Goal: Task Accomplishment & Management: Complete application form

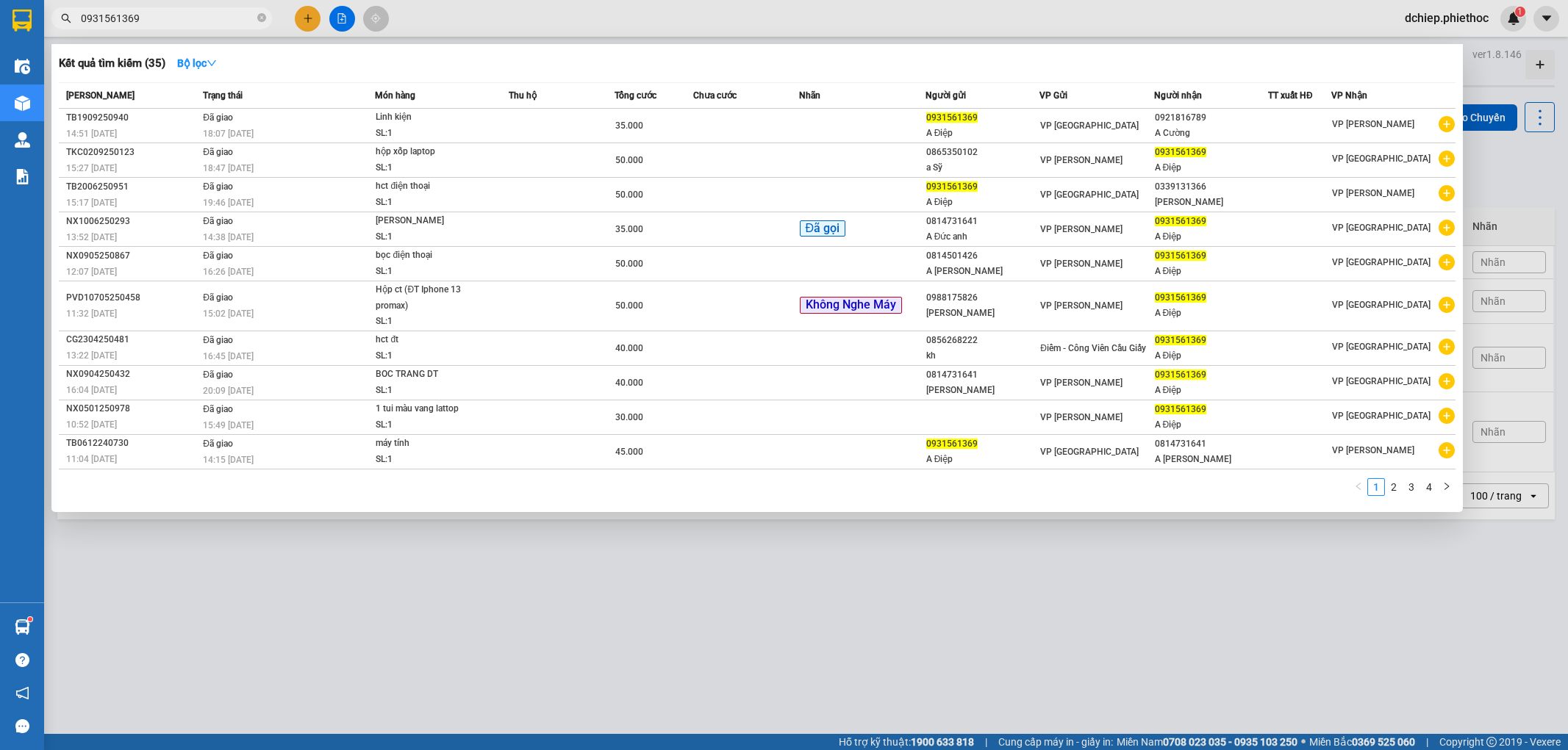
click at [157, 18] on input "0931561369" at bounding box center [167, 18] width 173 height 16
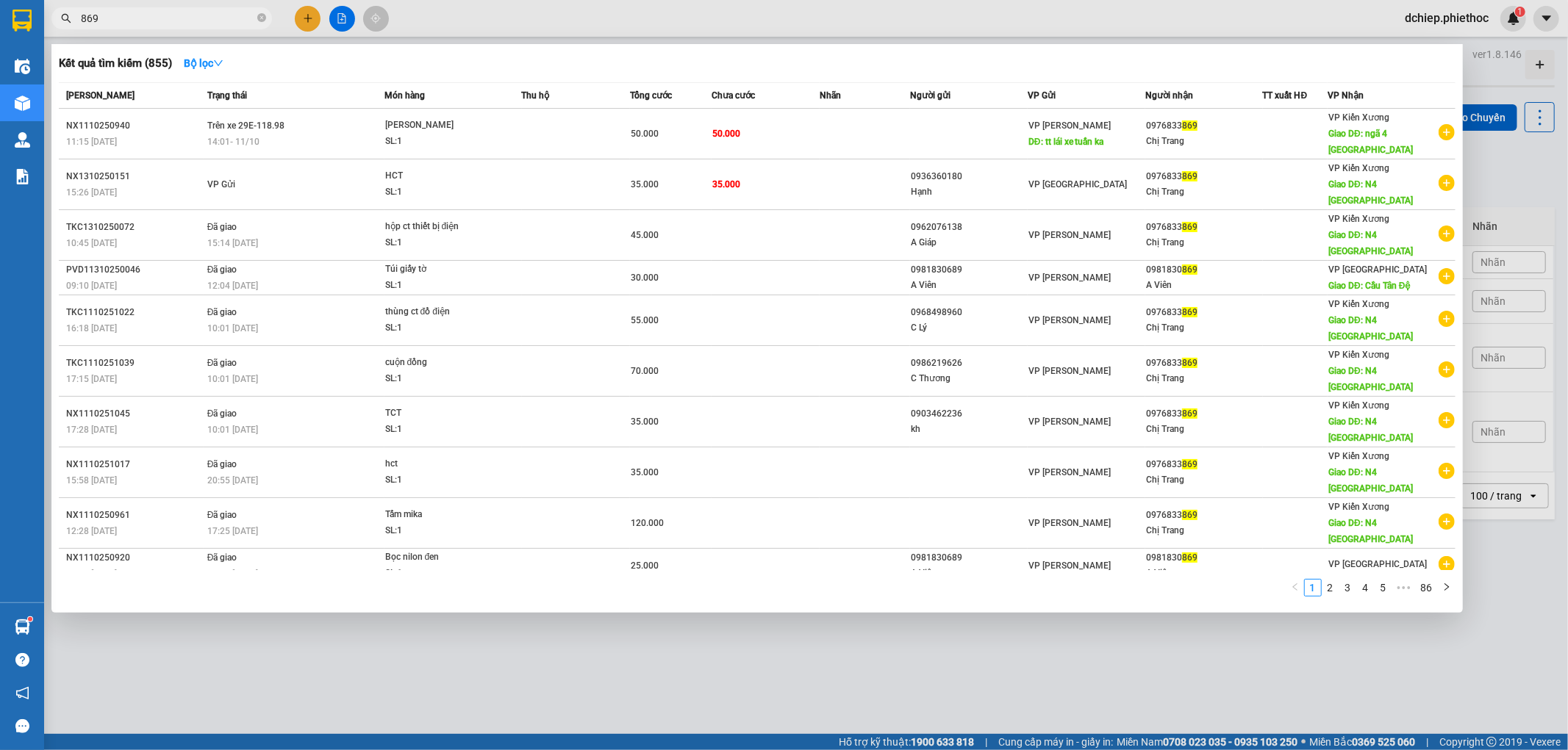
type input "869"
click at [643, 655] on div at bounding box center [784, 375] width 1568 height 750
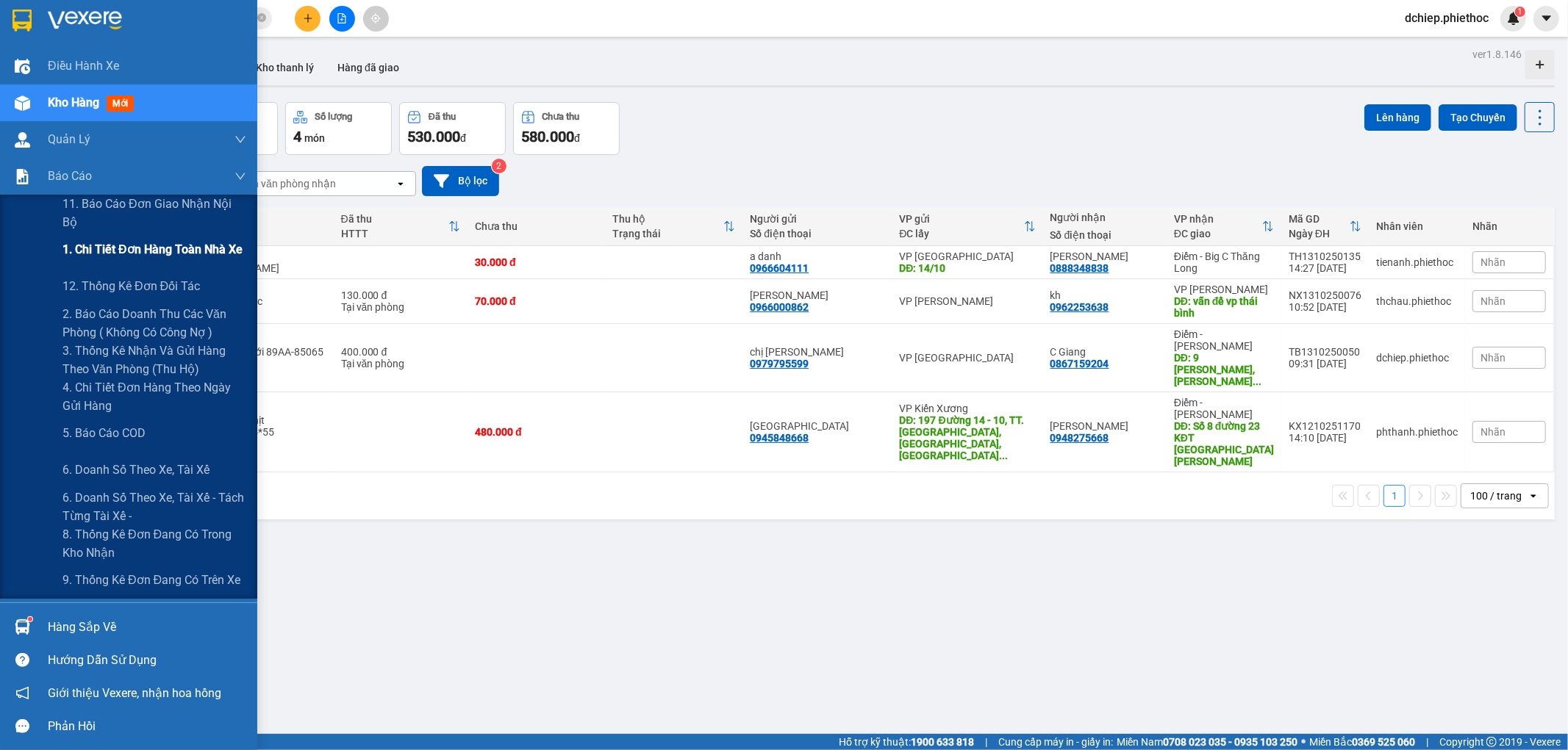
click at [101, 250] on span "1. Chi tiết đơn hàng toàn nhà xe" at bounding box center [153, 249] width 180 height 18
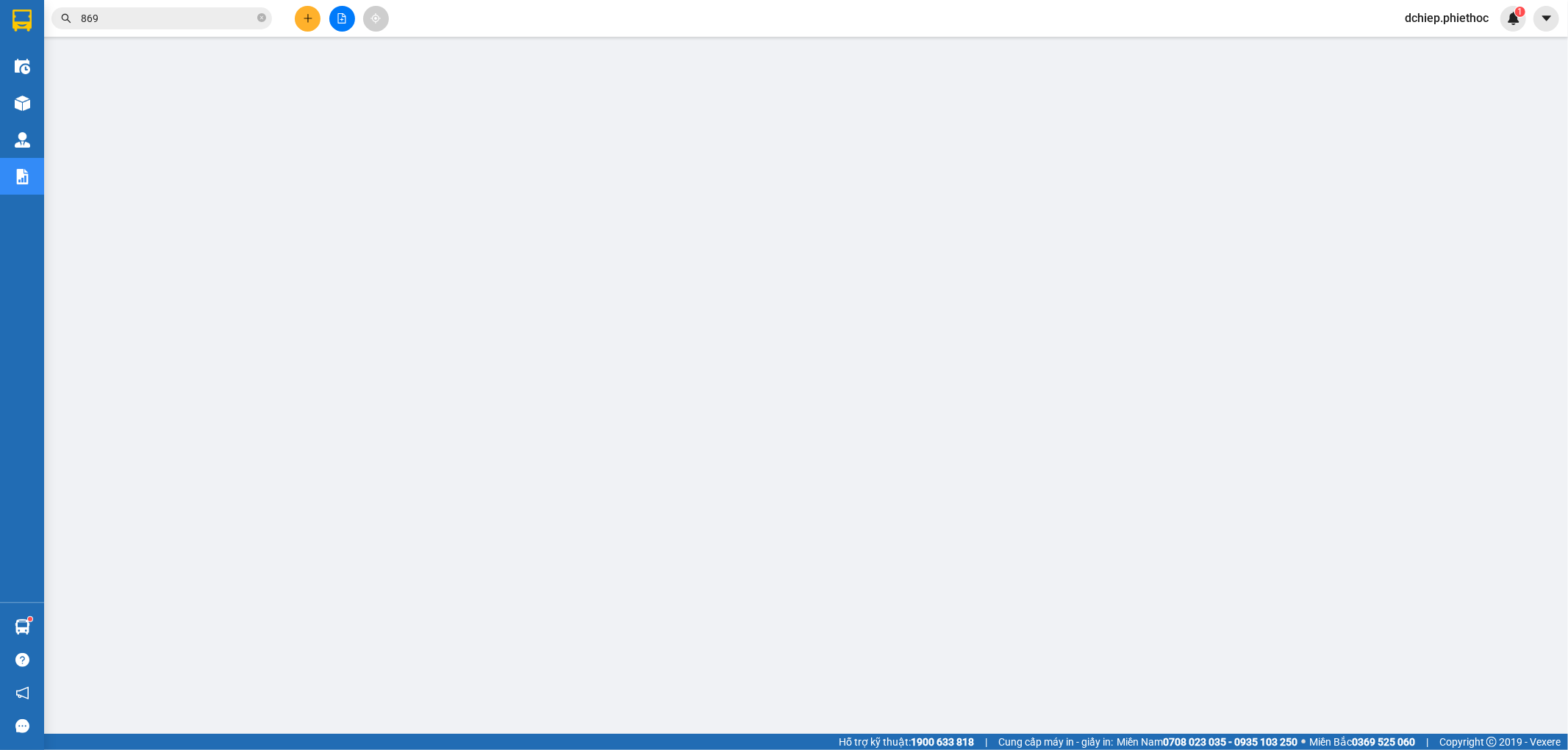
click at [165, 23] on input "869" at bounding box center [167, 18] width 173 height 16
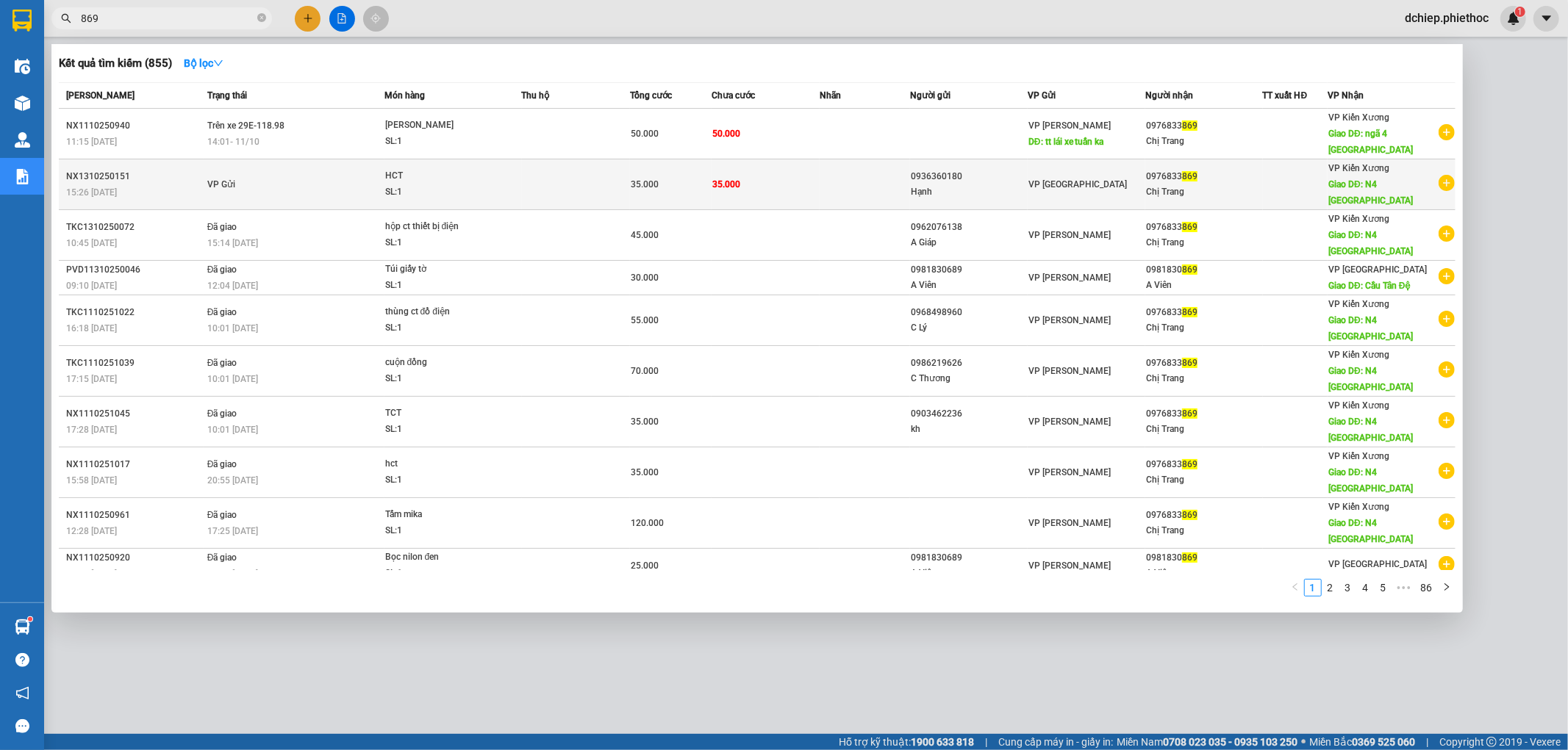
click at [1174, 169] on div "0976833 869" at bounding box center [1205, 177] width 116 height 15
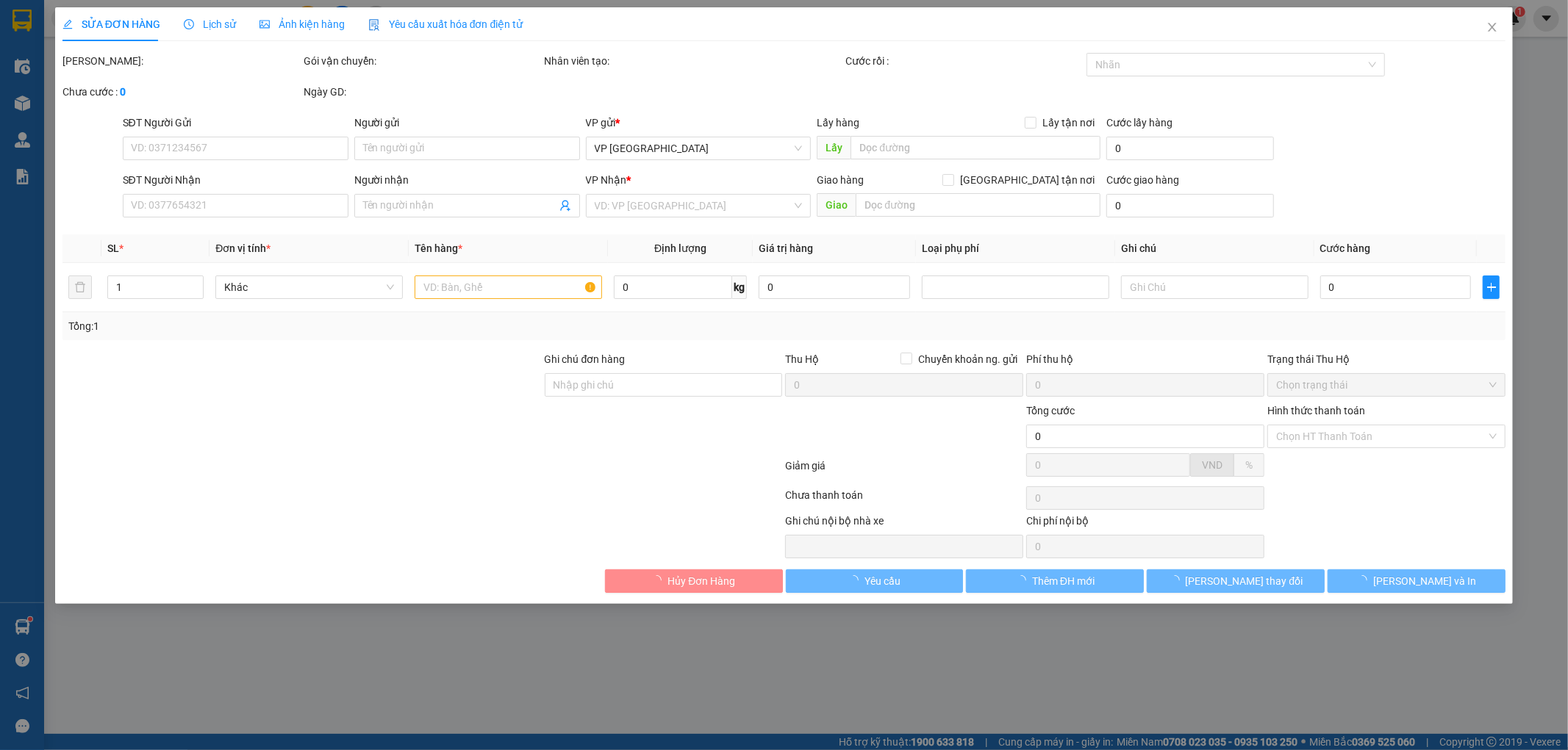
type input "0936360180"
type input "Hạnh"
type input "0976833869"
type input "Chị Trang"
type input "N4 [GEOGRAPHIC_DATA]"
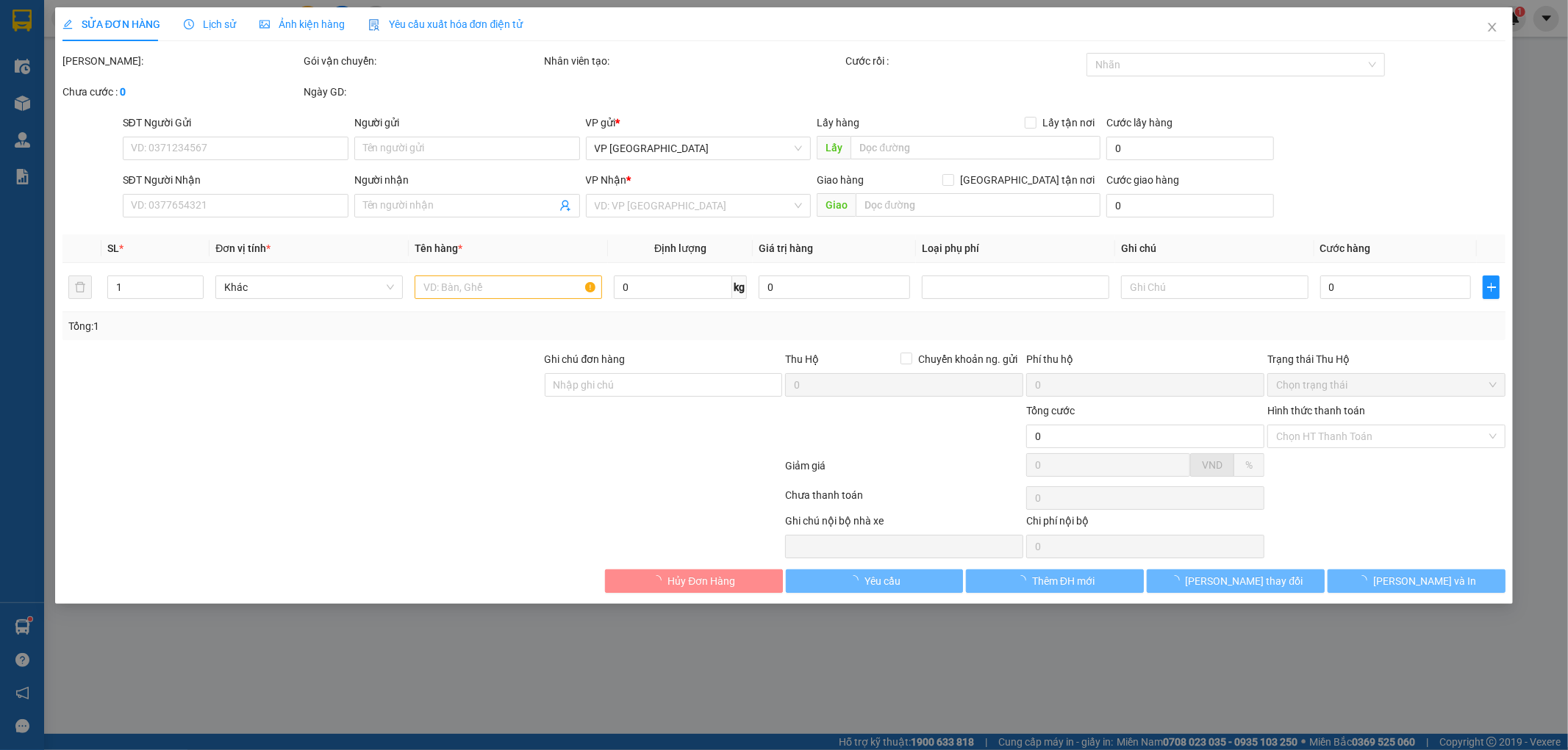
type input "5.000"
type input "35.000"
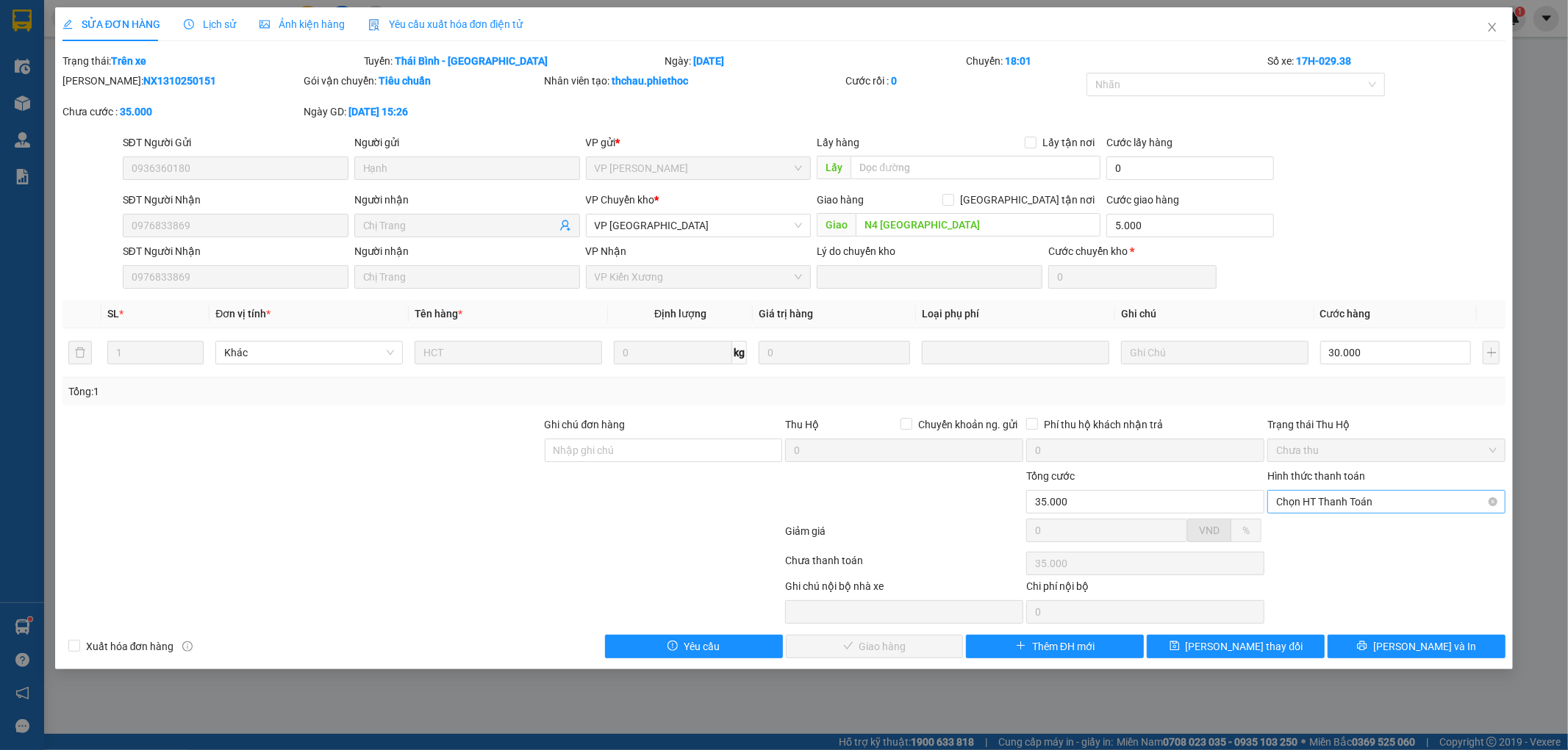
click at [1361, 501] on span "Chọn HT Thanh Toán" at bounding box center [1386, 502] width 220 height 22
click at [1356, 526] on div "Tại văn phòng" at bounding box center [1387, 531] width 220 height 16
type input "0"
click at [898, 640] on span "[PERSON_NAME] và Giao hàng" at bounding box center [885, 647] width 141 height 16
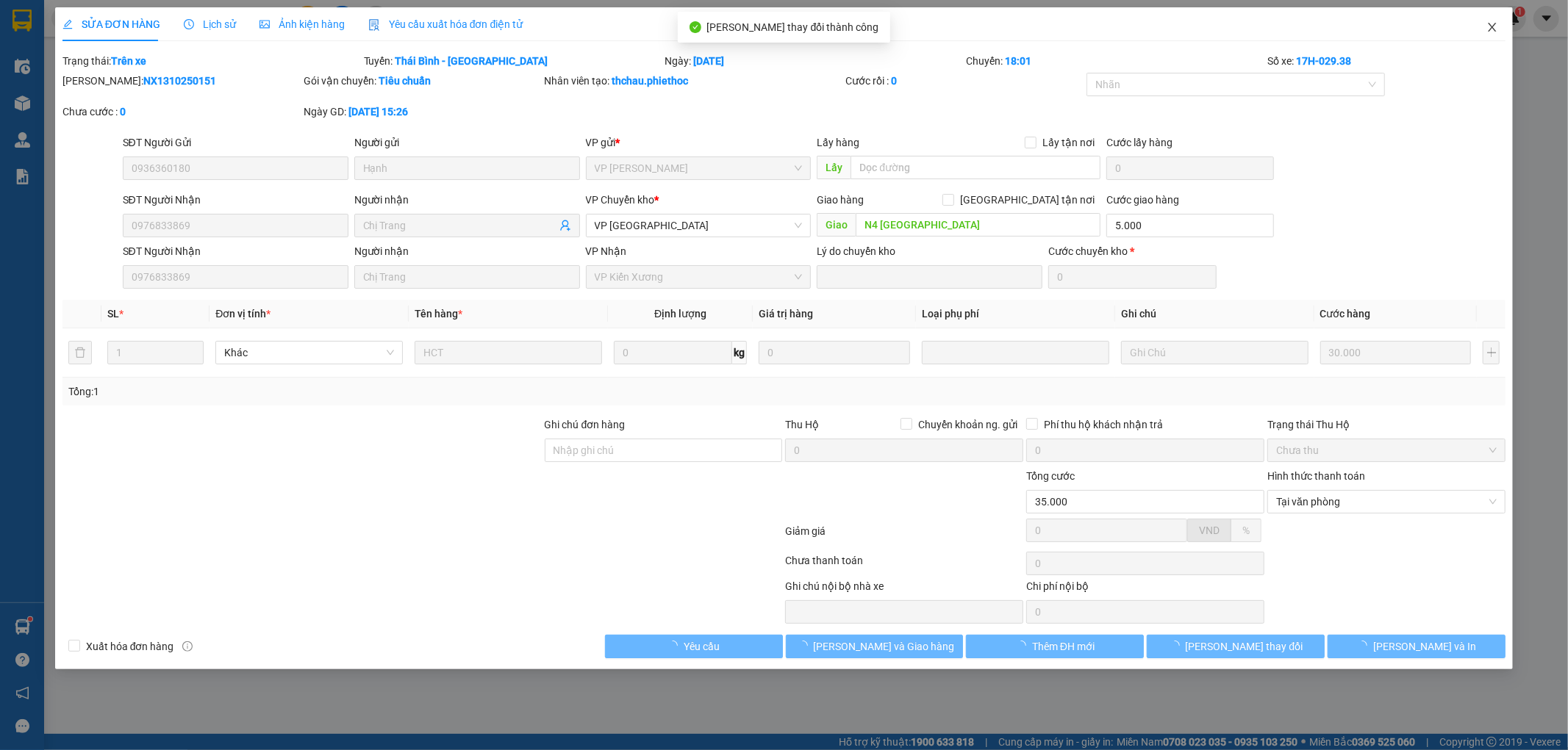
click at [1489, 31] on icon "close" at bounding box center [1493, 27] width 12 height 12
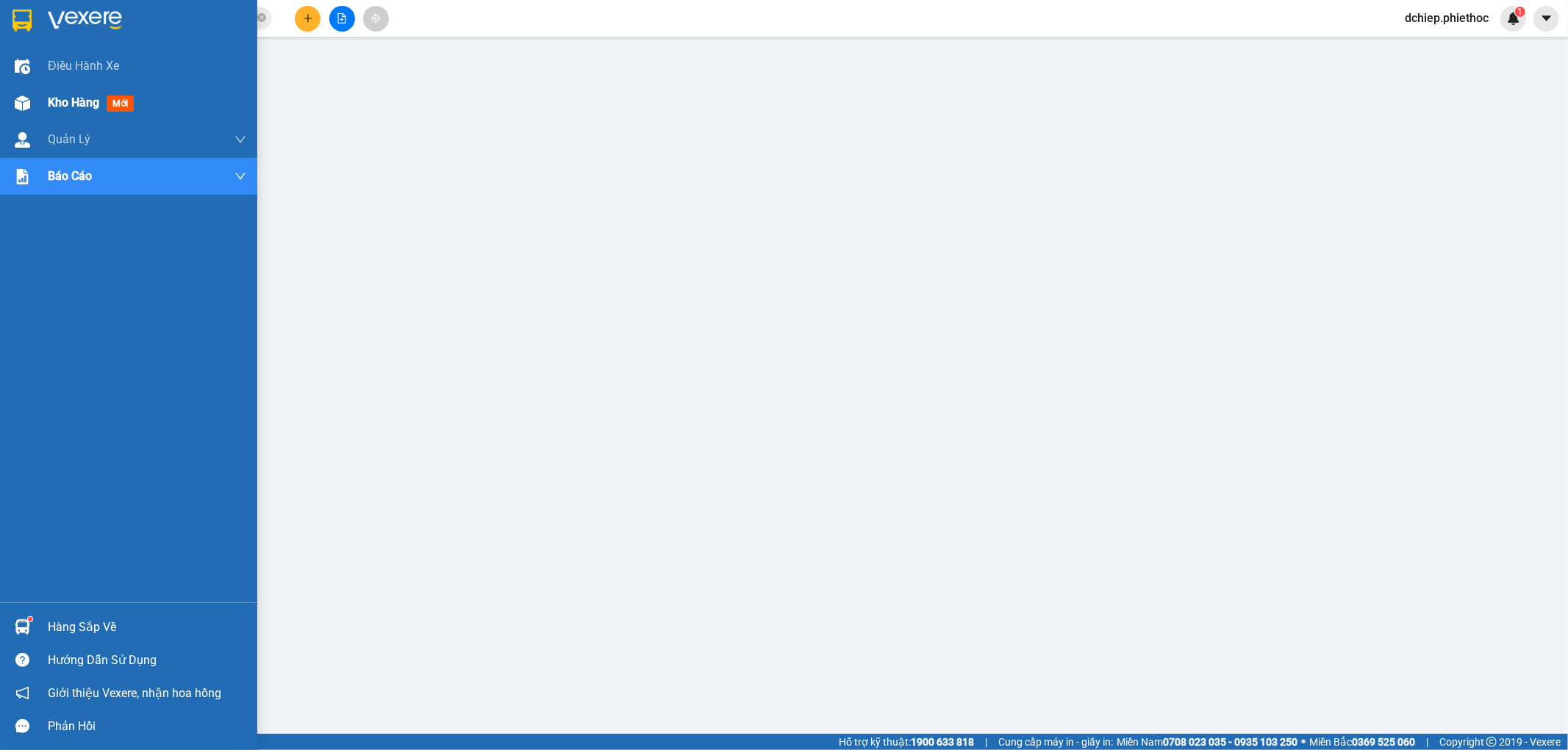
click at [25, 104] on img at bounding box center [22, 103] width 15 height 15
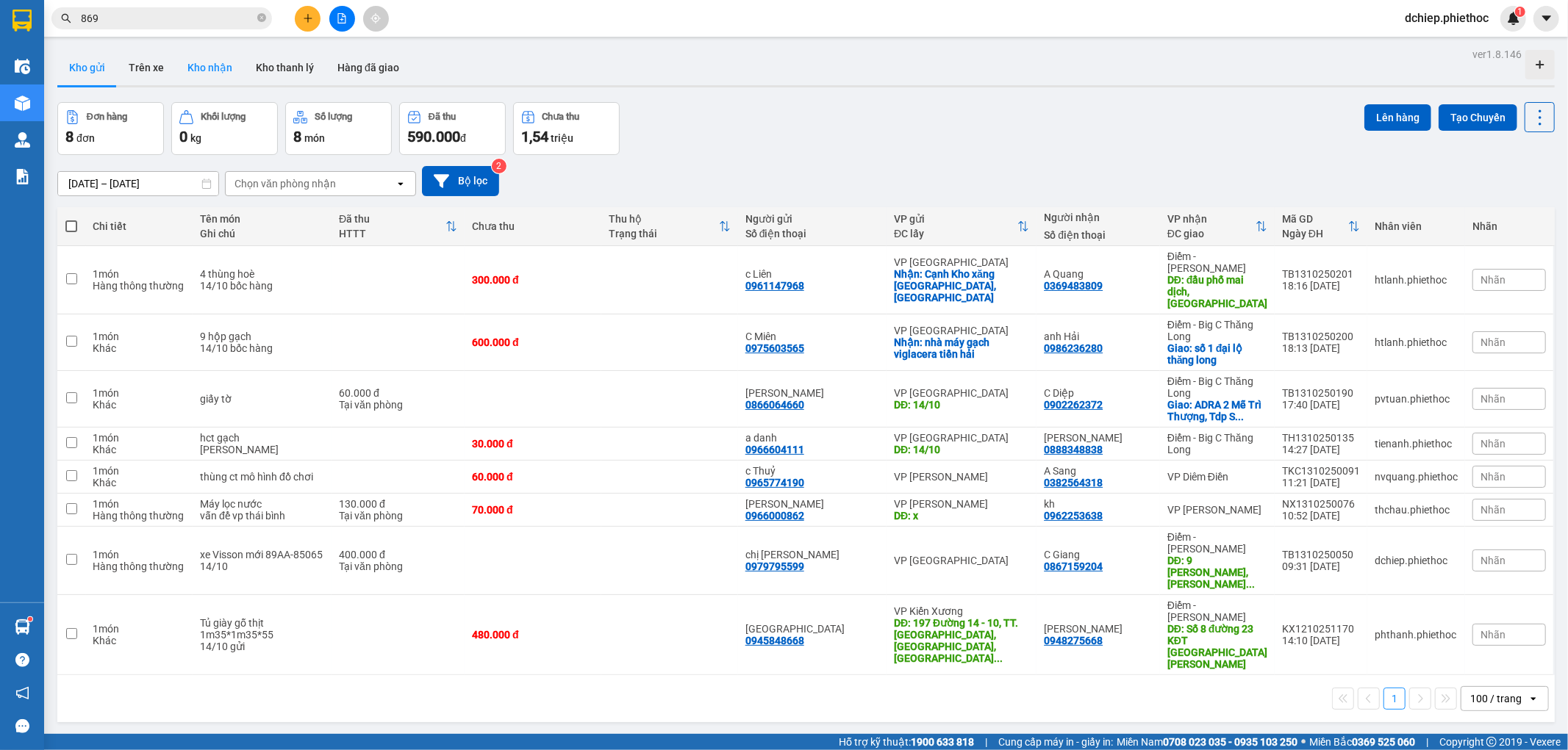
click at [204, 71] on button "Kho nhận" at bounding box center [210, 68] width 69 height 36
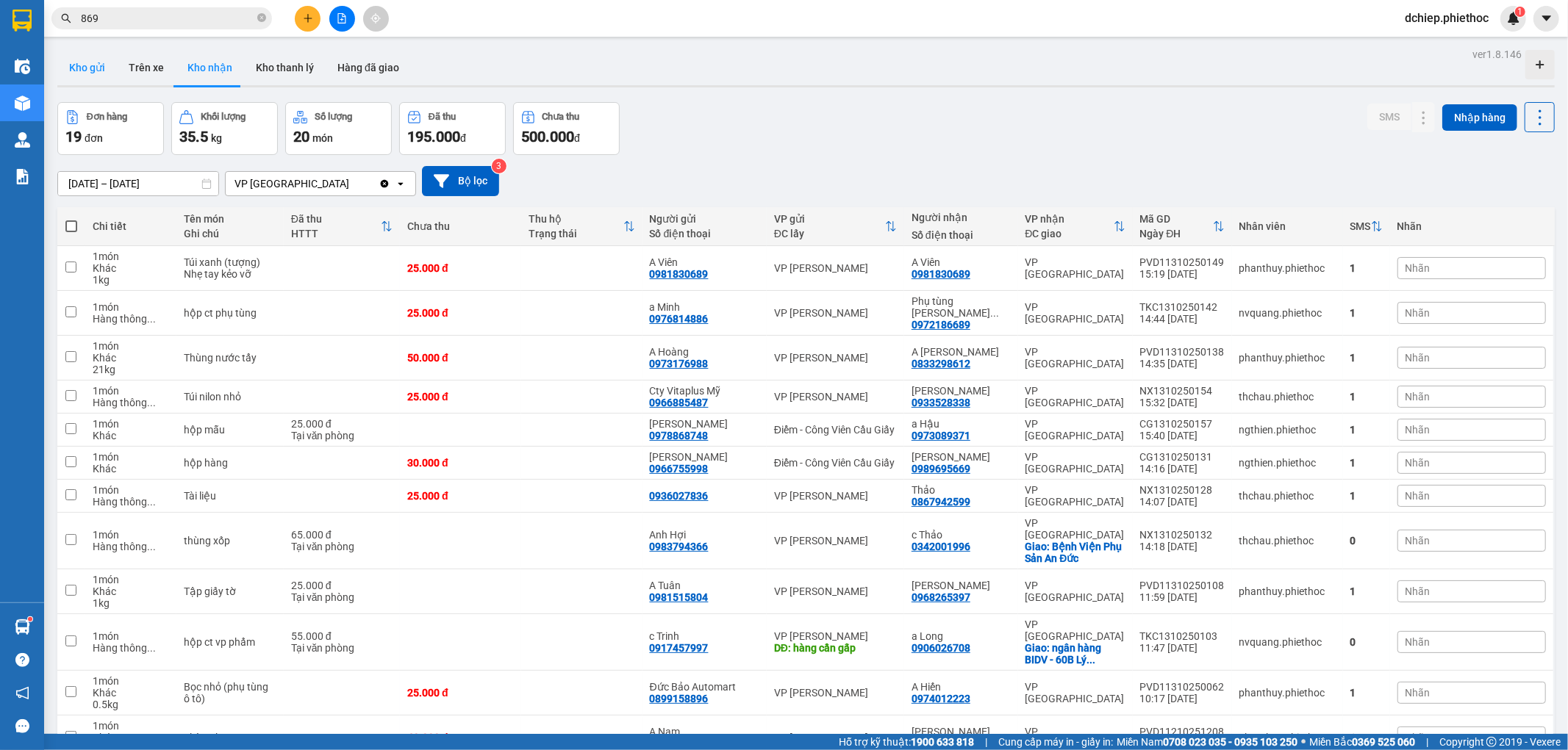
click at [84, 69] on button "Kho gửi" at bounding box center [87, 68] width 60 height 36
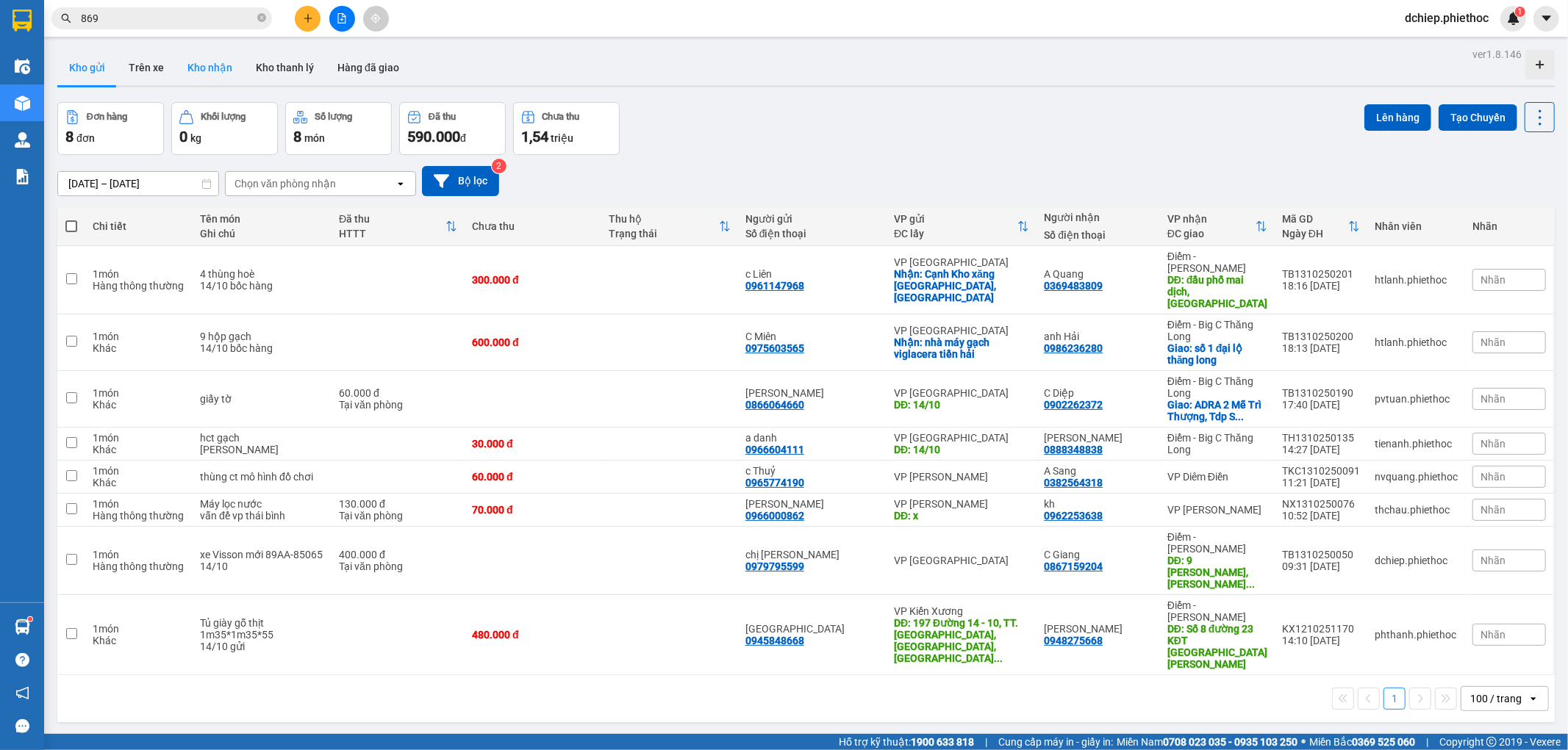
click at [203, 73] on button "Kho nhận" at bounding box center [210, 68] width 69 height 36
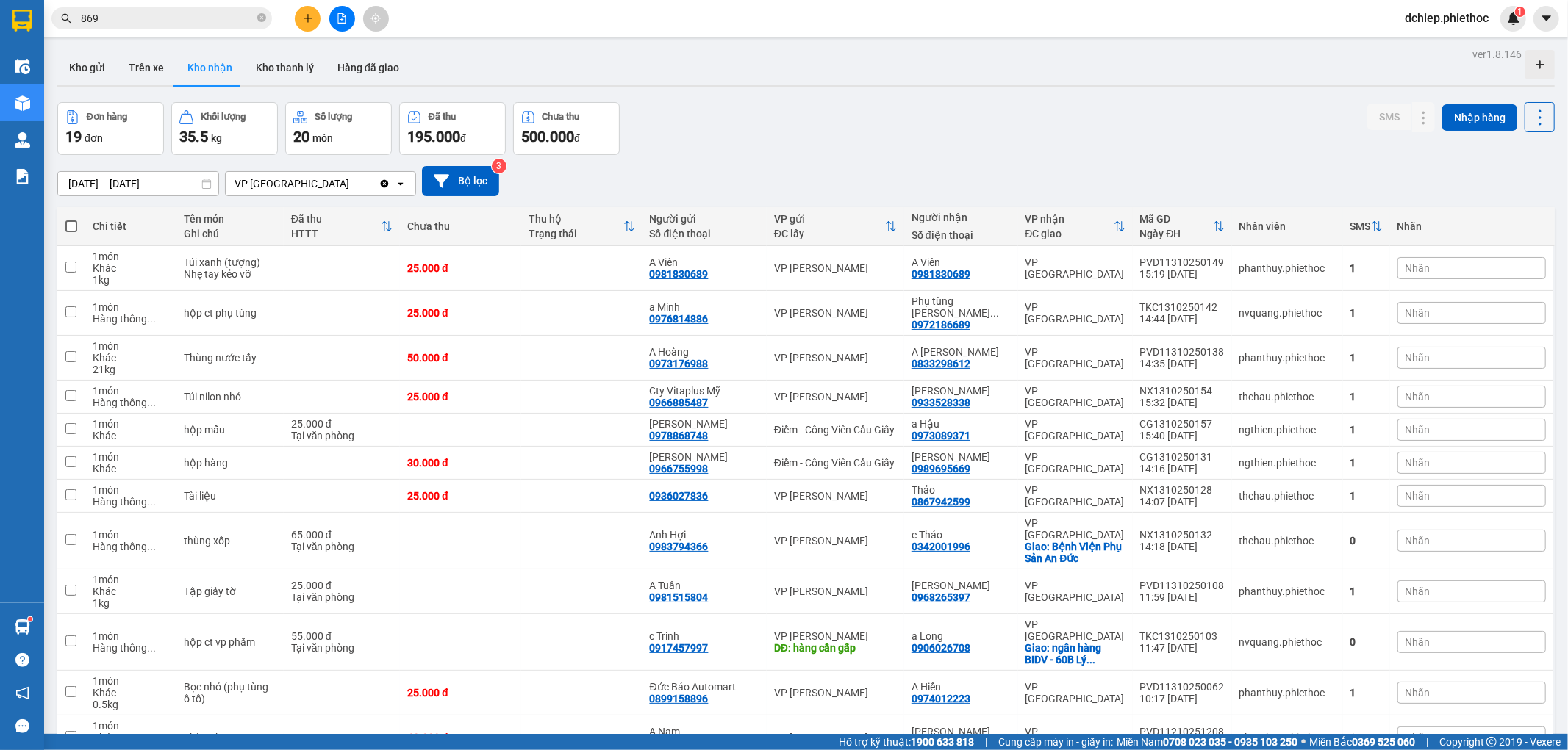
click at [189, 14] on input "869" at bounding box center [167, 18] width 173 height 16
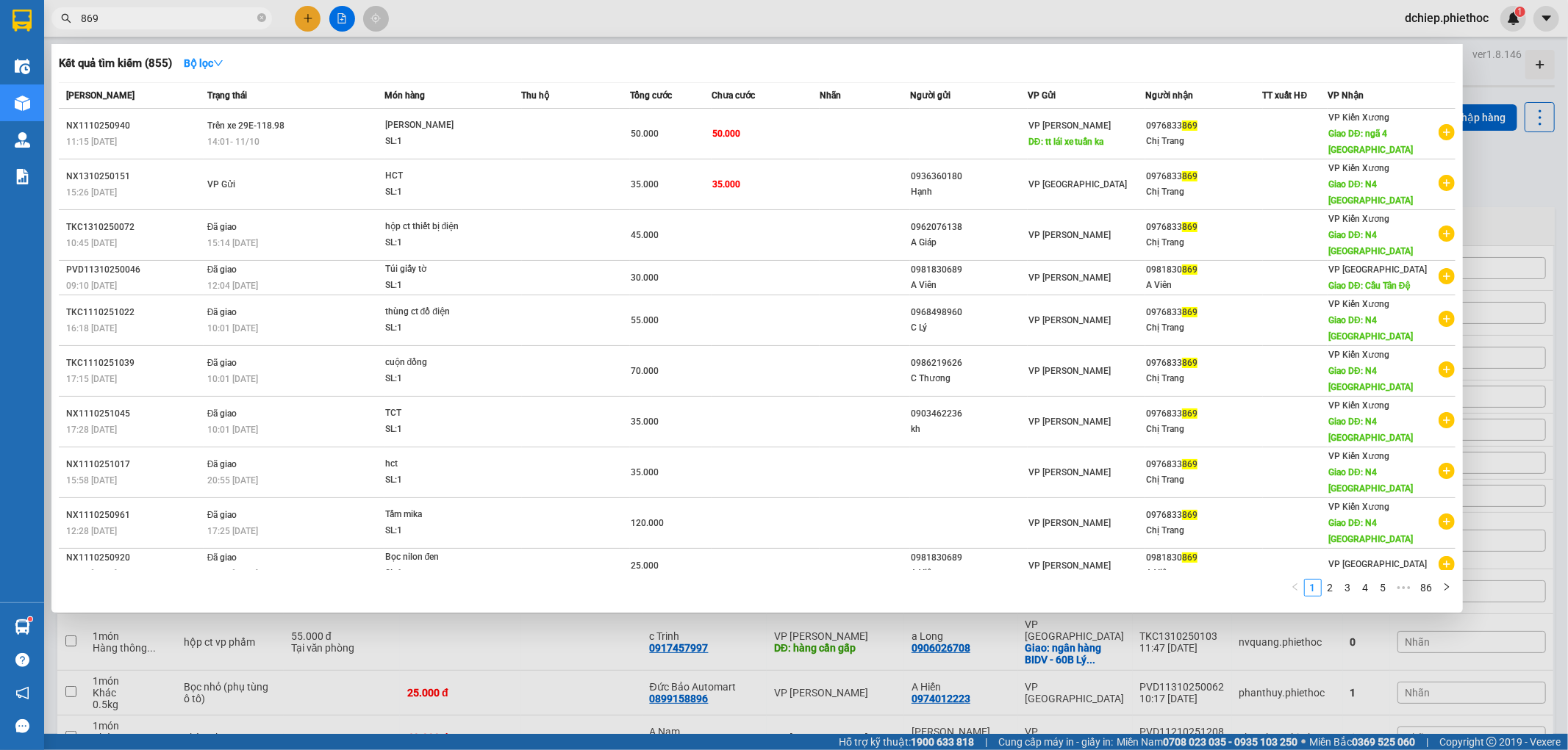
click at [189, 14] on input "869" at bounding box center [167, 18] width 173 height 16
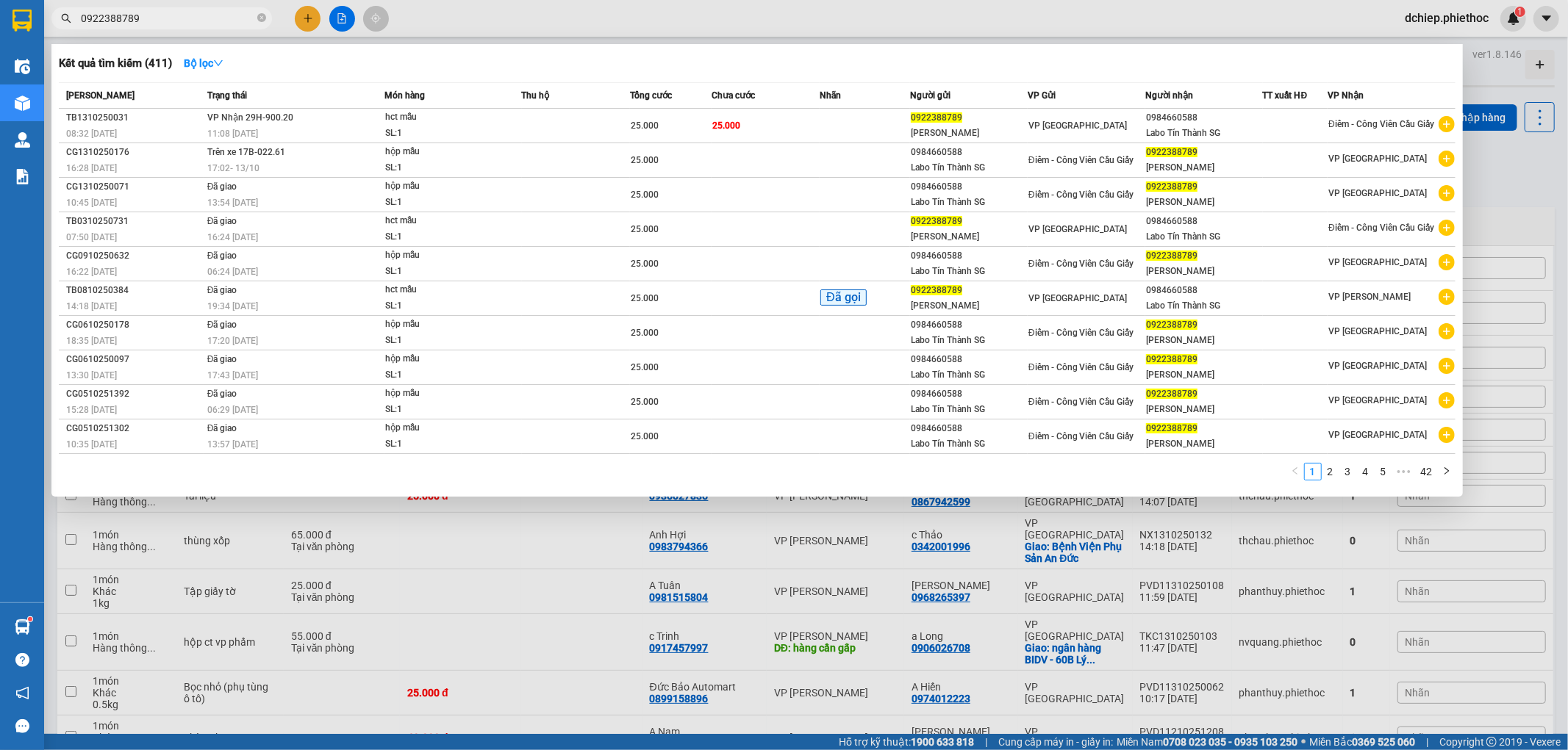
type input "0922388789"
click at [544, 626] on div at bounding box center [784, 375] width 1568 height 750
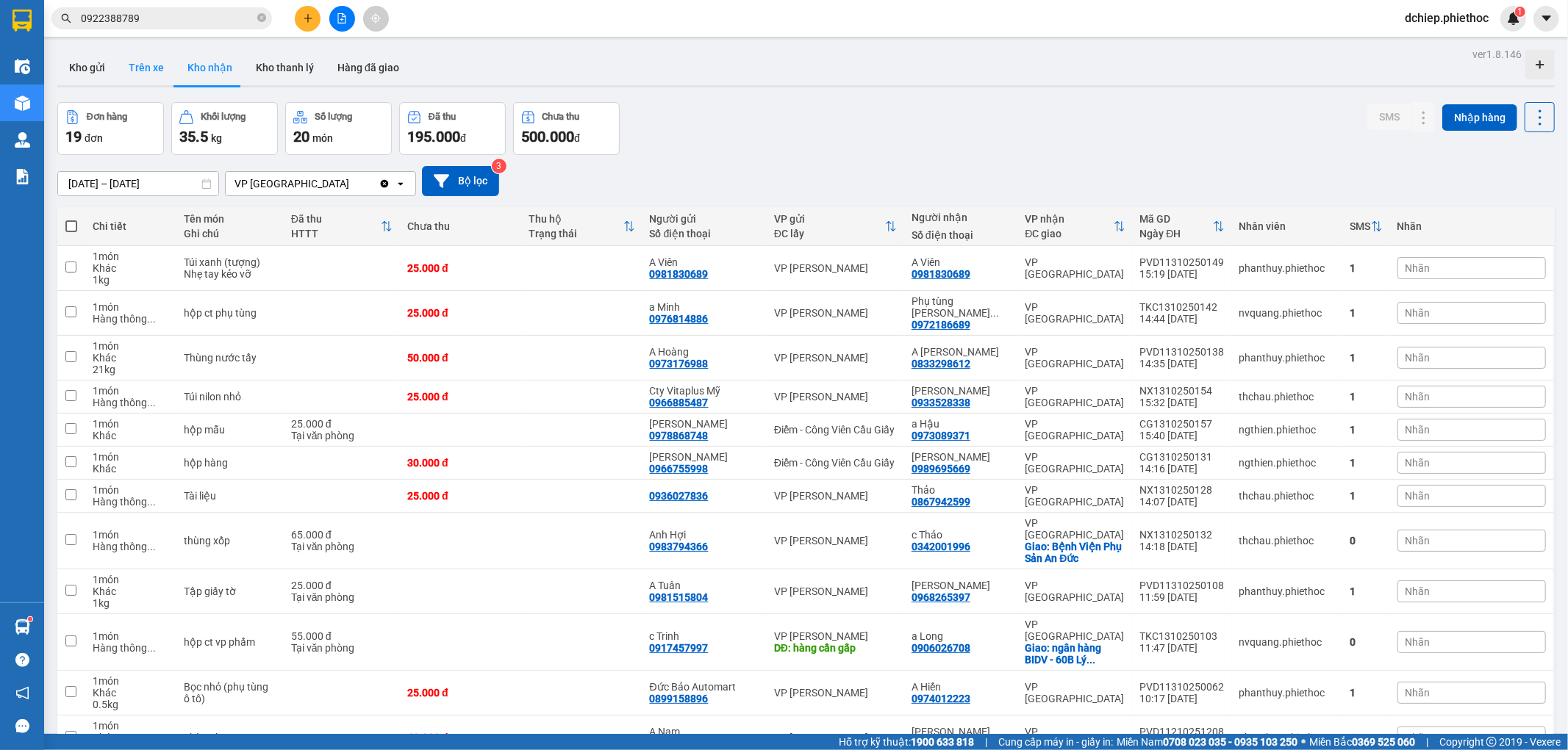
click at [127, 73] on button "Trên xe" at bounding box center [146, 68] width 59 height 36
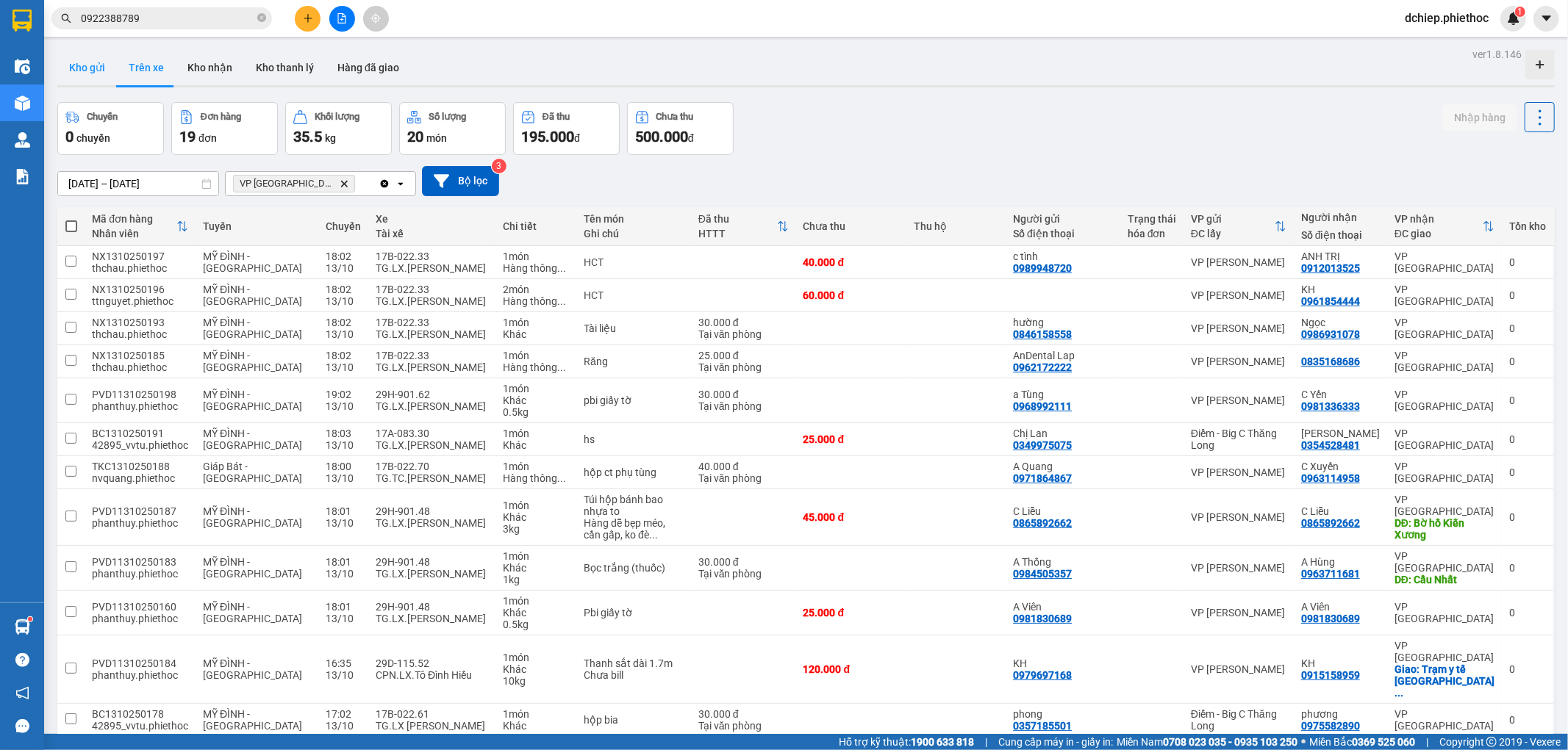
click at [87, 67] on button "Kho gửi" at bounding box center [87, 68] width 60 height 36
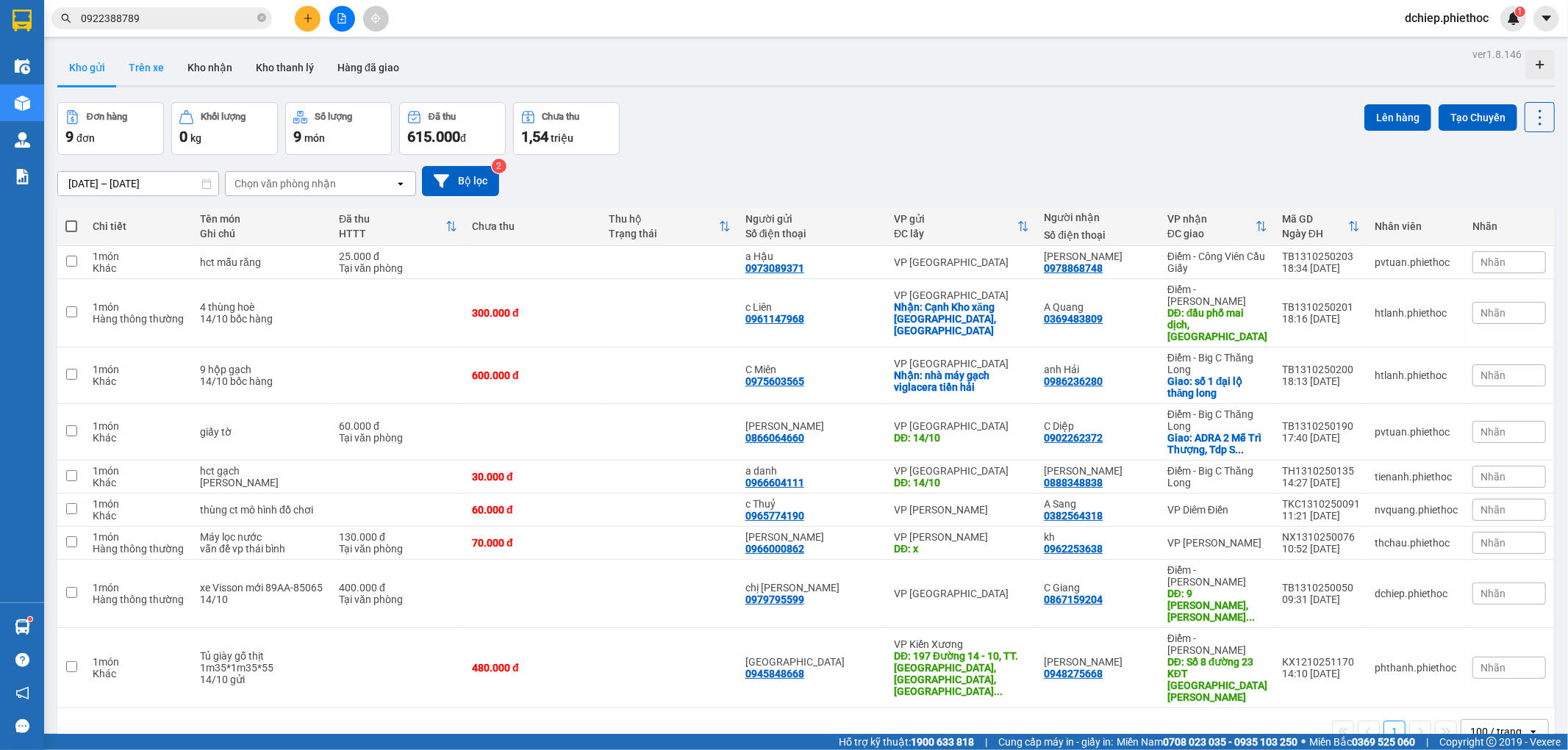
click at [136, 72] on button "Trên xe" at bounding box center [146, 68] width 59 height 36
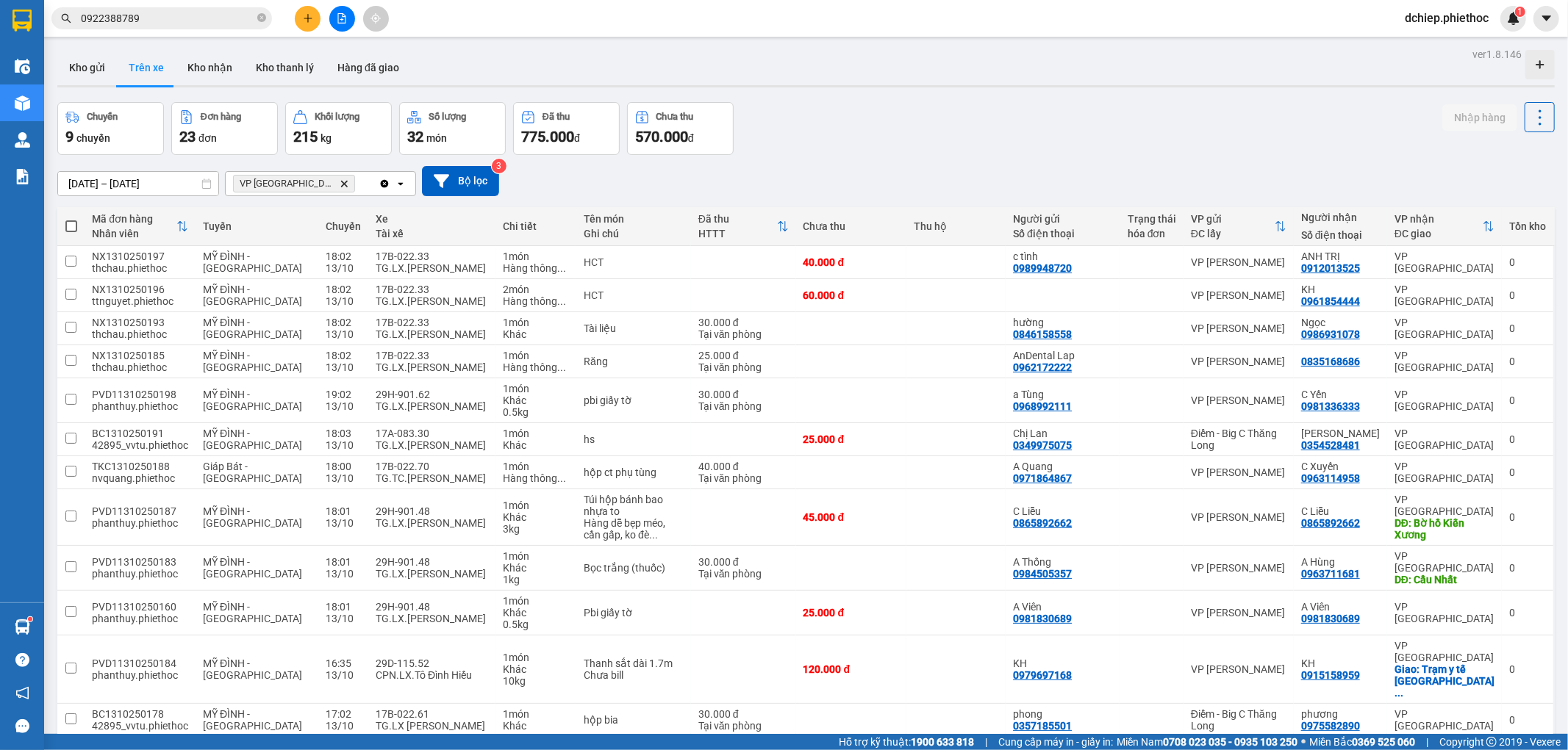
click at [1326, 146] on div "Chuyến 9 chuyến Đơn hàng 23 đơn Khối lượng 215 kg Số lượng 32 món Đã thu 775.00…" at bounding box center [805, 129] width 1497 height 53
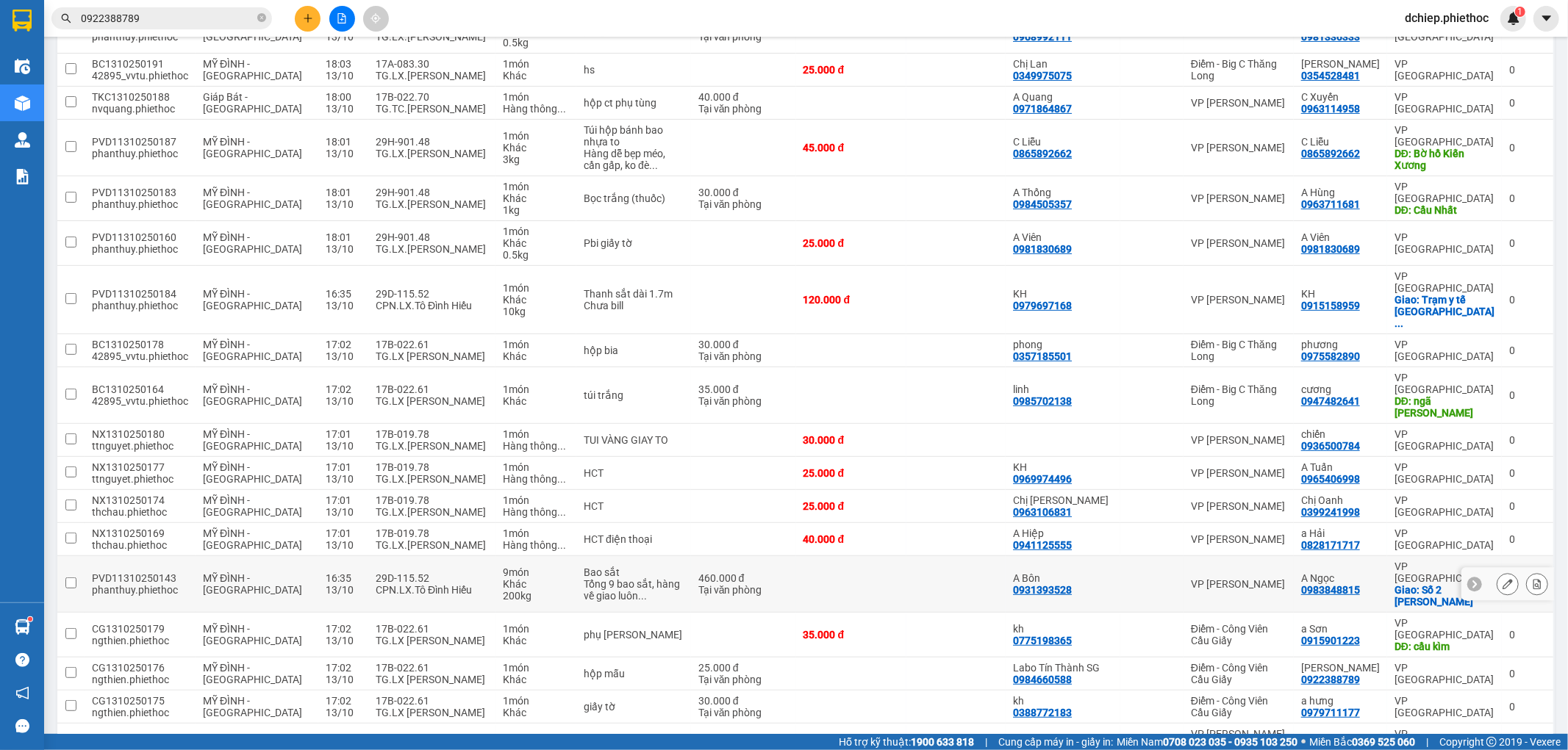
scroll to position [429, 0]
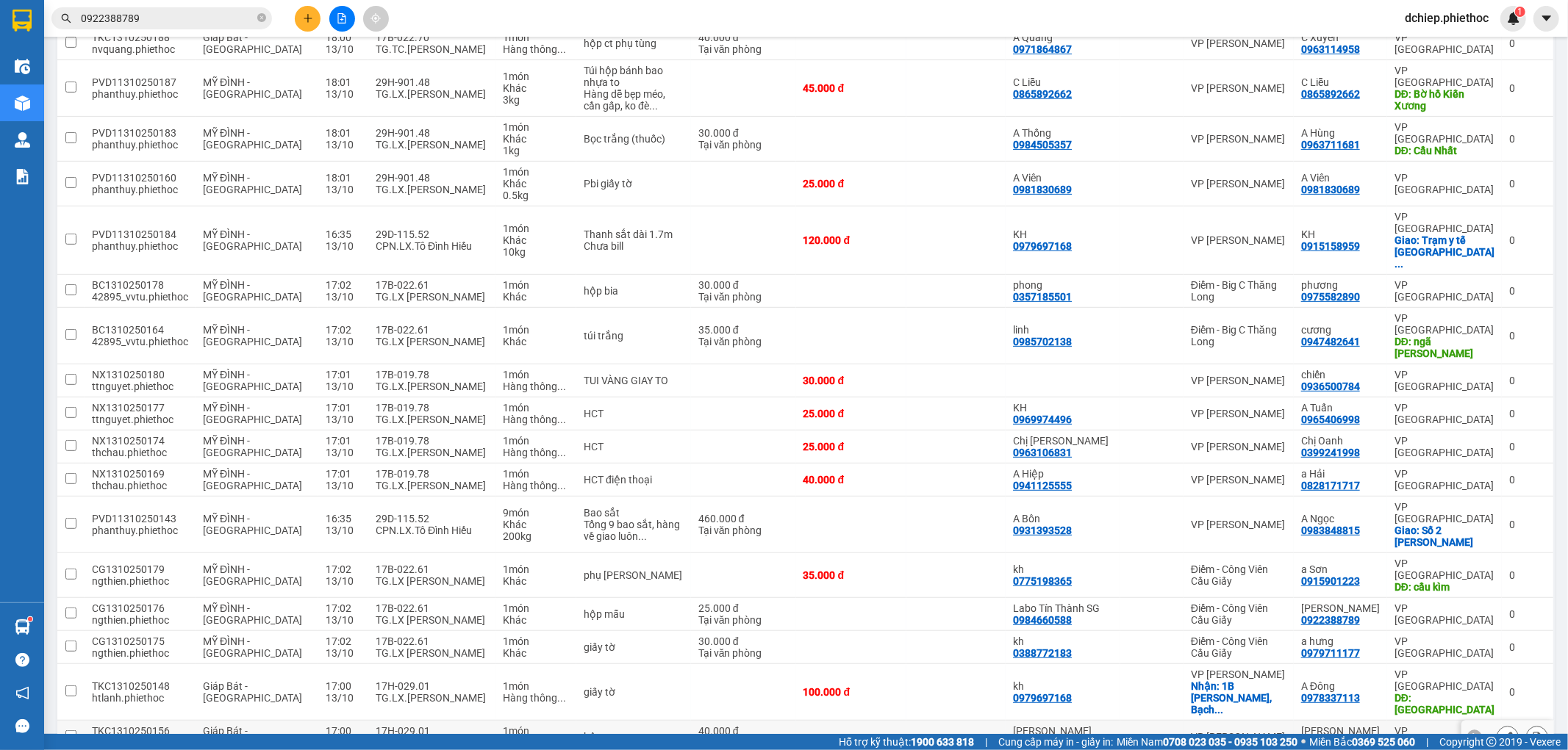
click at [383, 737] on div "TG.LX.[PERSON_NAME]" at bounding box center [432, 743] width 112 height 12
checkbox input "true"
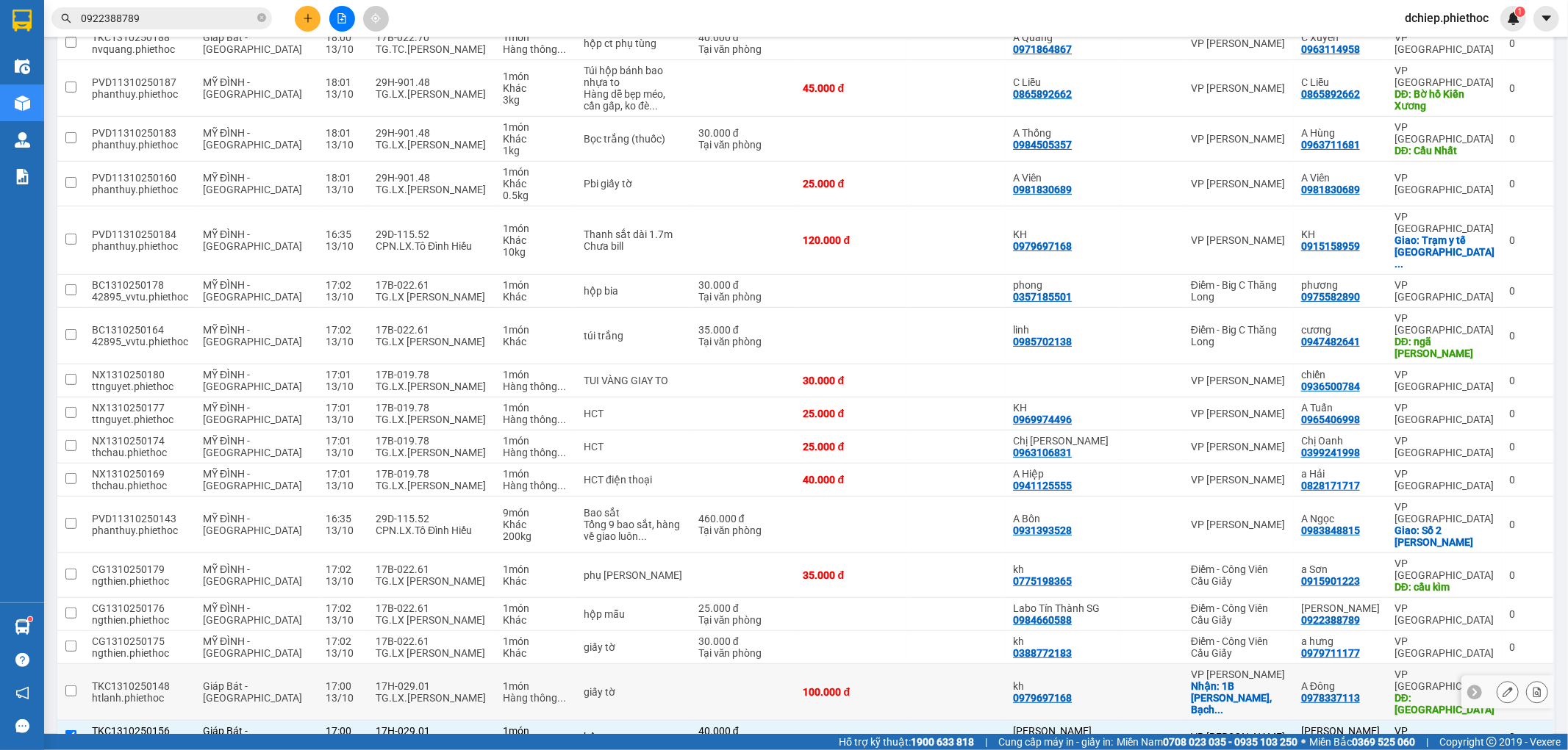
click at [376, 692] on div "TG.LX.[PERSON_NAME]" at bounding box center [432, 698] width 112 height 12
checkbox input "true"
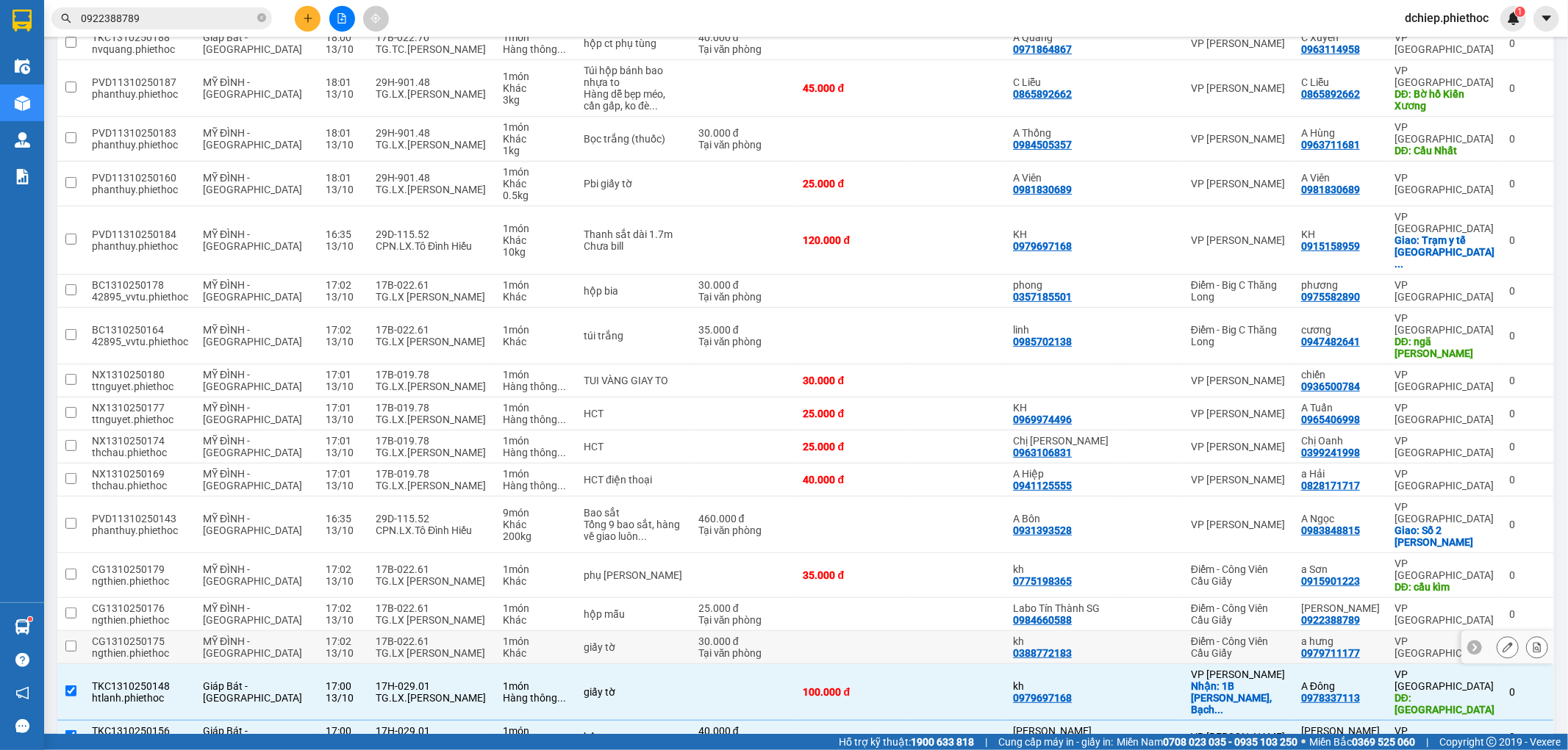
click at [376, 648] on div "TG.LX [PERSON_NAME]" at bounding box center [432, 653] width 112 height 12
checkbox input "true"
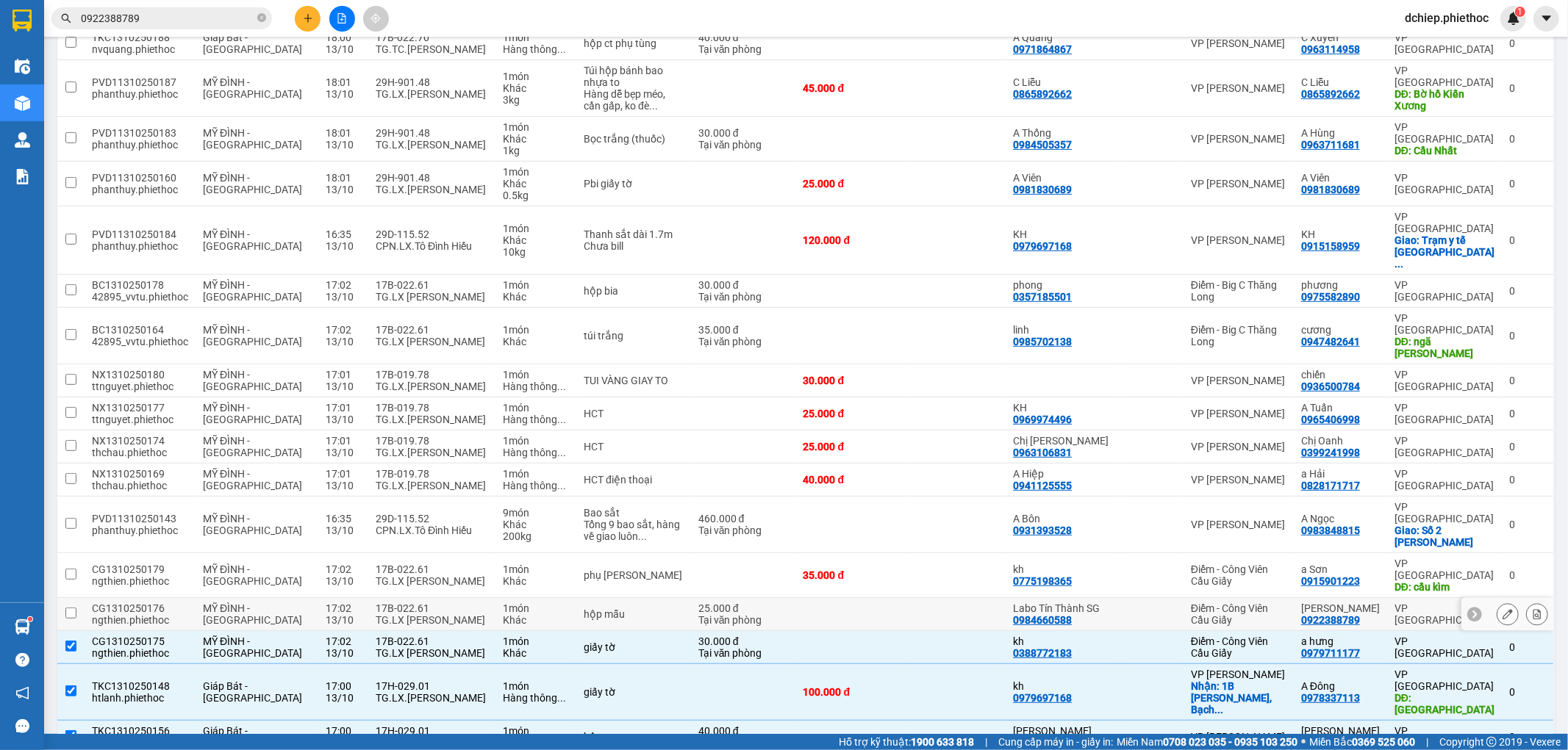
click at [377, 615] on div "TG.LX [PERSON_NAME]" at bounding box center [432, 620] width 112 height 12
checkbox input "true"
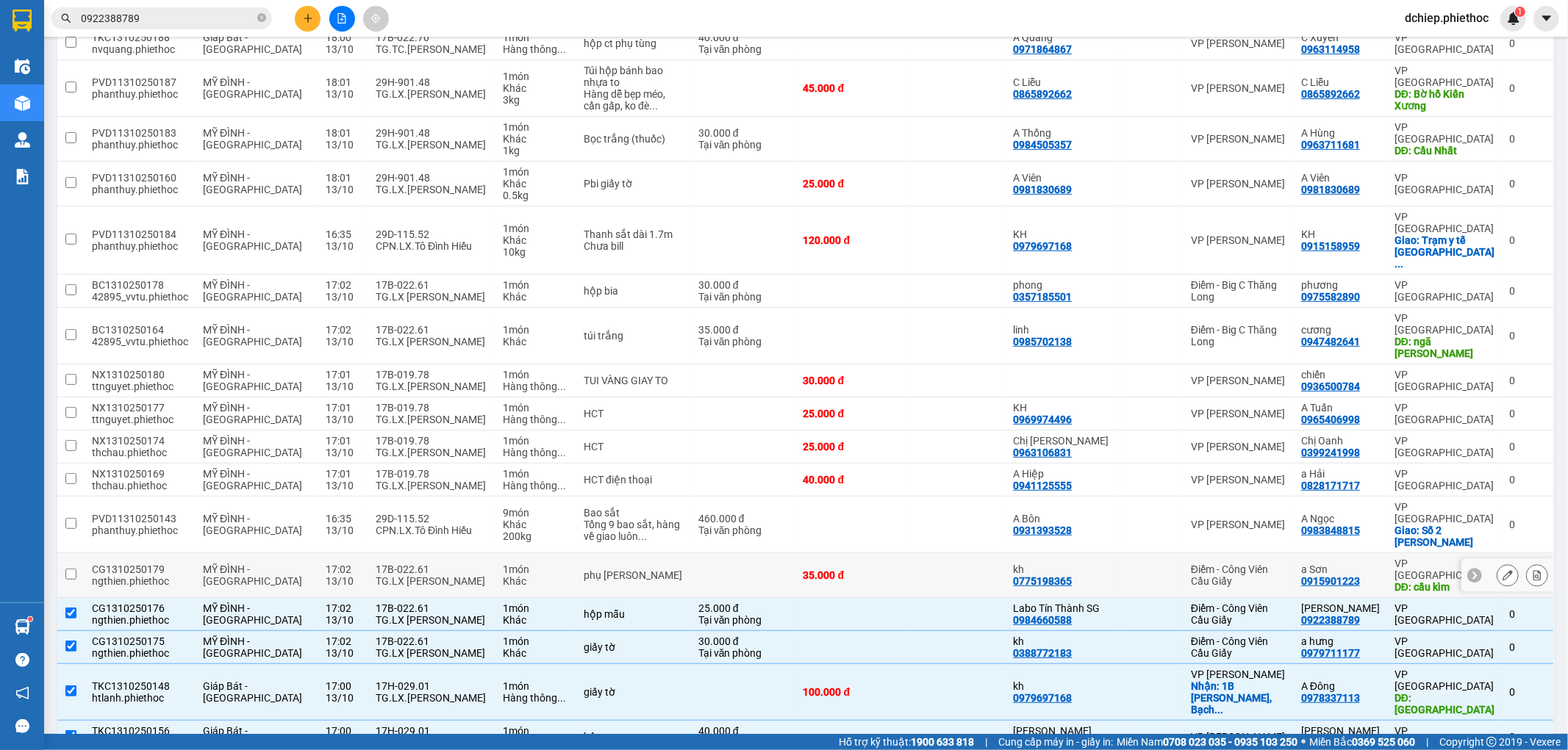
click at [380, 563] on div "17B-022.61" at bounding box center [432, 569] width 112 height 12
checkbox input "true"
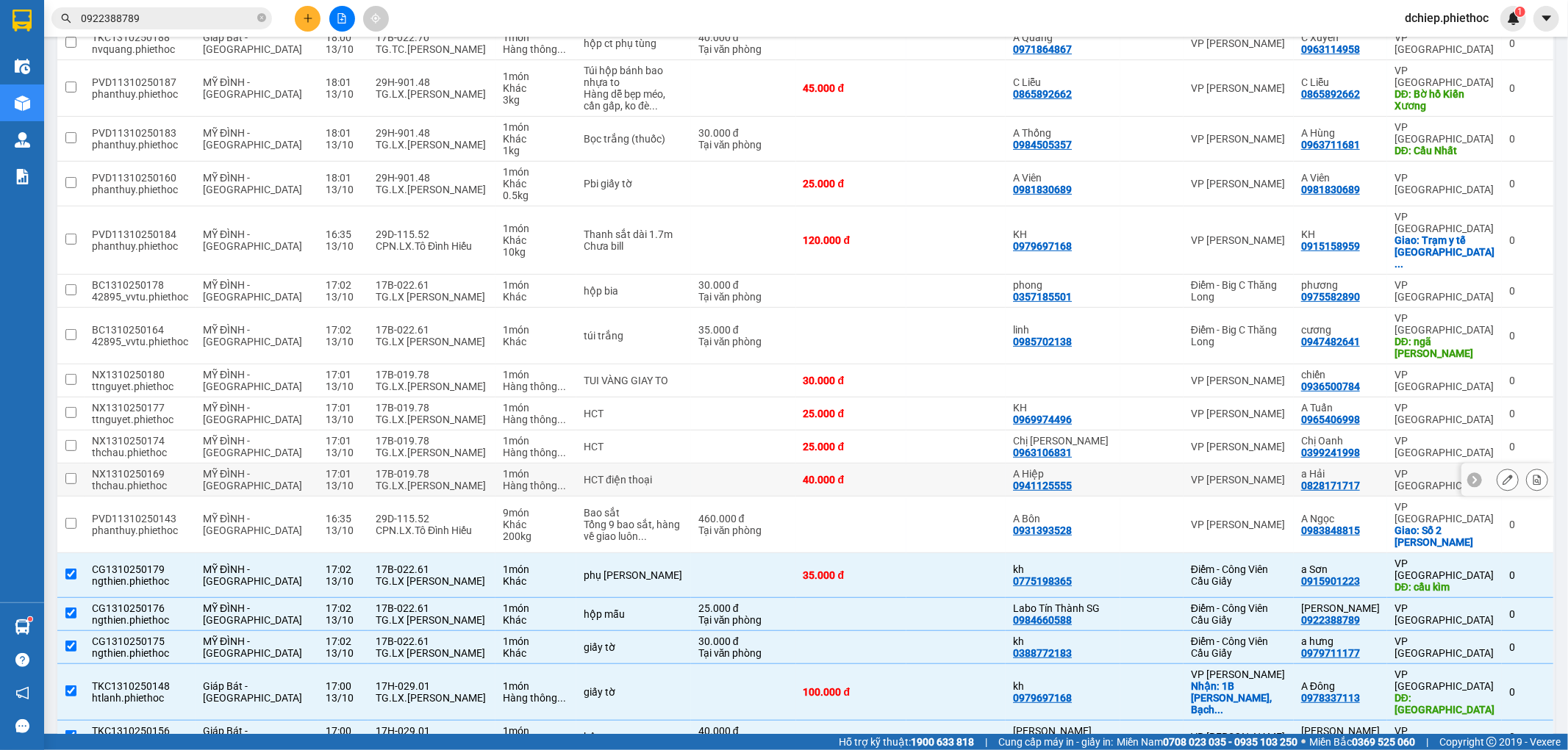
click at [415, 468] on div "17B-019.78" at bounding box center [432, 474] width 112 height 12
checkbox input "true"
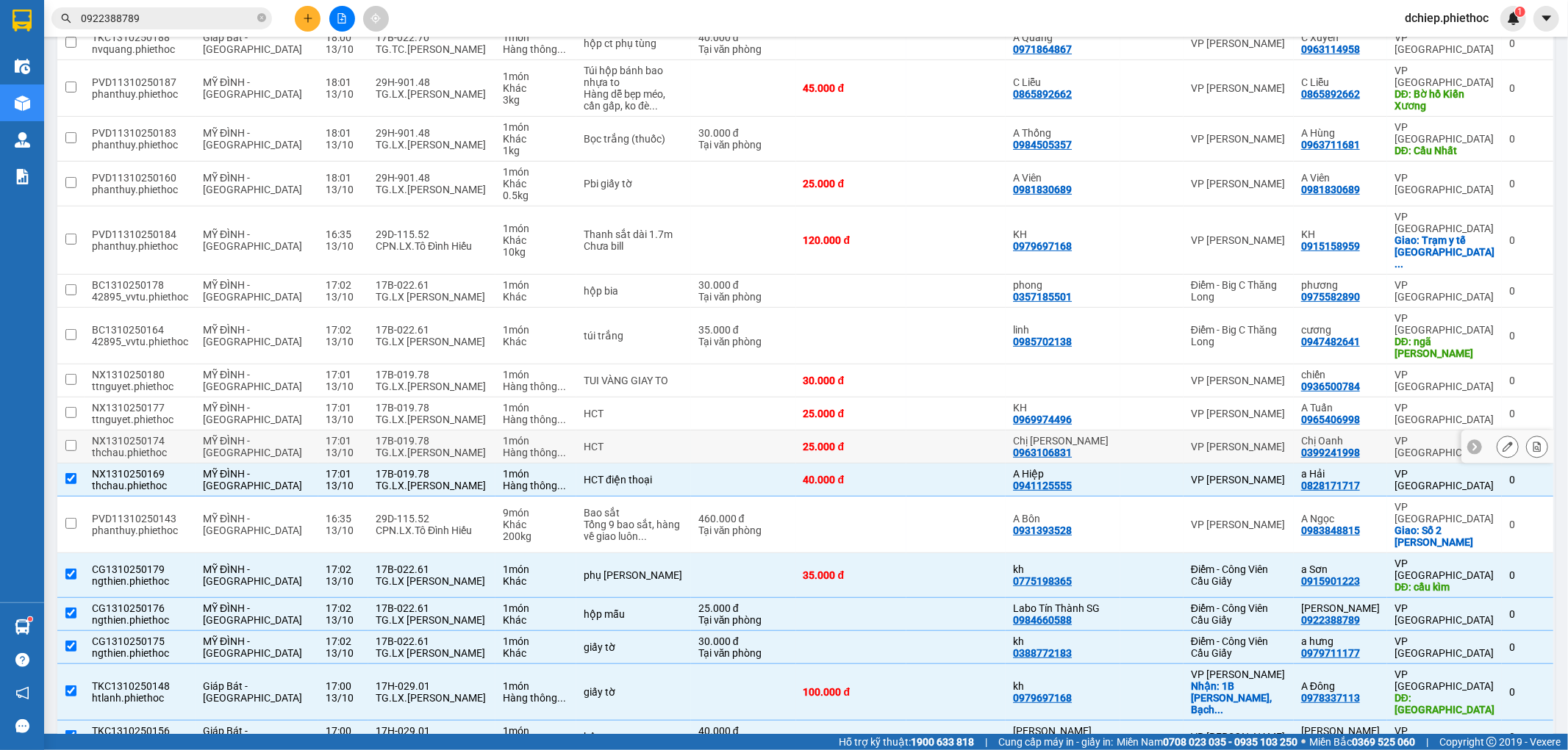
click at [410, 447] on div "TG.LX.[PERSON_NAME]" at bounding box center [432, 452] width 112 height 12
checkbox input "true"
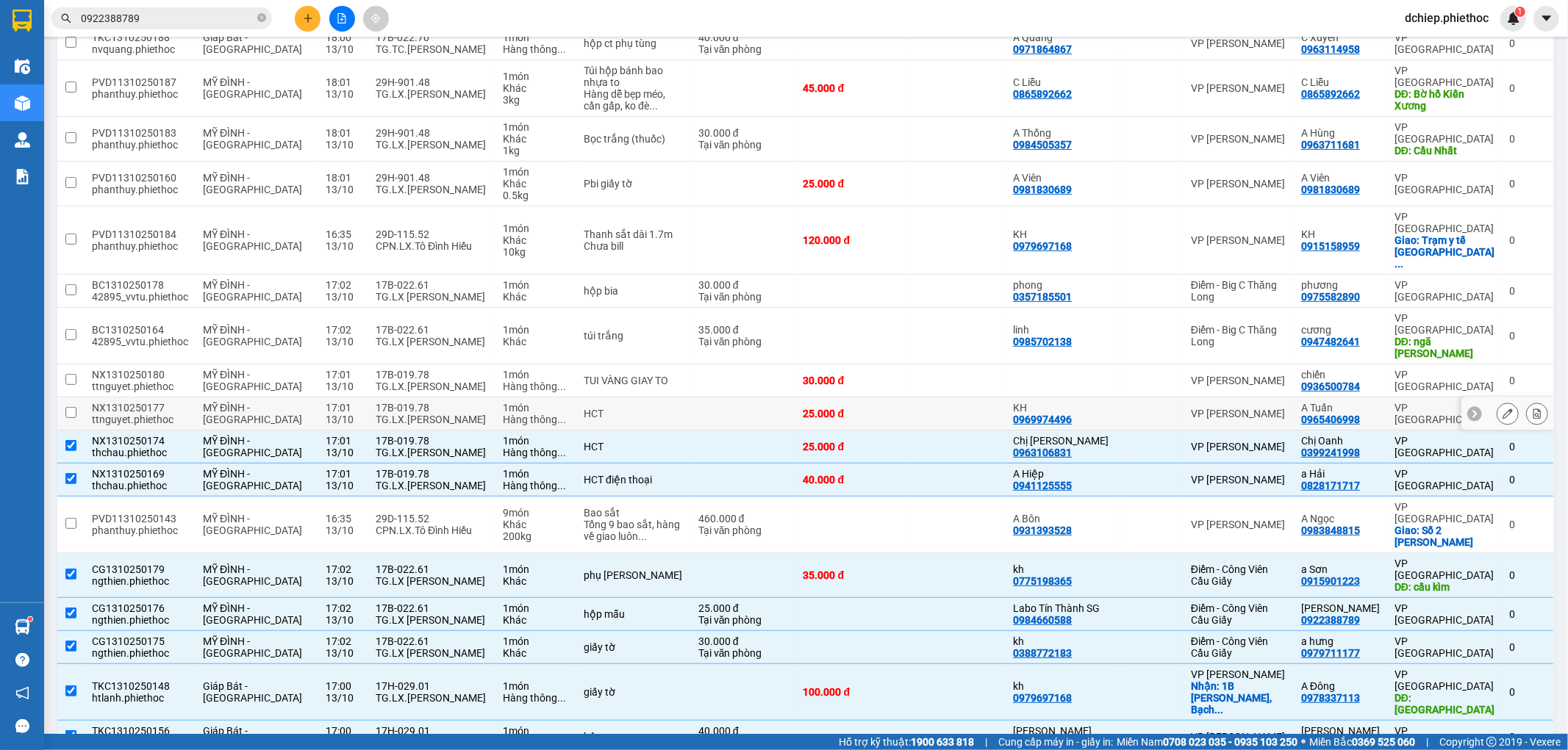
click at [412, 414] on div "TG.LX.[PERSON_NAME]" at bounding box center [432, 419] width 112 height 12
checkbox input "true"
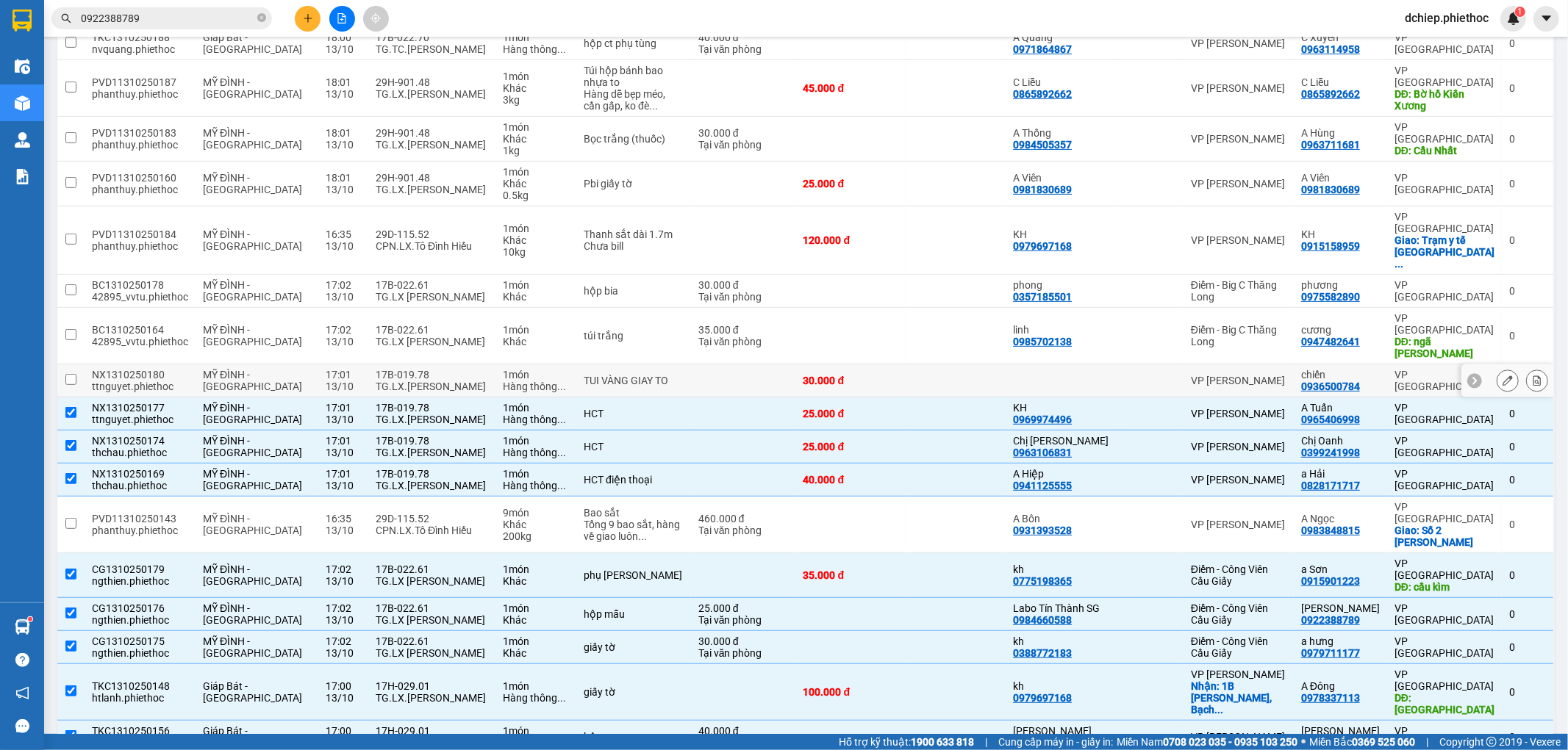
click at [416, 369] on div "17B-019.78" at bounding box center [432, 375] width 112 height 12
checkbox input "true"
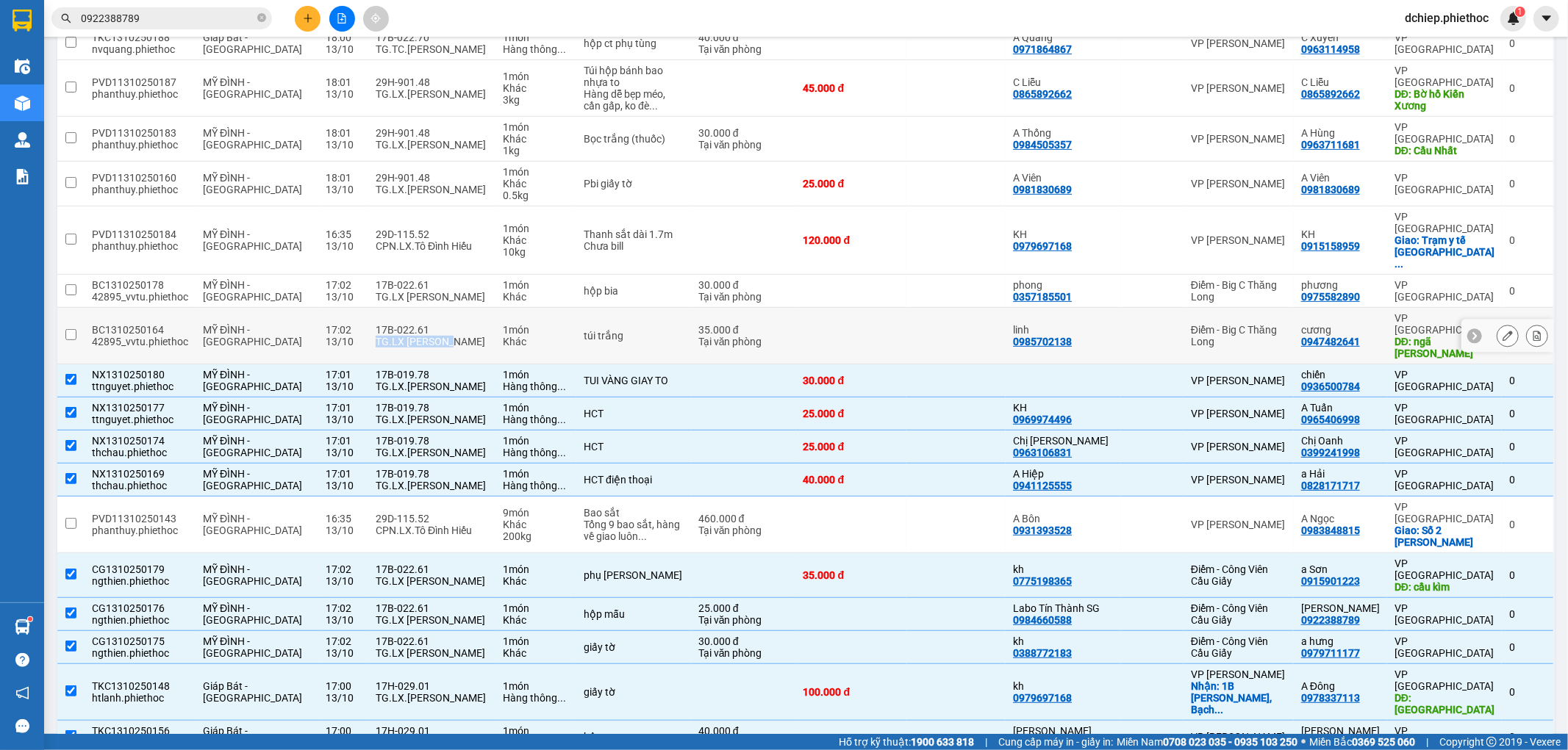
click at [415, 324] on div "17B-022.61 TG.LX [PERSON_NAME]" at bounding box center [432, 335] width 112 height 23
checkbox input "true"
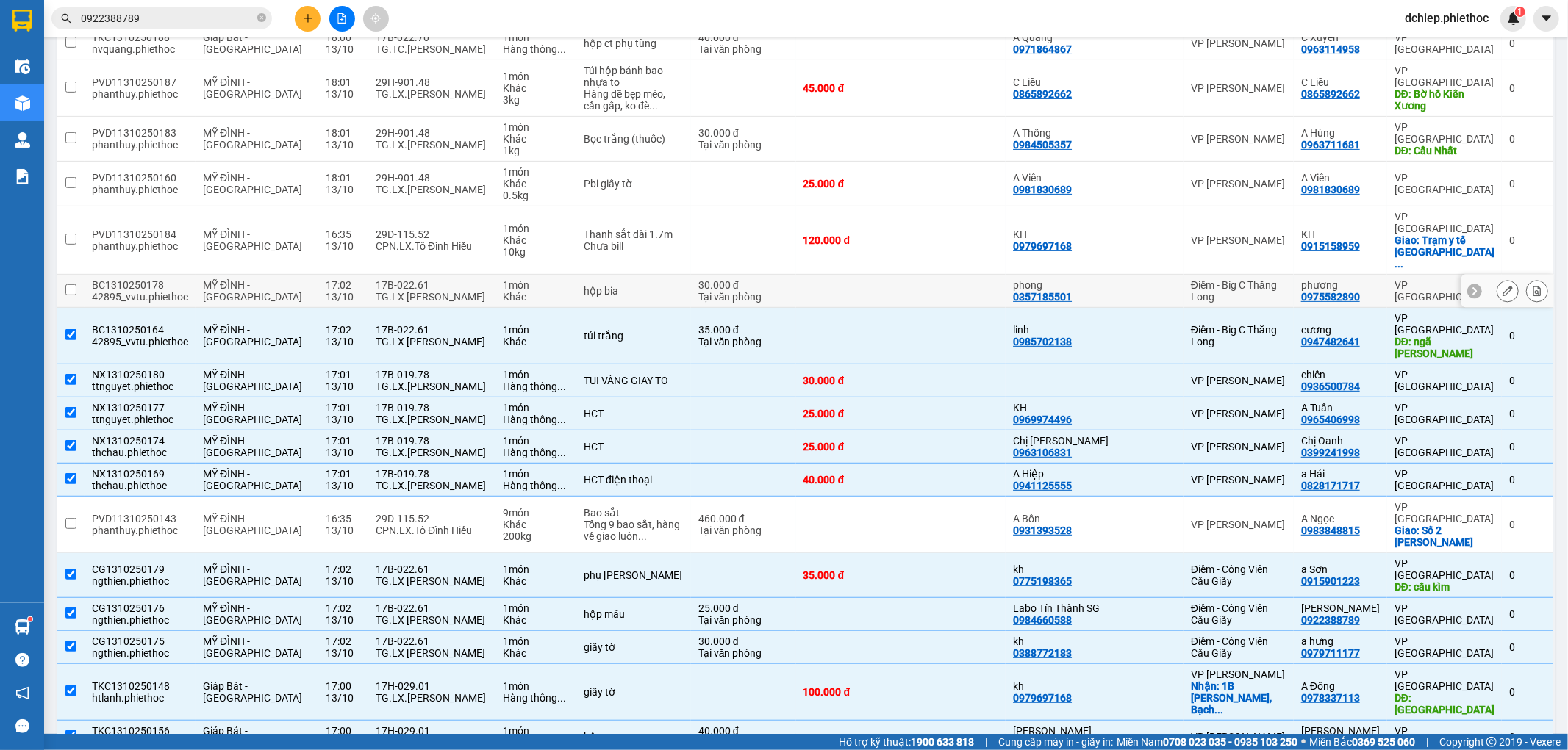
click at [410, 291] on div "TG.LX [PERSON_NAME]" at bounding box center [432, 297] width 112 height 12
checkbox input "true"
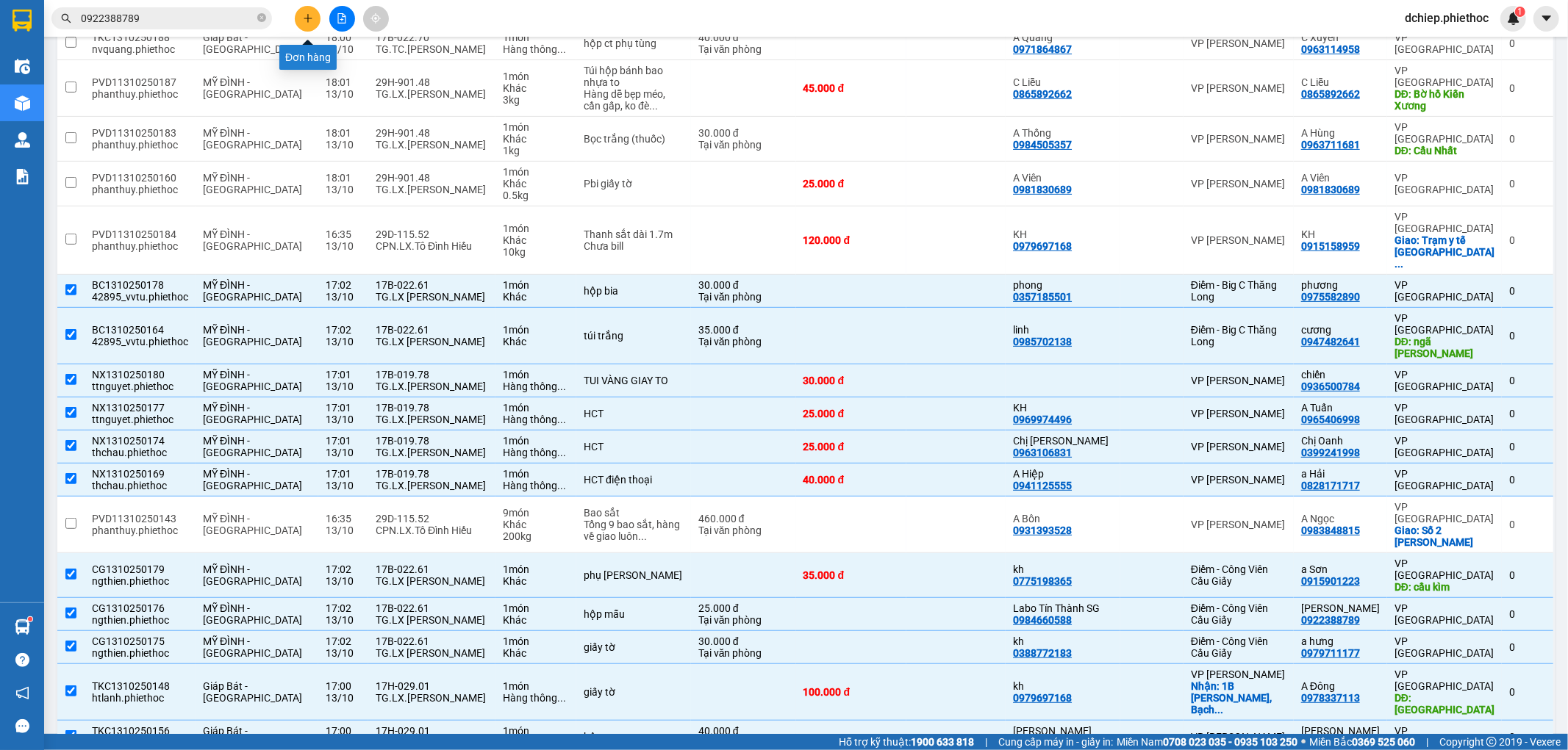
click at [312, 16] on icon "plus" at bounding box center [307, 18] width 11 height 11
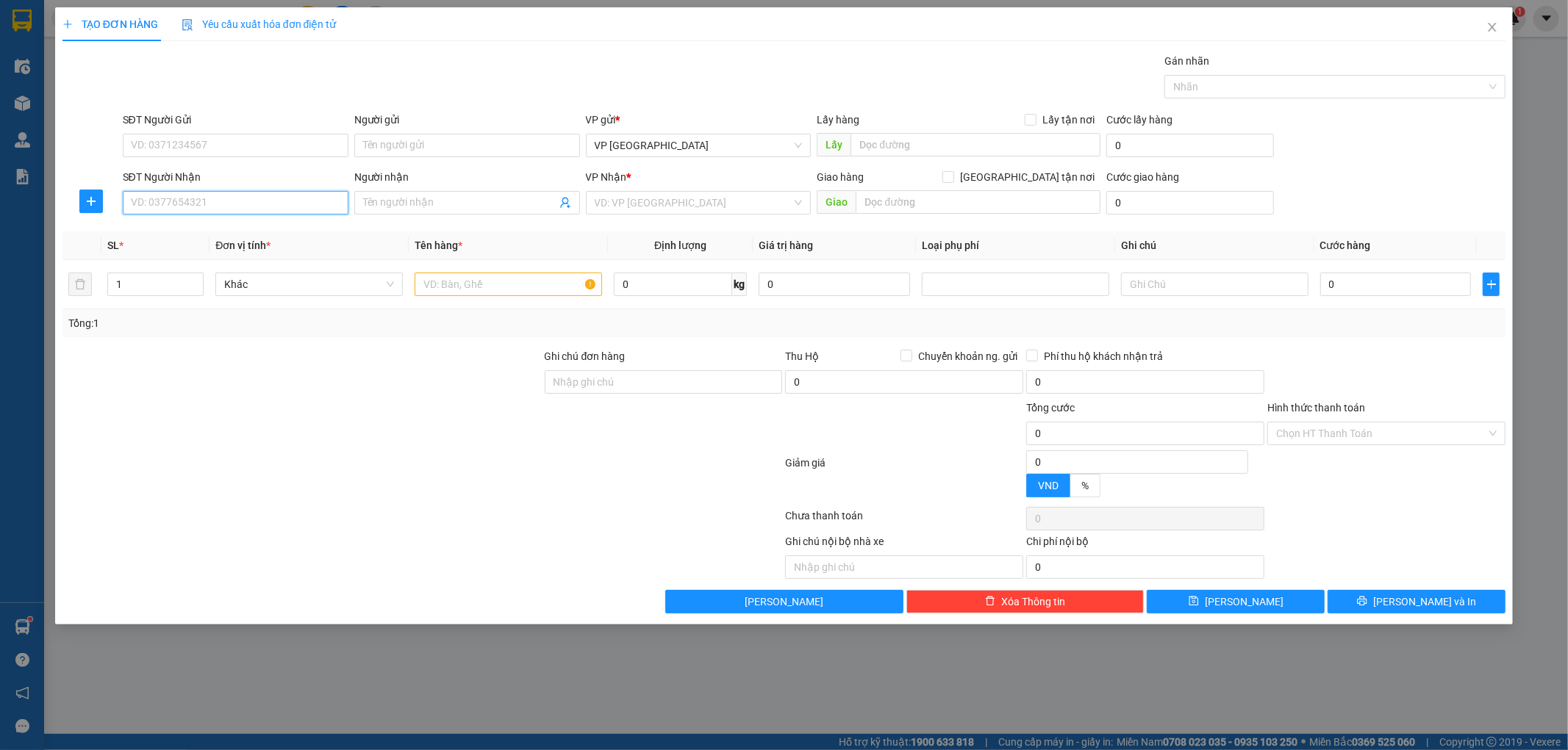
click at [229, 203] on input "SĐT Người Nhận" at bounding box center [235, 203] width 225 height 23
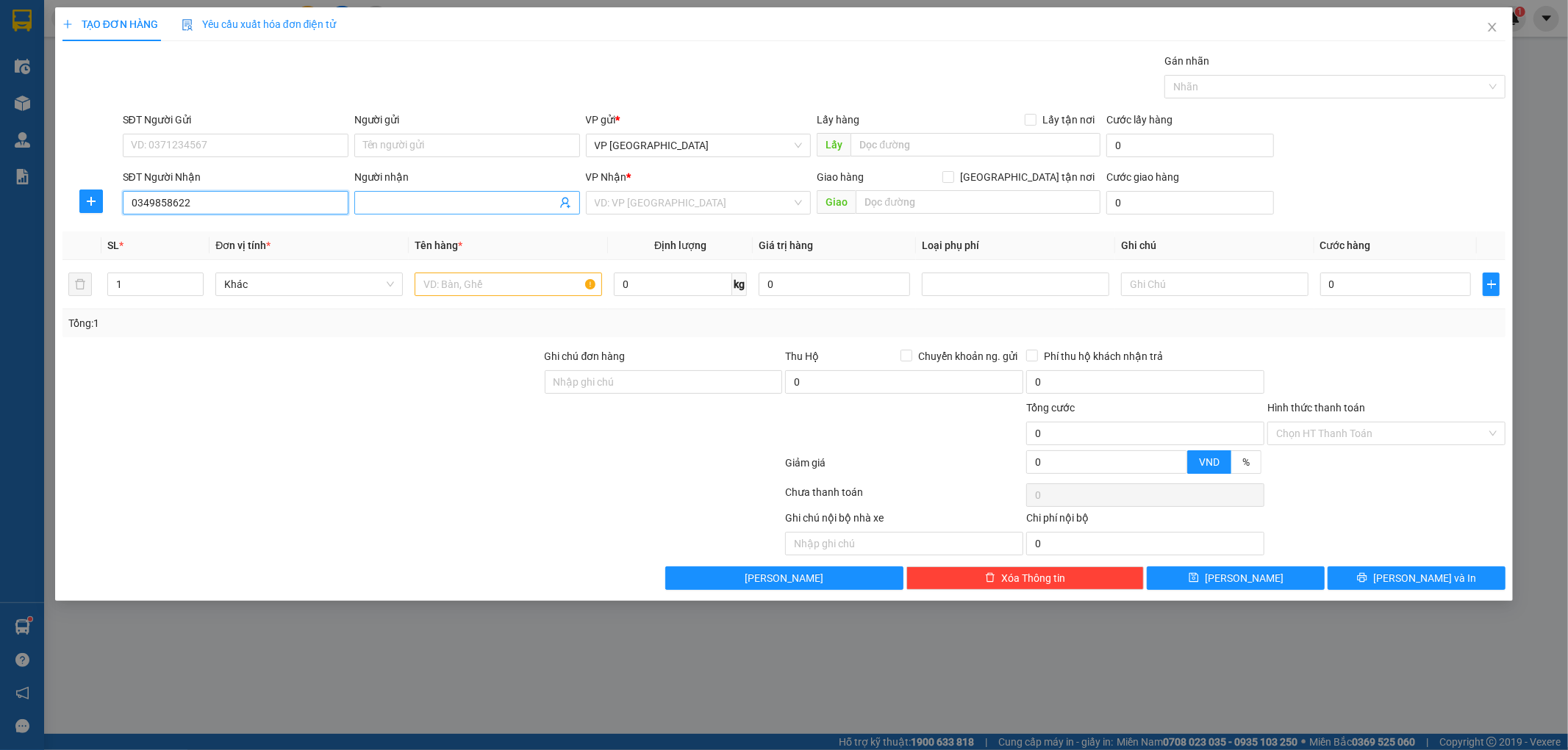
type input "0349858622"
click at [416, 204] on input "Người nhận" at bounding box center [460, 203] width 193 height 16
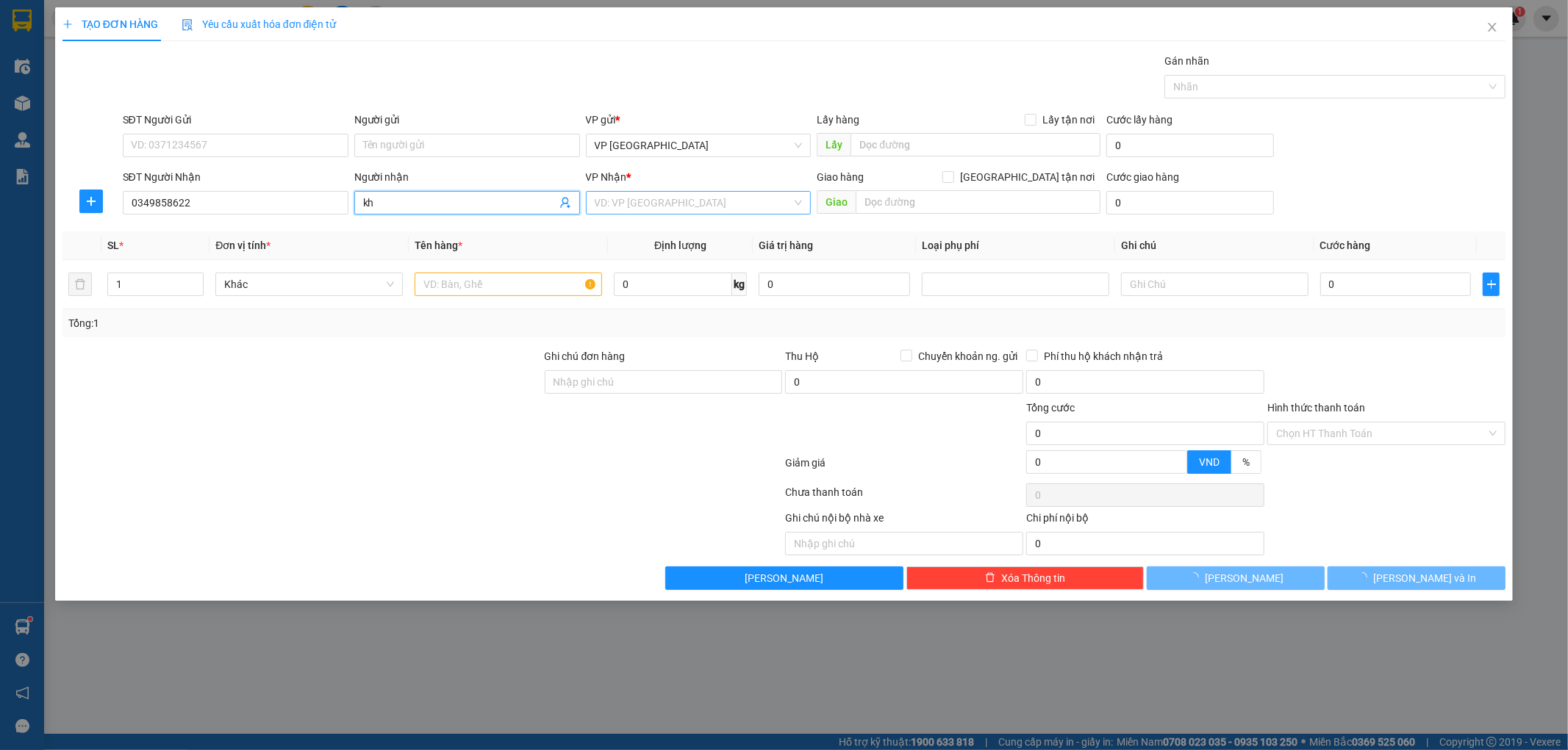
type input "kh"
click at [652, 195] on input "search" at bounding box center [693, 202] width 198 height 22
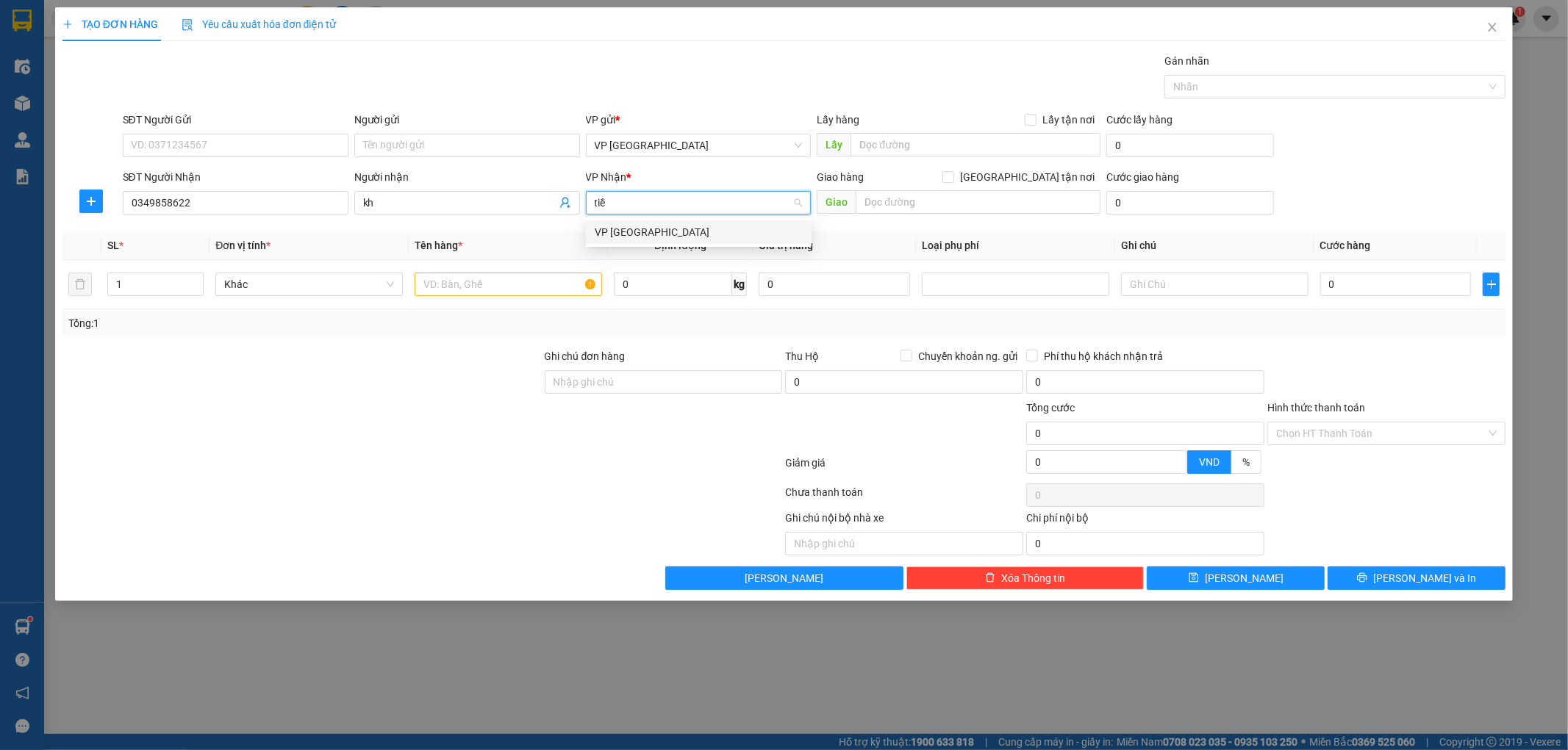
type input "tiền"
click at [634, 225] on div "VP [GEOGRAPHIC_DATA]" at bounding box center [698, 232] width 208 height 16
click at [498, 294] on input "text" at bounding box center [508, 284] width 188 height 23
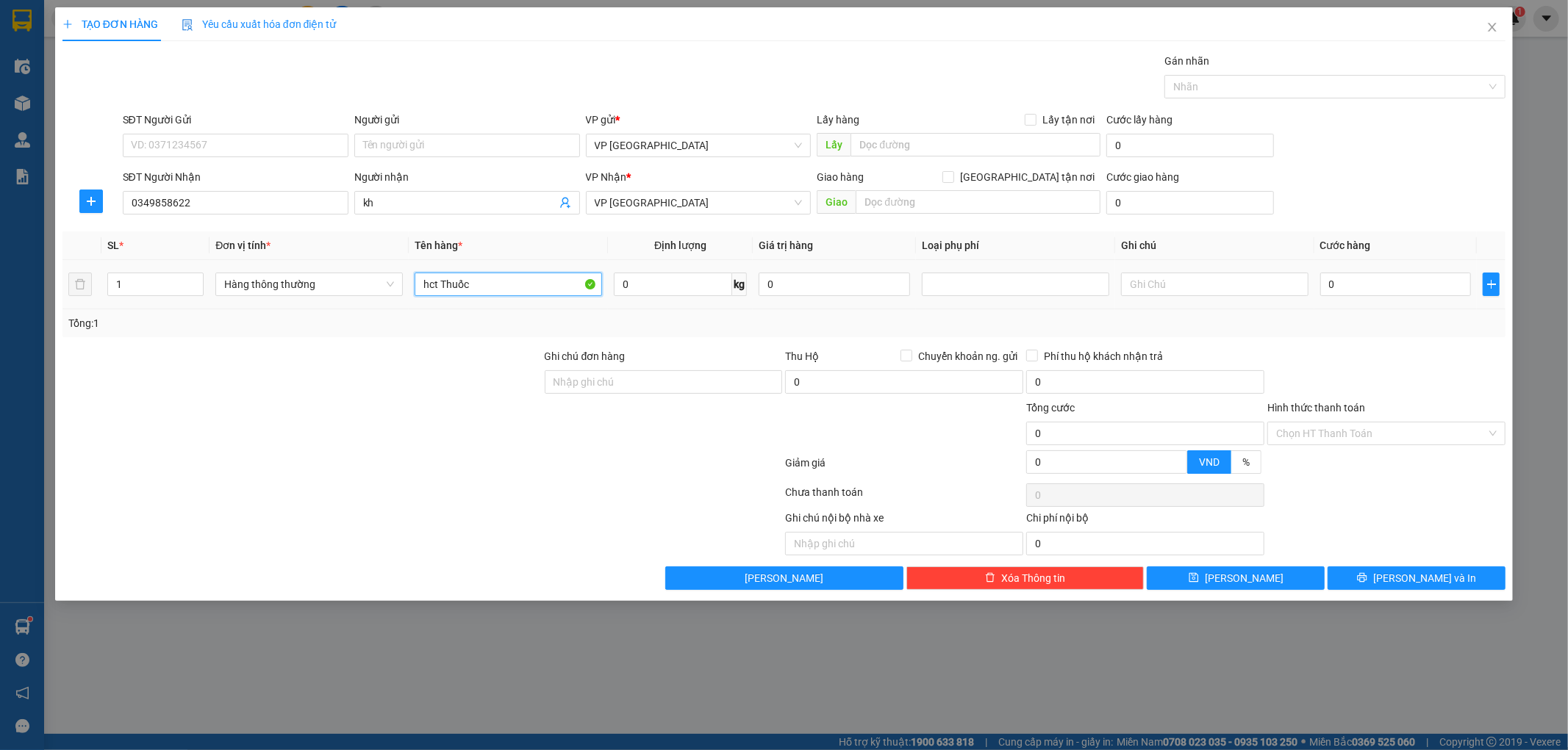
type input "hct Thuốc"
click at [1403, 298] on div "0" at bounding box center [1396, 284] width 152 height 29
click at [1394, 282] on input "0" at bounding box center [1396, 284] width 152 height 23
type input "2"
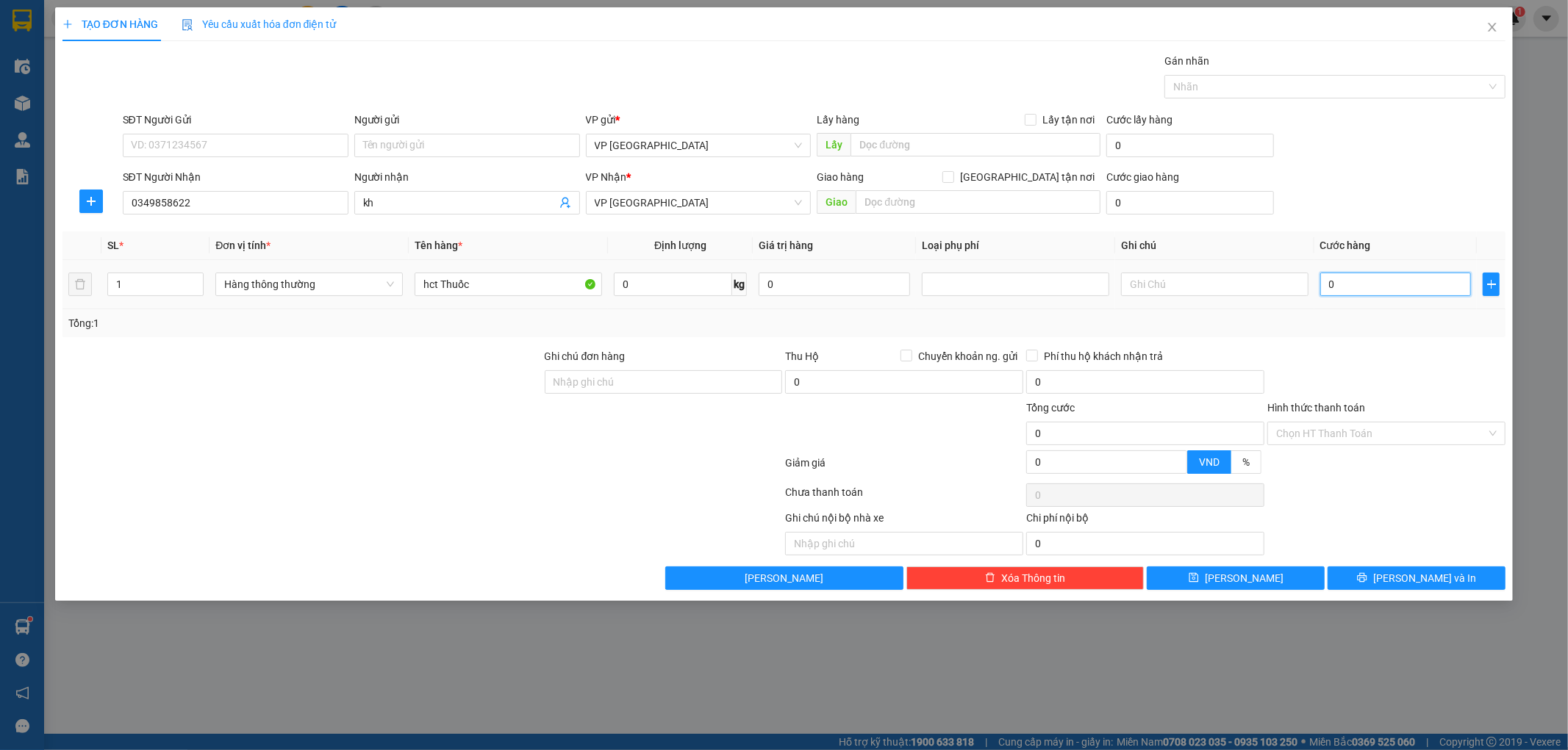
type input "2"
type input "20"
type input "200"
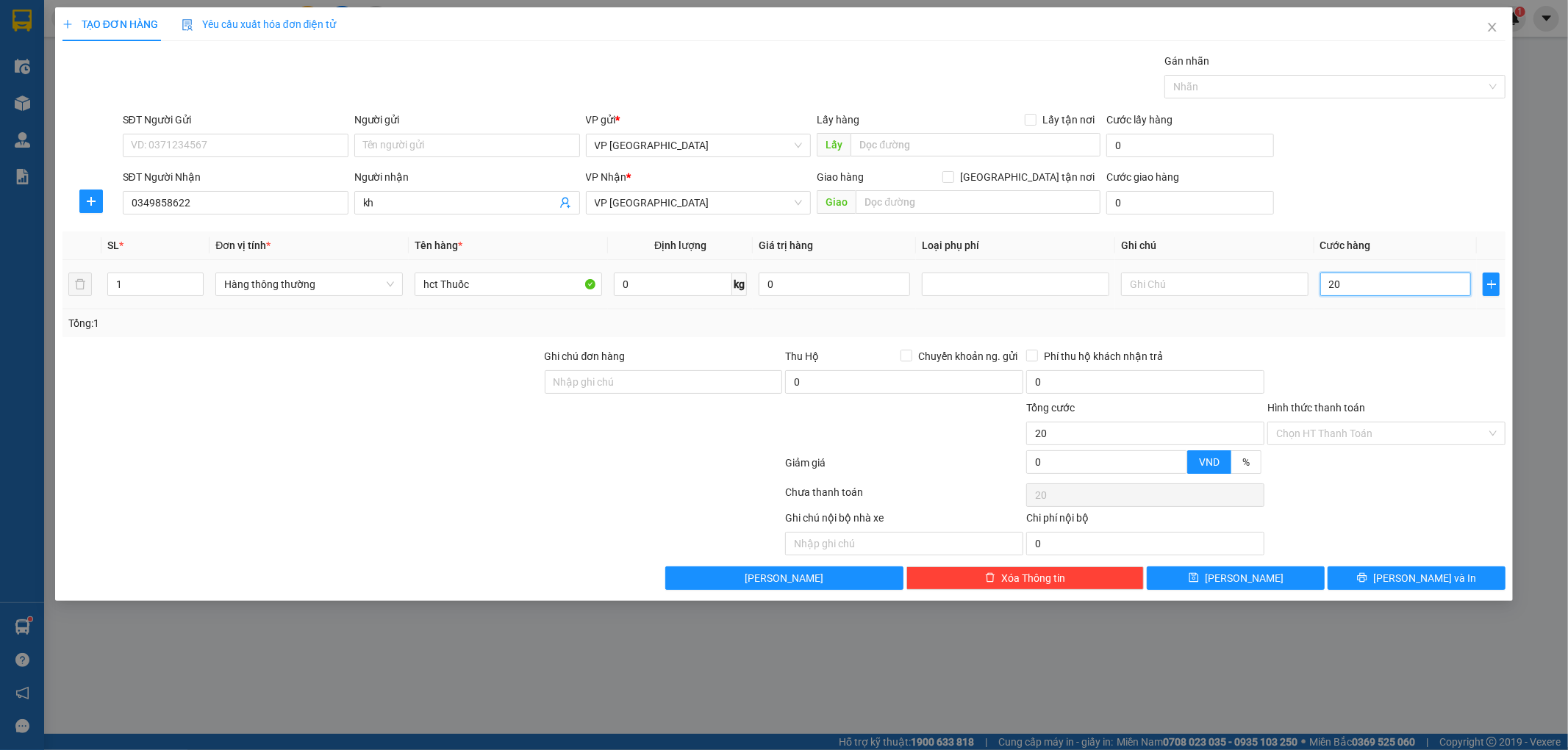
type input "200"
type input "2.000"
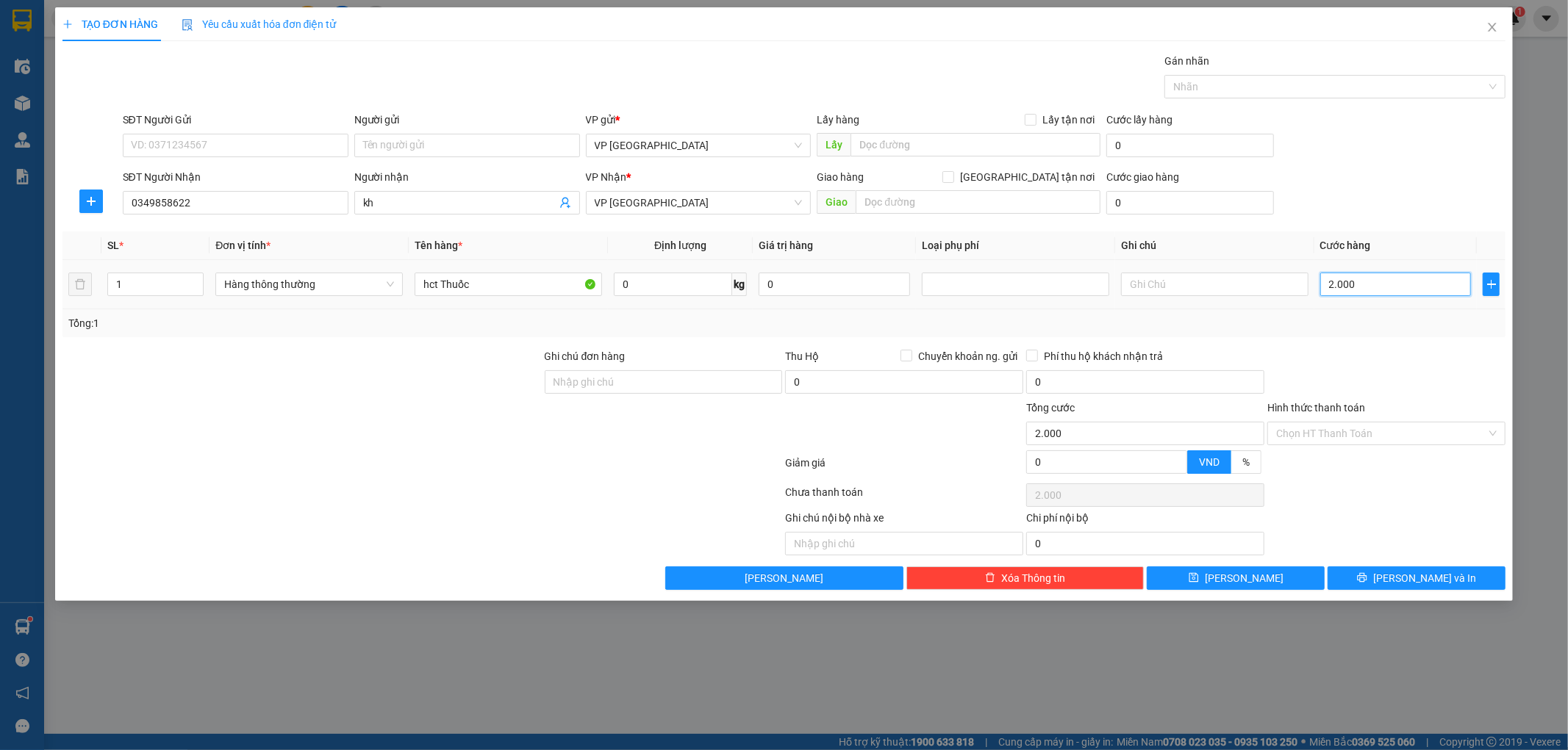
type input "20.000"
click at [1424, 578] on span "[PERSON_NAME] và In" at bounding box center [1425, 578] width 102 height 16
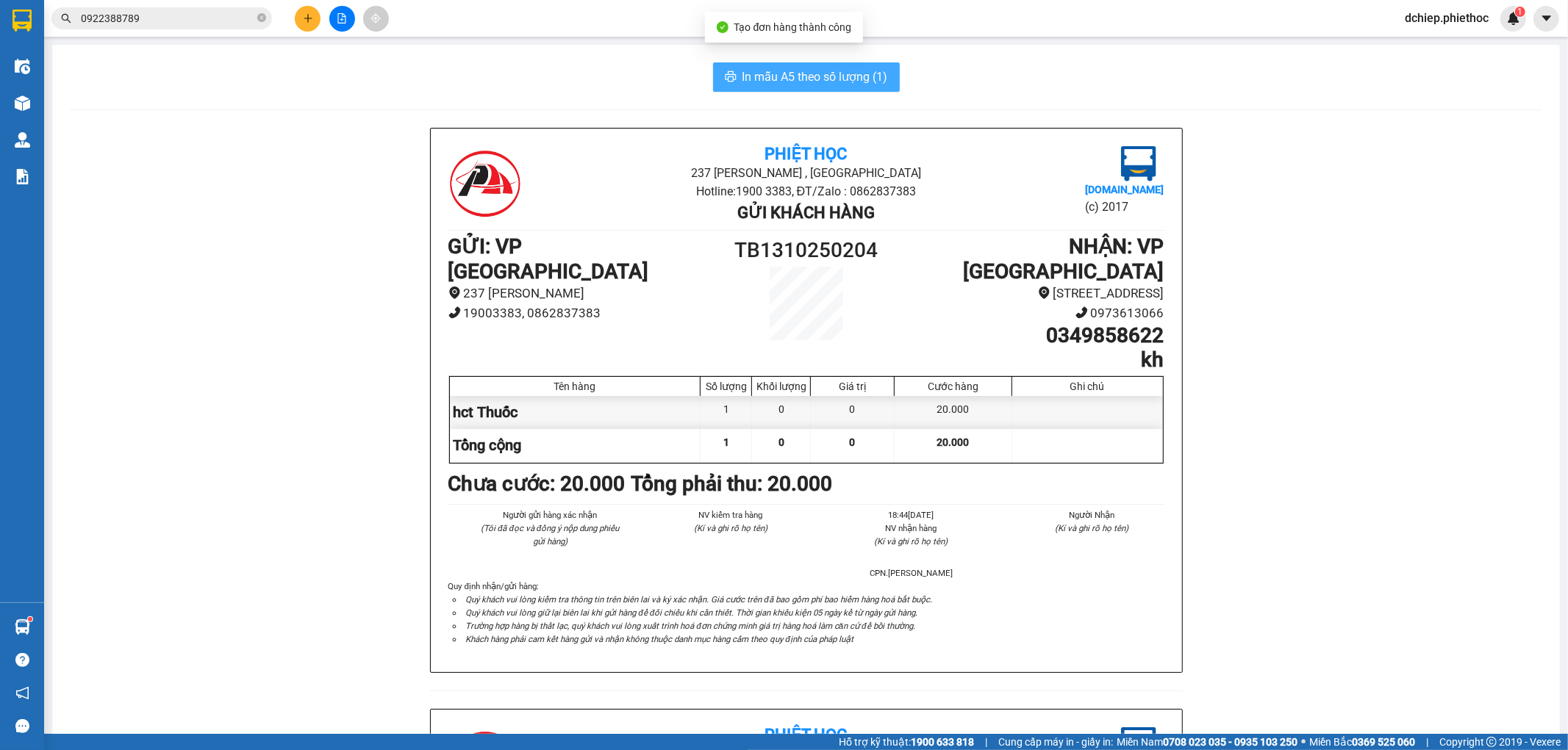
click at [813, 84] on span "In mẫu A5 theo số lượng (1)" at bounding box center [815, 76] width 146 height 18
click at [27, 111] on div at bounding box center [22, 103] width 26 height 26
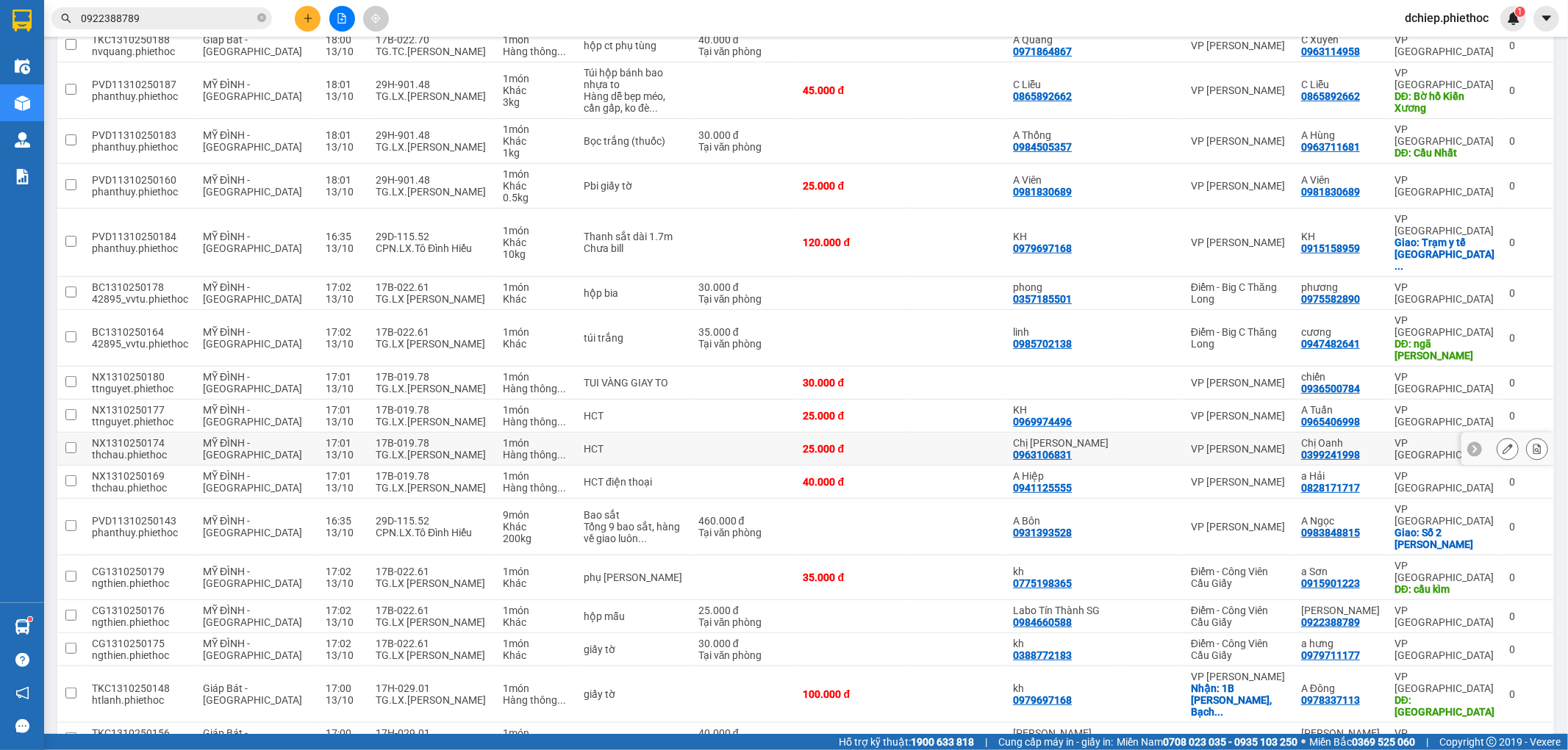
scroll to position [463, 0]
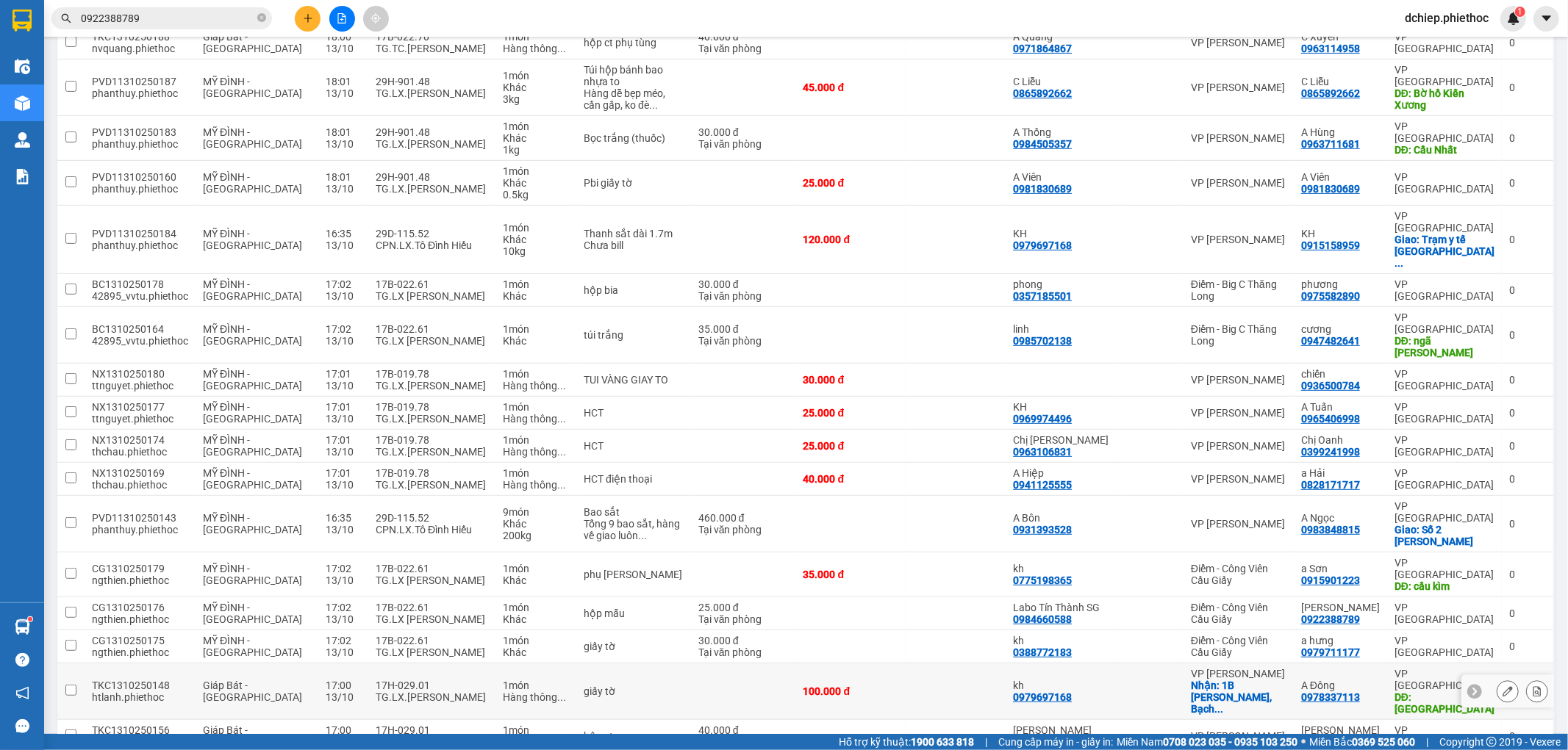
click at [408, 725] on div "17H-029.01" at bounding box center [432, 731] width 112 height 12
checkbox input "true"
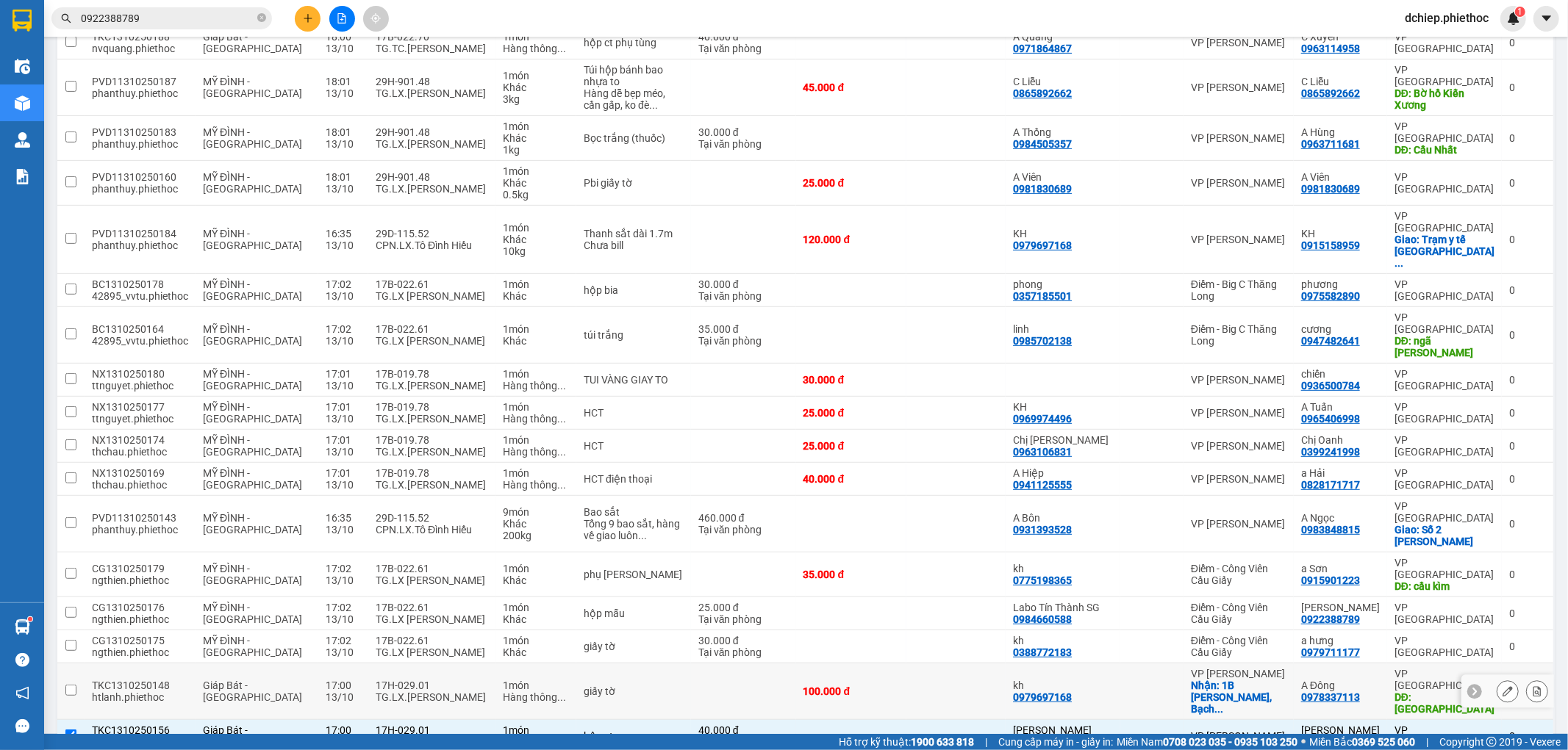
click at [416, 692] on div "TG.LX.[PERSON_NAME]" at bounding box center [432, 698] width 112 height 12
checkbox input "true"
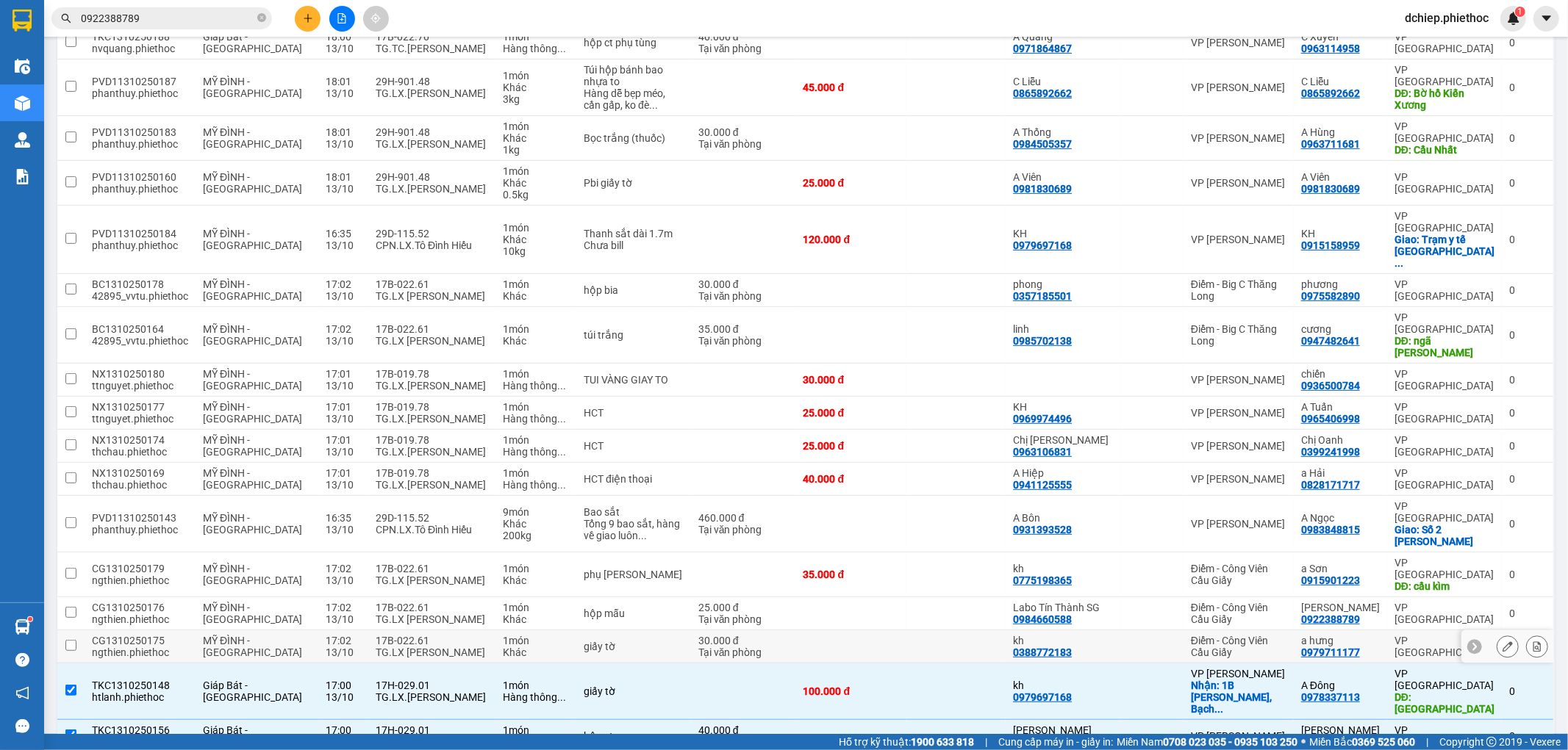
drag, startPoint x: 419, startPoint y: 582, endPoint x: 419, endPoint y: 557, distance: 25.0
click at [419, 647] on div "TG.LX [PERSON_NAME]" at bounding box center [432, 652] width 112 height 12
checkbox input "true"
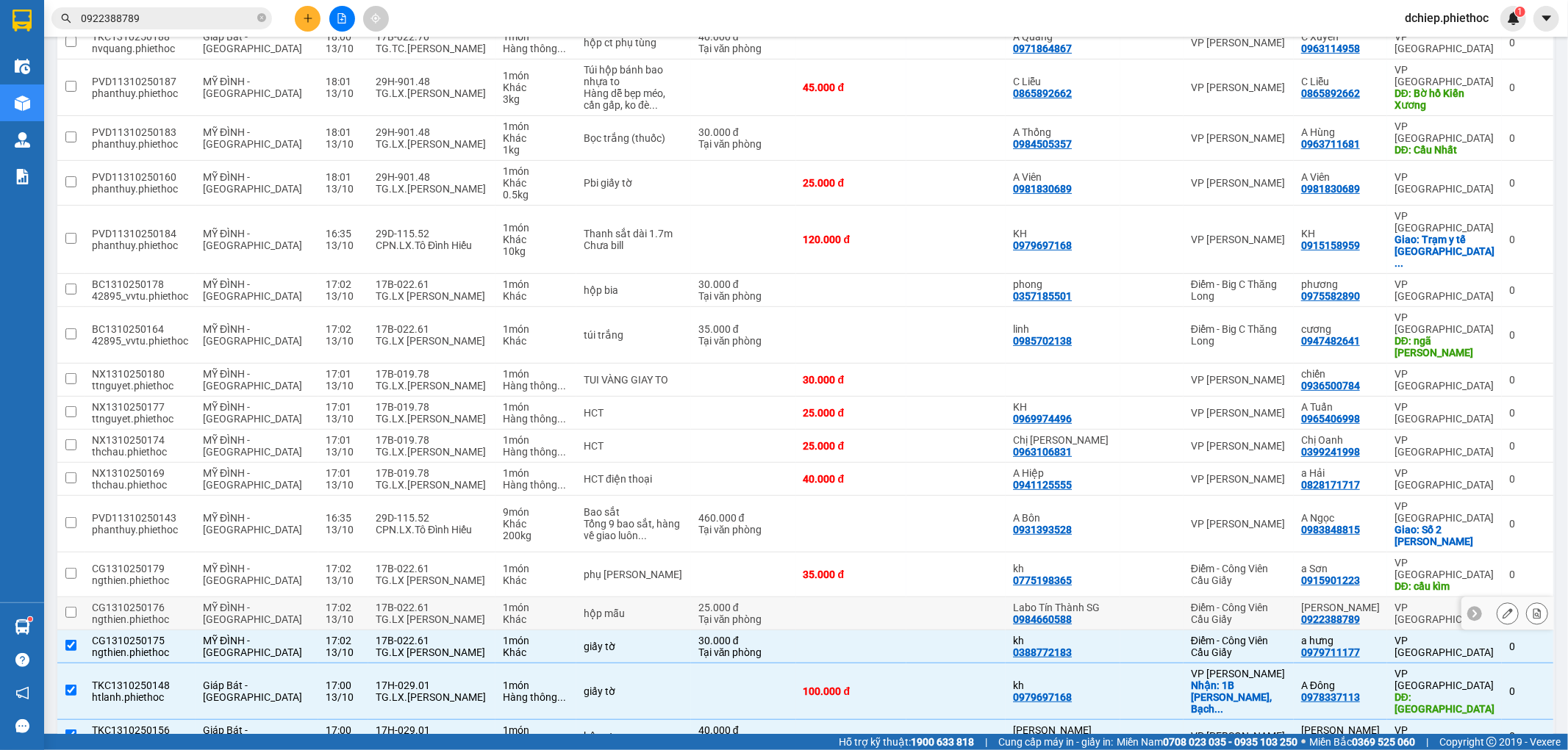
click at [419, 602] on div "17B-022.61" at bounding box center [432, 608] width 112 height 12
checkbox input "true"
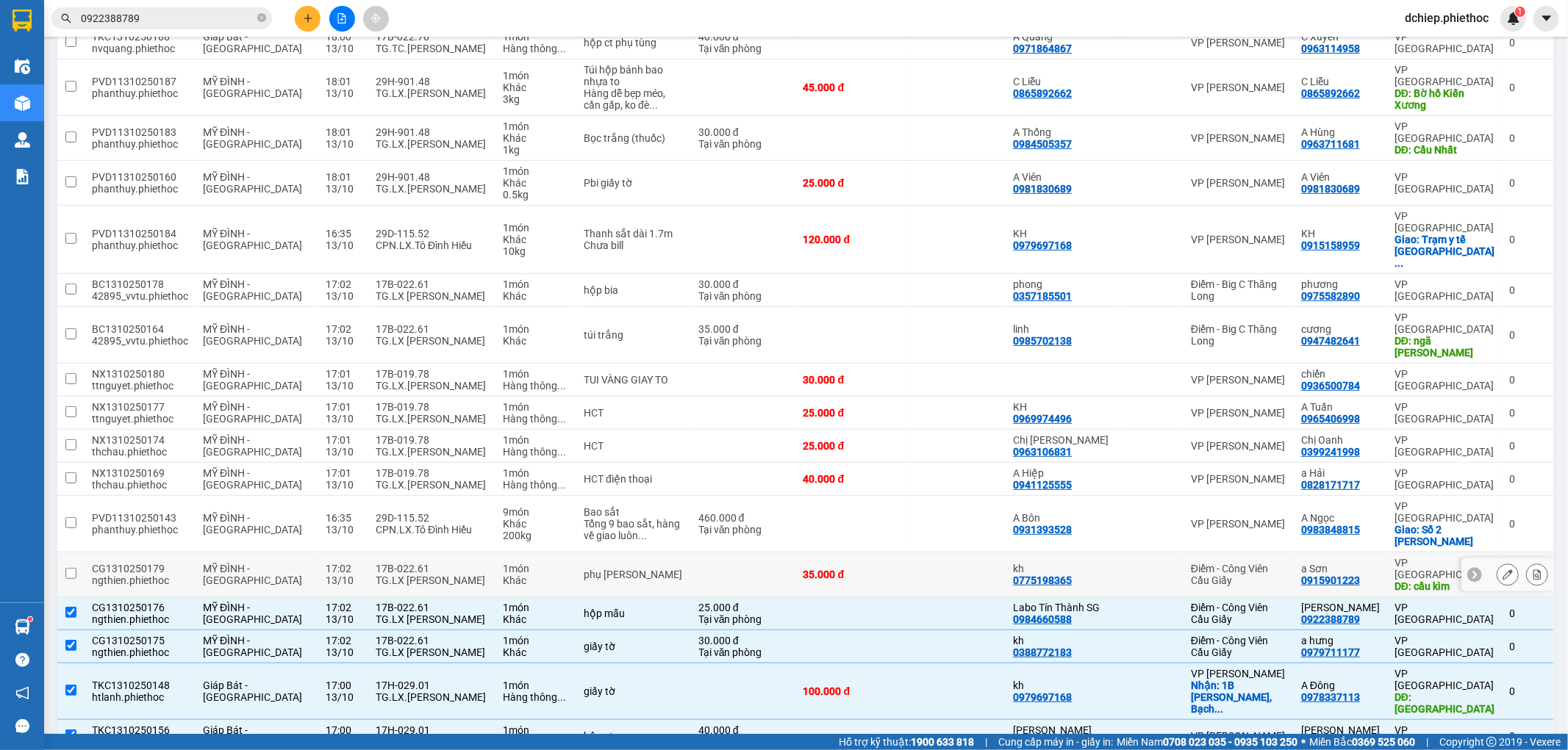
click at [414, 563] on div "17B-022.61" at bounding box center [432, 569] width 112 height 12
checkbox input "true"
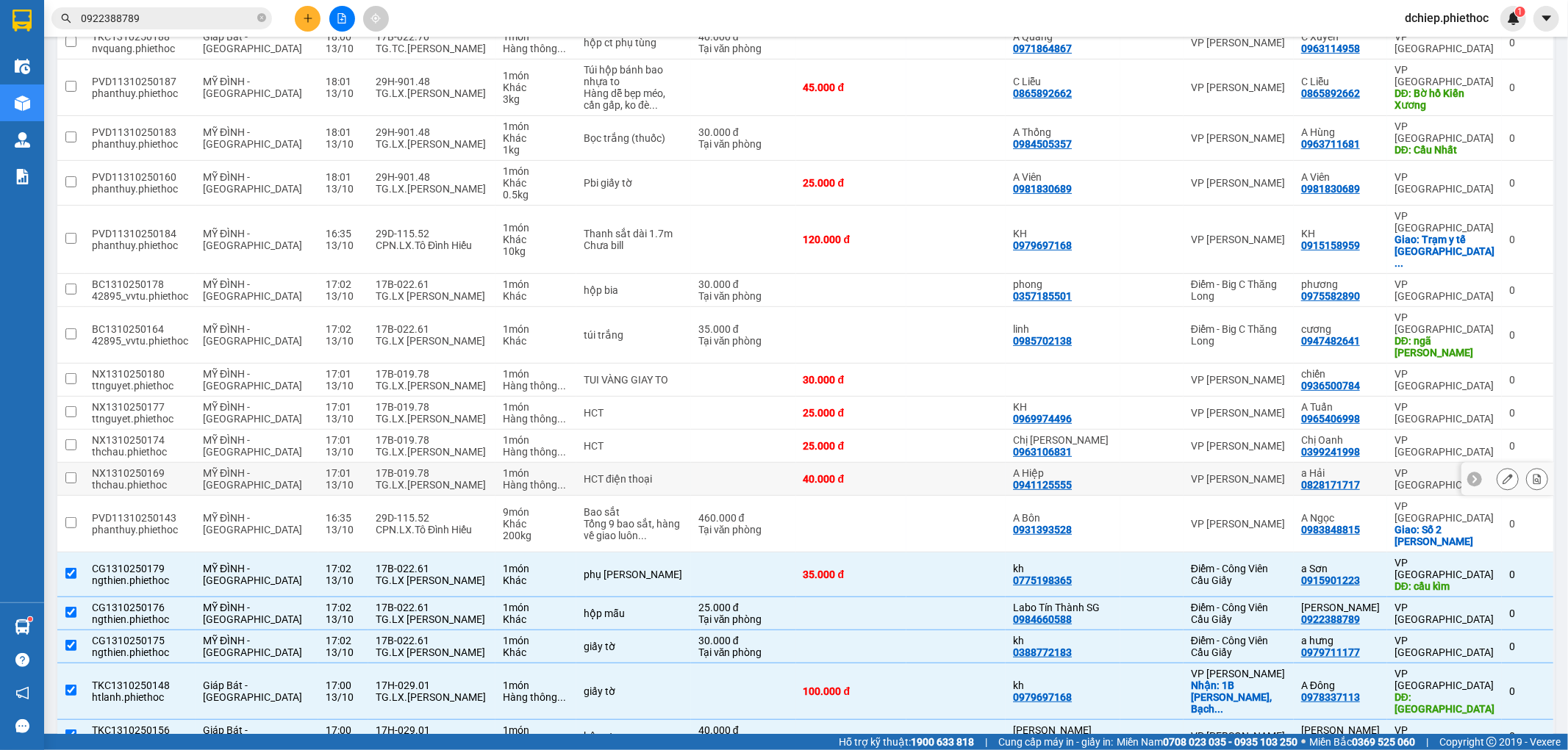
click at [438, 479] on div "TG.LX.[PERSON_NAME]" at bounding box center [432, 485] width 112 height 12
checkbox input "true"
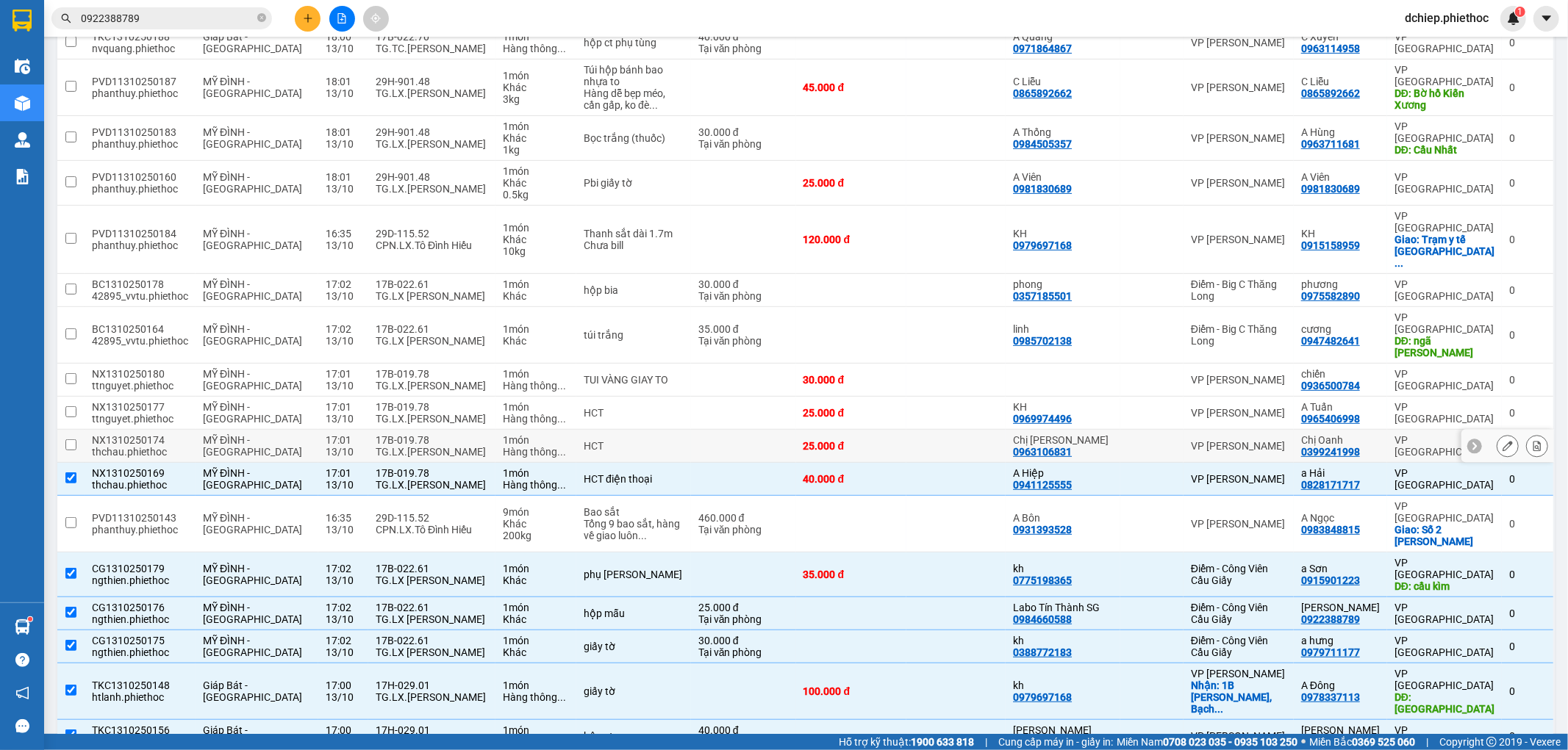
click at [431, 447] on div "TG.LX.[PERSON_NAME]" at bounding box center [432, 452] width 112 height 12
checkbox input "true"
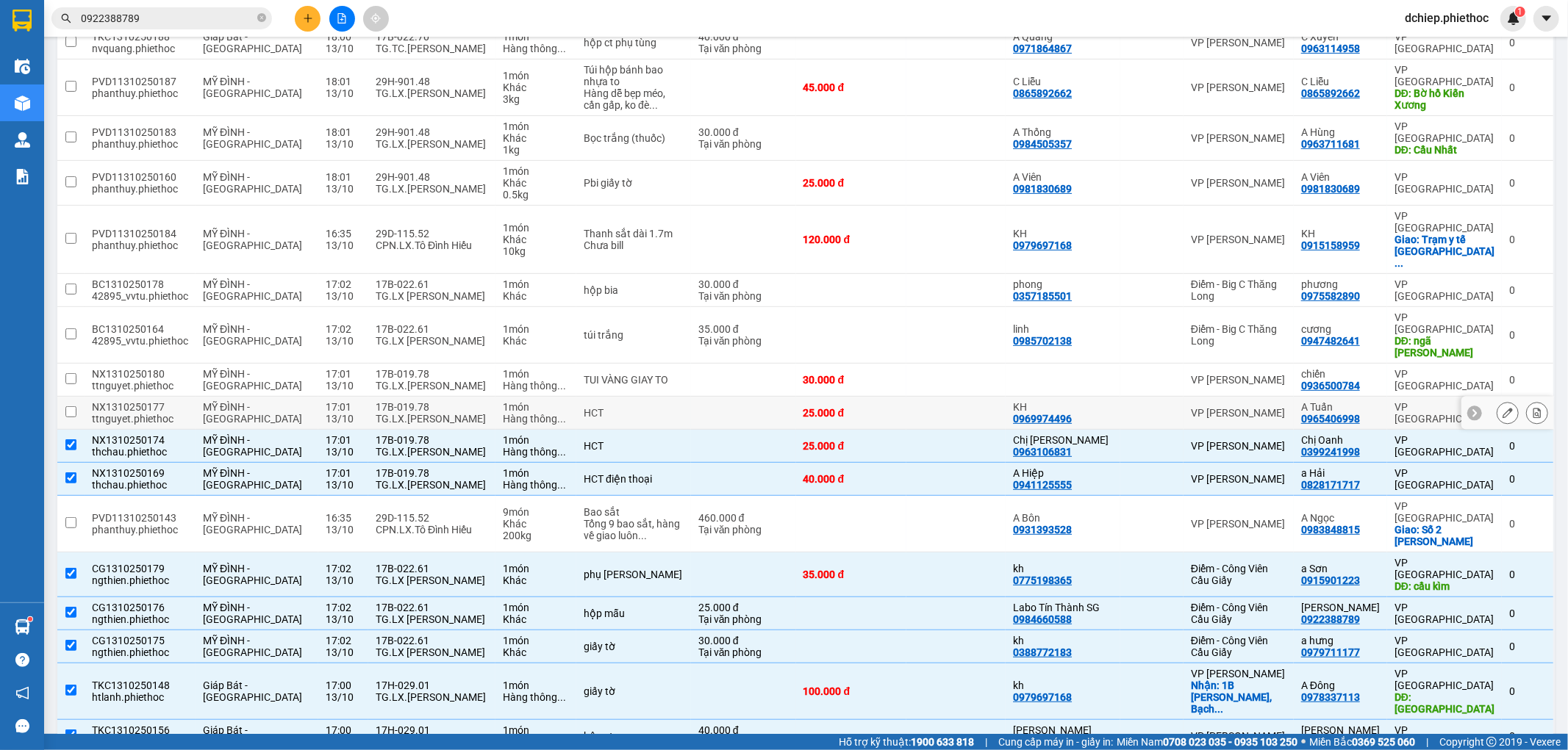
drag, startPoint x: 416, startPoint y: 367, endPoint x: 415, endPoint y: 344, distance: 23.0
click at [416, 413] on div "TG.LX.[PERSON_NAME]" at bounding box center [432, 418] width 112 height 12
checkbox input "true"
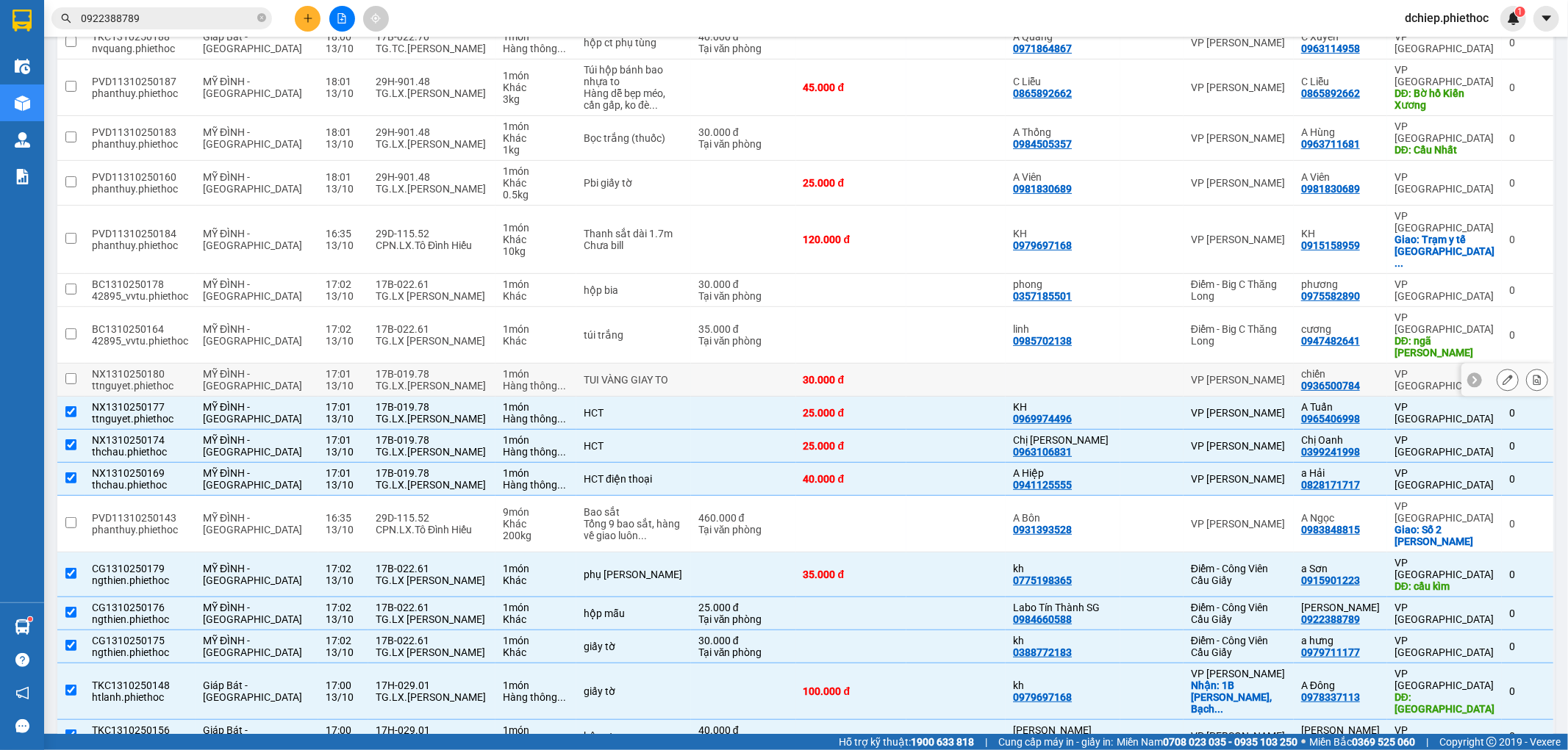
click at [413, 368] on div "17B-019.78" at bounding box center [432, 374] width 112 height 12
checkbox input "true"
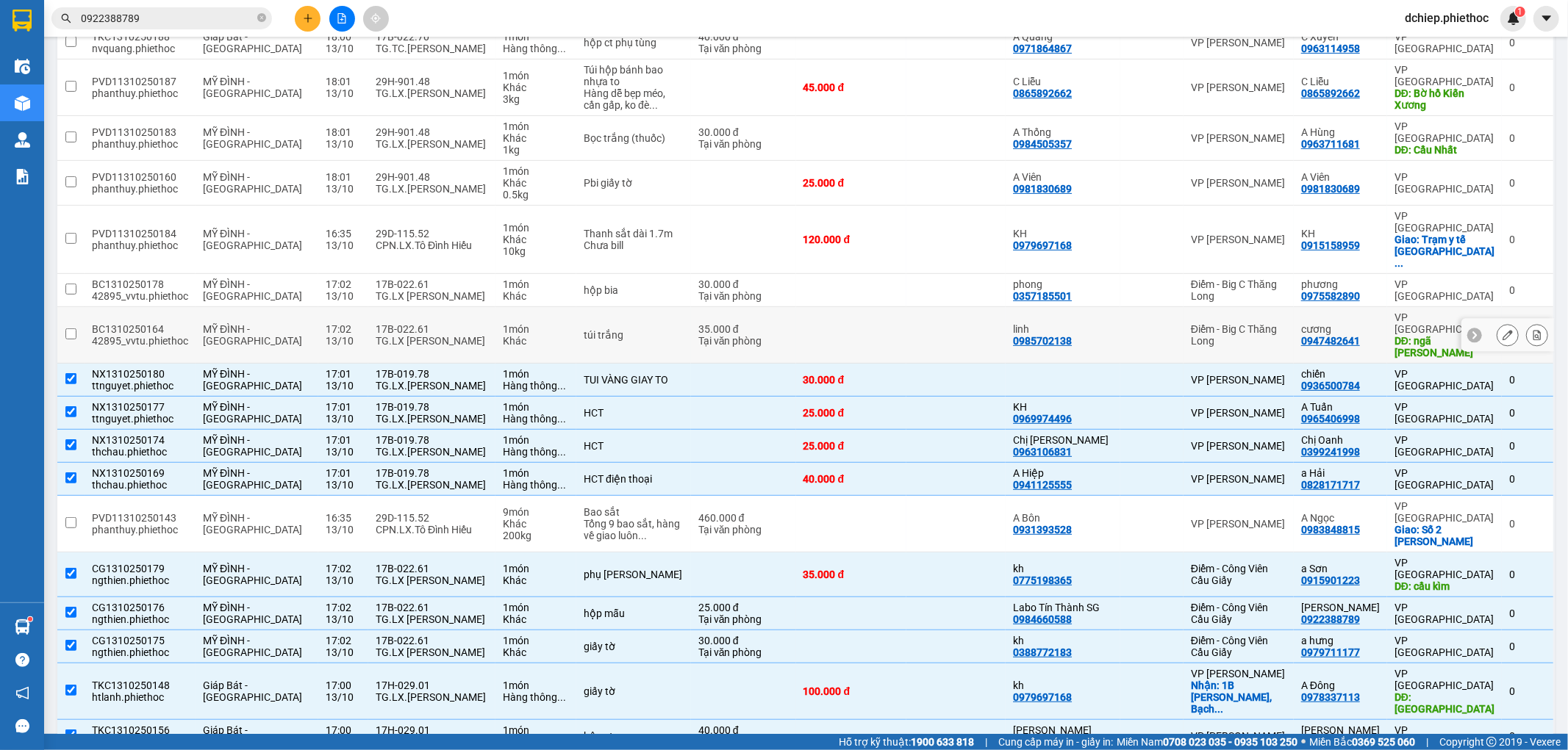
drag, startPoint x: 409, startPoint y: 304, endPoint x: 414, endPoint y: 274, distance: 30.4
click at [409, 335] on div "TG.LX [PERSON_NAME]" at bounding box center [432, 341] width 112 height 12
checkbox input "true"
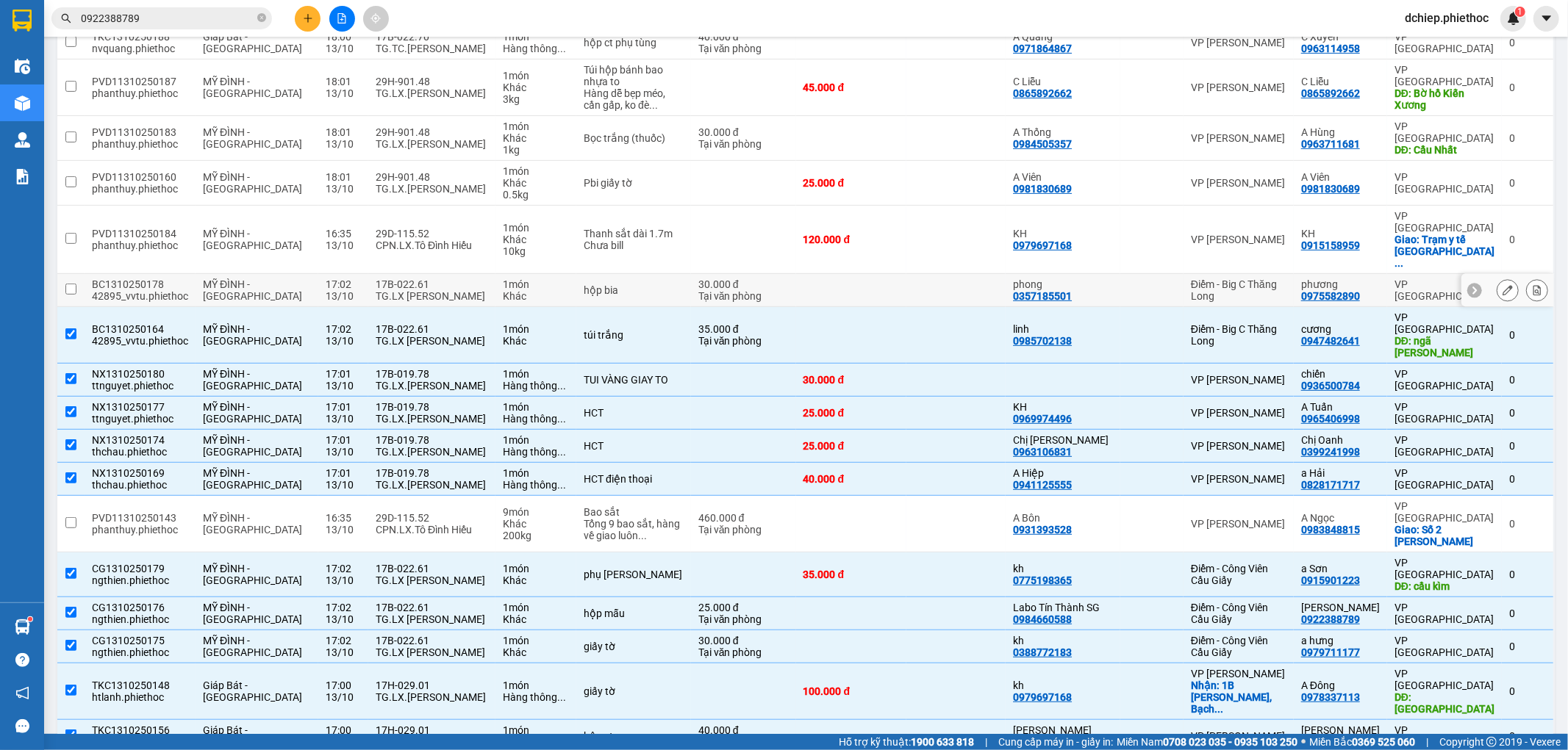
click at [414, 290] on div "TG.LX [PERSON_NAME]" at bounding box center [432, 296] width 112 height 12
checkbox input "true"
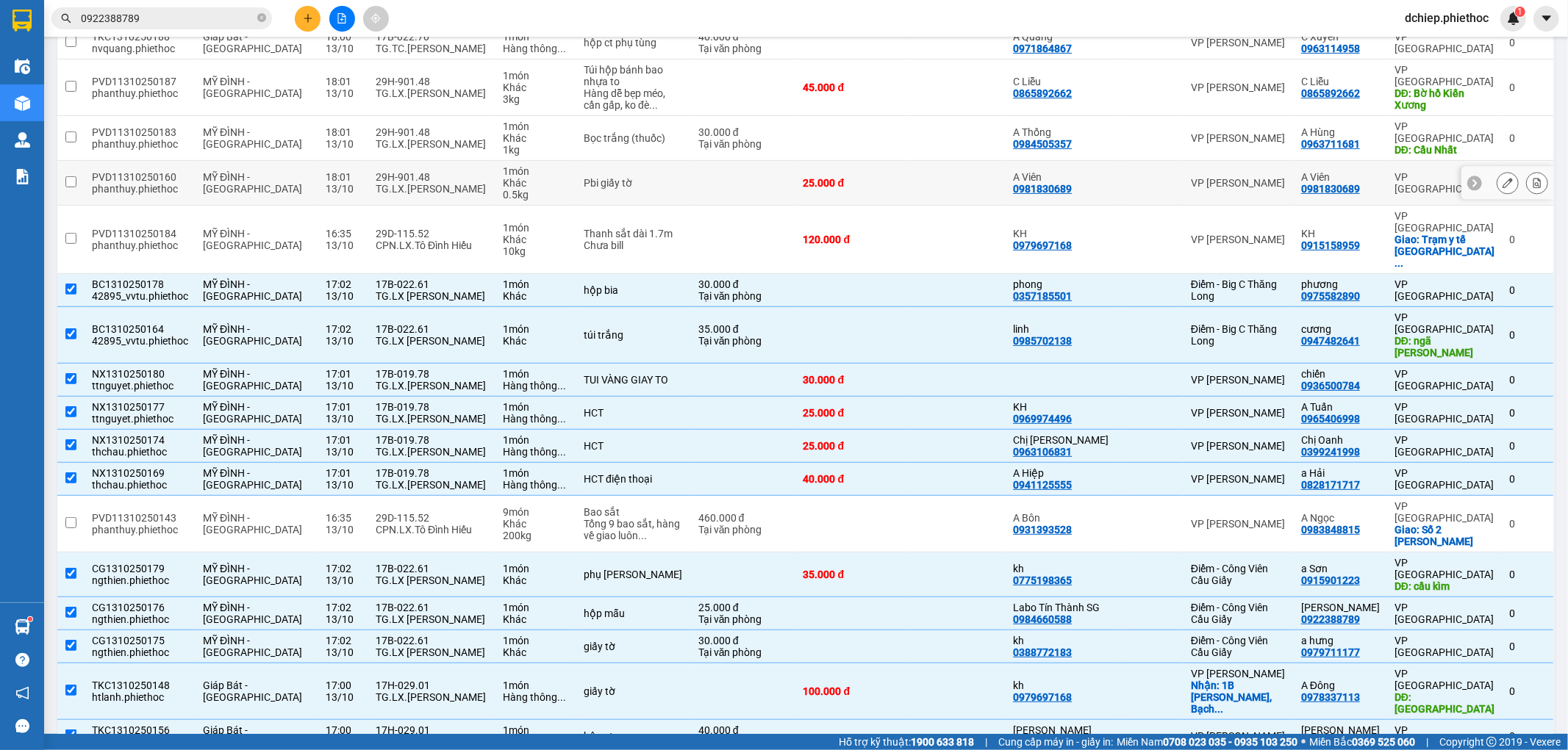
scroll to position [0, 0]
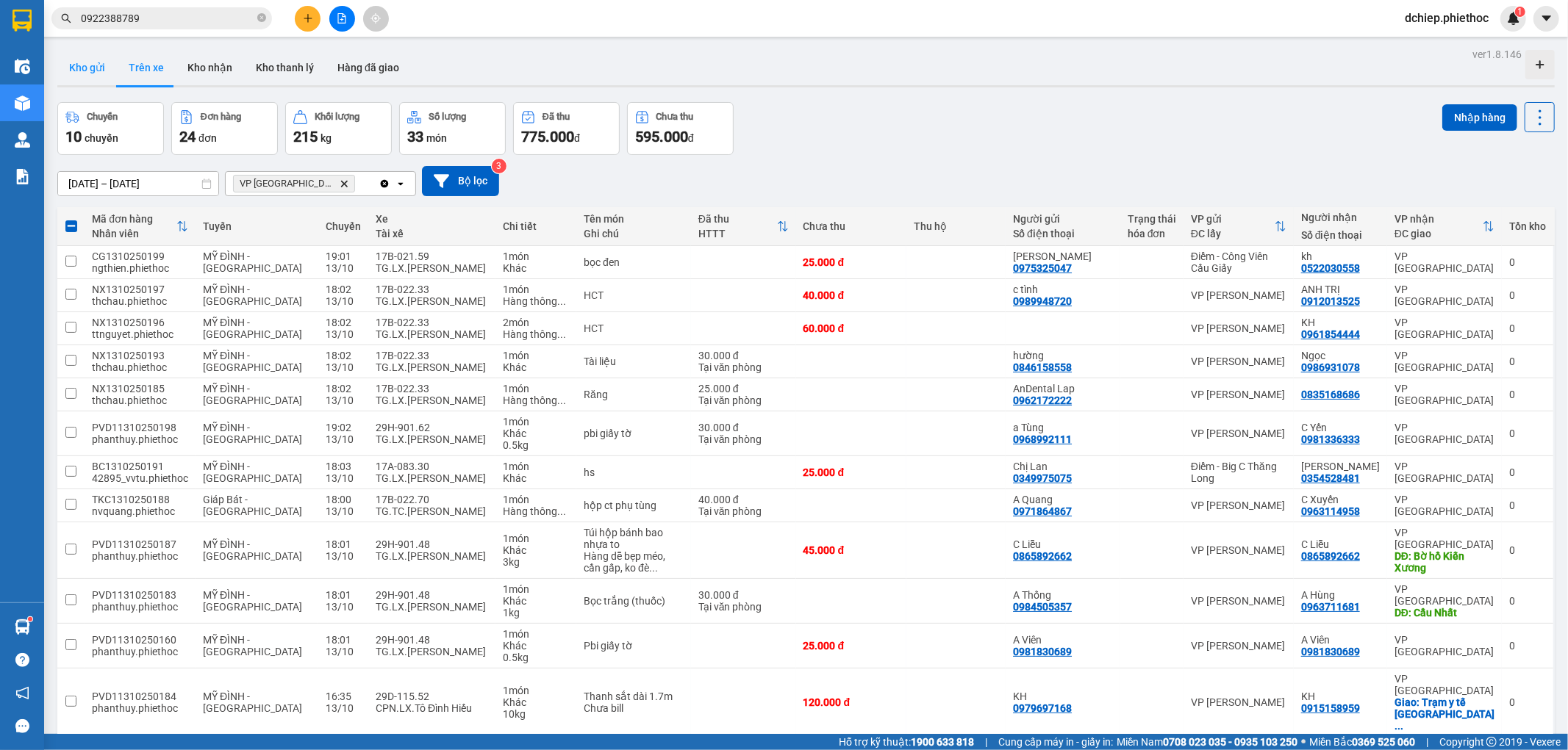
click at [87, 78] on button "Kho gửi" at bounding box center [87, 68] width 60 height 36
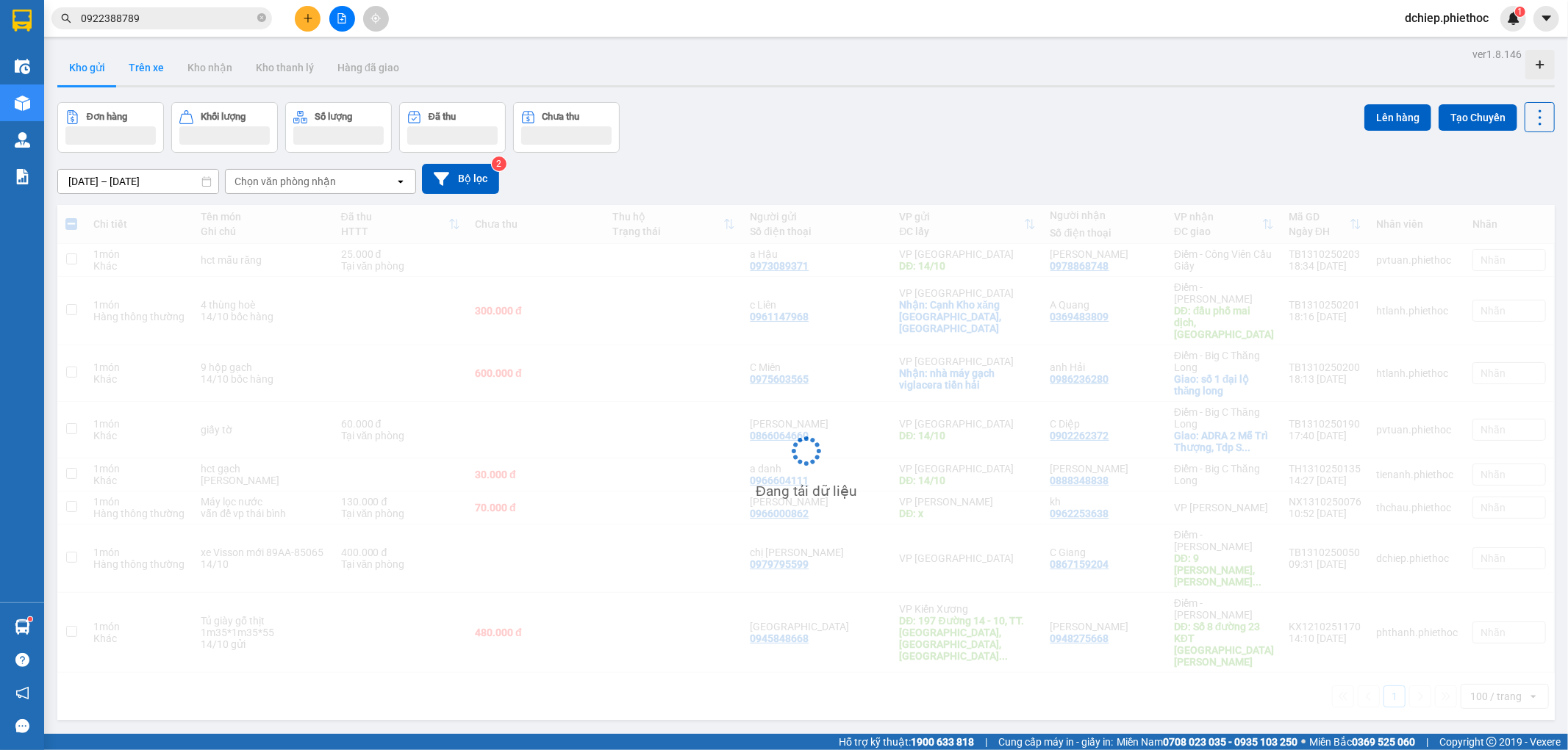
click at [140, 71] on button "Trên xe" at bounding box center [146, 68] width 59 height 36
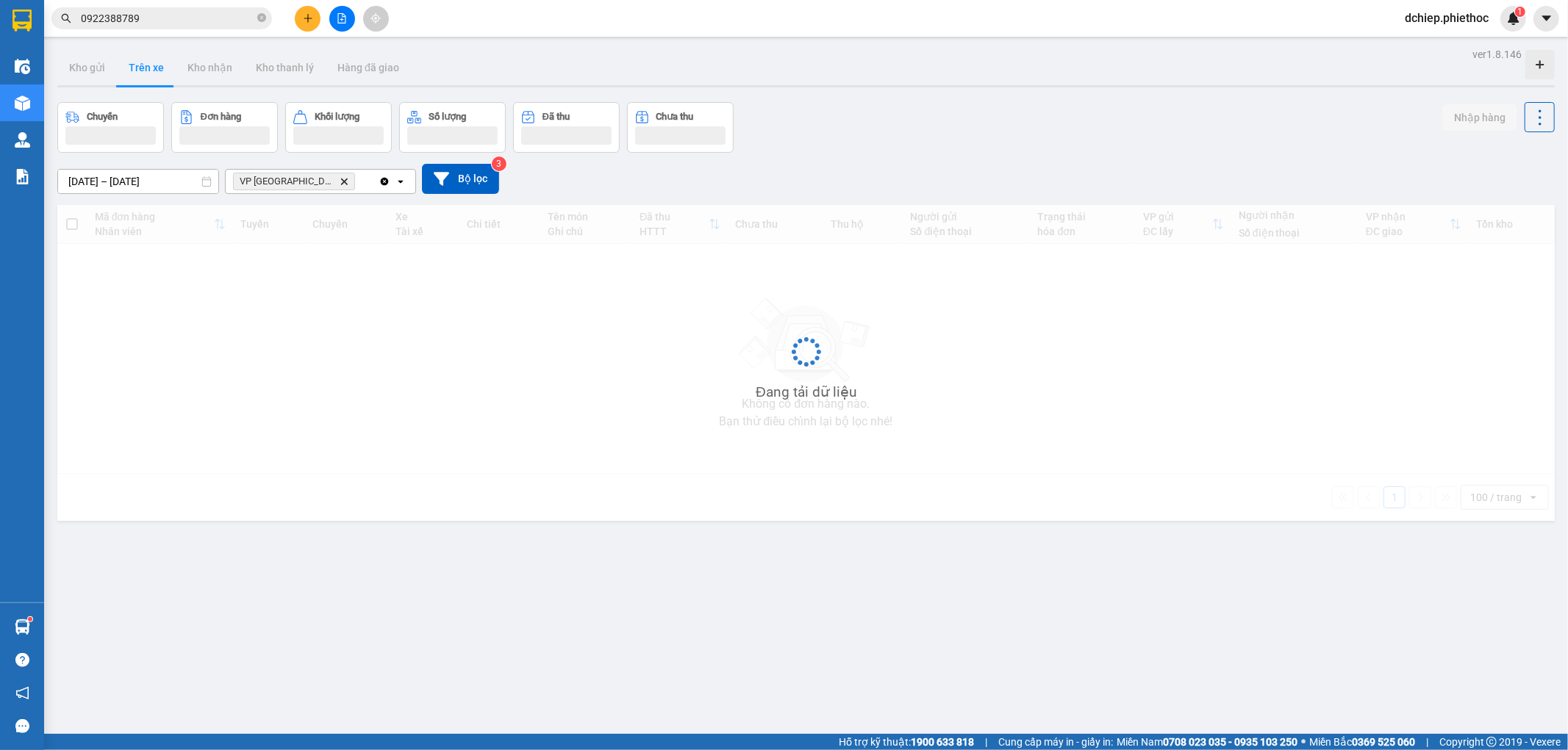
click at [140, 71] on button "Trên xe" at bounding box center [146, 68] width 59 height 36
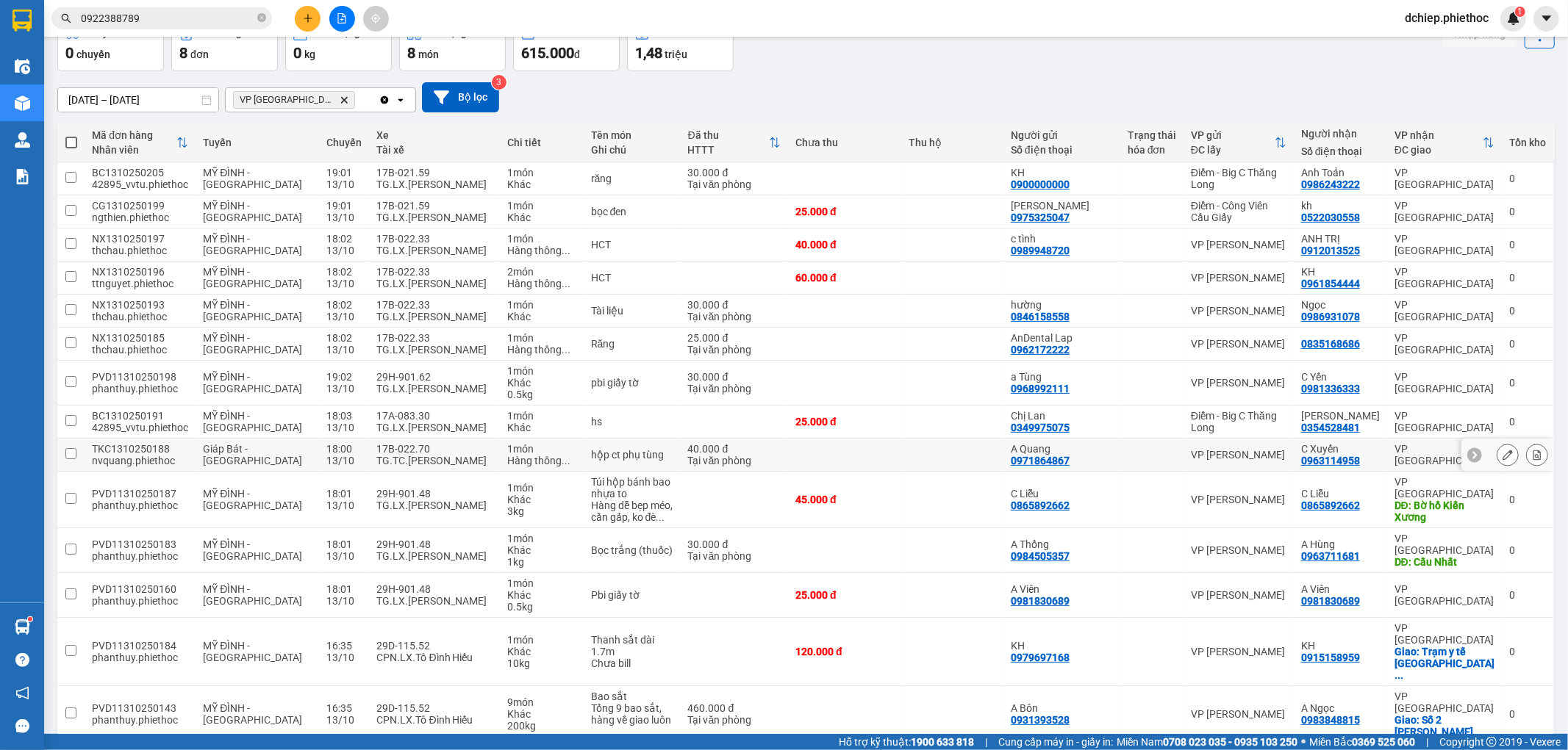
scroll to position [119, 0]
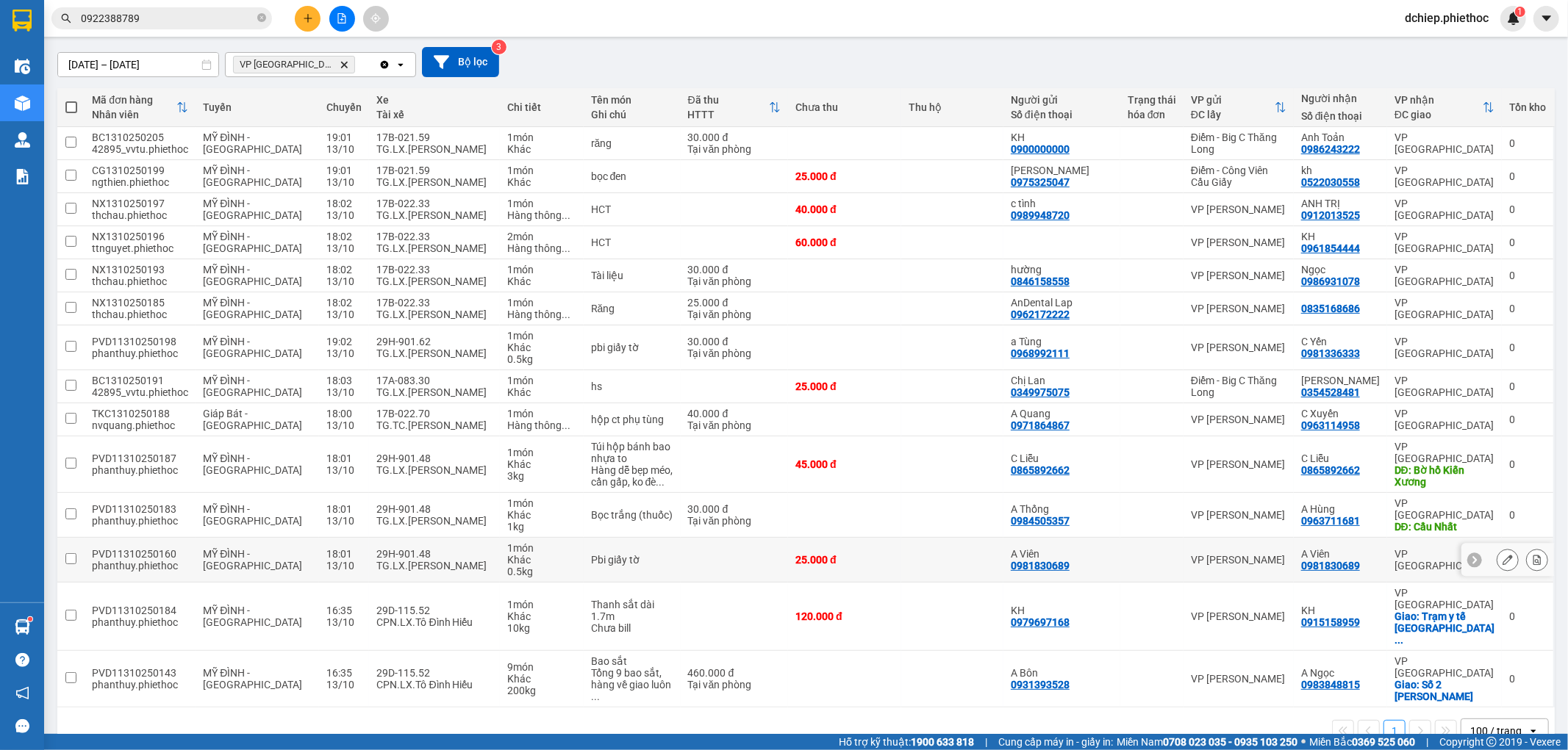
click at [400, 554] on div "29H-901.48" at bounding box center [434, 554] width 116 height 12
checkbox input "true"
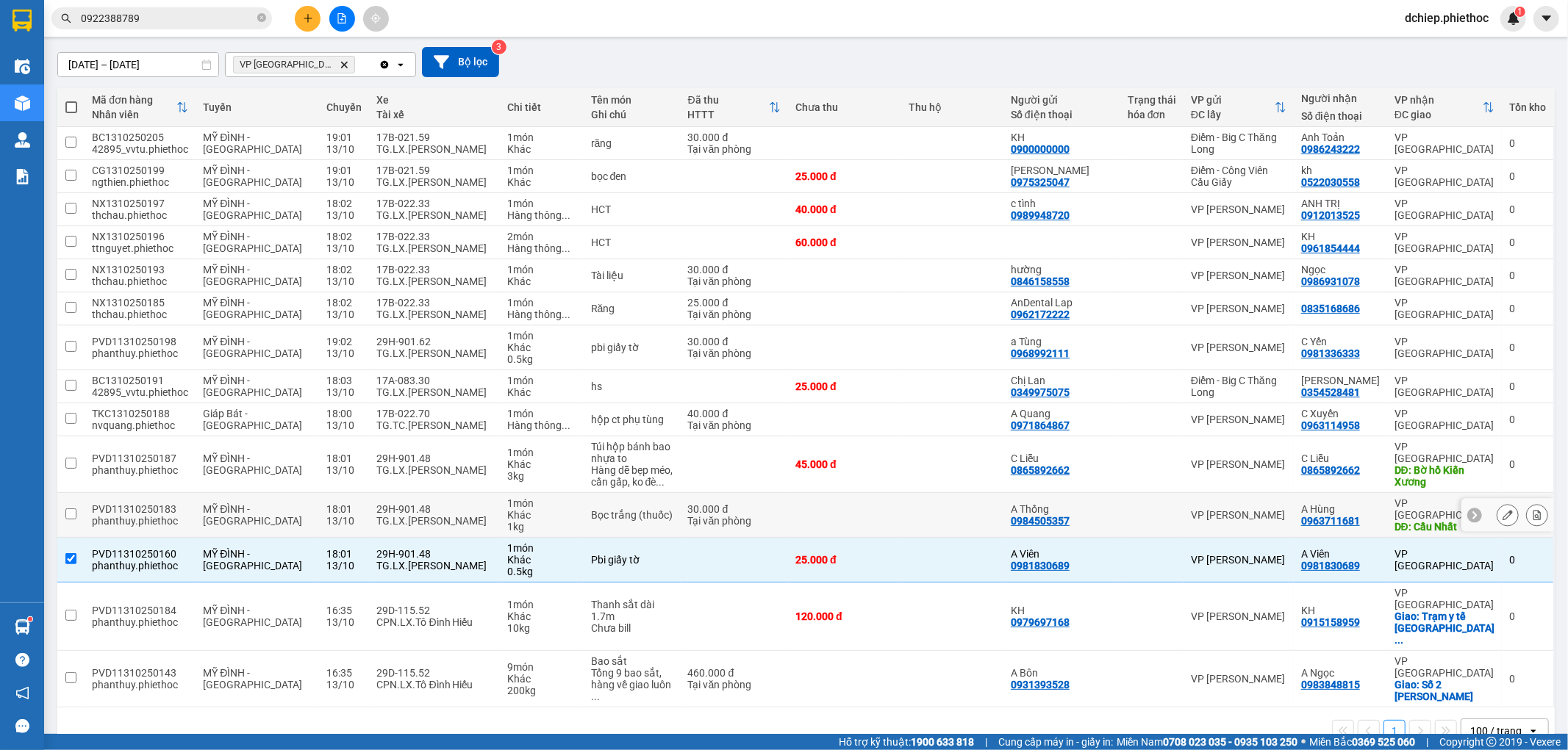
click at [402, 517] on div "TG.LX.[PERSON_NAME]" at bounding box center [434, 521] width 116 height 12
checkbox input "true"
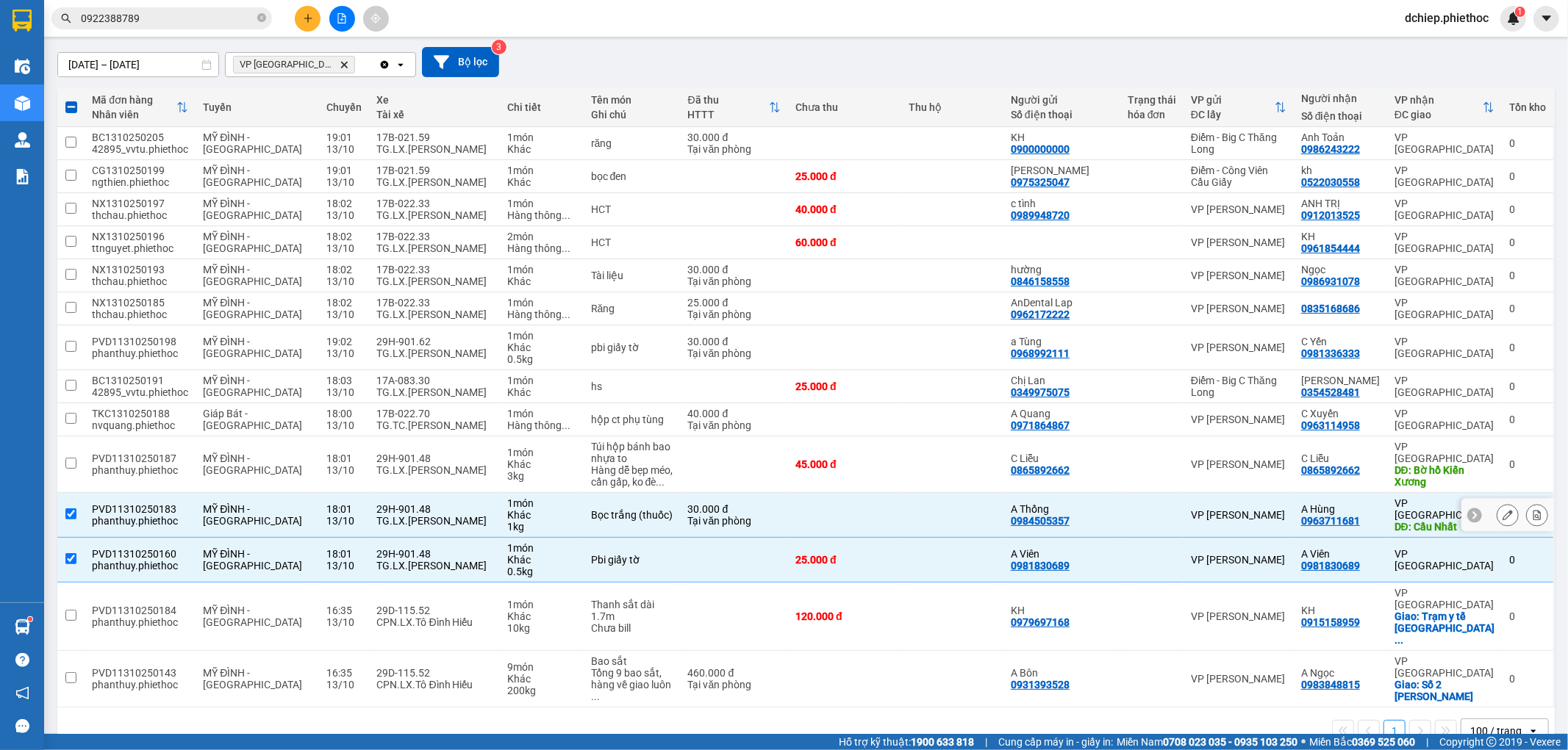
click at [392, 472] on div "TG.LX.[PERSON_NAME]" at bounding box center [434, 471] width 116 height 12
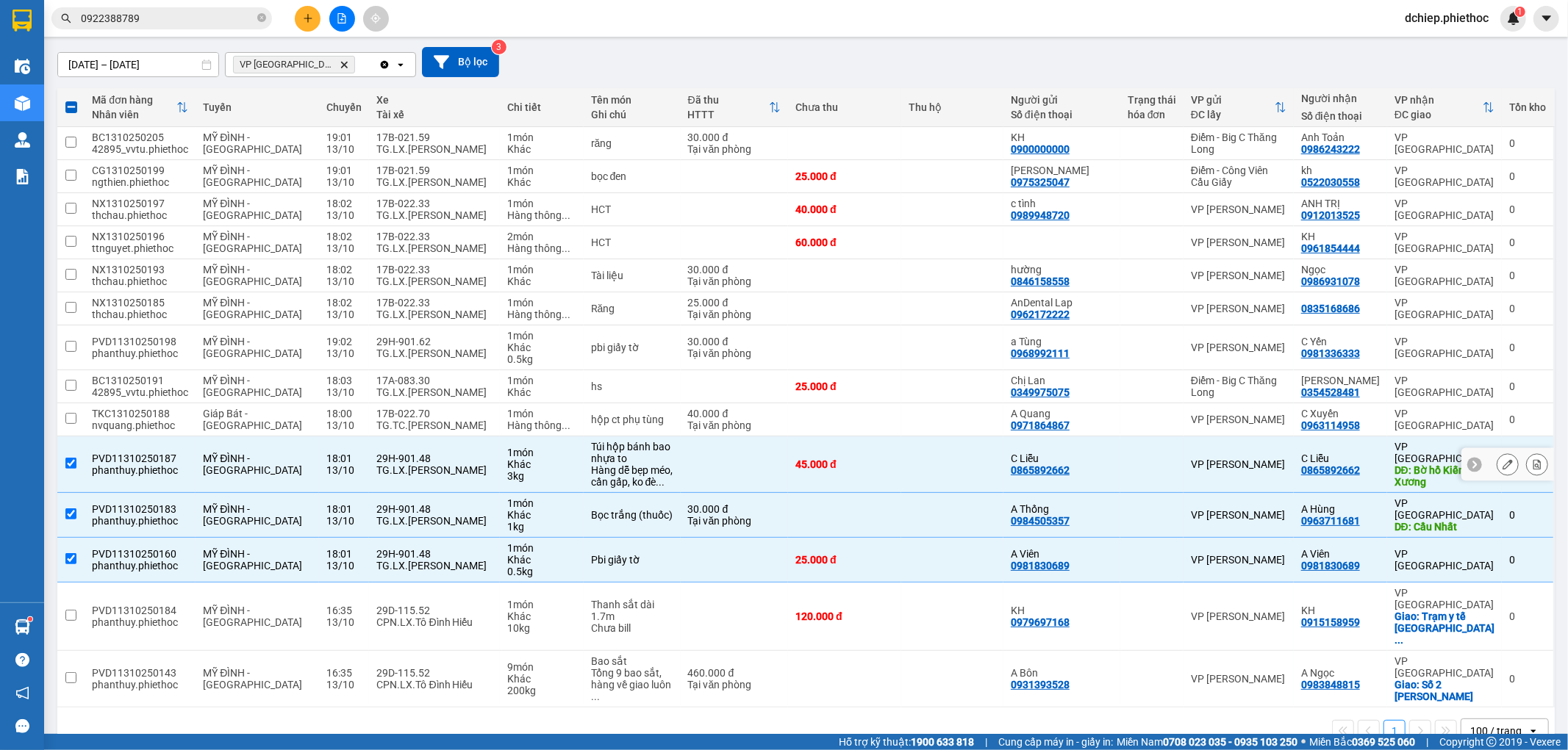
checkbox input "true"
click at [390, 422] on div "TG.TC.[PERSON_NAME]" at bounding box center [434, 425] width 116 height 12
checkbox input "true"
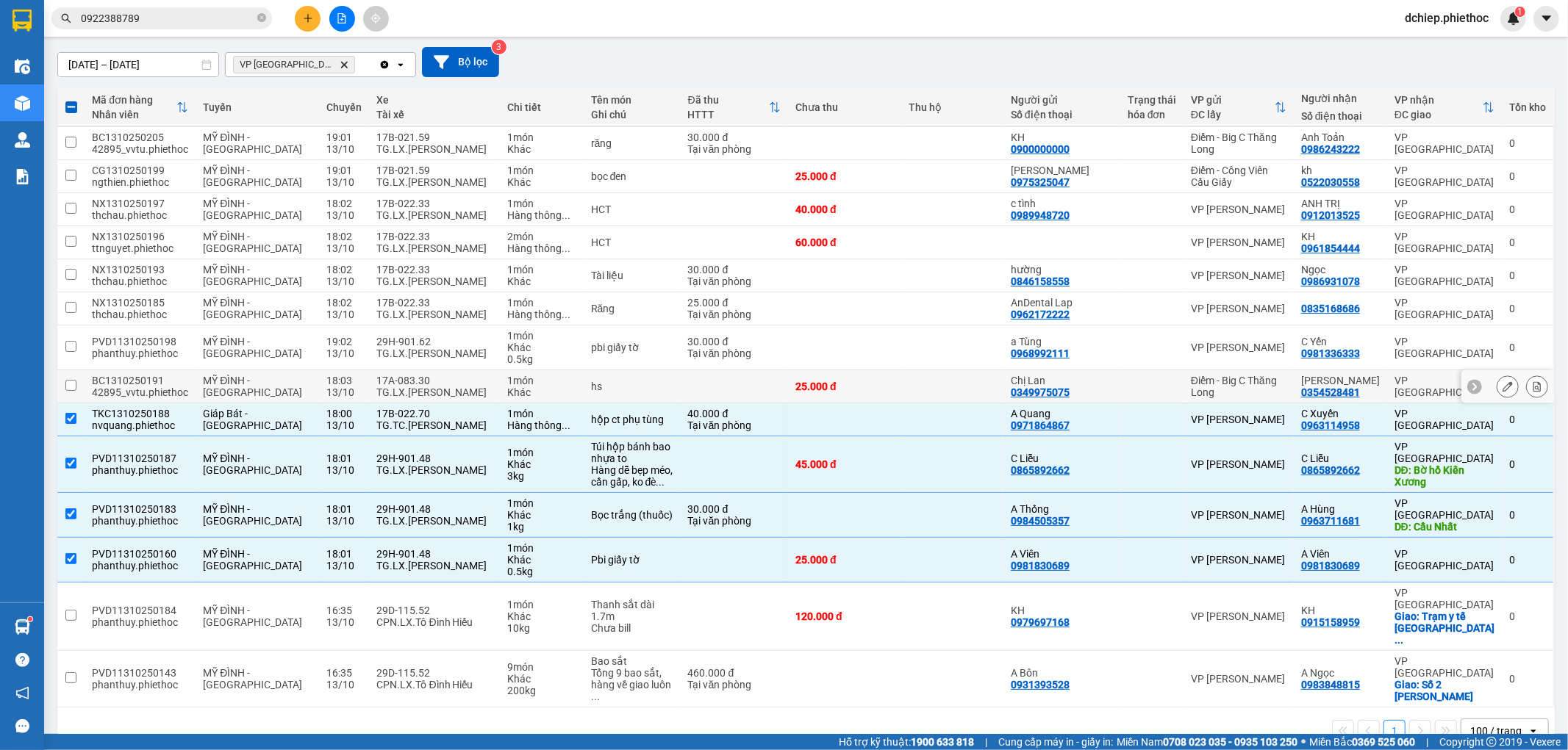
click at [394, 382] on div "17A-083.30" at bounding box center [434, 381] width 116 height 12
checkbox input "true"
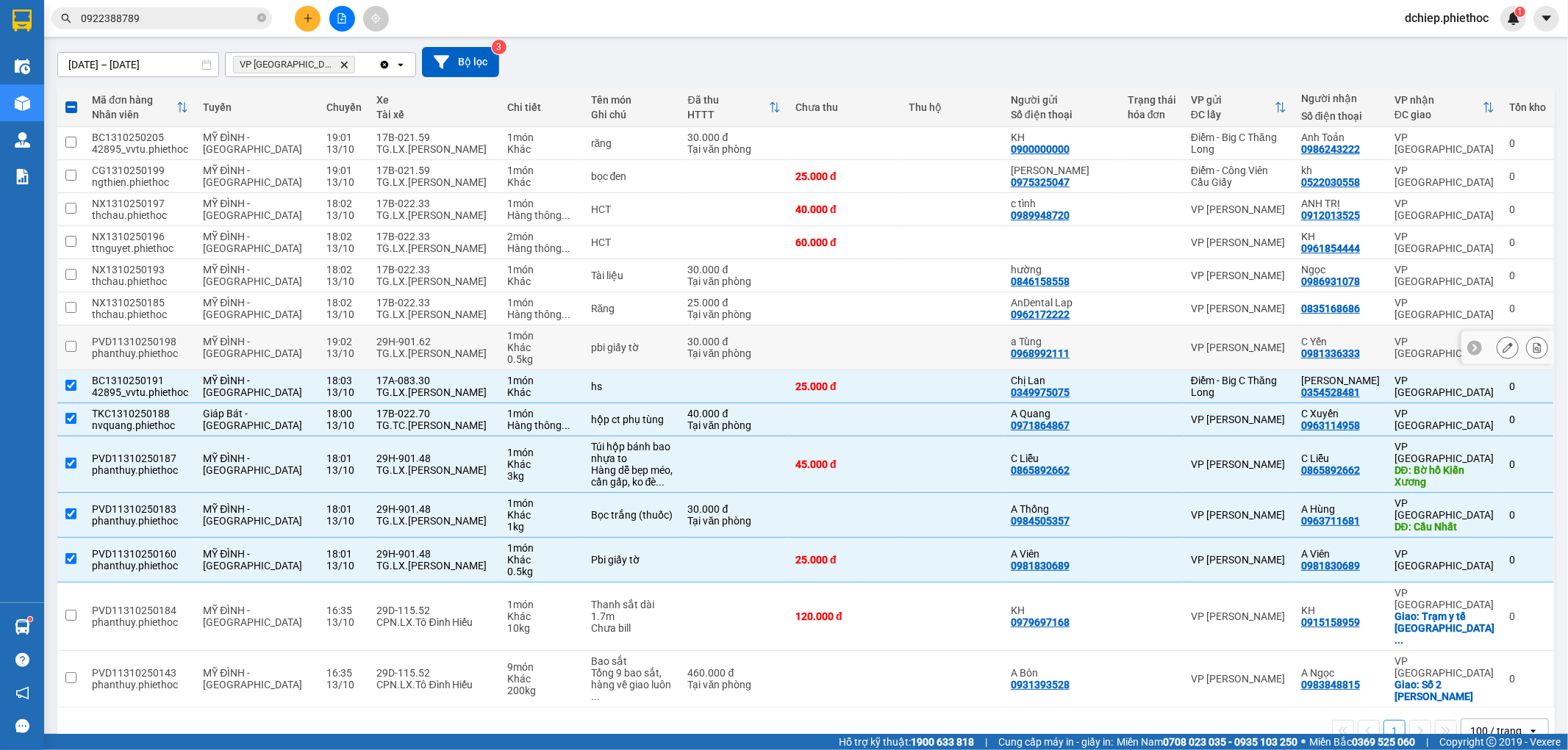
click at [394, 349] on div "TG.LX.[PERSON_NAME]" at bounding box center [434, 354] width 116 height 12
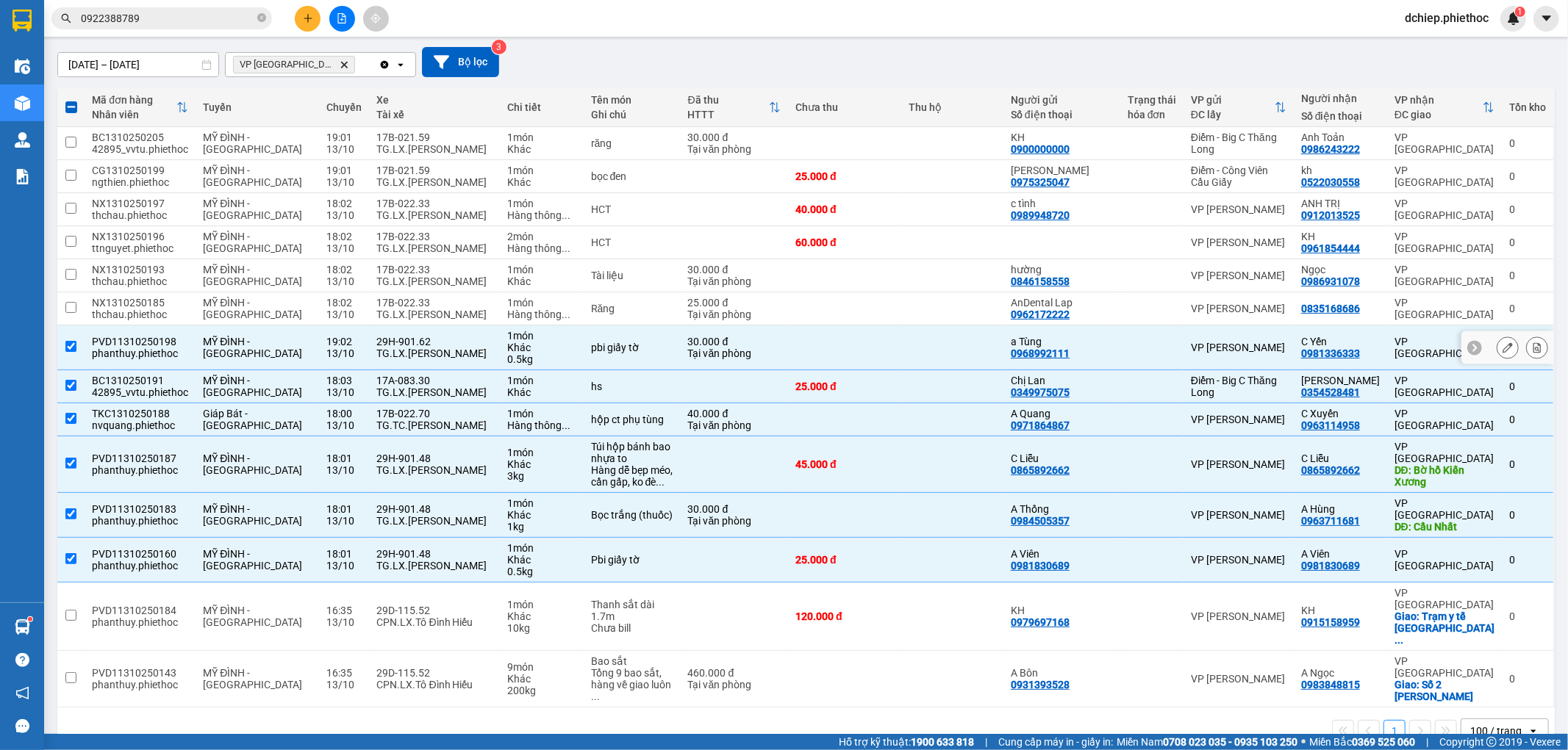
click at [393, 346] on div "29H-901.62" at bounding box center [434, 342] width 116 height 12
checkbox input "false"
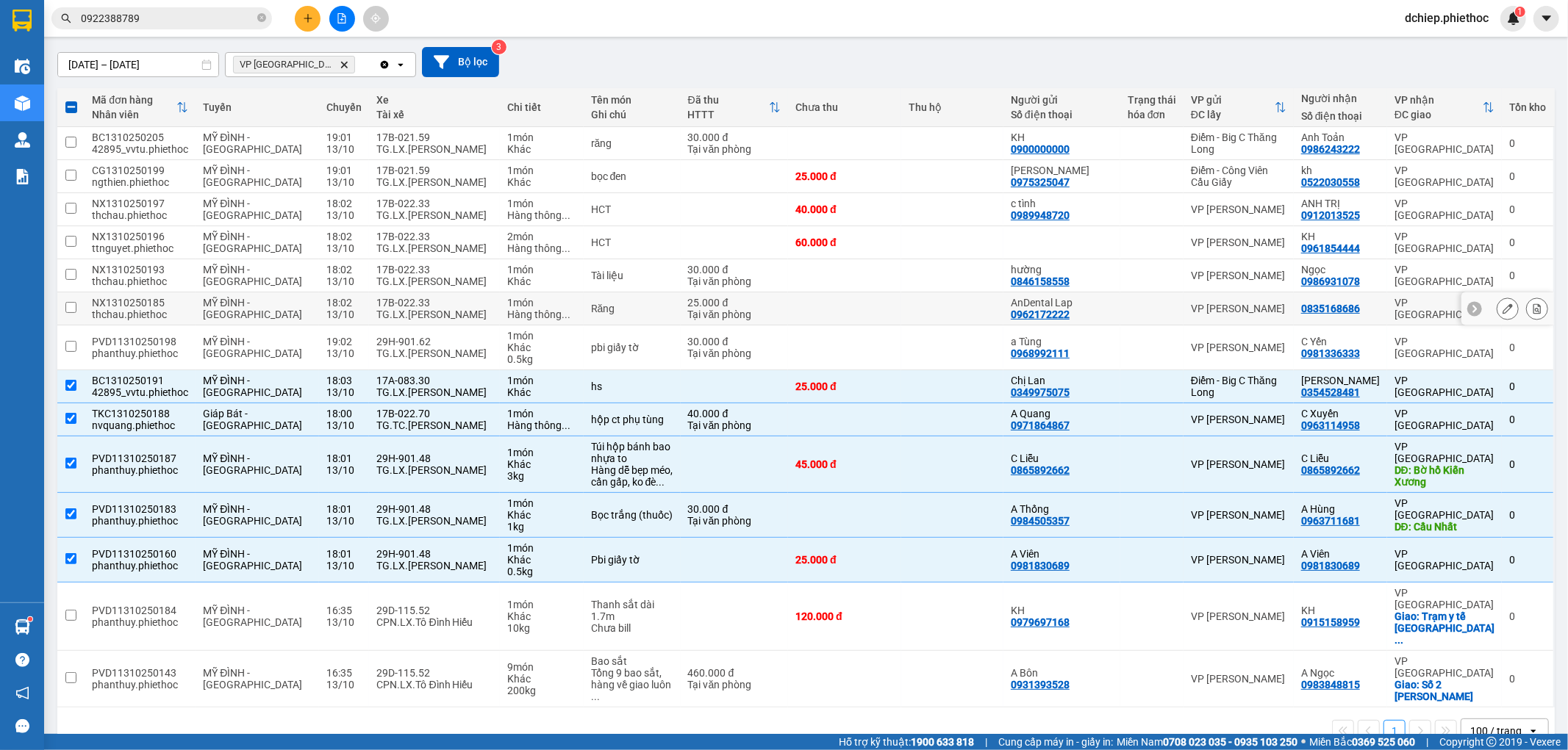
click at [385, 308] on div "TG.LX.[PERSON_NAME]" at bounding box center [434, 314] width 116 height 12
checkbox input "true"
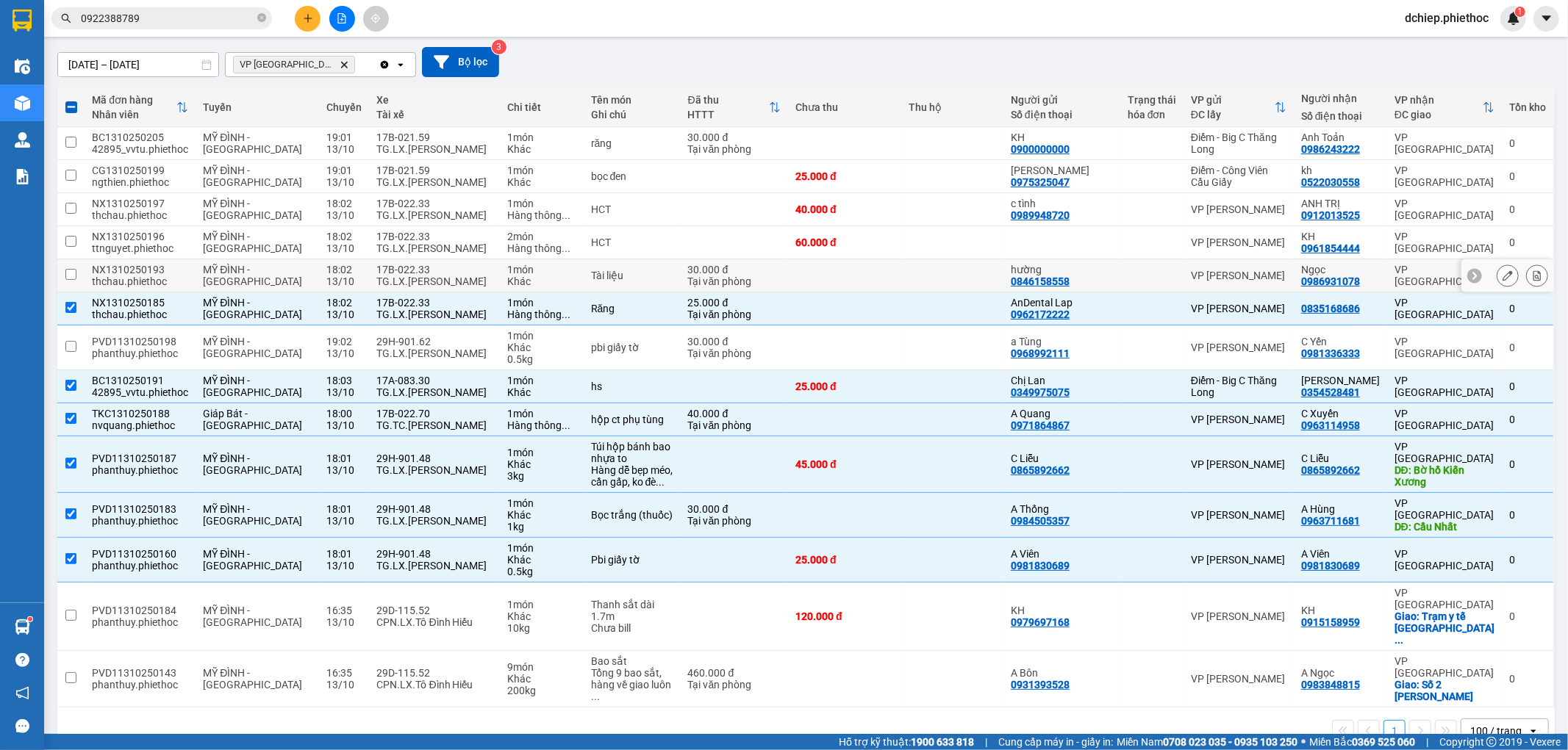
click at [388, 276] on div "TG.LX.[PERSON_NAME]" at bounding box center [434, 281] width 116 height 12
checkbox input "true"
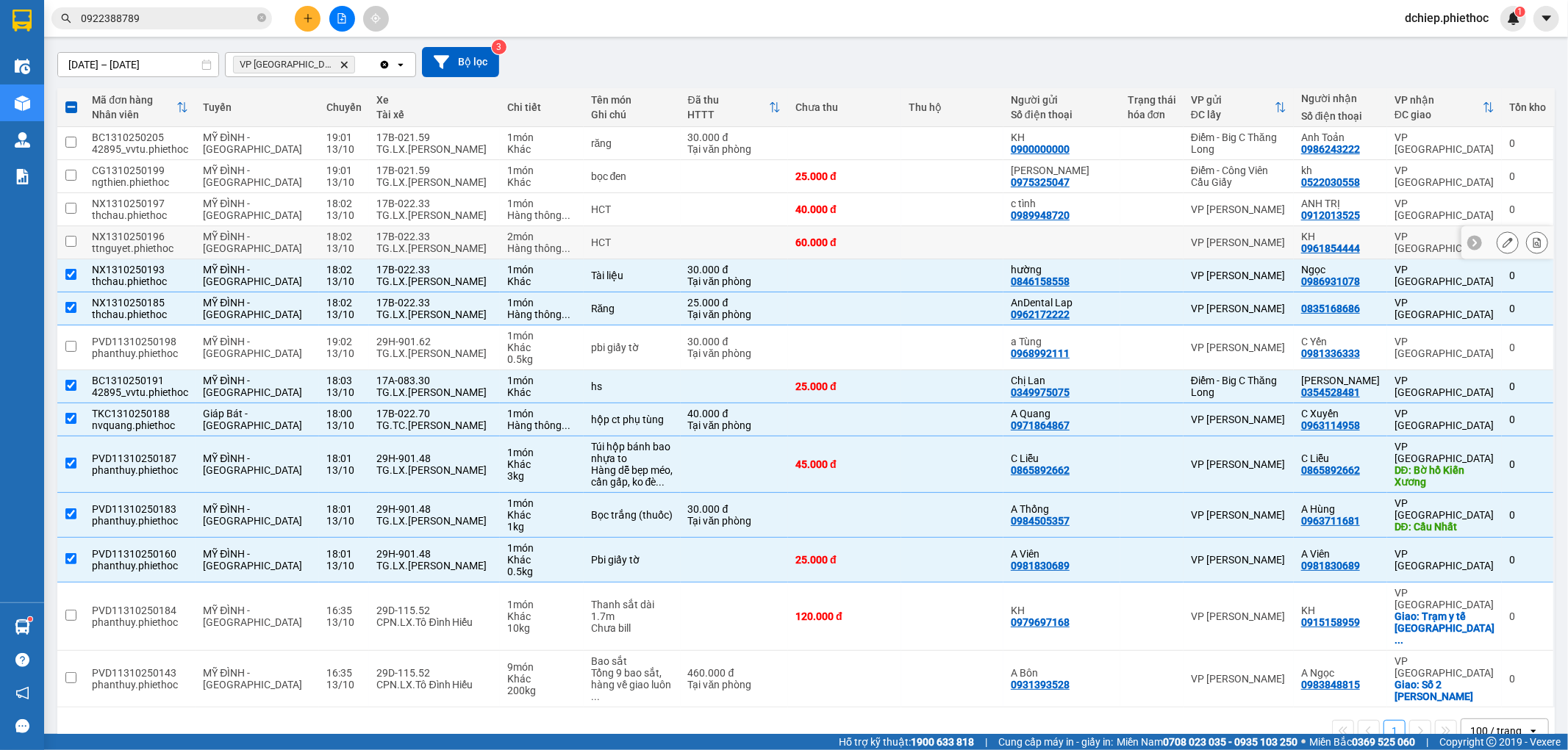
click at [389, 240] on div "17B-022.33" at bounding box center [434, 237] width 116 height 12
checkbox input "true"
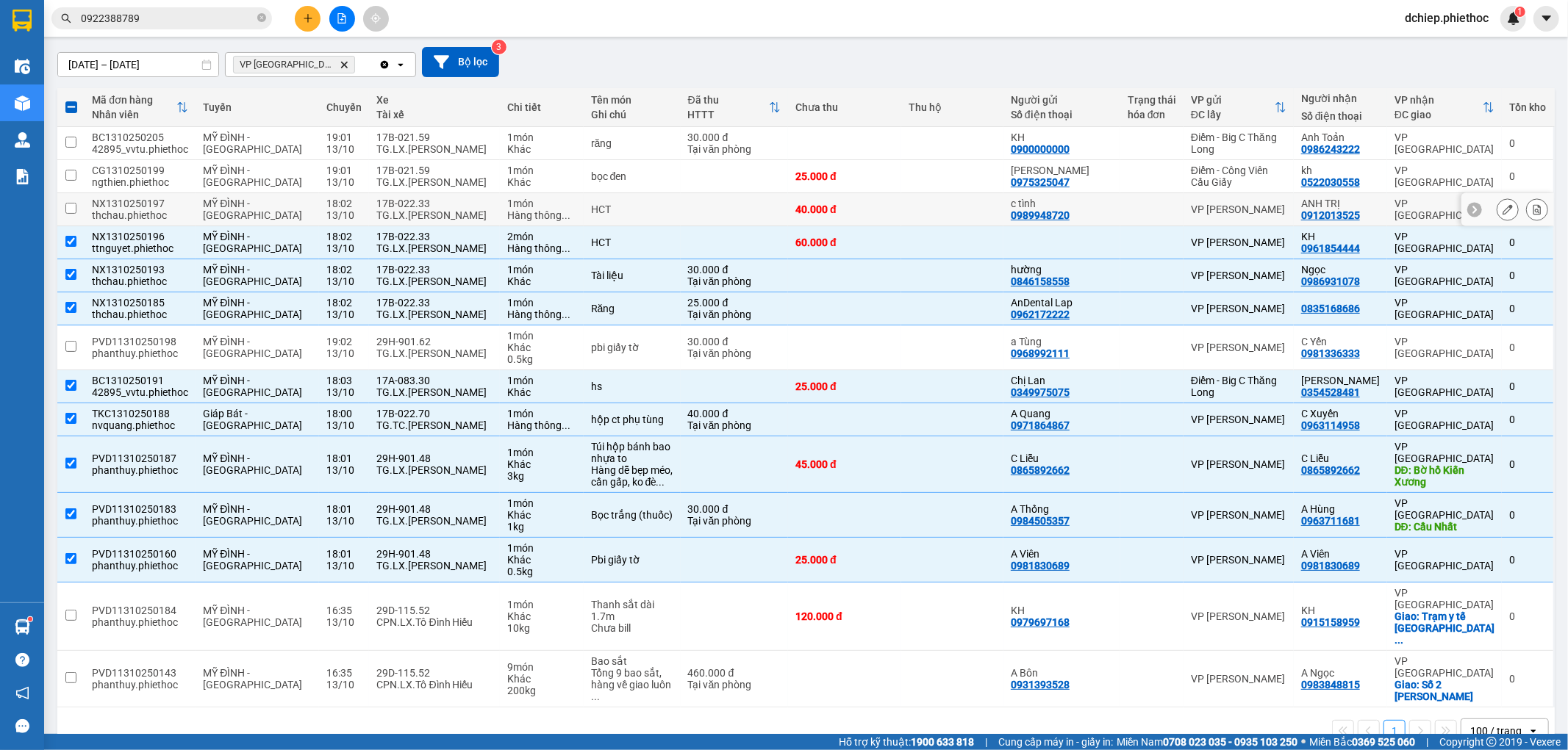
click at [389, 207] on div "17B-022.33 TG.LX.[PERSON_NAME]" at bounding box center [434, 210] width 116 height 23
checkbox input "true"
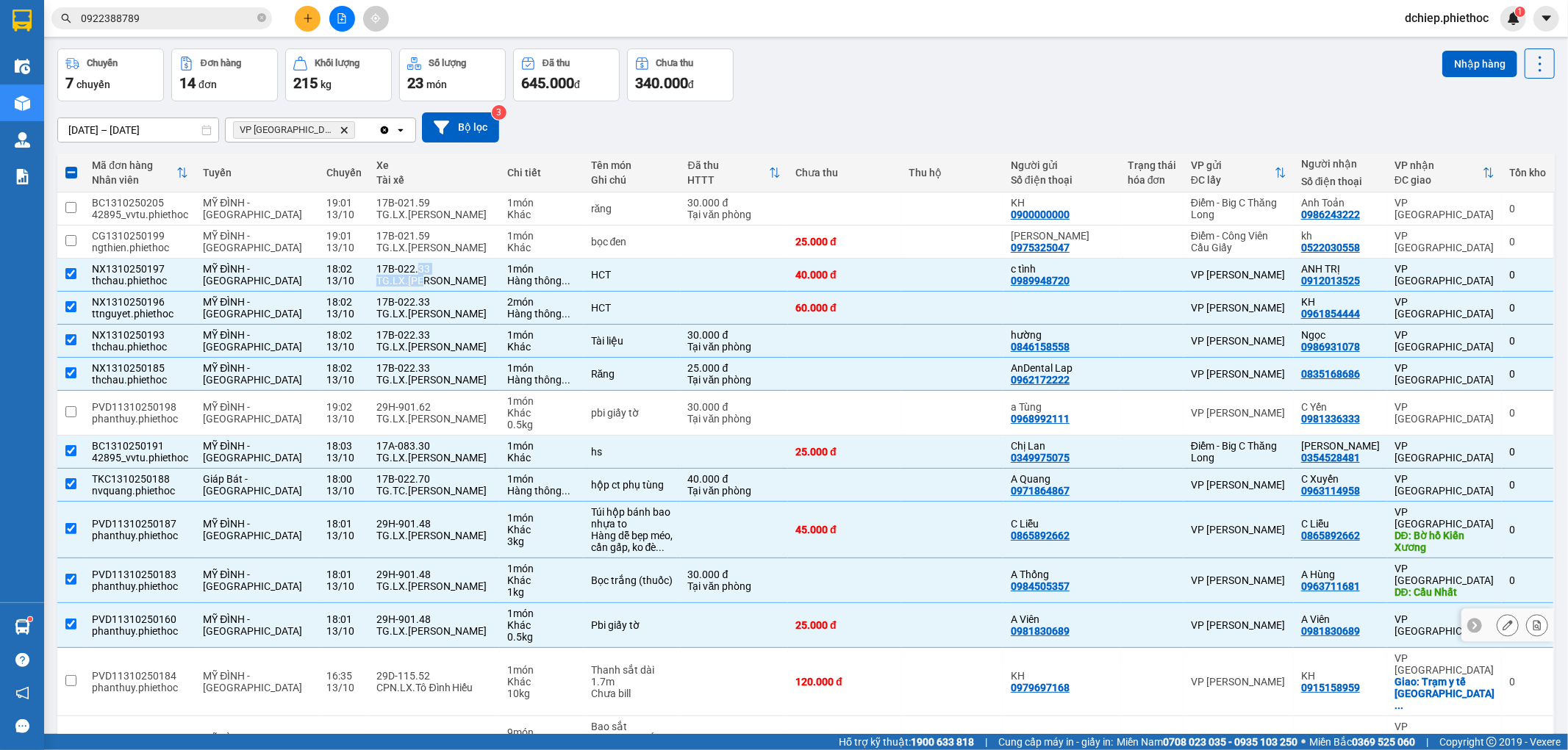
scroll to position [0, 0]
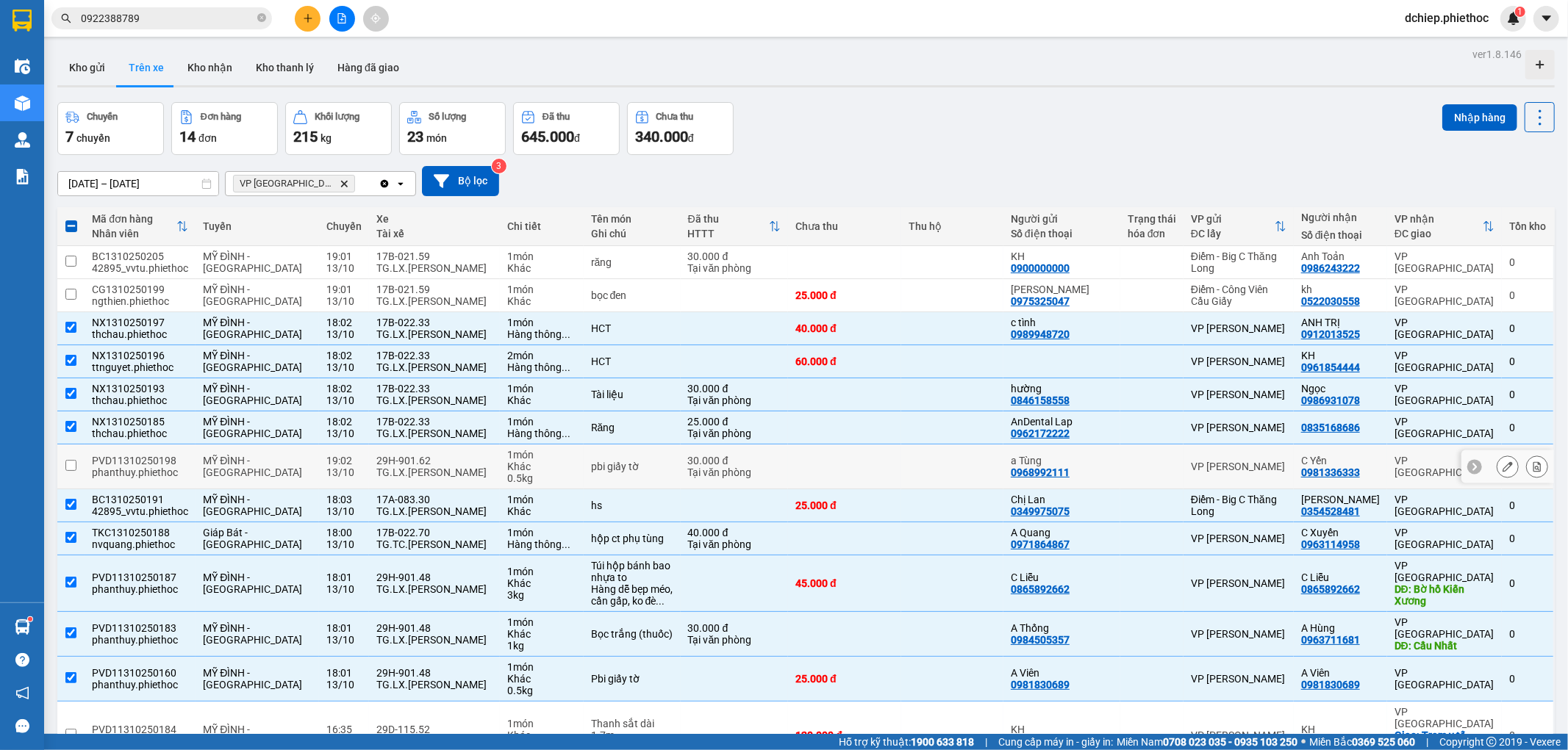
click at [421, 468] on div "TG.LX.[PERSON_NAME]" at bounding box center [434, 473] width 116 height 12
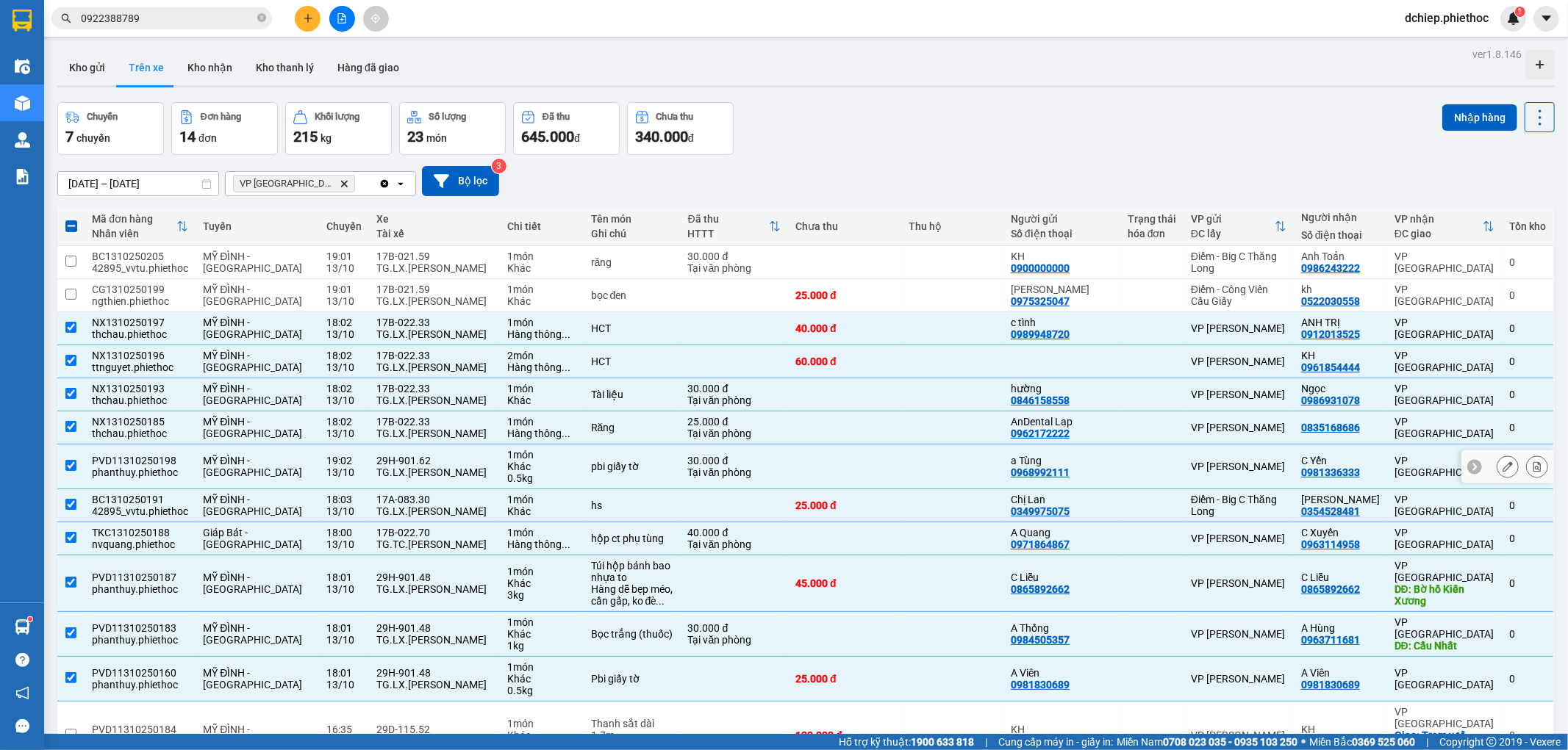
click at [422, 468] on div "TG.LX.[PERSON_NAME]" at bounding box center [434, 473] width 116 height 12
checkbox input "false"
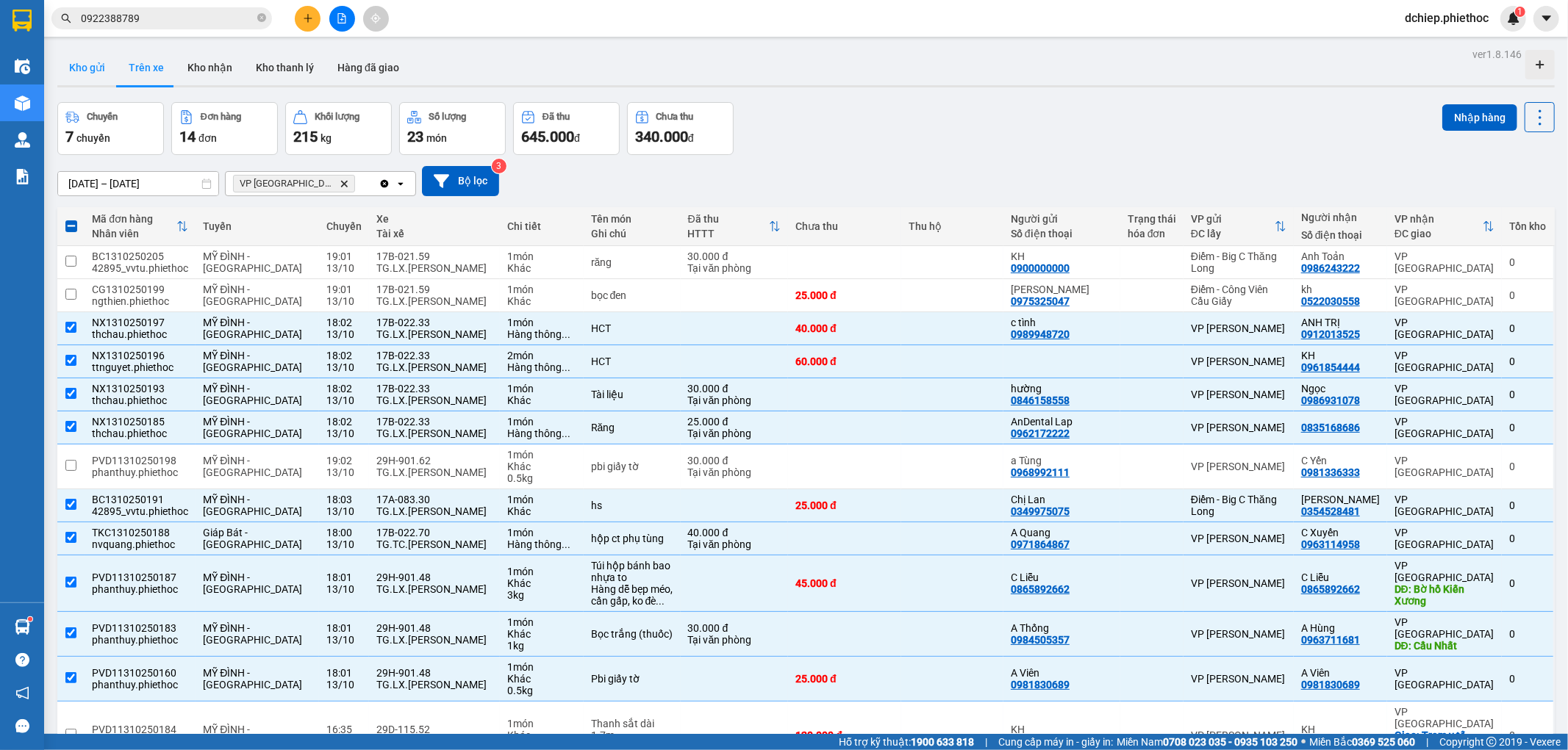
click at [102, 67] on button "Kho gửi" at bounding box center [87, 68] width 60 height 36
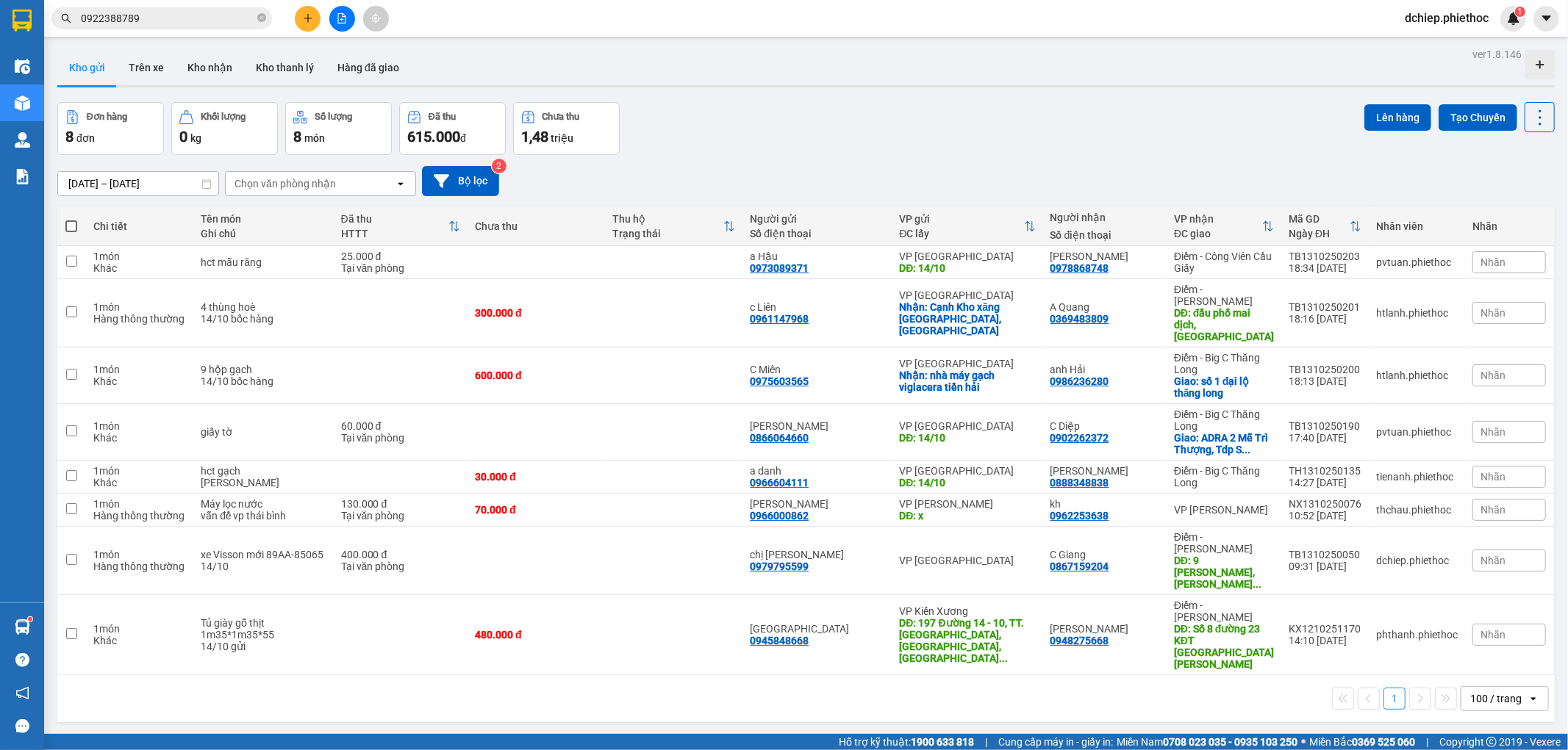
click at [186, 16] on input "0922388789" at bounding box center [167, 18] width 173 height 16
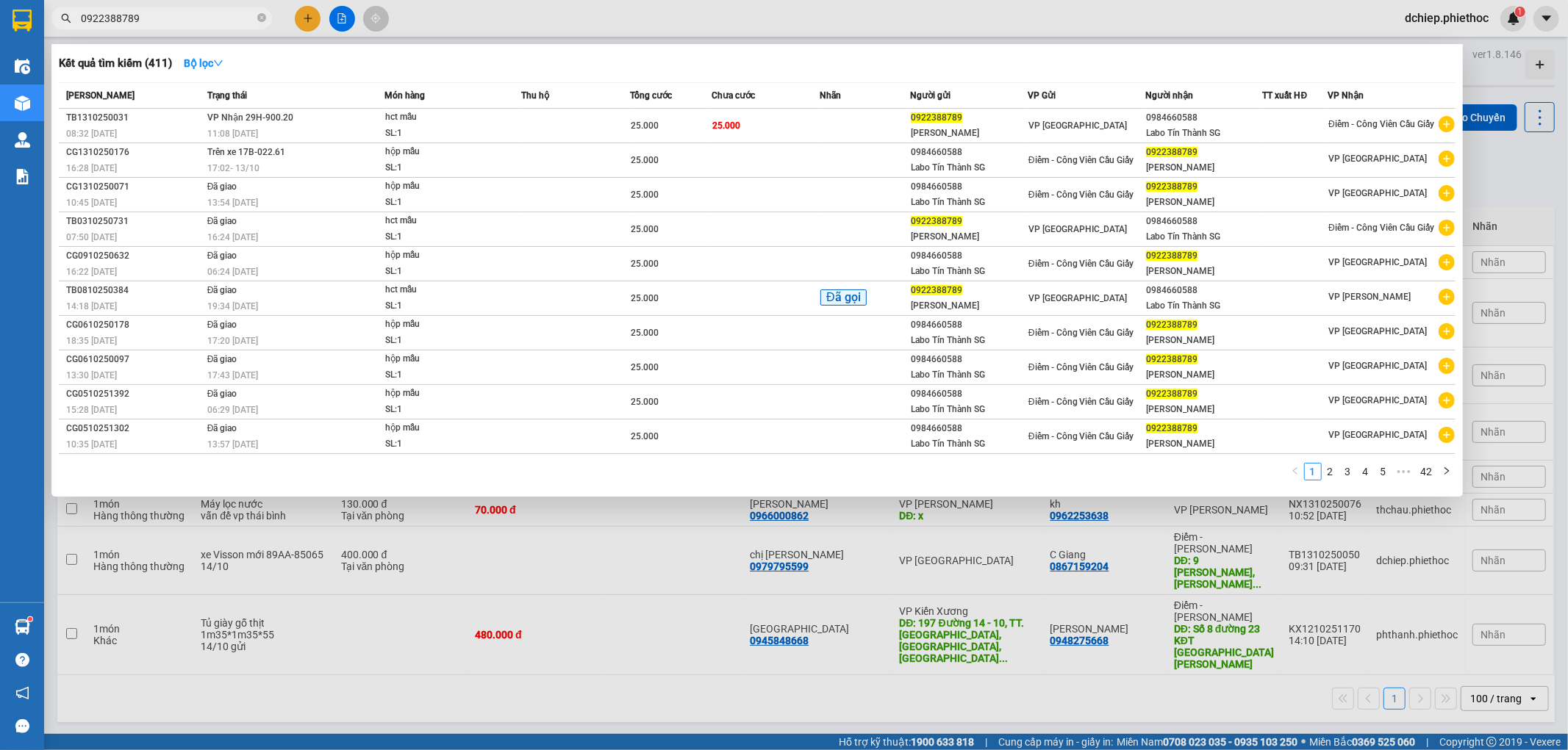
click at [186, 15] on input "0922388789" at bounding box center [167, 18] width 173 height 16
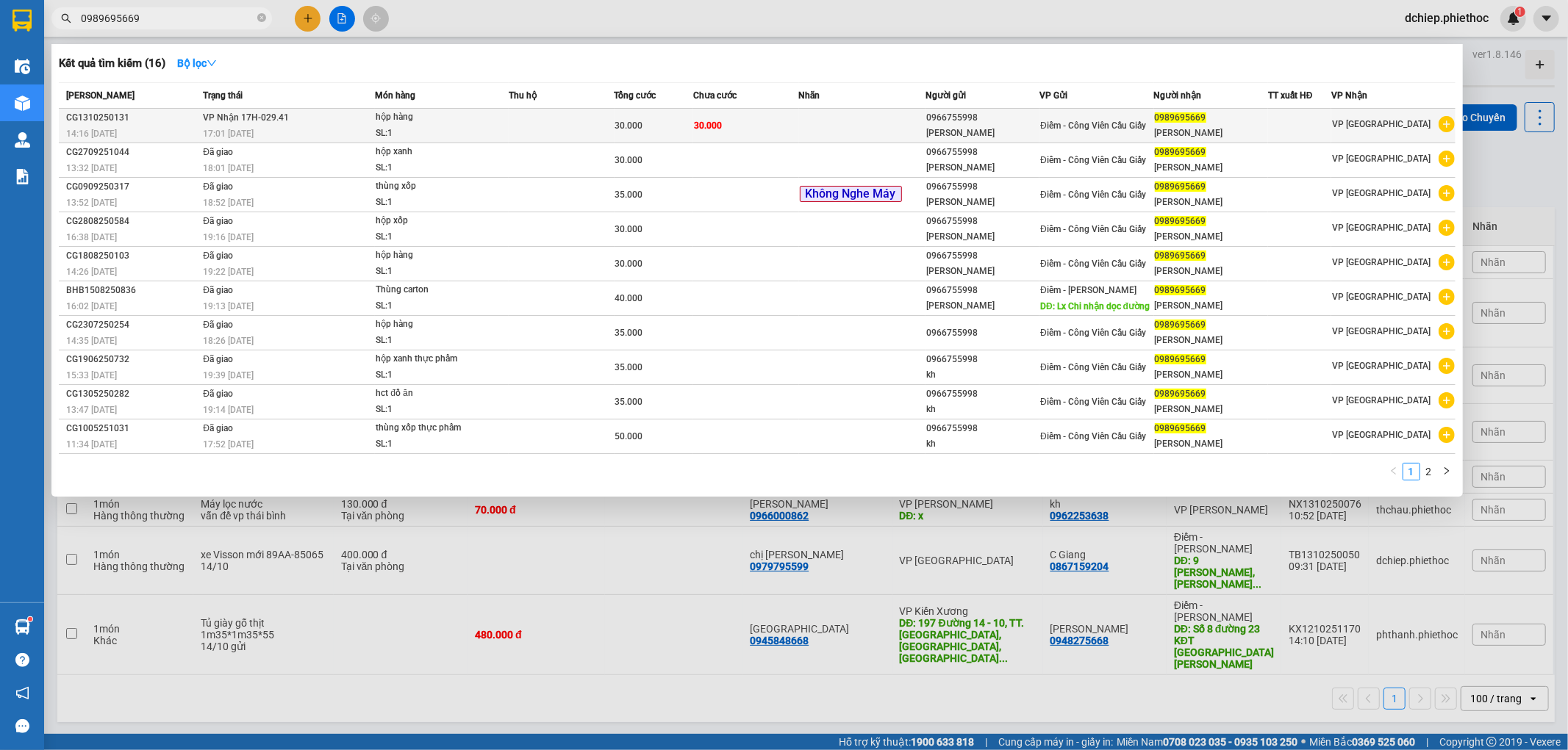
type input "0989695669"
click at [1233, 122] on div "0989695669" at bounding box center [1211, 118] width 112 height 15
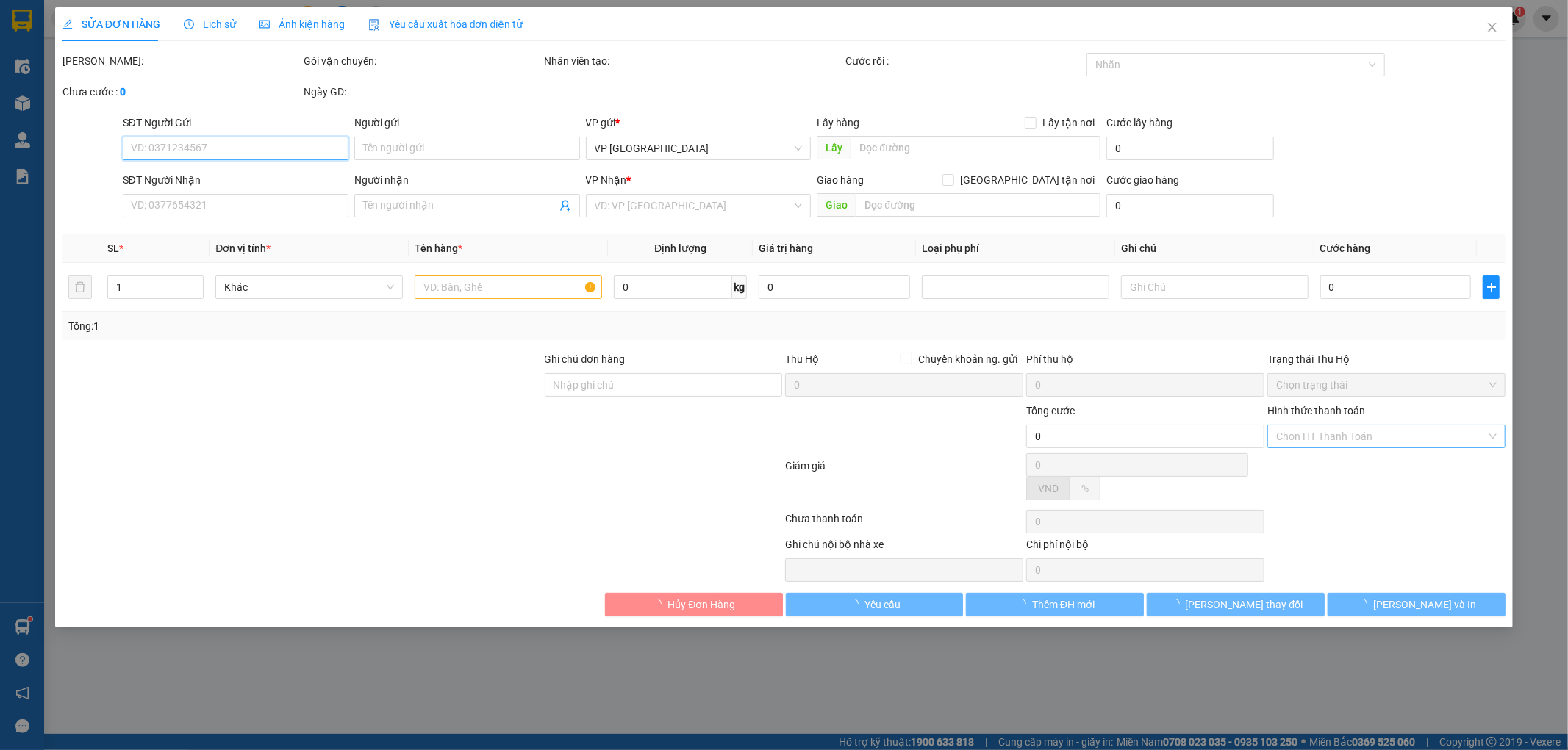
type input "0966755998"
type input "[PERSON_NAME]"
type input "0989695669"
type input "[PERSON_NAME]"
type input "30.000"
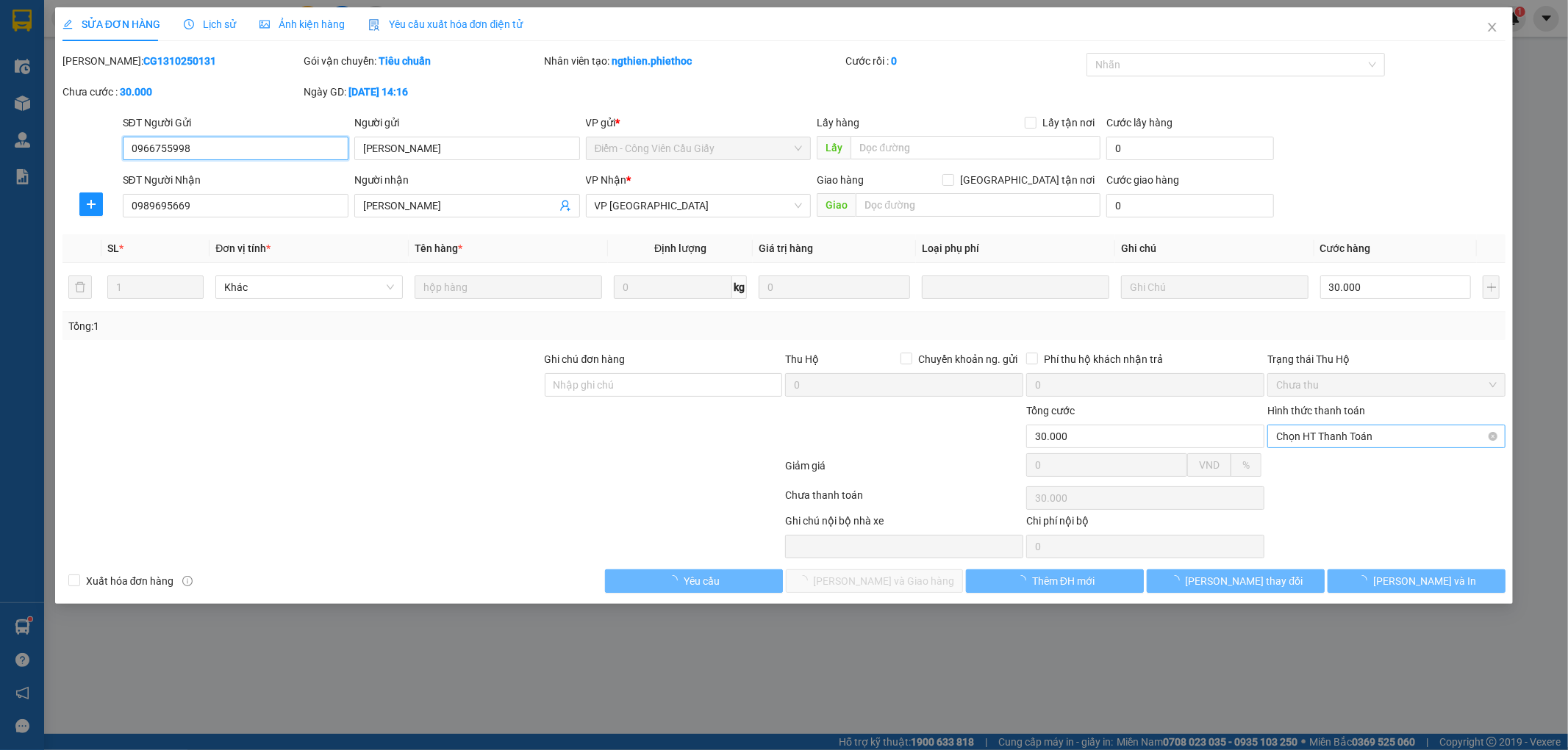
click at [1408, 437] on span "Chọn HT Thanh Toán" at bounding box center [1386, 436] width 220 height 22
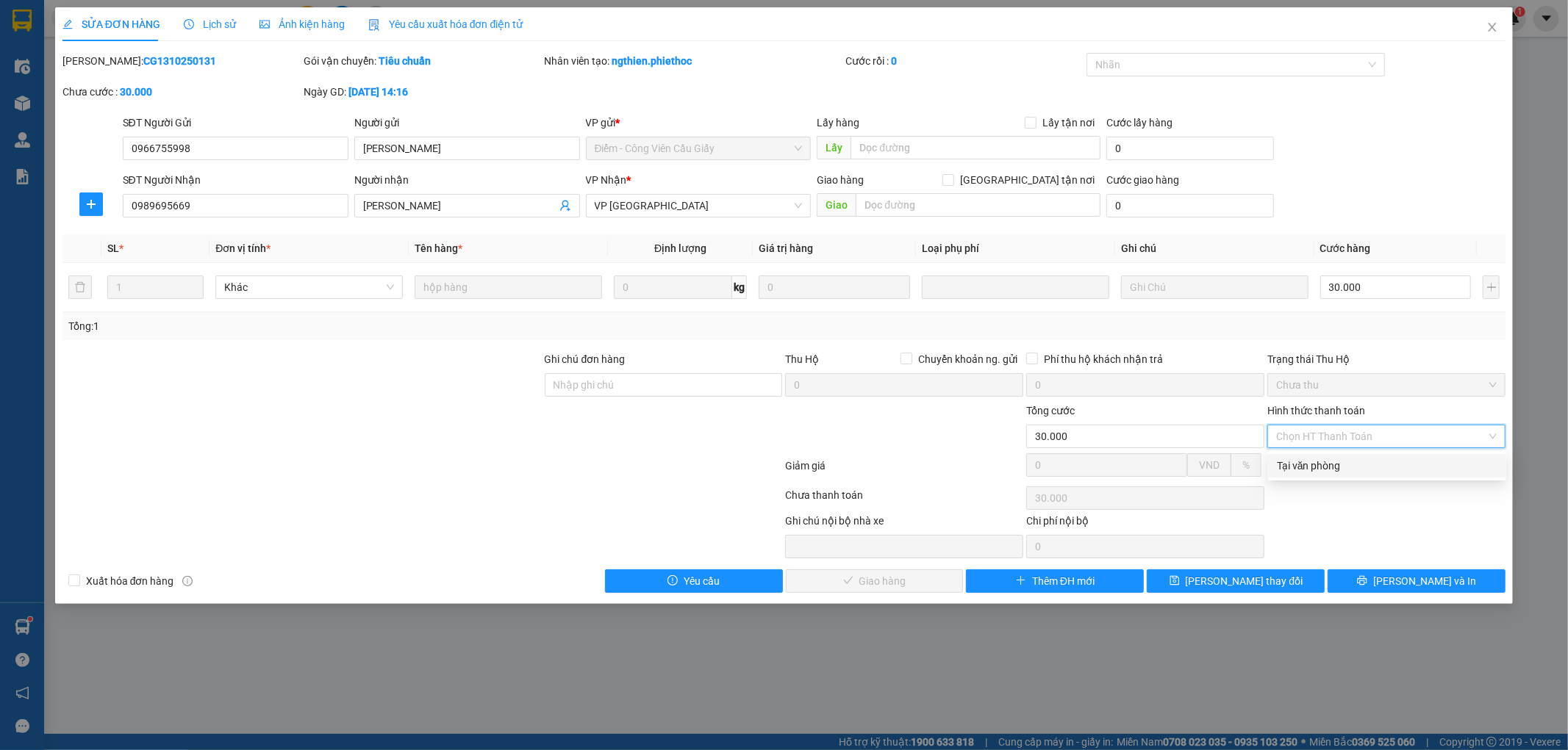
click at [1360, 468] on div "Tại văn phòng" at bounding box center [1387, 466] width 220 height 16
type input "0"
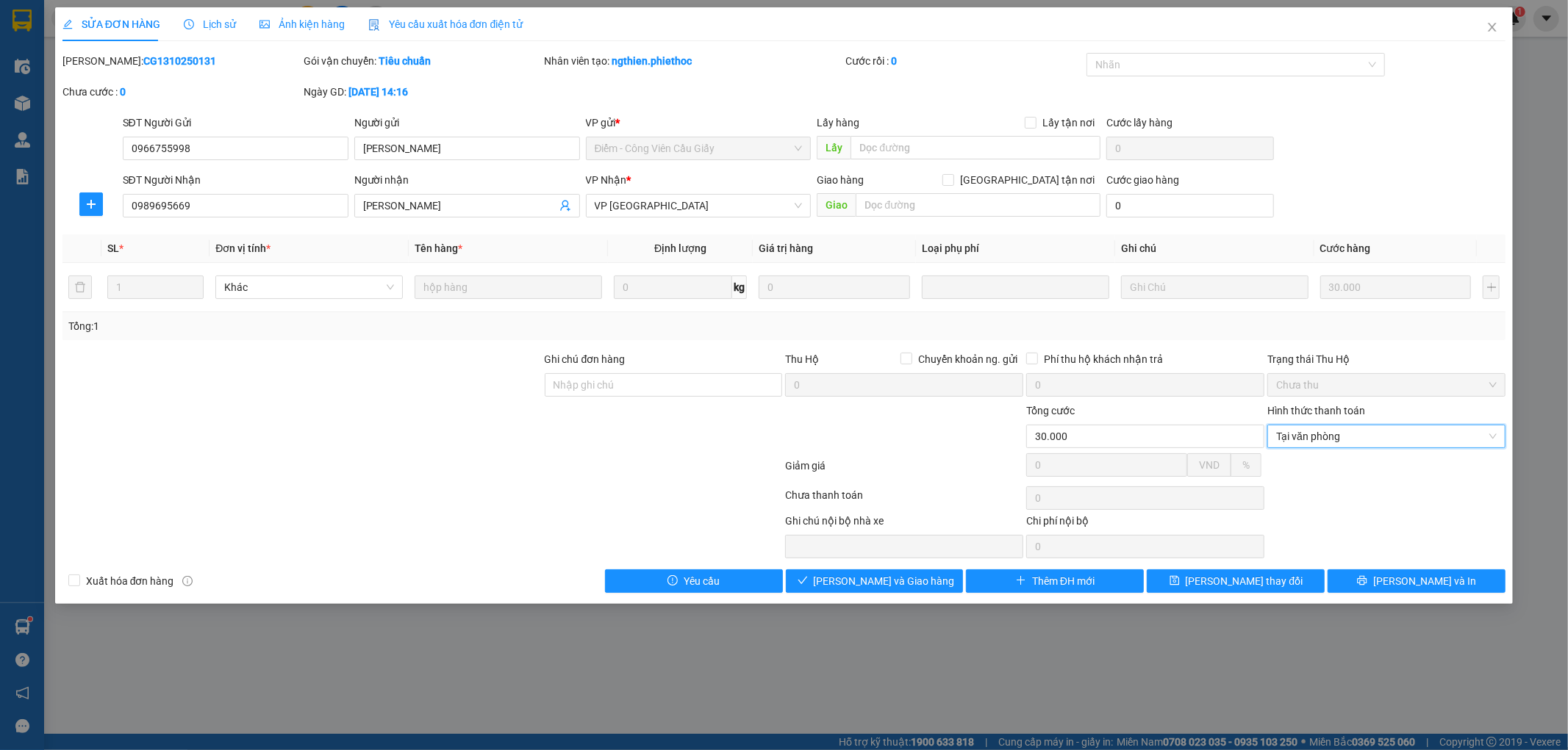
click at [899, 593] on div "SỬA ĐƠN HÀNG Lịch sử Ảnh kiện hàng Yêu cầu xuất hóa đơn điện tử Total Paid Fee …" at bounding box center [784, 305] width 1459 height 596
click at [898, 585] on span "[PERSON_NAME] và Giao hàng" at bounding box center [885, 581] width 141 height 16
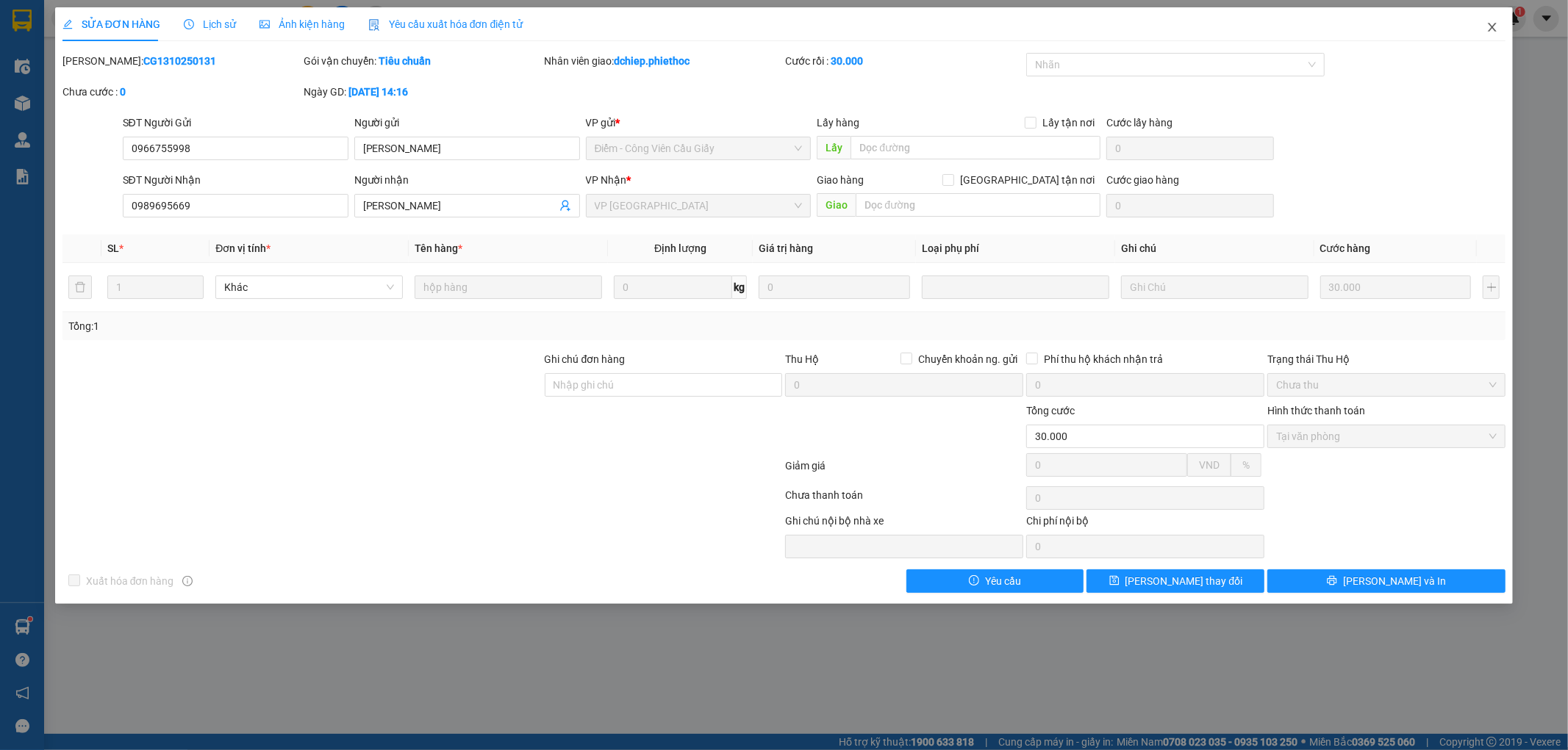
click at [1502, 36] on span "Close" at bounding box center [1492, 28] width 42 height 42
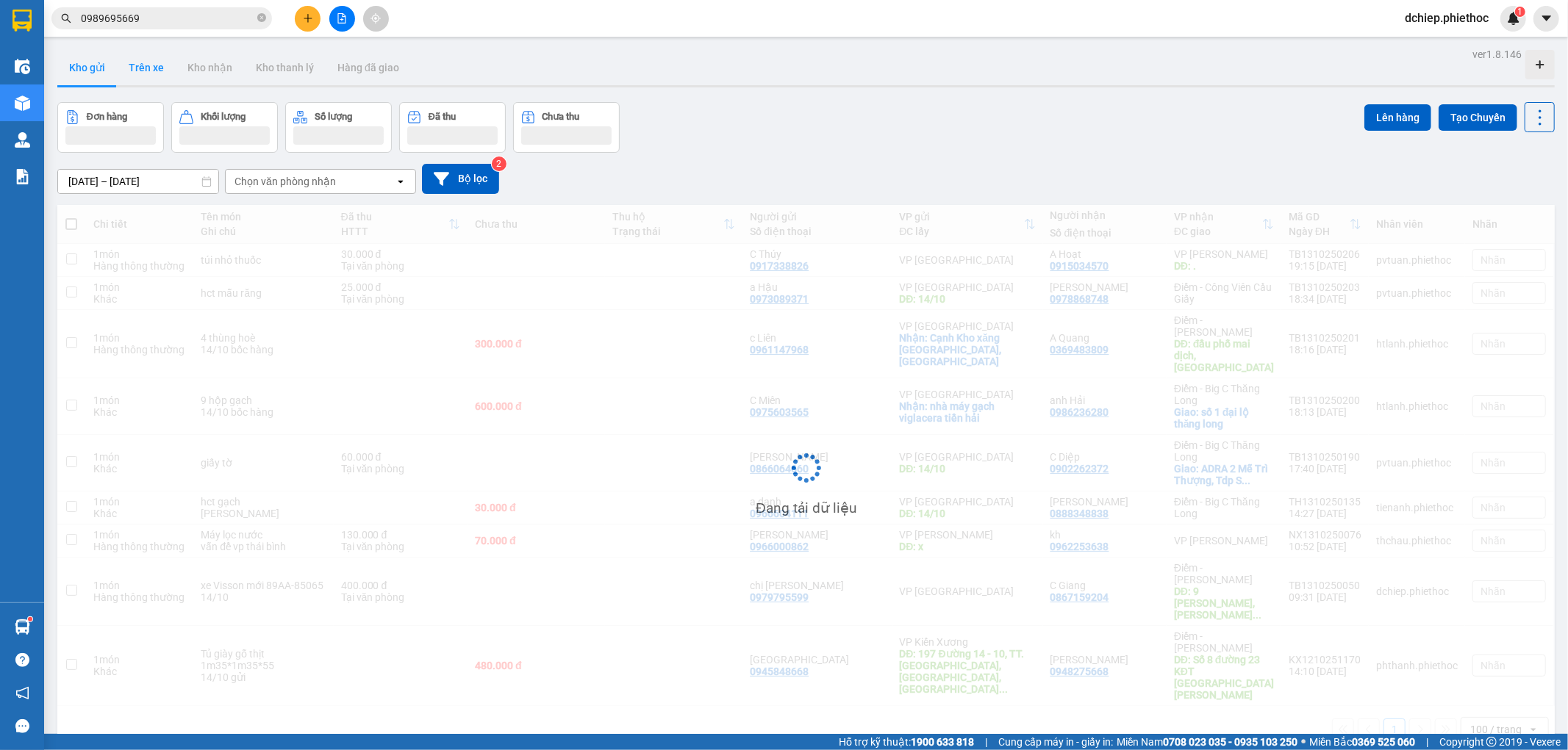
click at [125, 75] on button "Trên xe" at bounding box center [146, 68] width 59 height 36
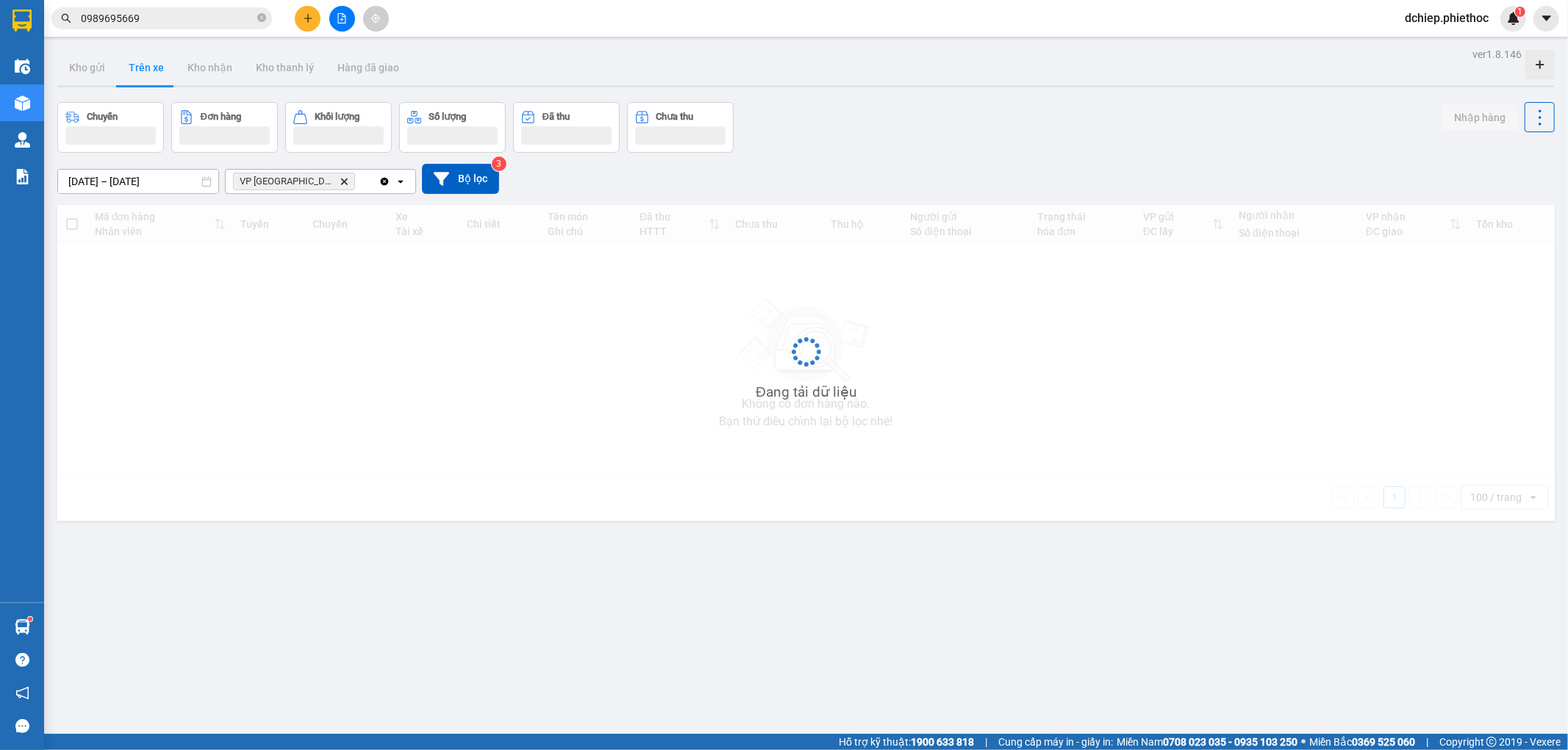
click at [125, 75] on button "Trên xe" at bounding box center [146, 68] width 59 height 36
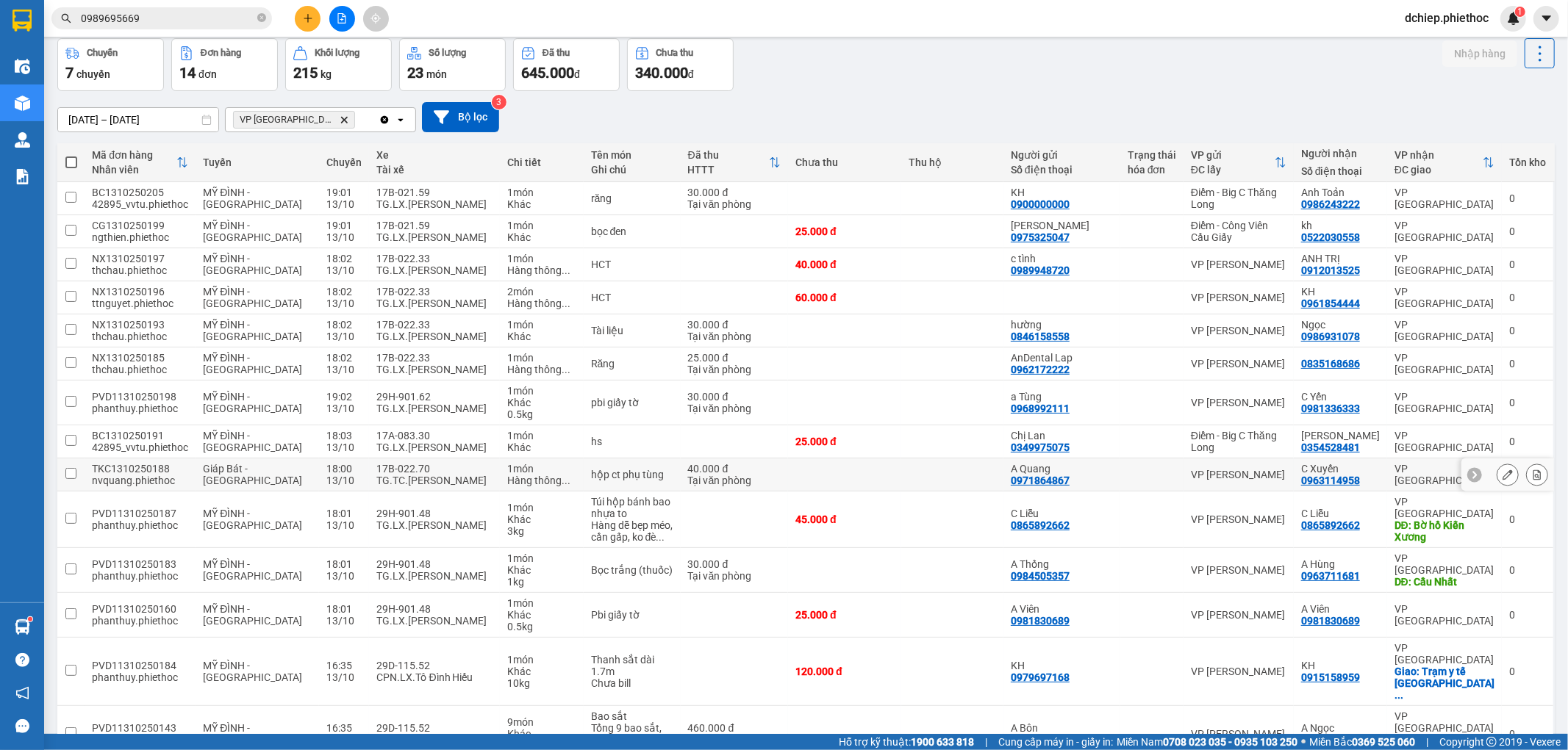
scroll to position [119, 0]
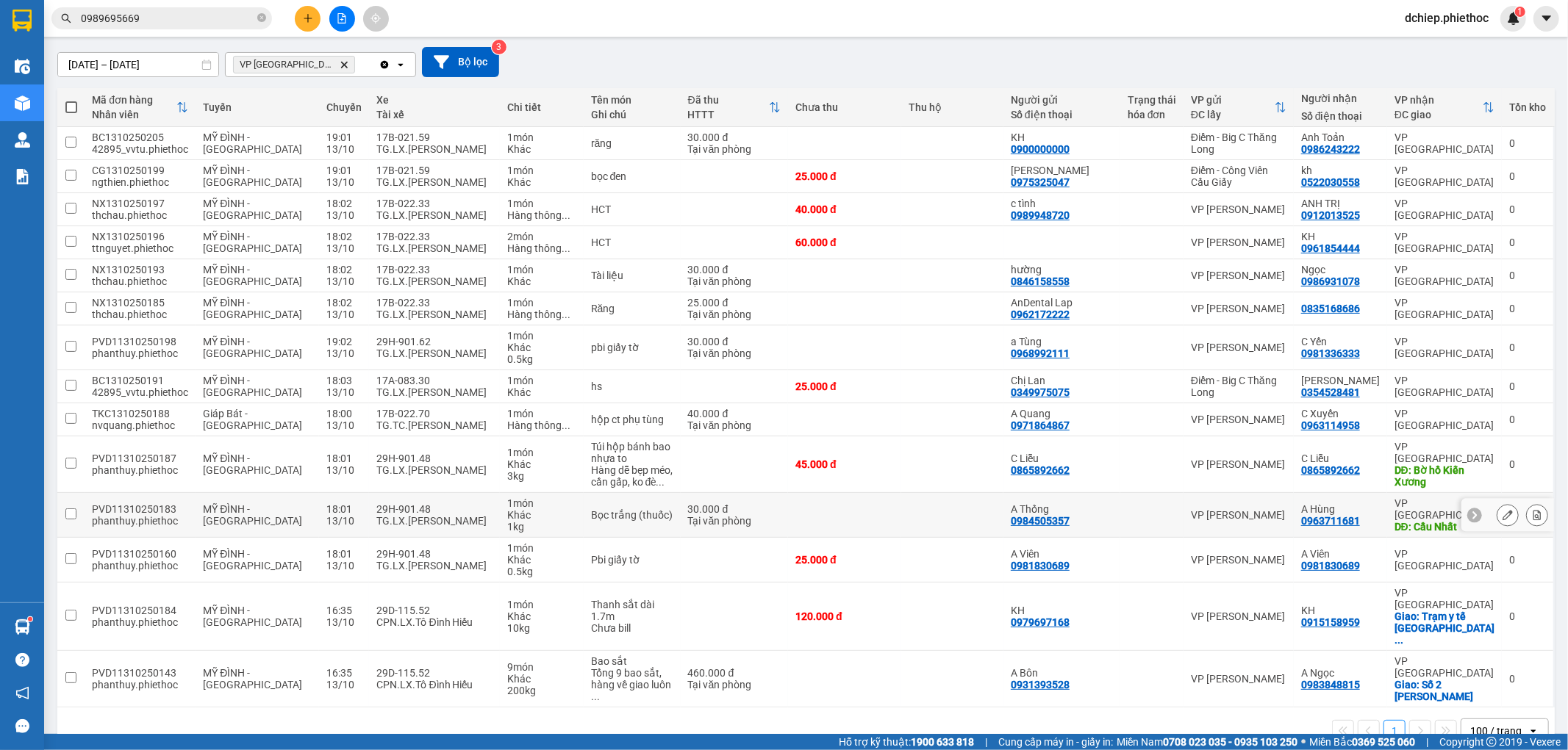
click at [415, 520] on div "TG.LX.[PERSON_NAME]" at bounding box center [434, 521] width 116 height 12
checkbox input "true"
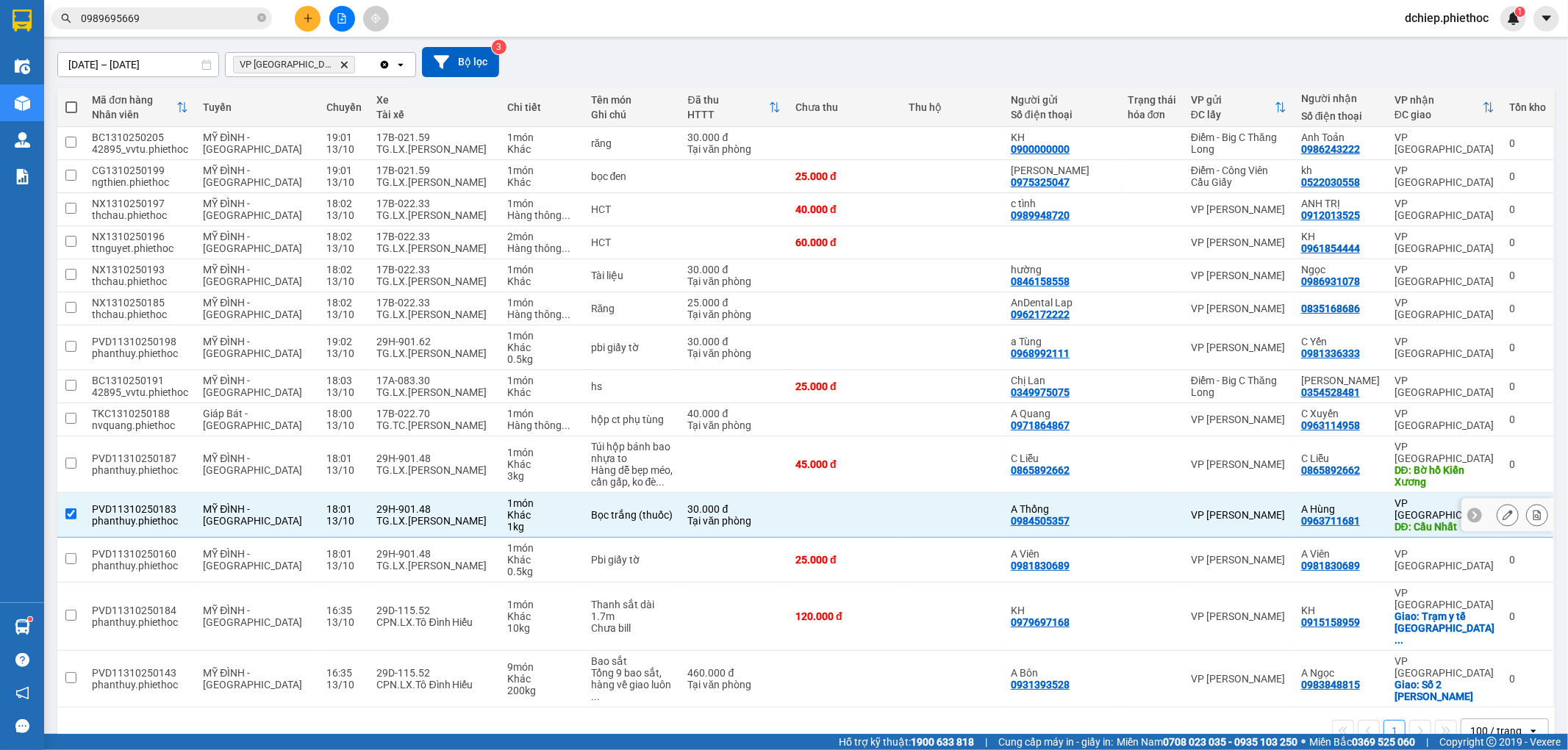
click at [401, 569] on div "TG.LX.[PERSON_NAME]" at bounding box center [434, 565] width 116 height 12
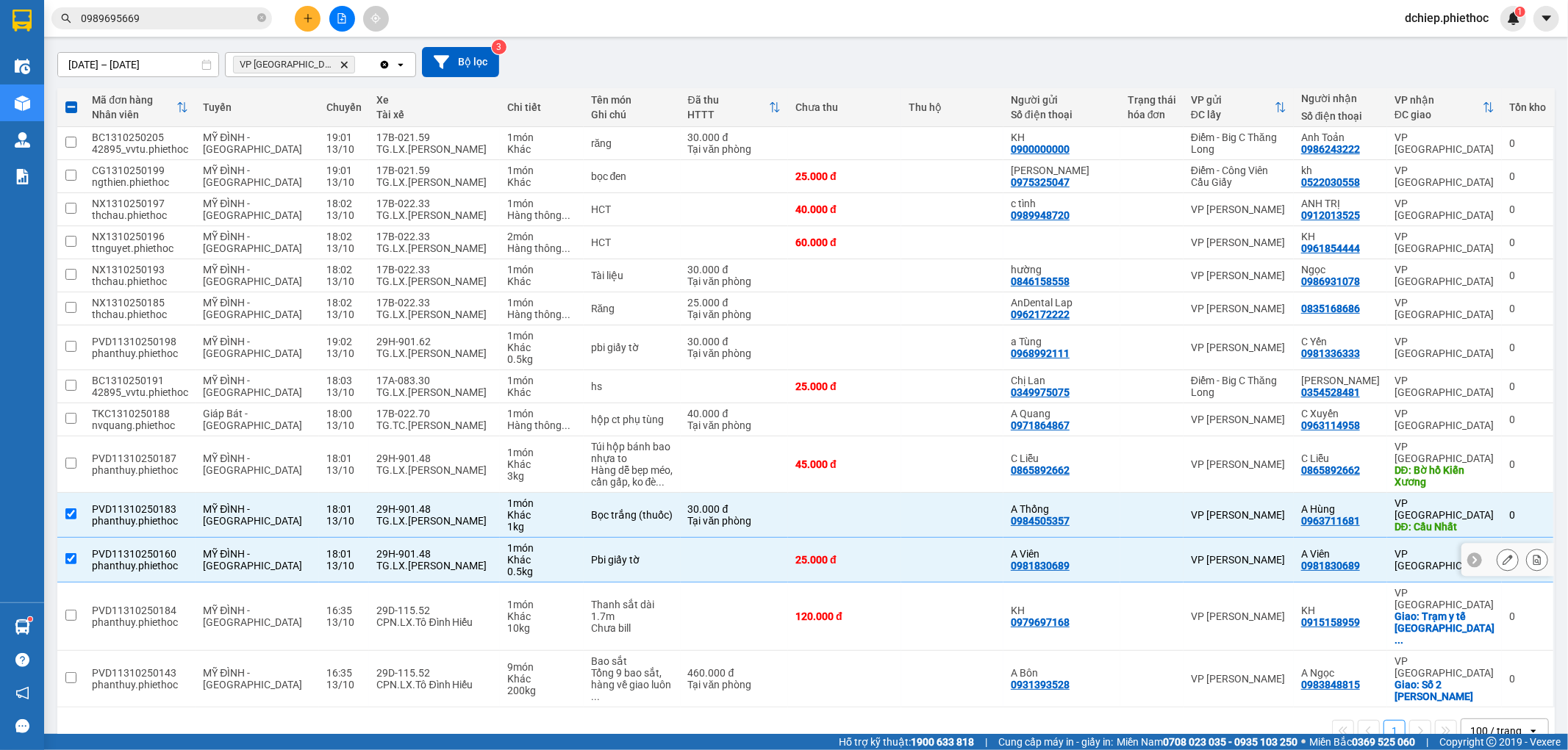
checkbox input "true"
click at [413, 473] on div "TG.LX.[PERSON_NAME]" at bounding box center [434, 471] width 116 height 12
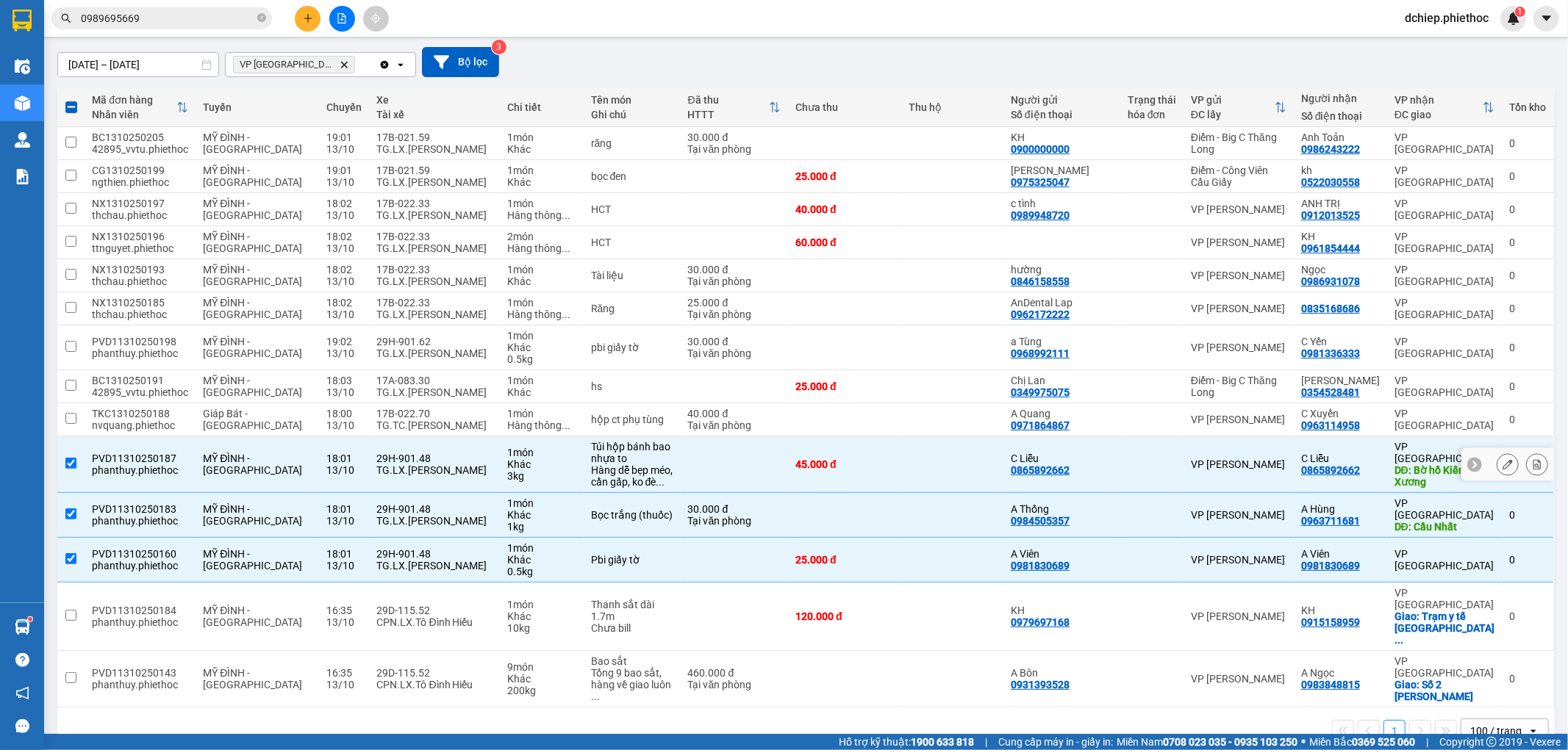
scroll to position [0, 0]
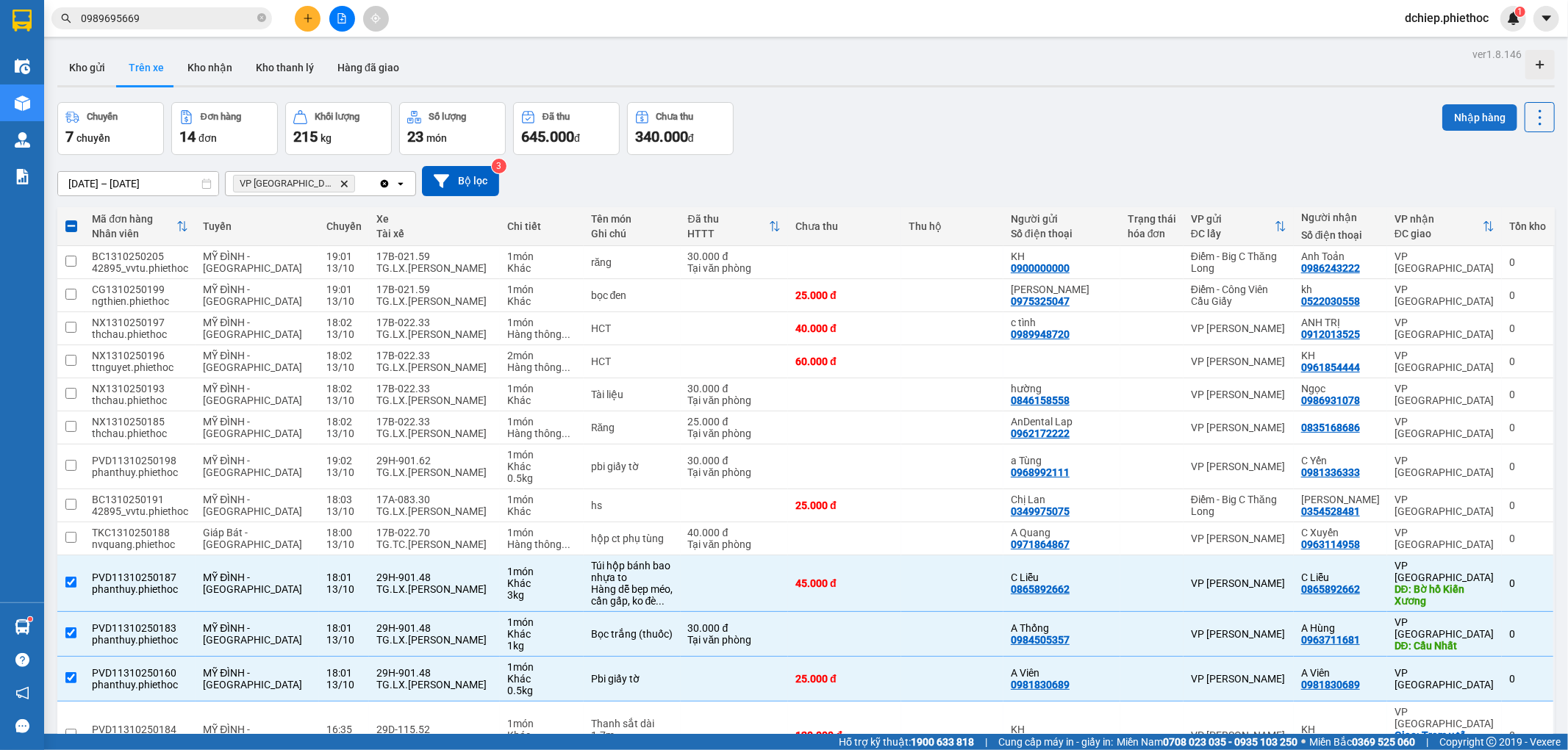
click at [1460, 121] on button "Nhập hàng" at bounding box center [1480, 117] width 75 height 26
checkbox input "false"
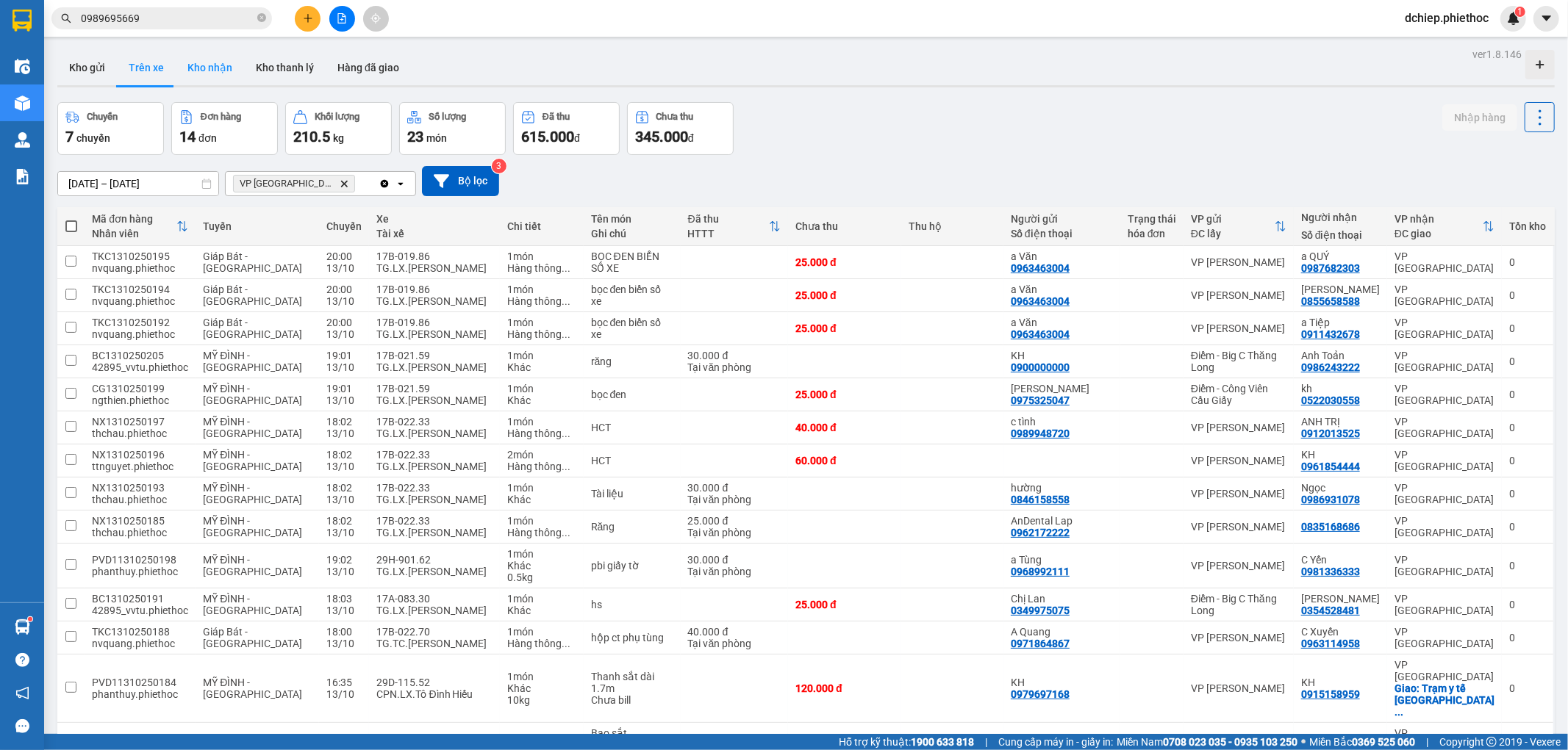
click at [216, 75] on button "Kho nhận" at bounding box center [210, 68] width 69 height 36
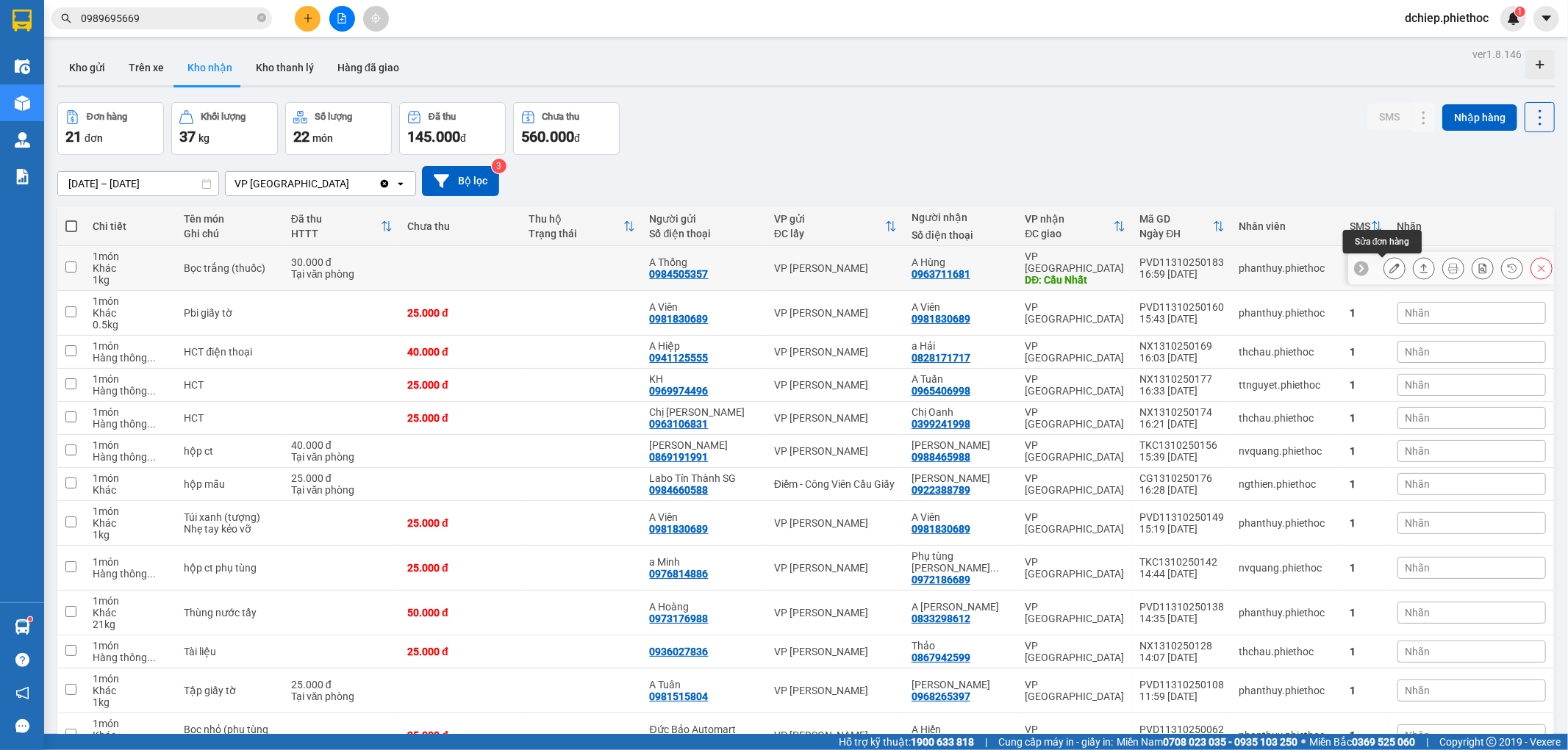
click at [1389, 269] on icon at bounding box center [1394, 268] width 11 height 11
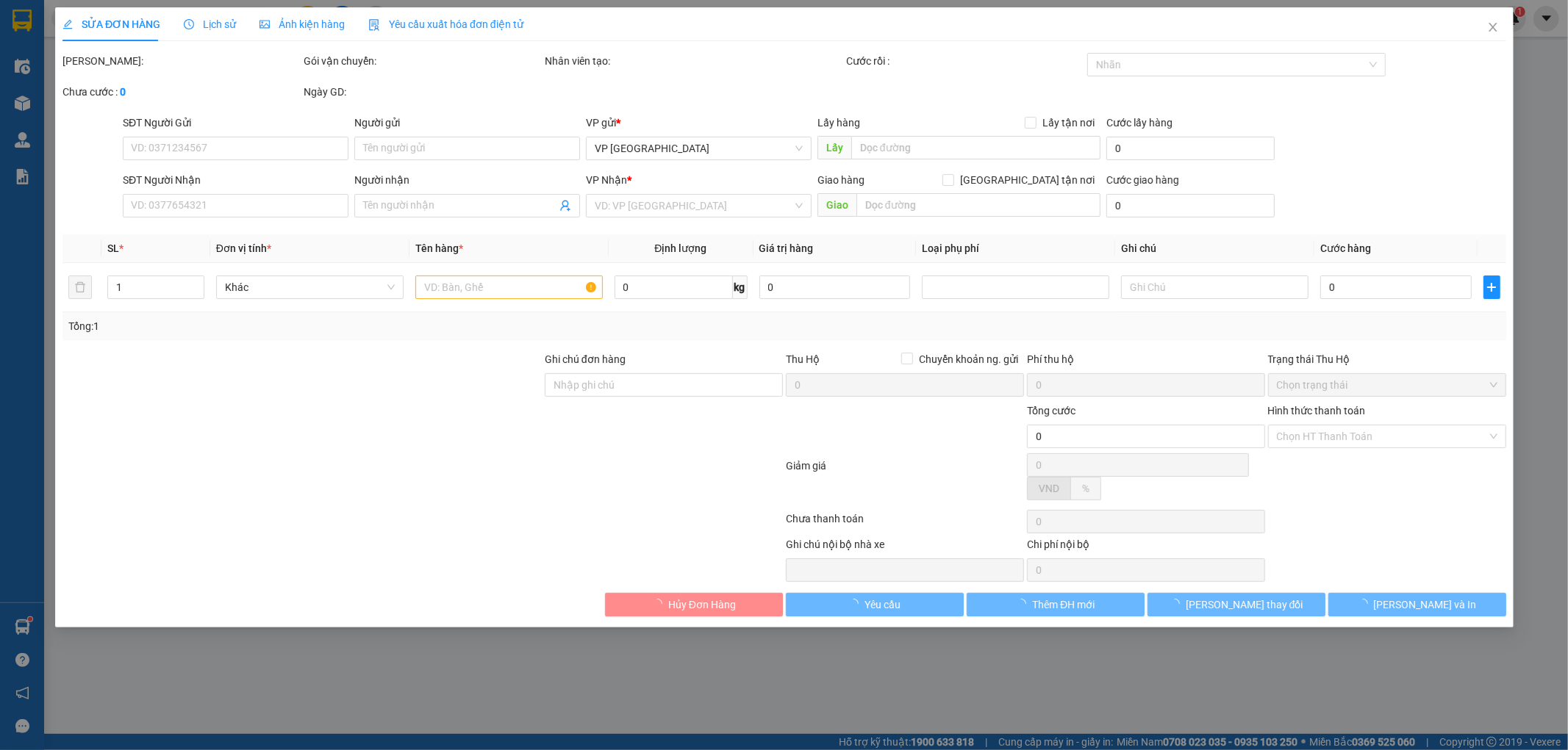
type input "0984505357"
type input "A Thống"
type input "0963711681"
type input "A Hùng"
type input "Cầu Nhất"
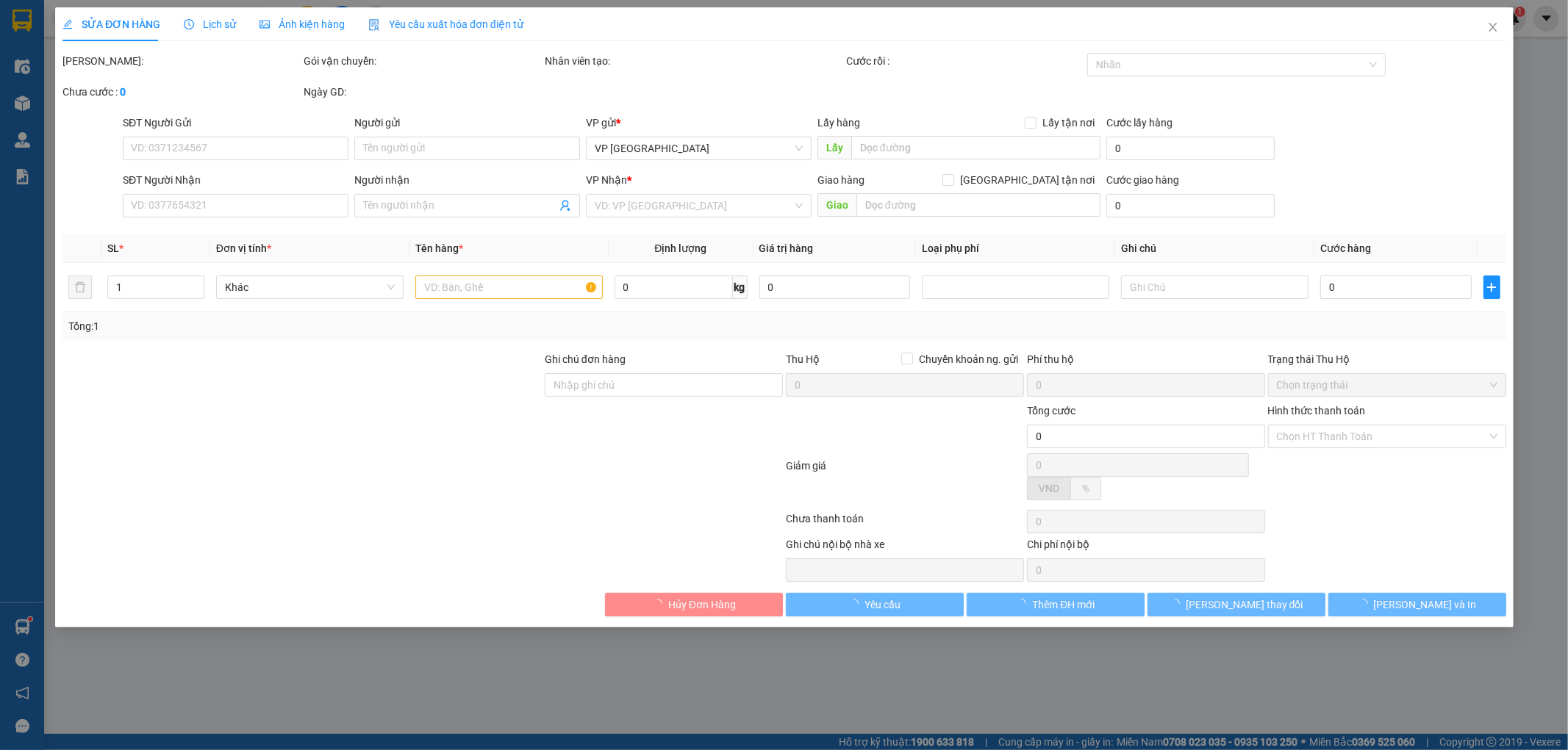
type input "5.000"
type input "30.000"
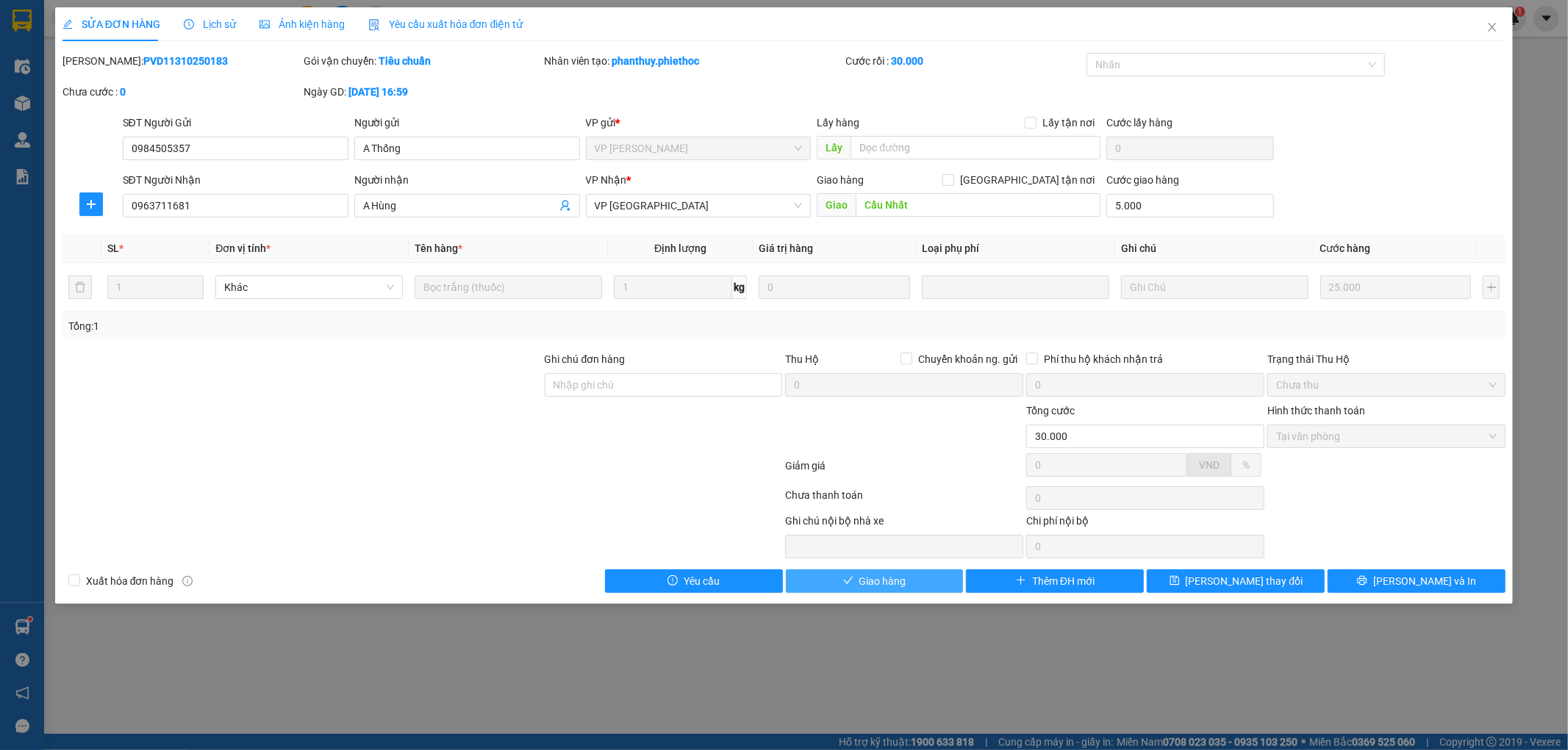
click at [856, 583] on button "Giao hàng" at bounding box center [875, 581] width 178 height 23
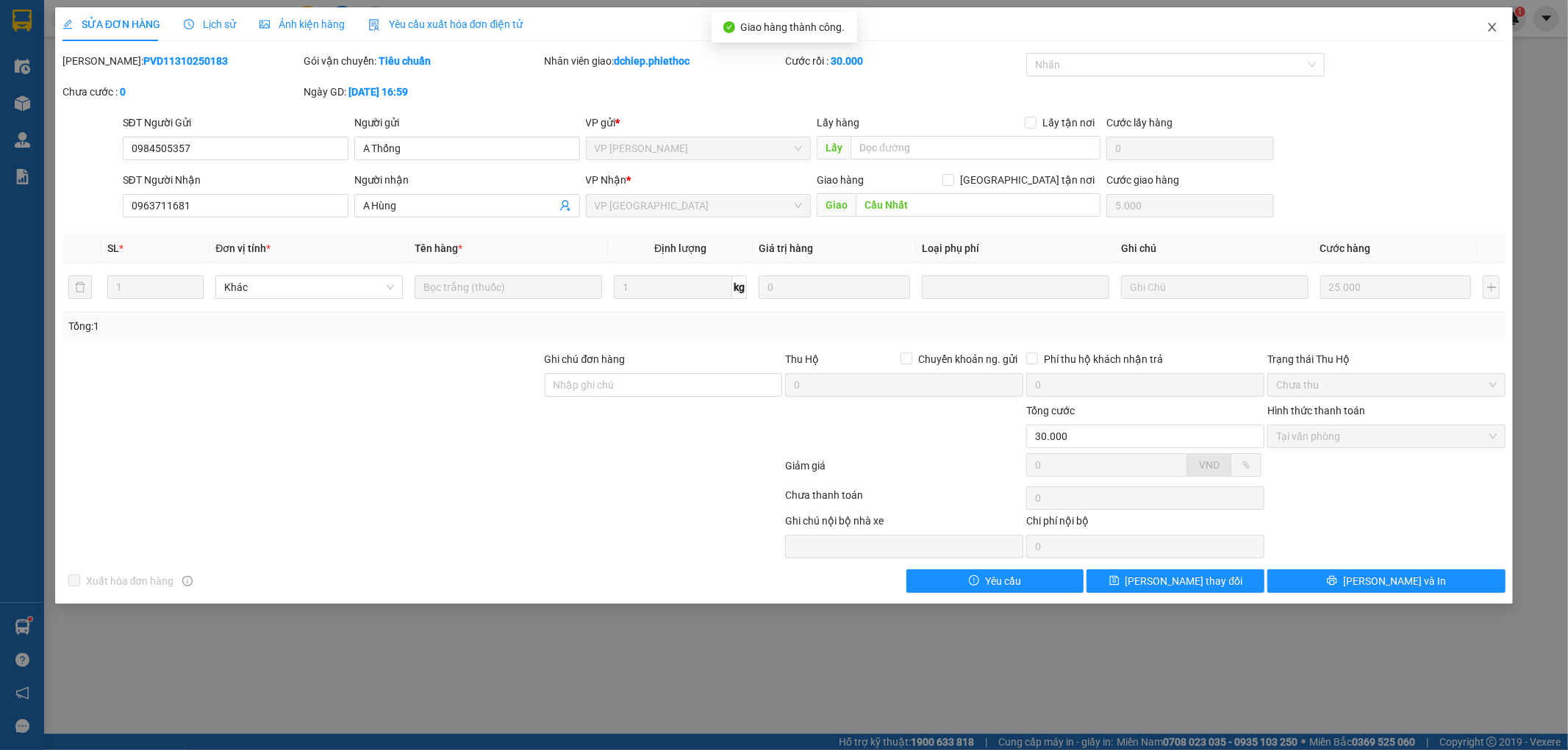
click at [1491, 20] on span "Close" at bounding box center [1492, 28] width 42 height 42
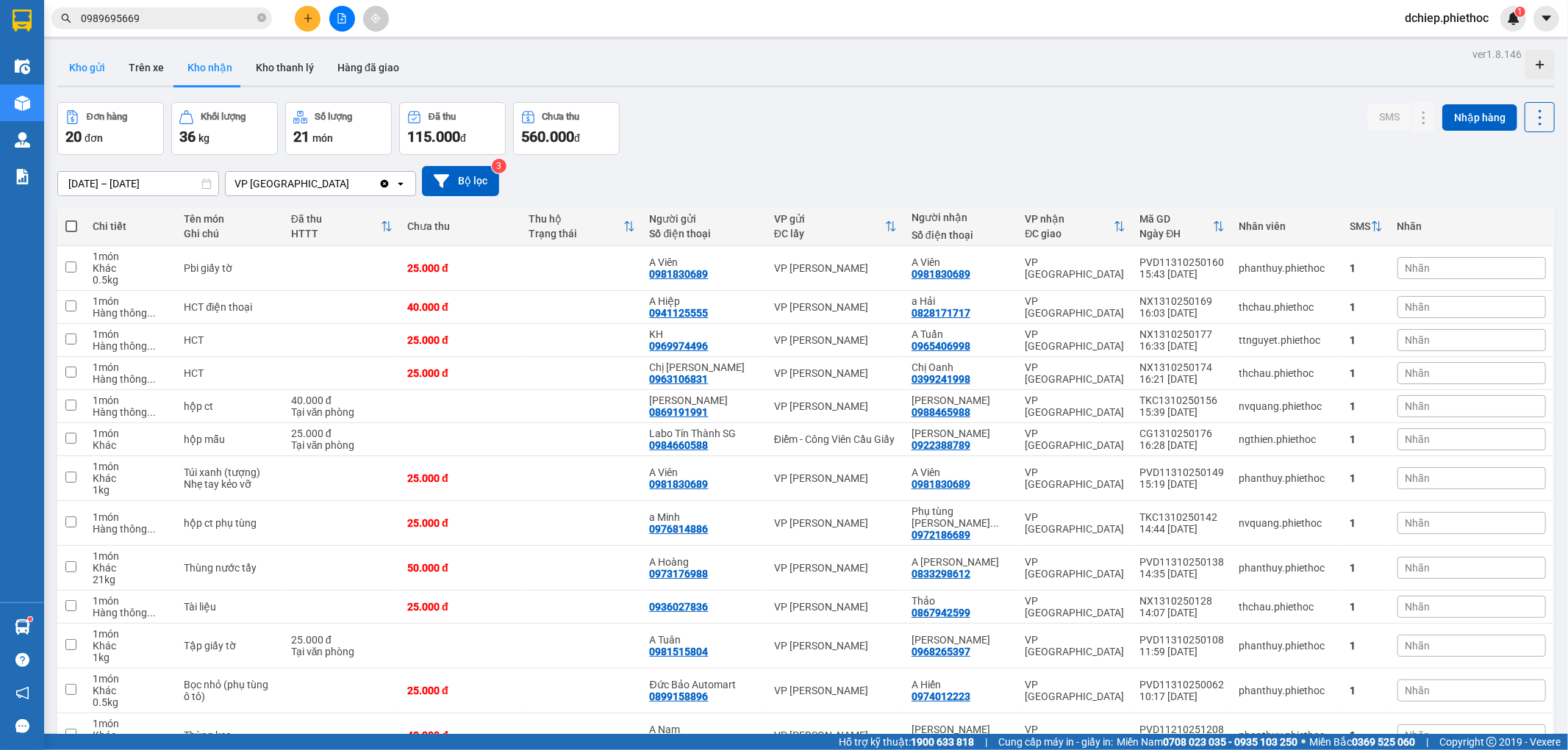
click at [103, 81] on button "Kho gửi" at bounding box center [87, 68] width 60 height 36
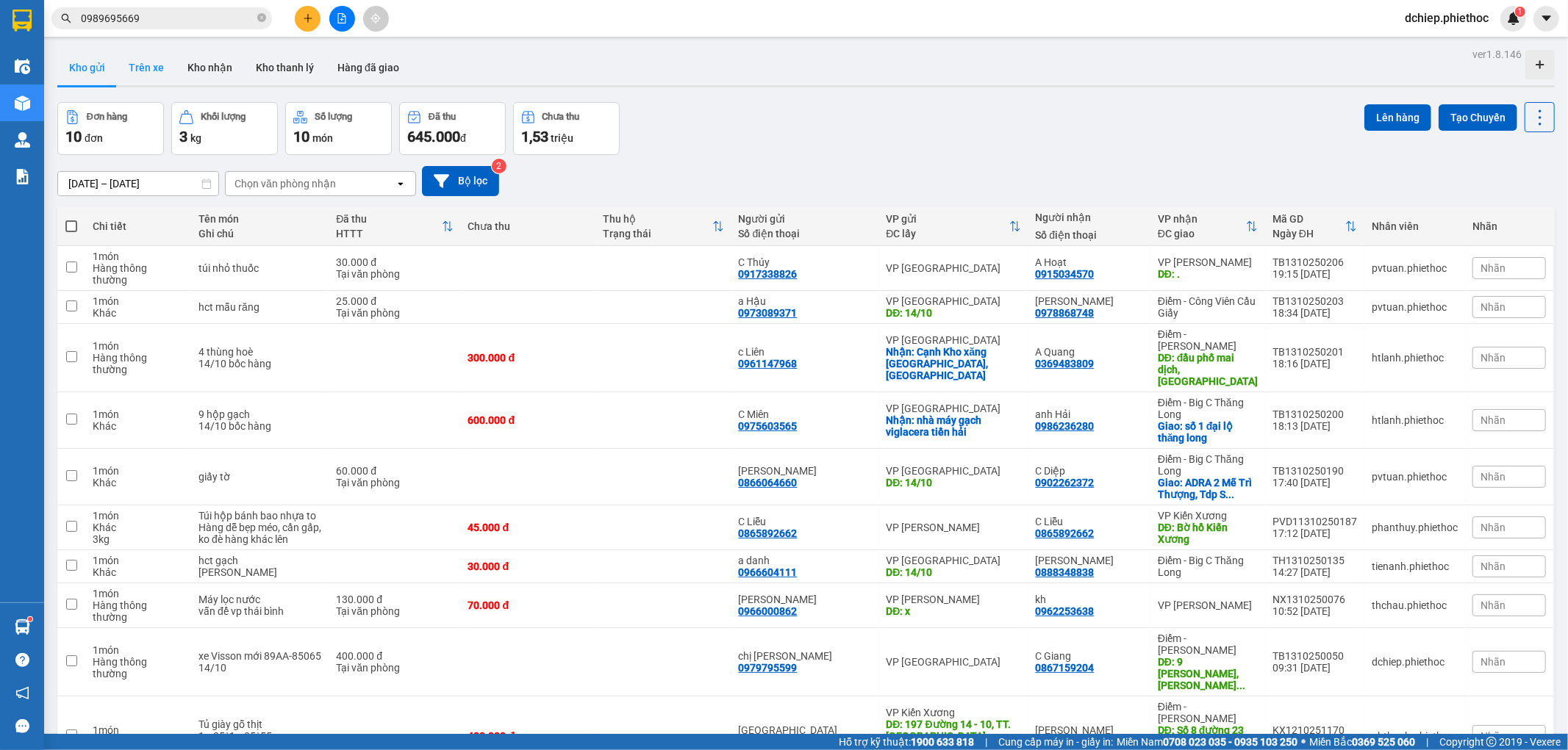
click at [164, 75] on button "Trên xe" at bounding box center [146, 68] width 59 height 36
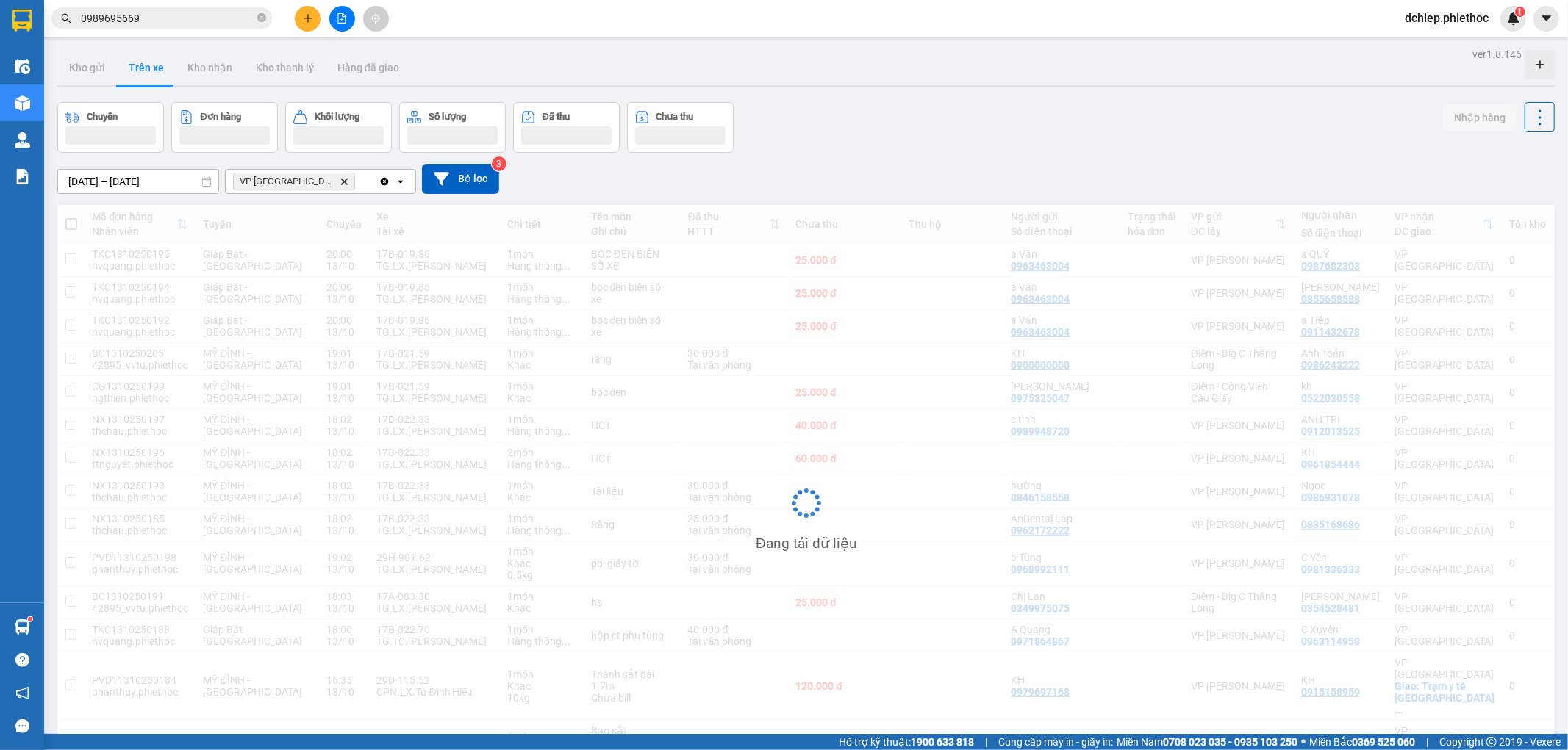
click at [161, 72] on button "Trên xe" at bounding box center [146, 68] width 59 height 36
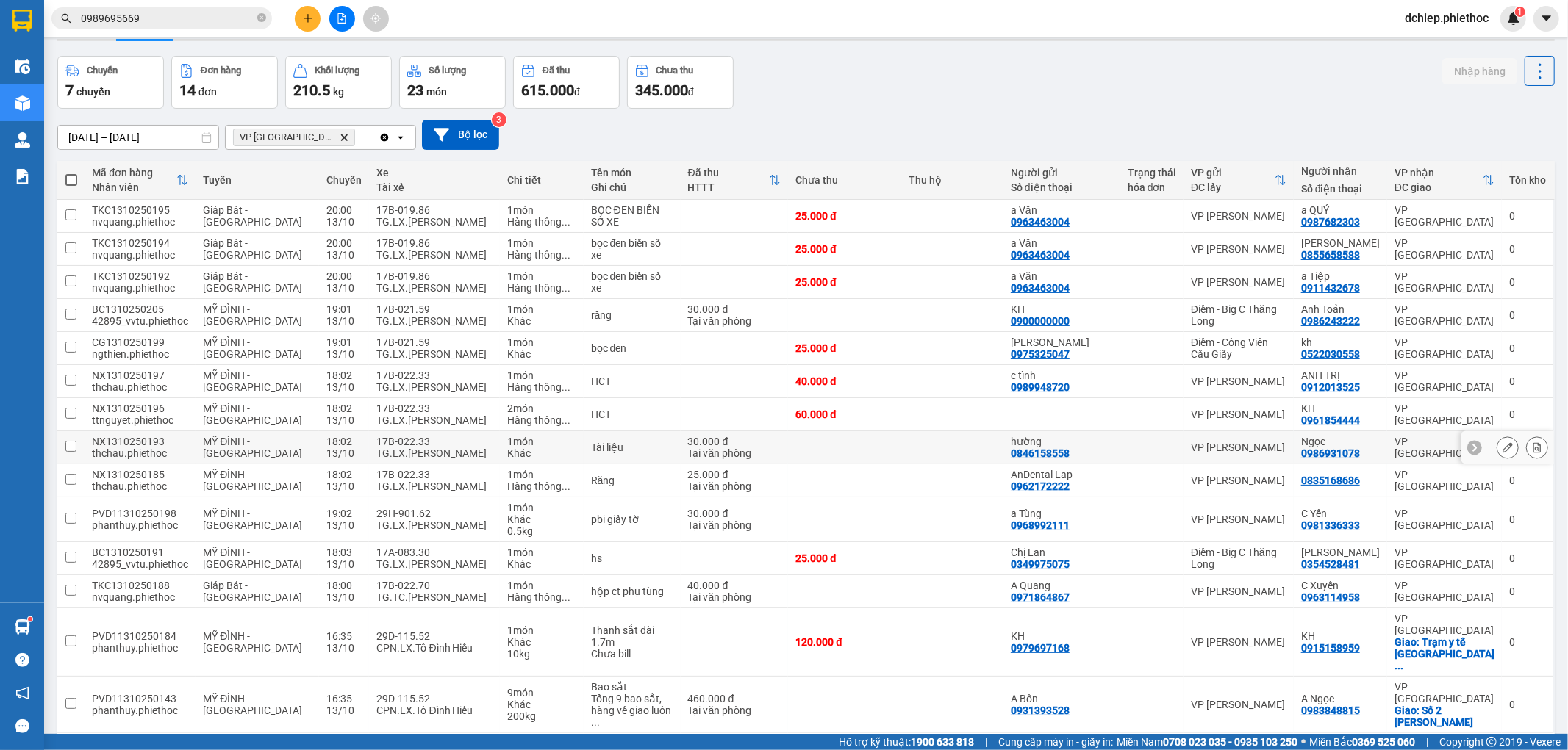
scroll to position [72, 0]
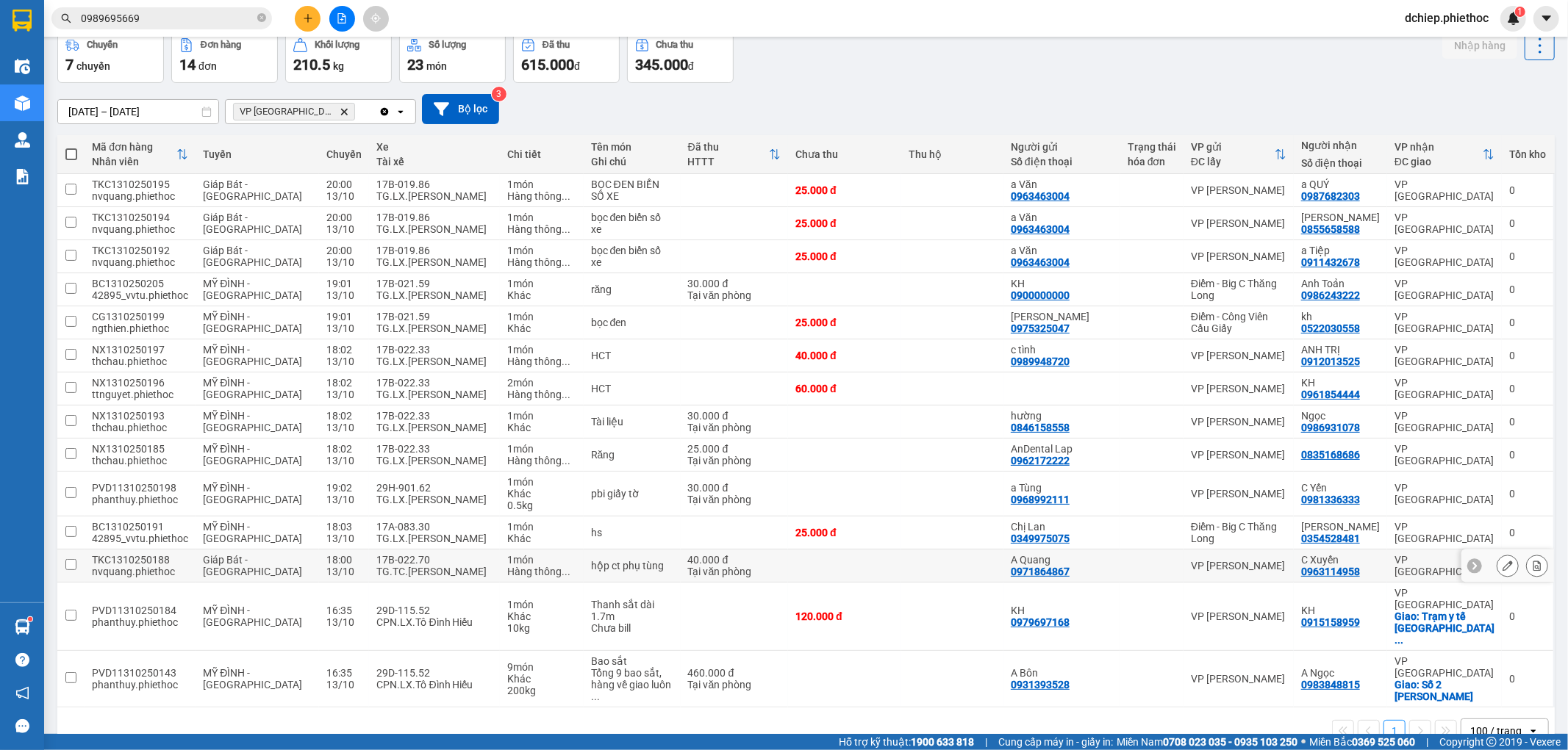
click at [417, 563] on div "17B-022.70" at bounding box center [434, 560] width 116 height 12
checkbox input "true"
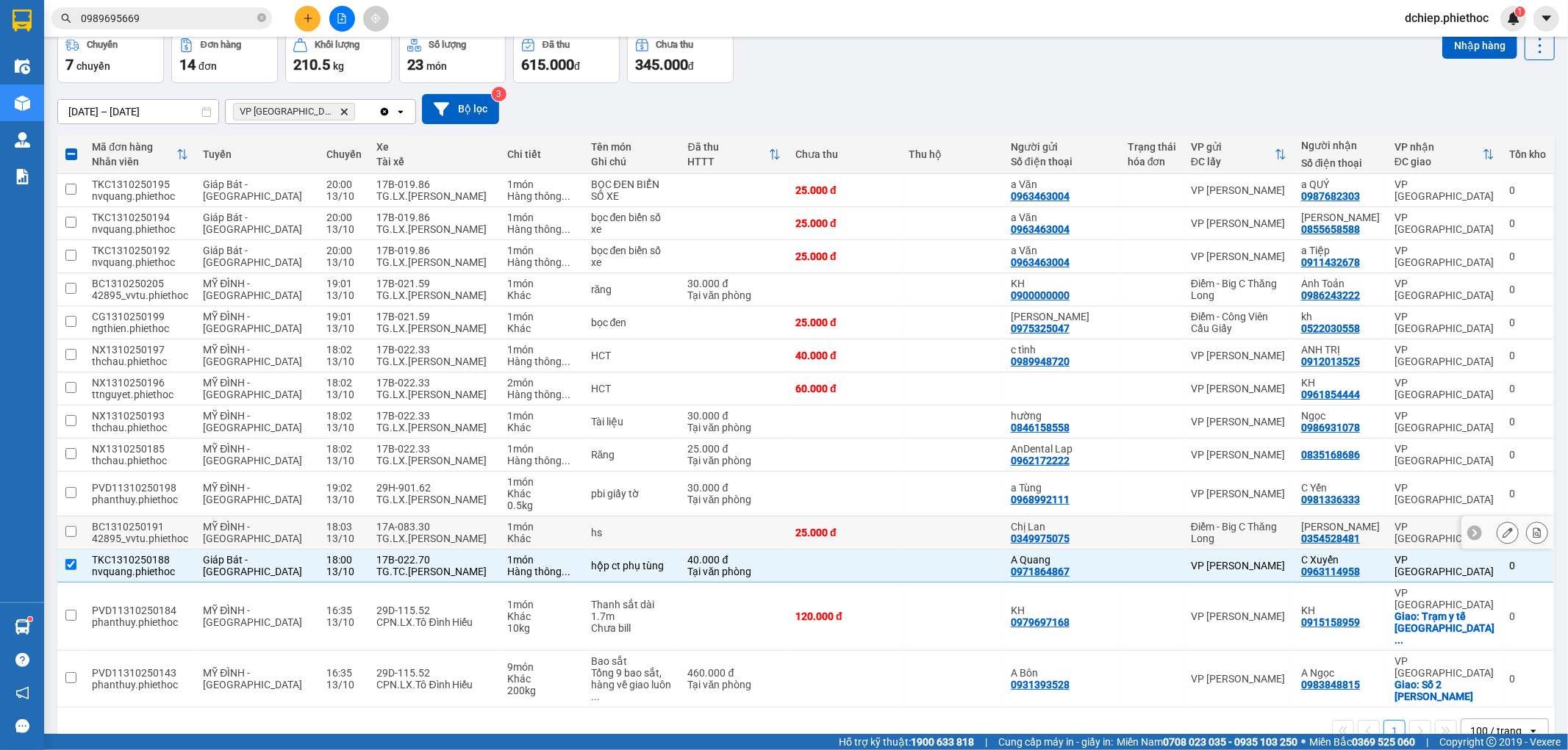
click at [419, 536] on div "TG.LX.[PERSON_NAME]" at bounding box center [434, 538] width 116 height 12
checkbox input "true"
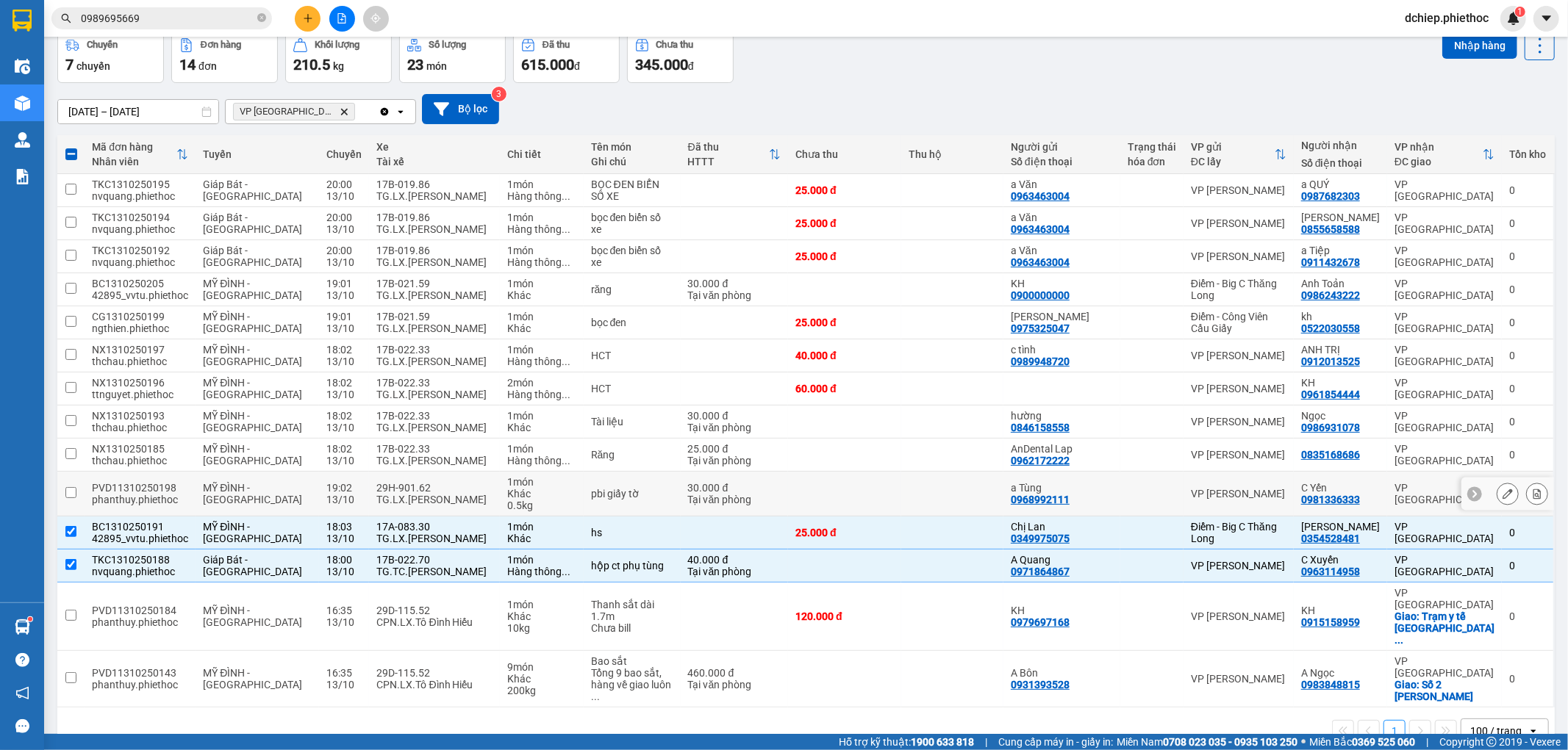
click at [416, 502] on div "TG.LX.[PERSON_NAME]" at bounding box center [434, 500] width 116 height 12
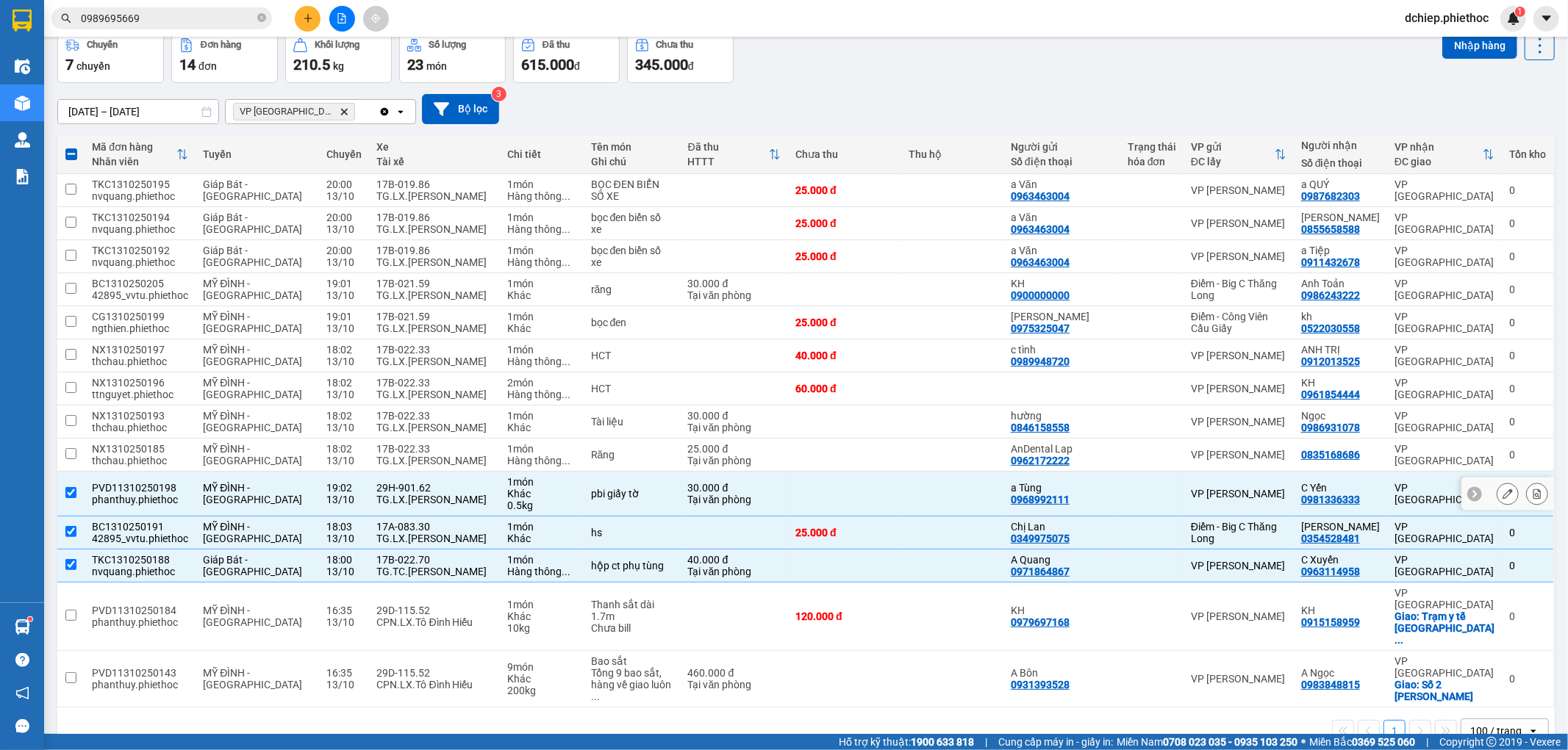
click at [410, 500] on div "TG.LX.[PERSON_NAME]" at bounding box center [434, 500] width 116 height 12
checkbox input "false"
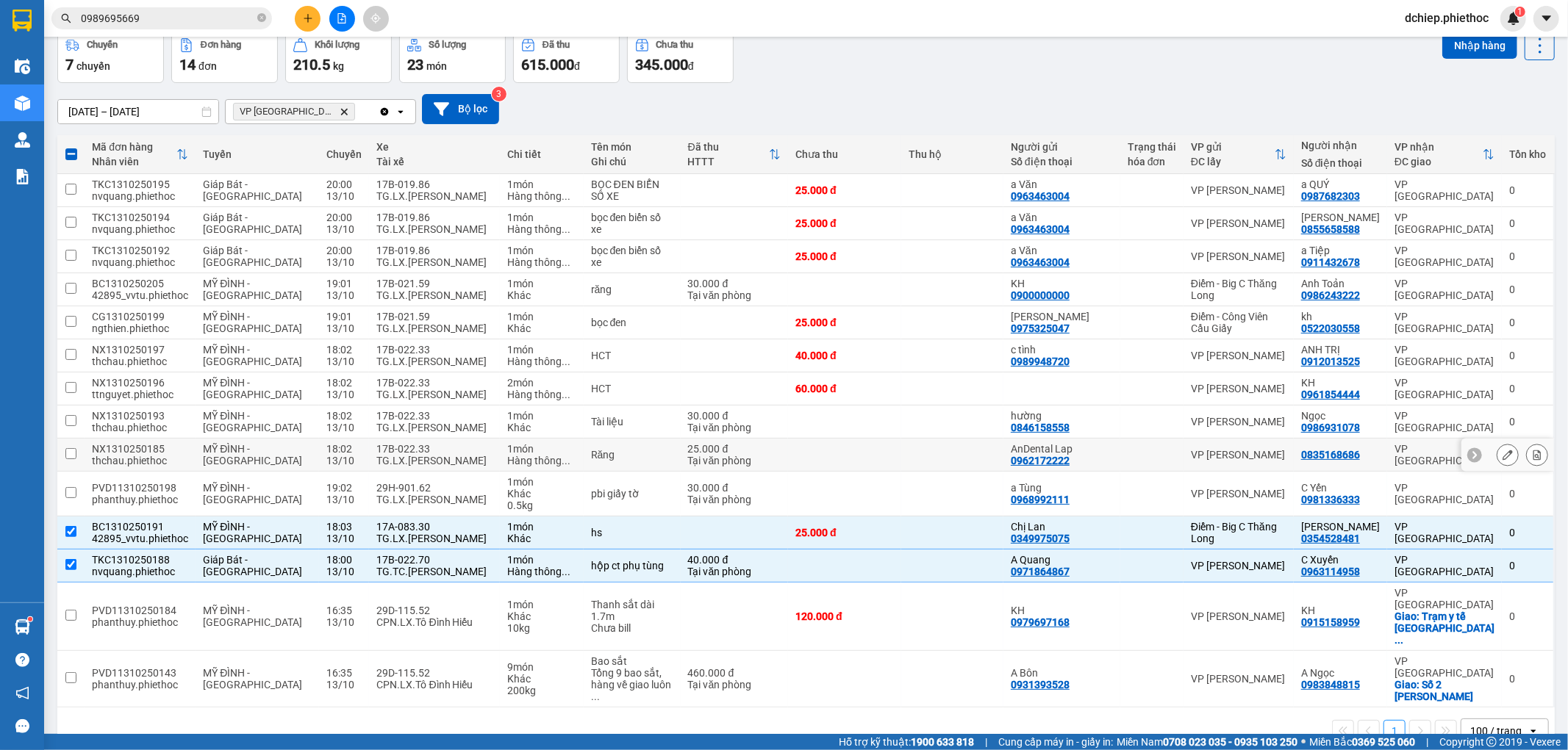
click at [401, 464] on div "TG.LX.[PERSON_NAME]" at bounding box center [434, 461] width 116 height 12
checkbox input "true"
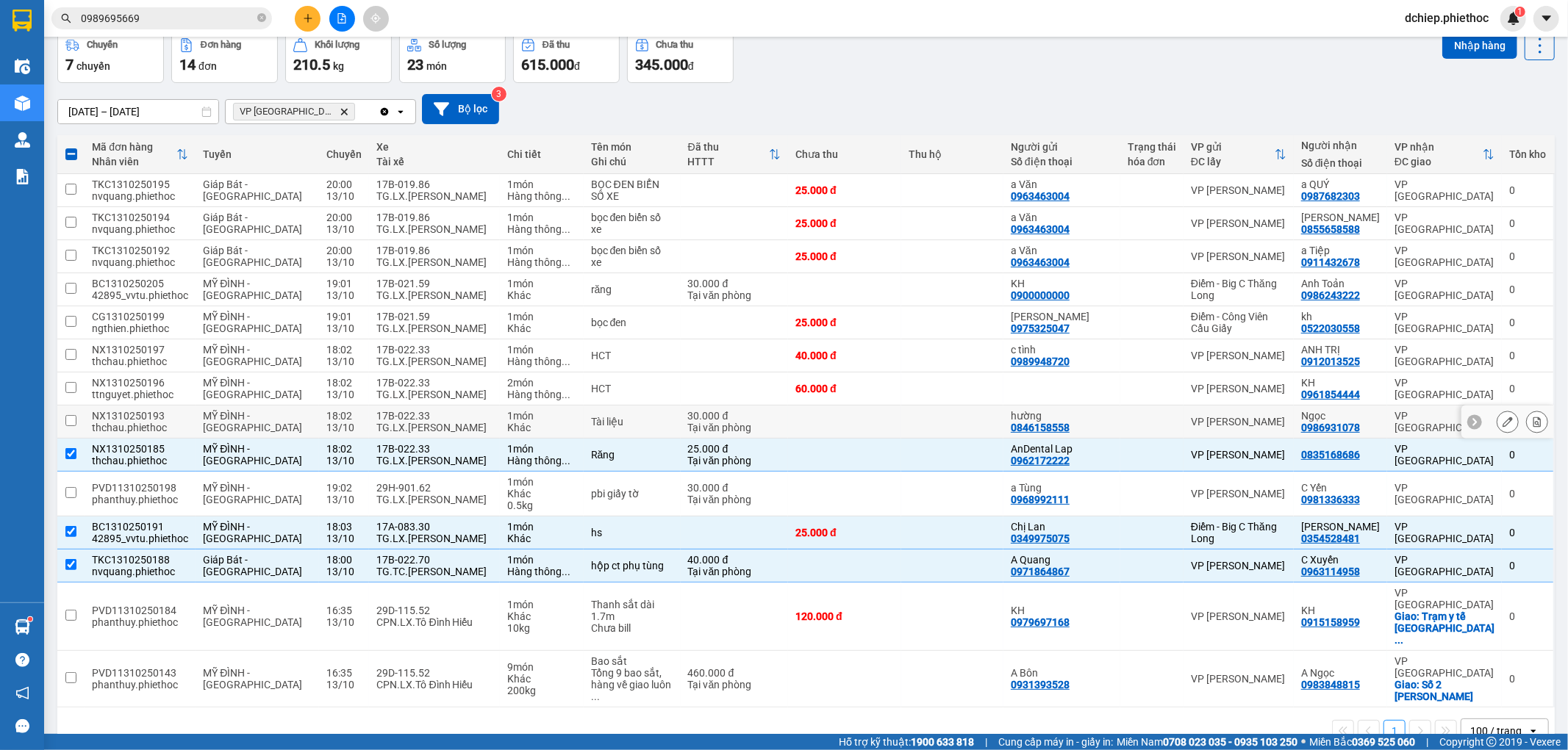
click at [402, 423] on div "TG.LX.[PERSON_NAME]" at bounding box center [434, 428] width 116 height 12
checkbox input "true"
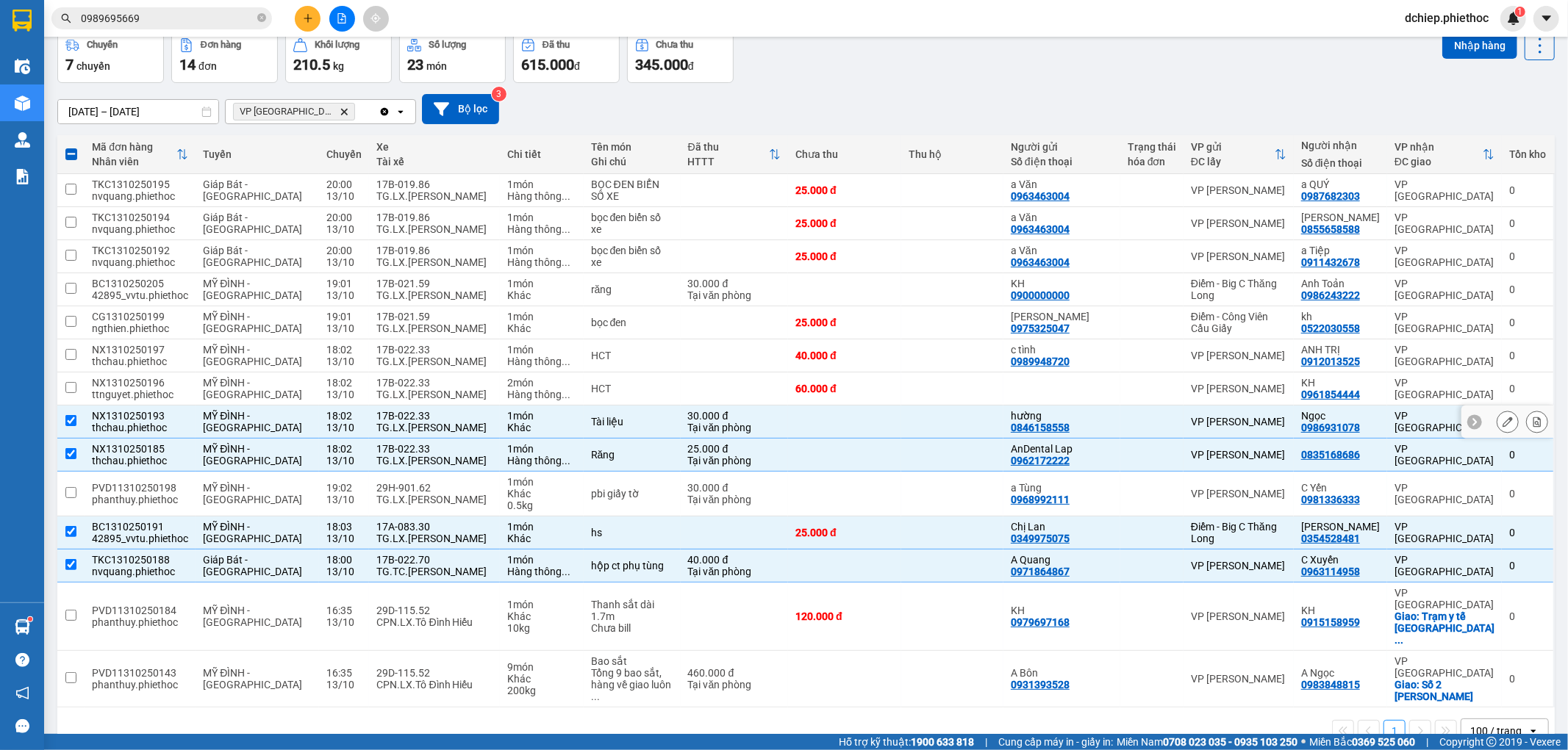
click at [402, 389] on div "TG.LX.[PERSON_NAME]" at bounding box center [434, 394] width 116 height 12
checkbox input "true"
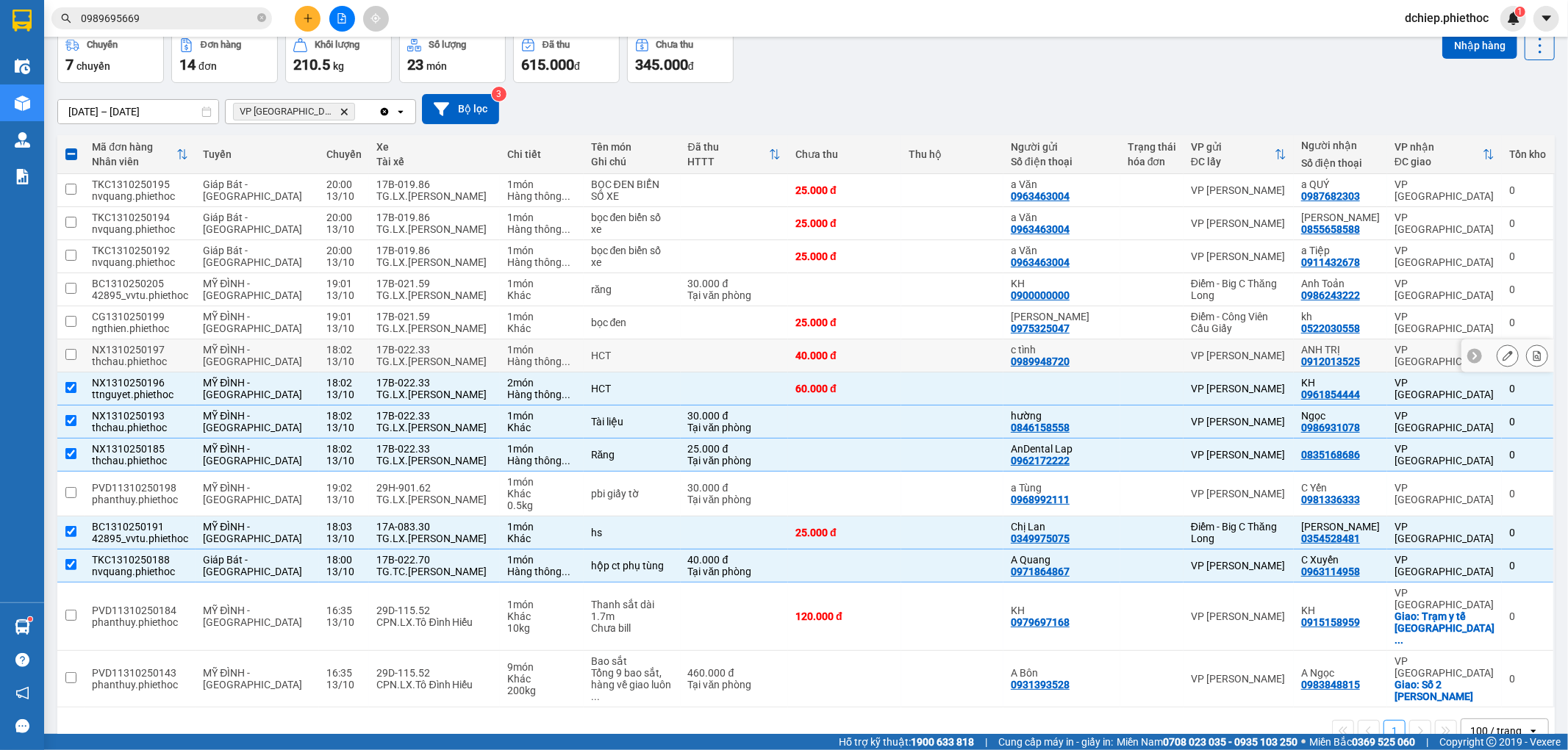
click at [410, 357] on div "TG.LX.[PERSON_NAME]" at bounding box center [434, 361] width 116 height 12
checkbox input "true"
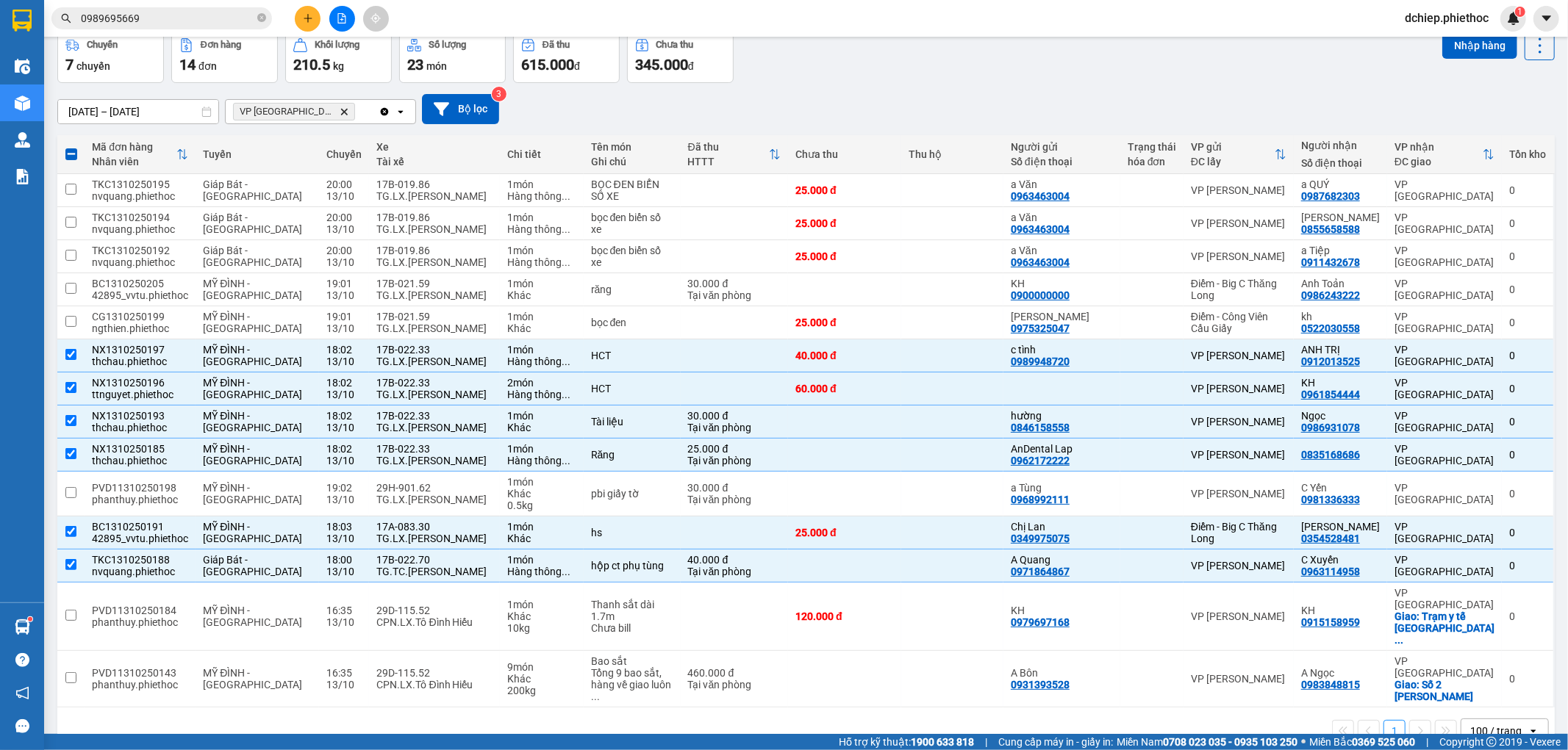
click at [156, 16] on input "0989695669" at bounding box center [167, 18] width 173 height 16
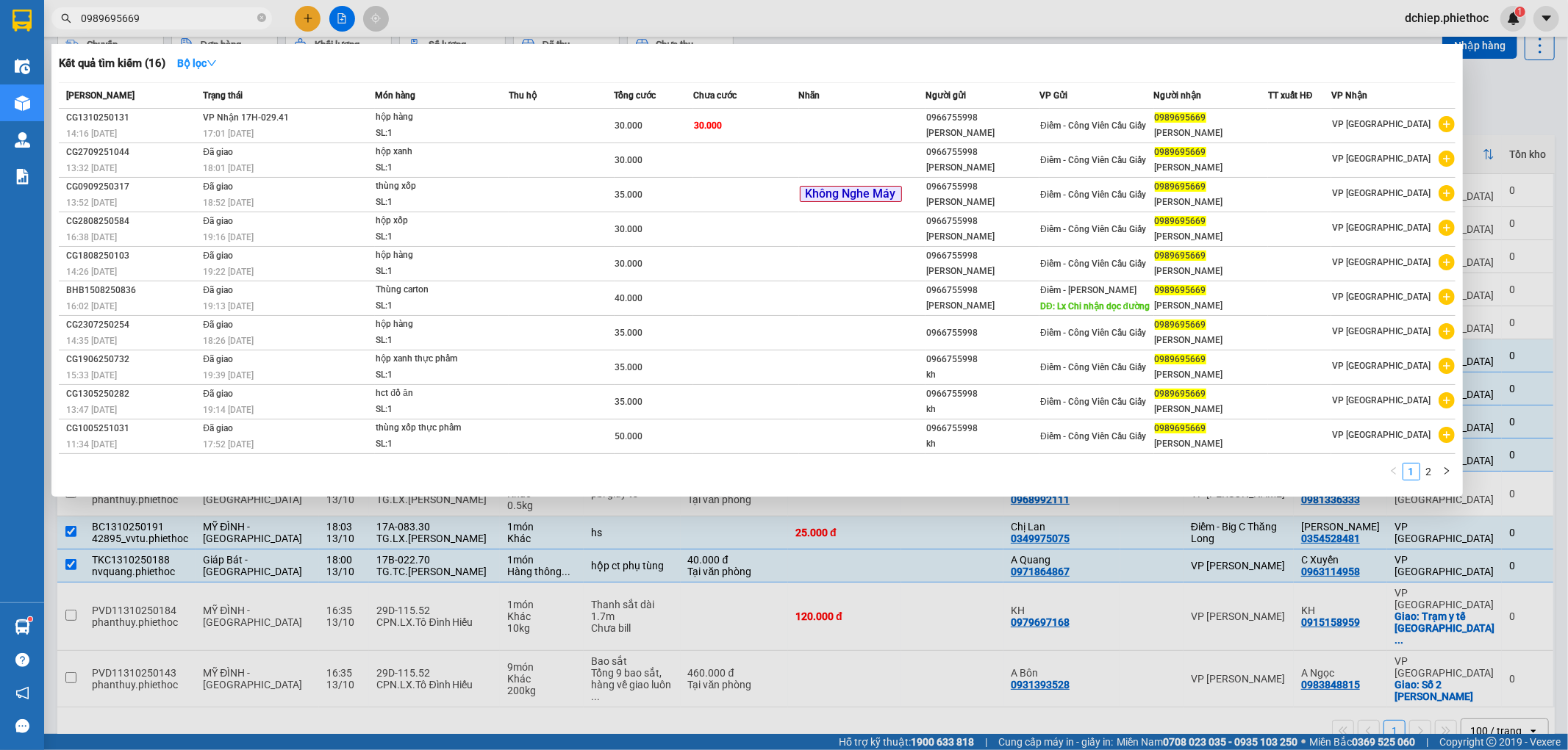
click at [156, 16] on input "0989695669" at bounding box center [167, 18] width 173 height 16
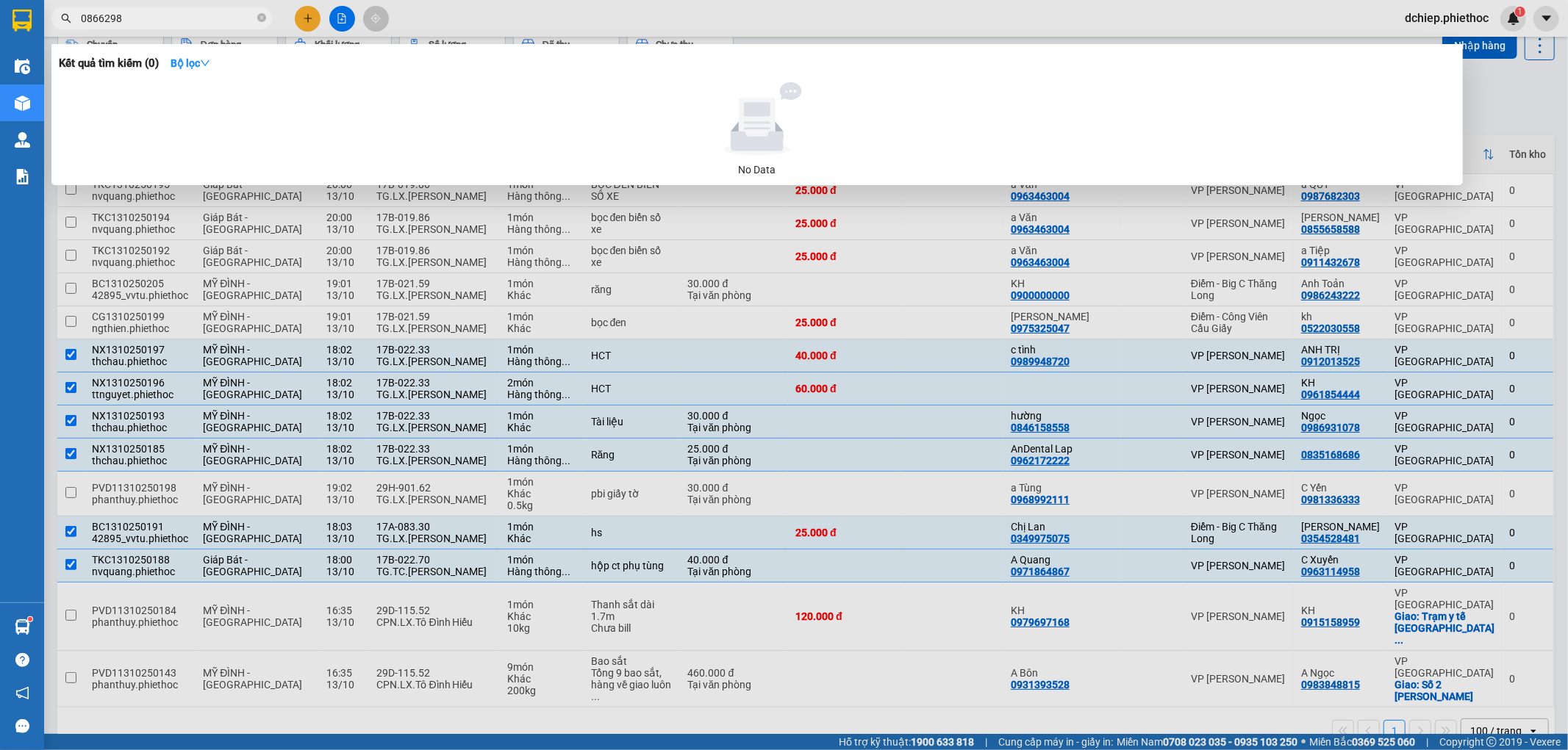
drag, startPoint x: 133, startPoint y: 19, endPoint x: 75, endPoint y: 17, distance: 58.0
click at [75, 18] on span "0866298" at bounding box center [161, 18] width 220 height 22
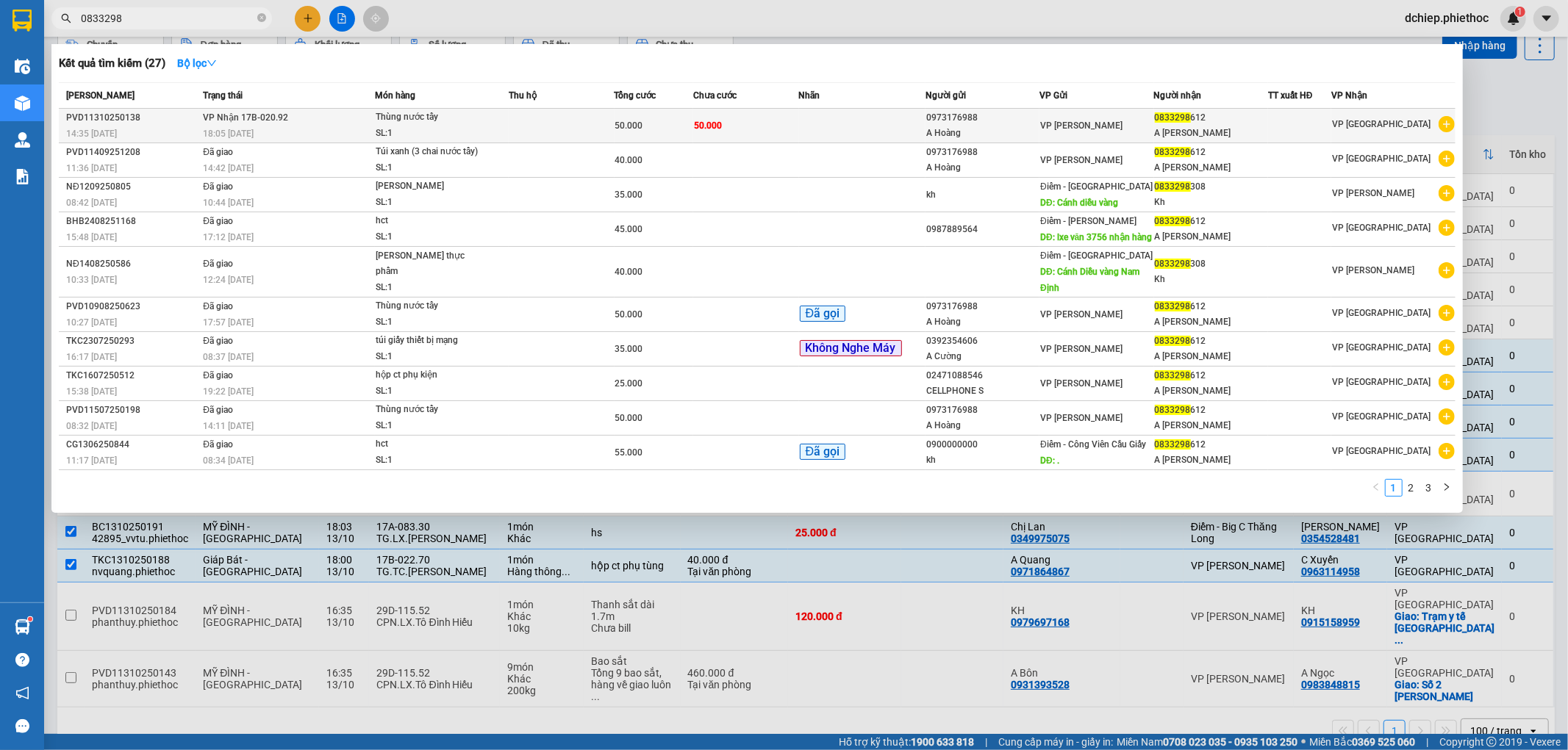
type input "0833298"
click at [1170, 110] on div "0833298 612" at bounding box center [1211, 118] width 112 height 15
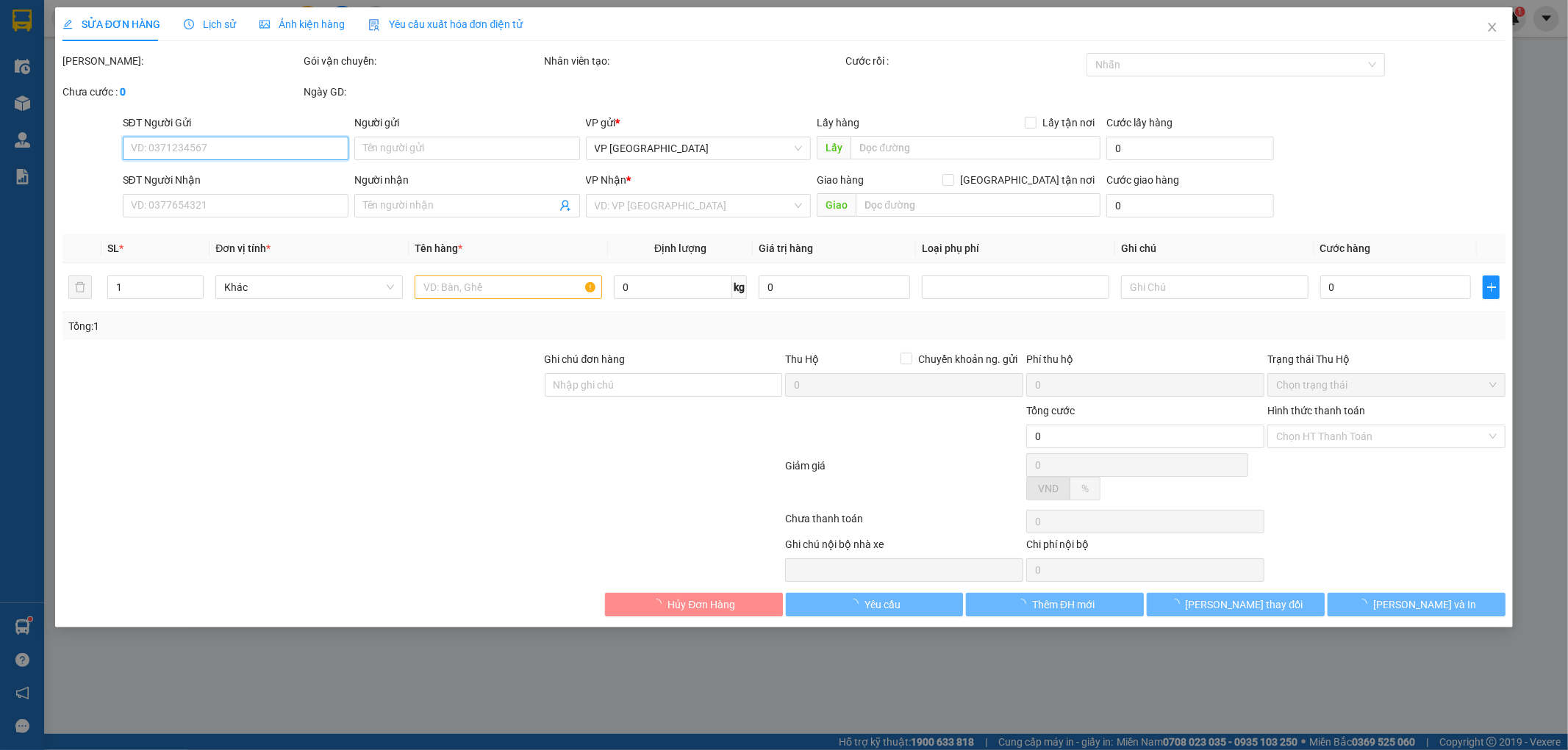
type input "0973176988"
type input "A Hoàng"
type input "0833298612"
type input "A [PERSON_NAME]"
type input "50.000"
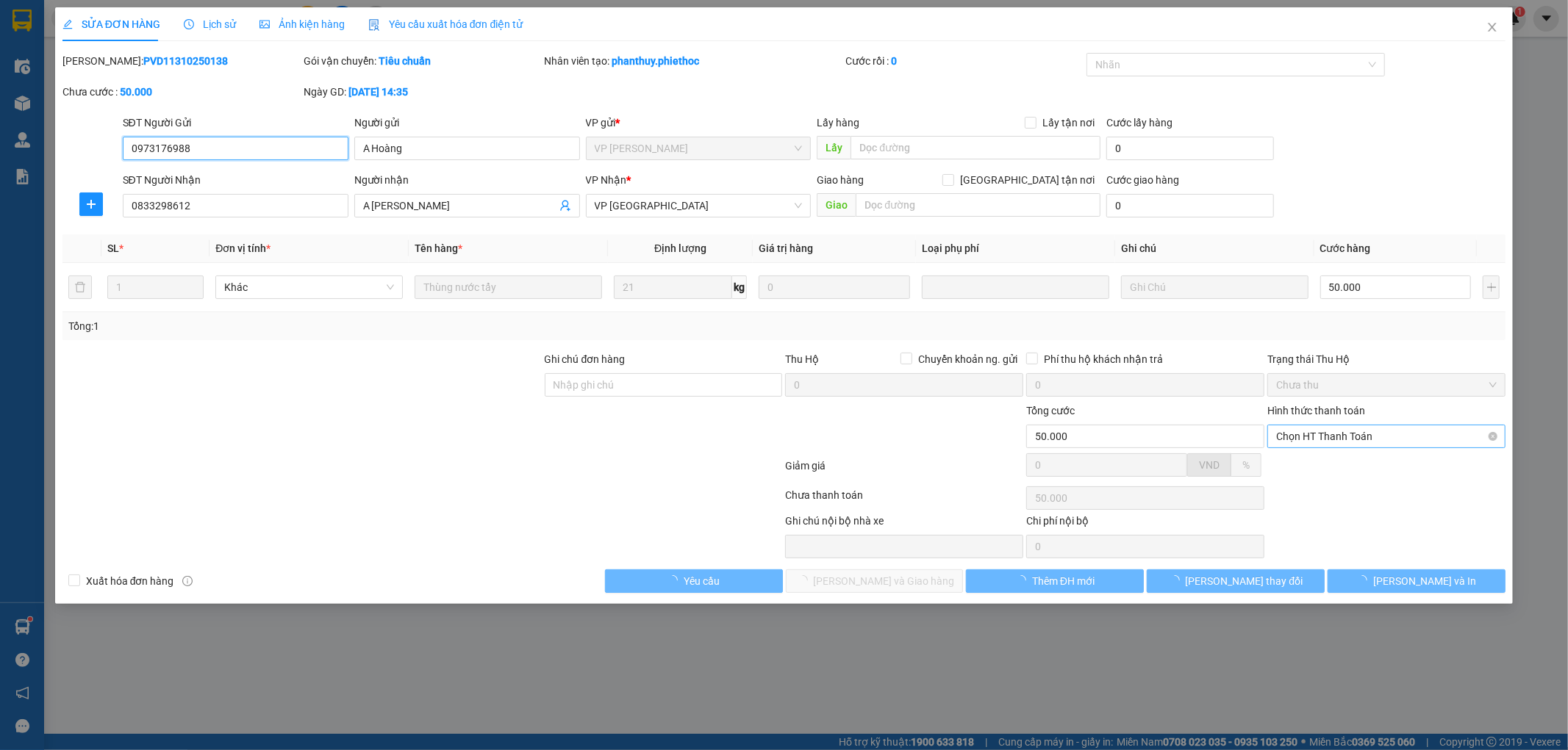
click at [1368, 440] on span "Chọn HT Thanh Toán" at bounding box center [1386, 436] width 220 height 22
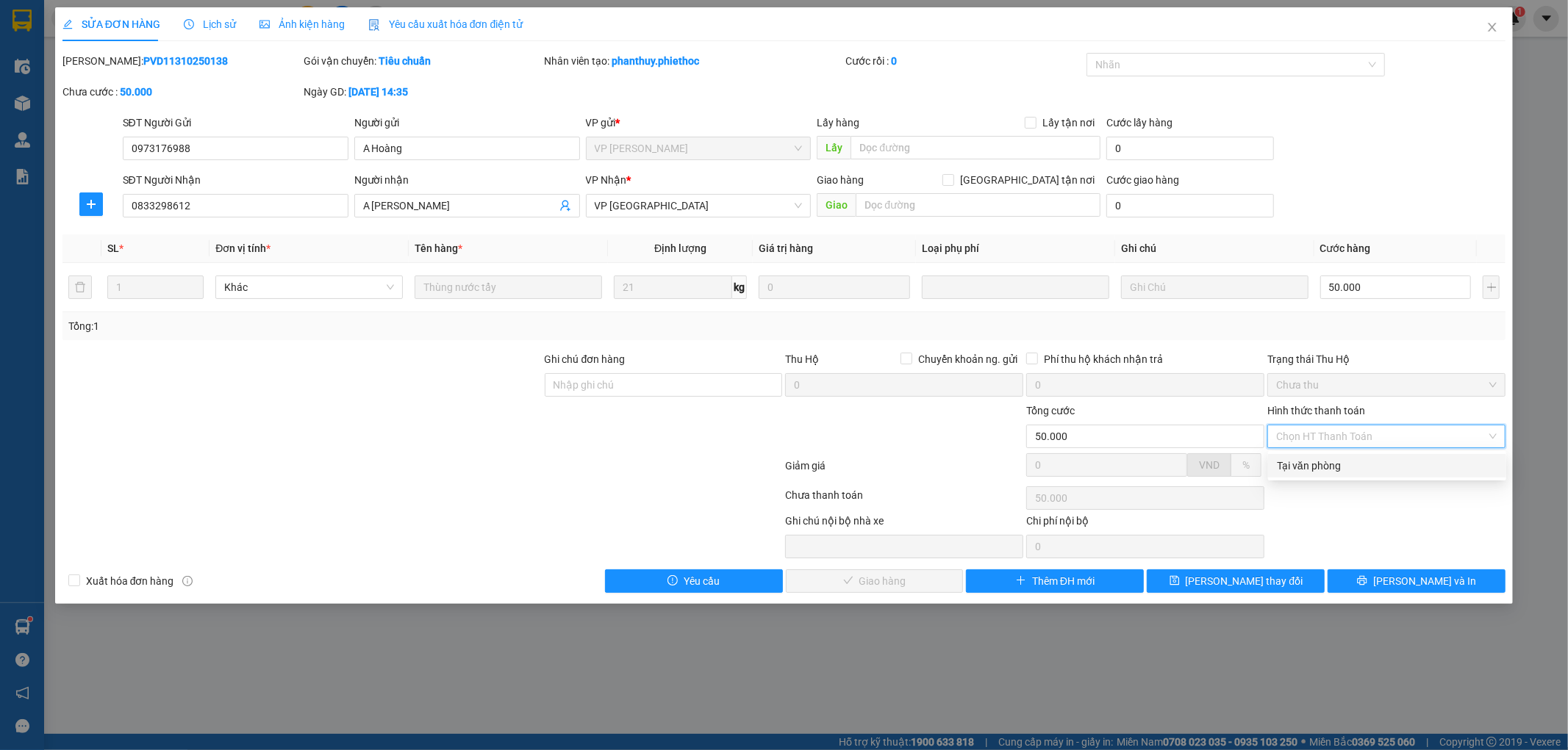
click at [1348, 455] on div "Tại văn phòng" at bounding box center [1387, 466] width 238 height 23
type input "0"
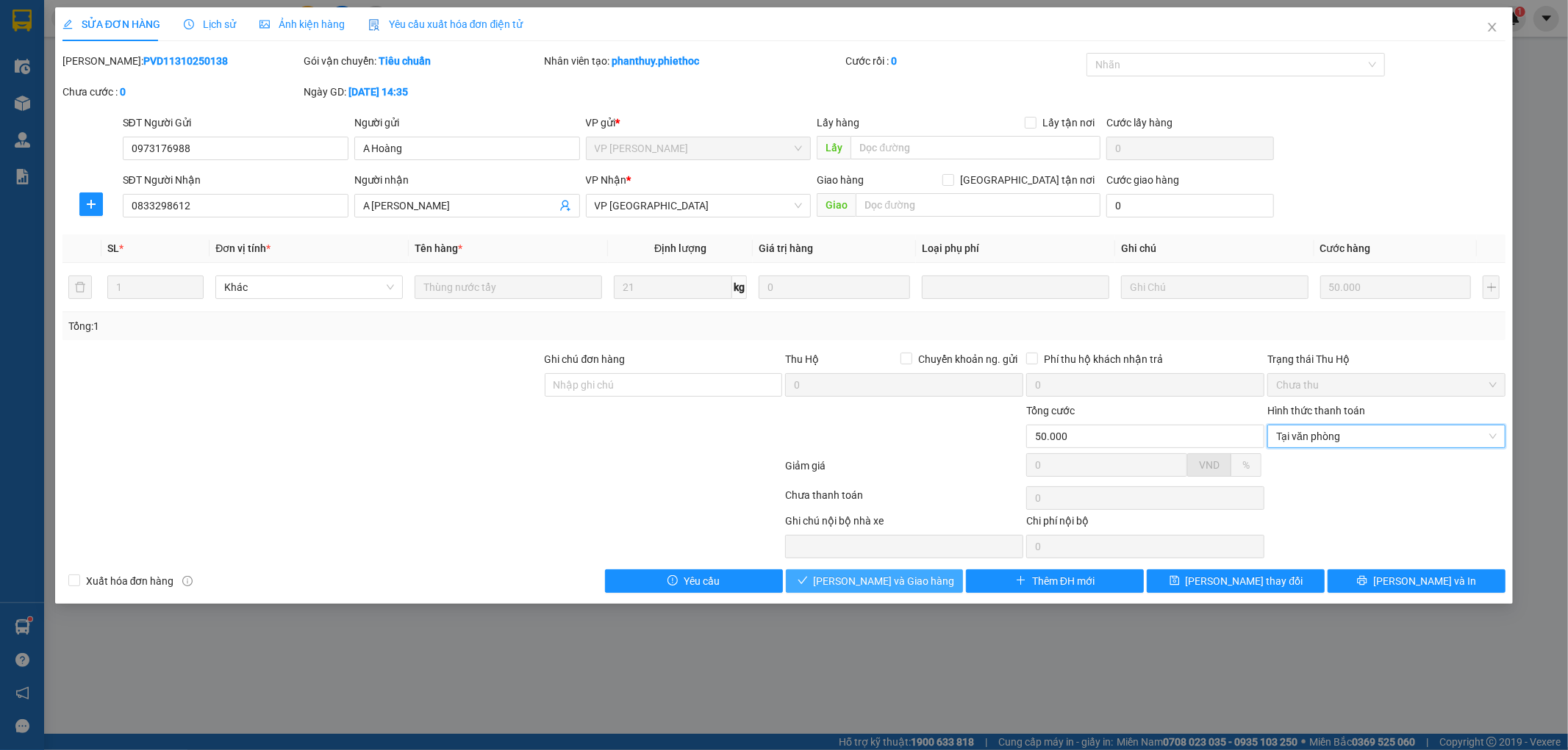
click at [903, 582] on span "[PERSON_NAME] và Giao hàng" at bounding box center [885, 581] width 141 height 16
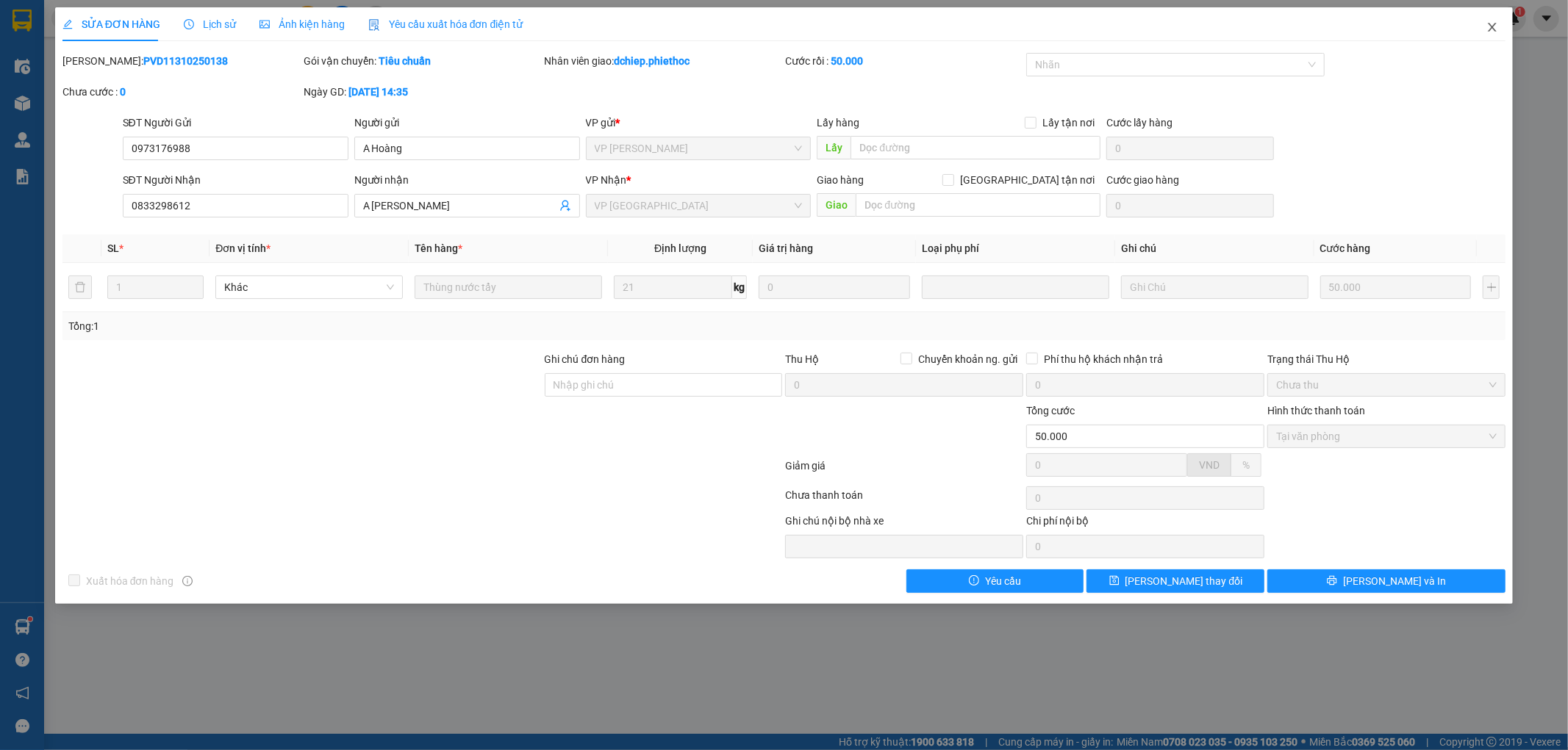
click at [1485, 22] on span "Close" at bounding box center [1492, 28] width 42 height 42
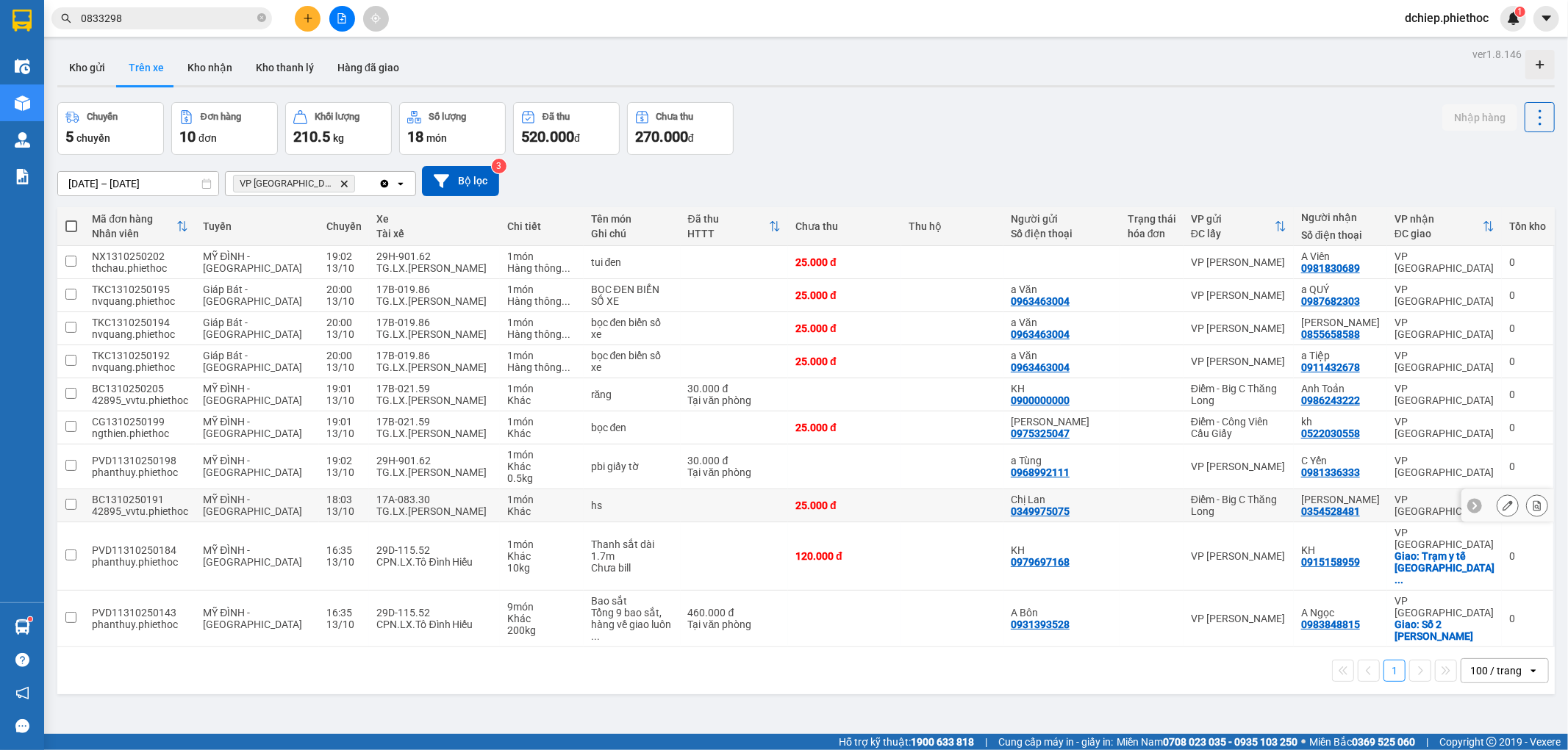
click at [424, 504] on div "17A-083.30" at bounding box center [434, 500] width 116 height 12
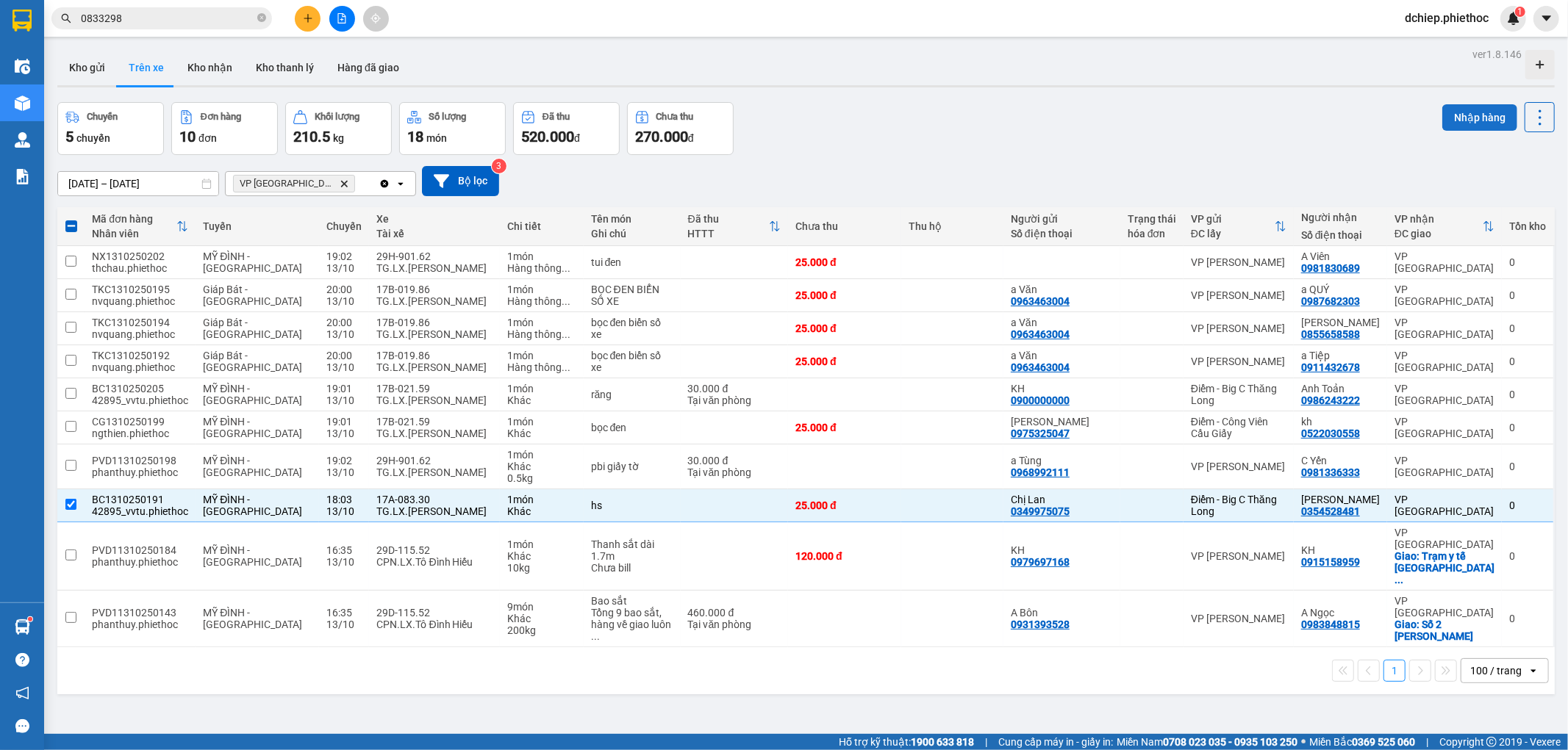
click at [1451, 119] on button "Nhập hàng" at bounding box center [1480, 117] width 75 height 26
checkbox input "false"
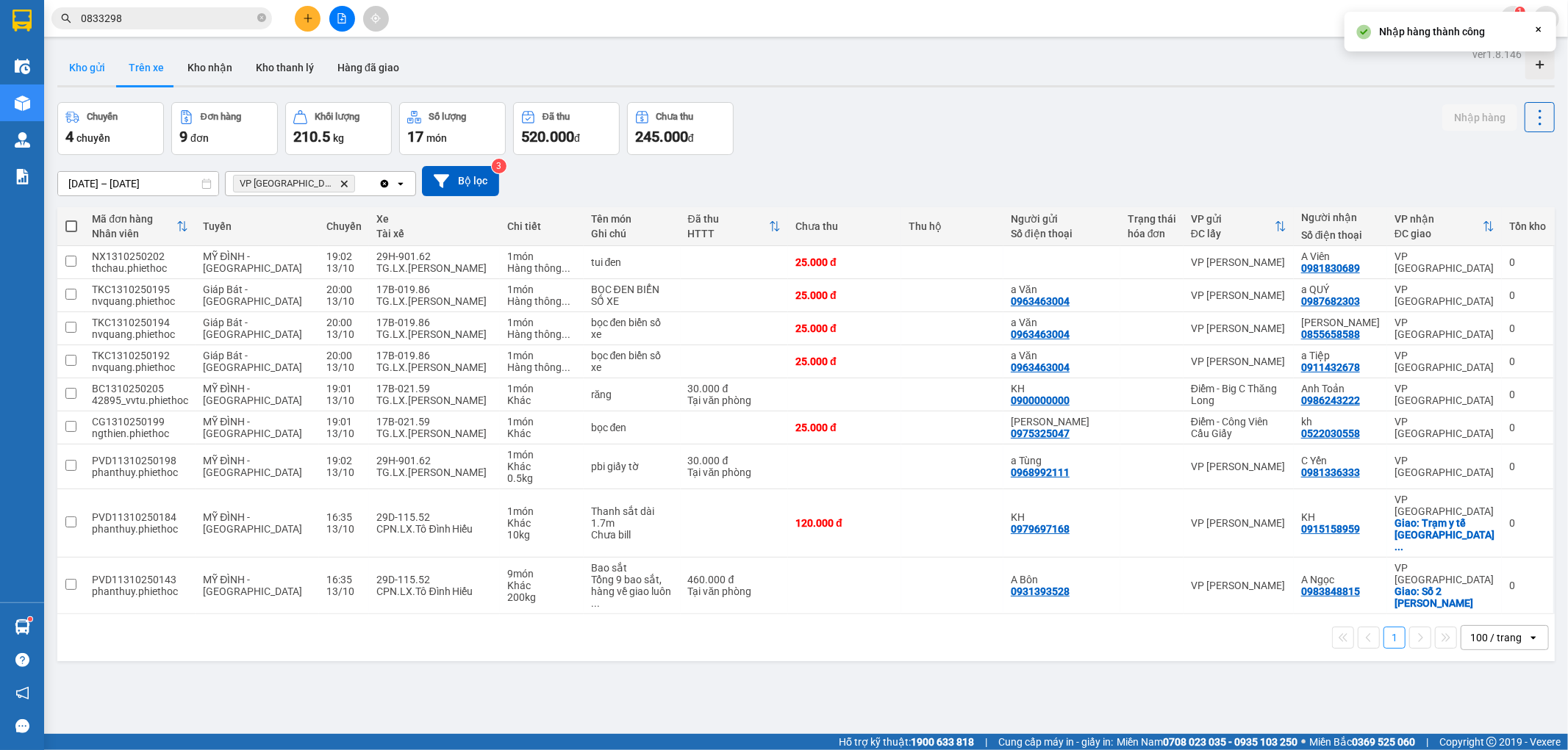
click at [84, 66] on button "Kho gửi" at bounding box center [87, 68] width 60 height 36
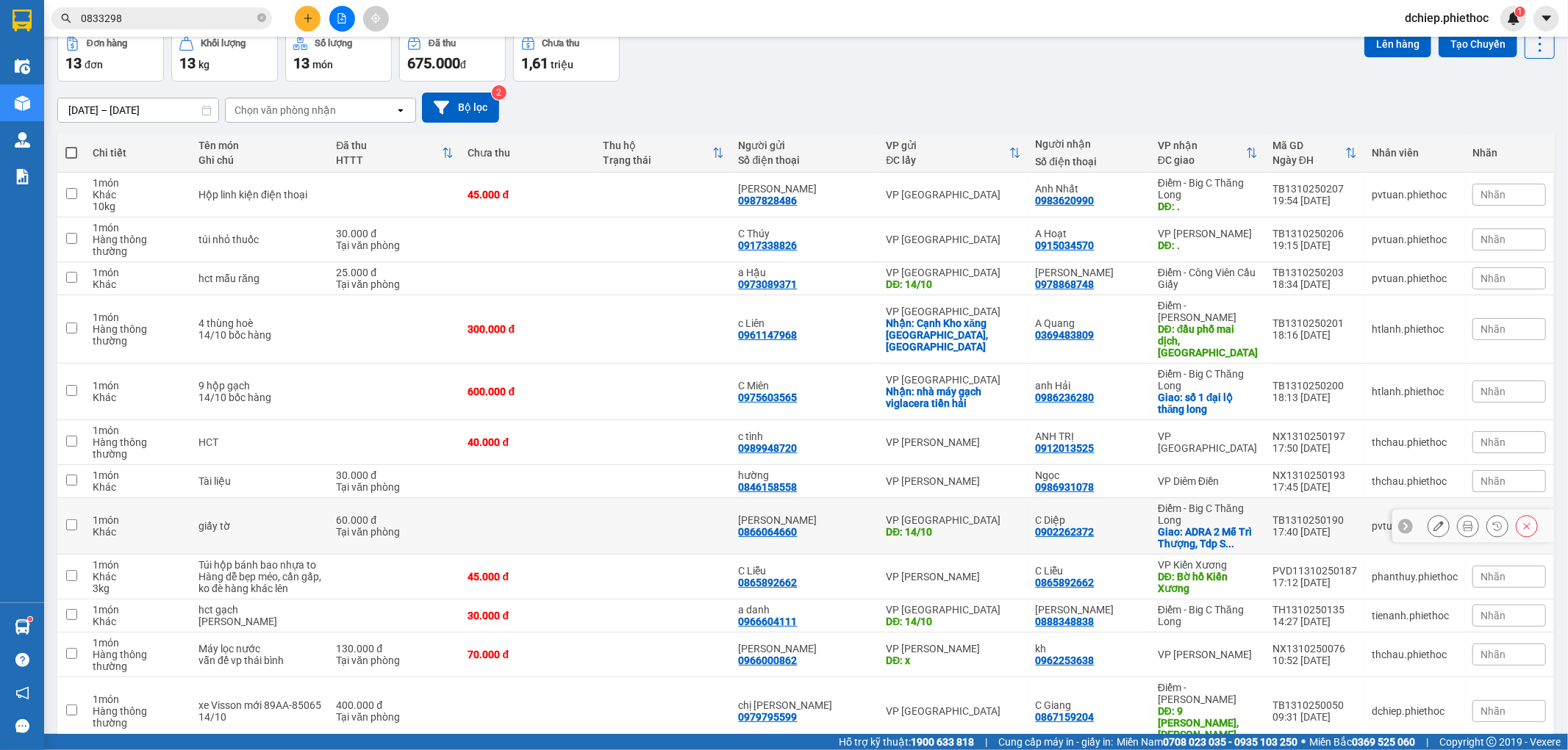
scroll to position [109, 0]
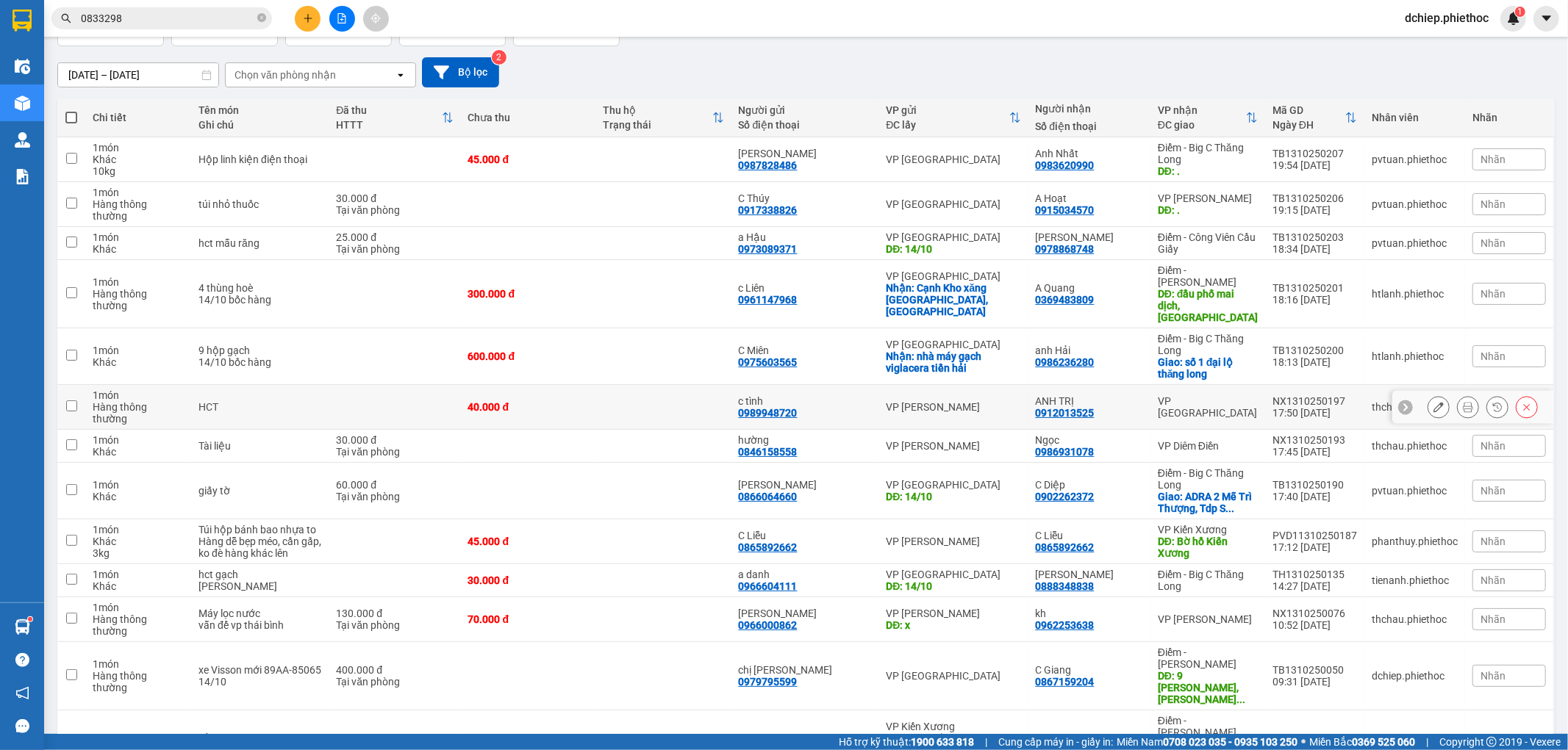
click at [1208, 395] on div "VP [GEOGRAPHIC_DATA]" at bounding box center [1207, 407] width 100 height 23
checkbox input "true"
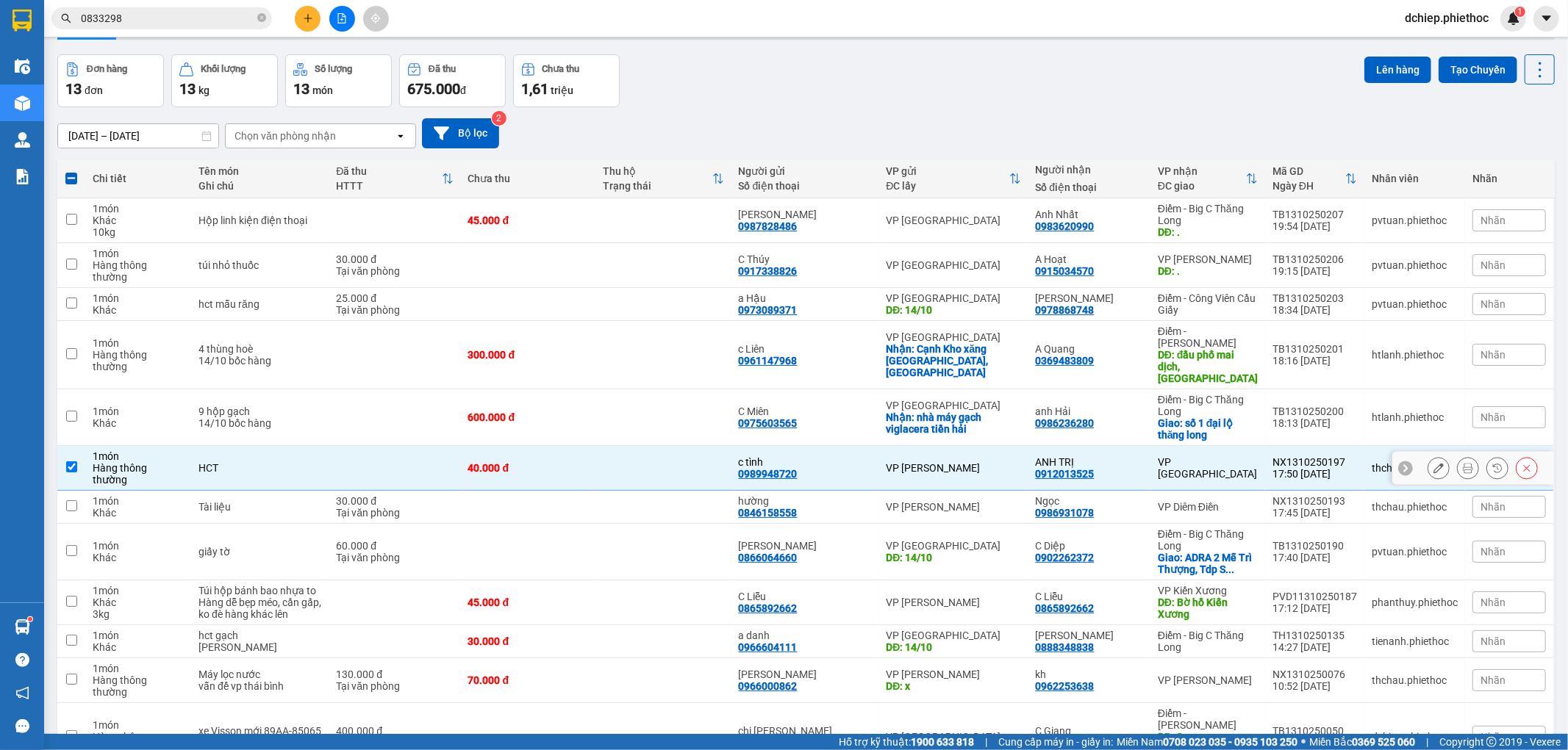
scroll to position [0, 0]
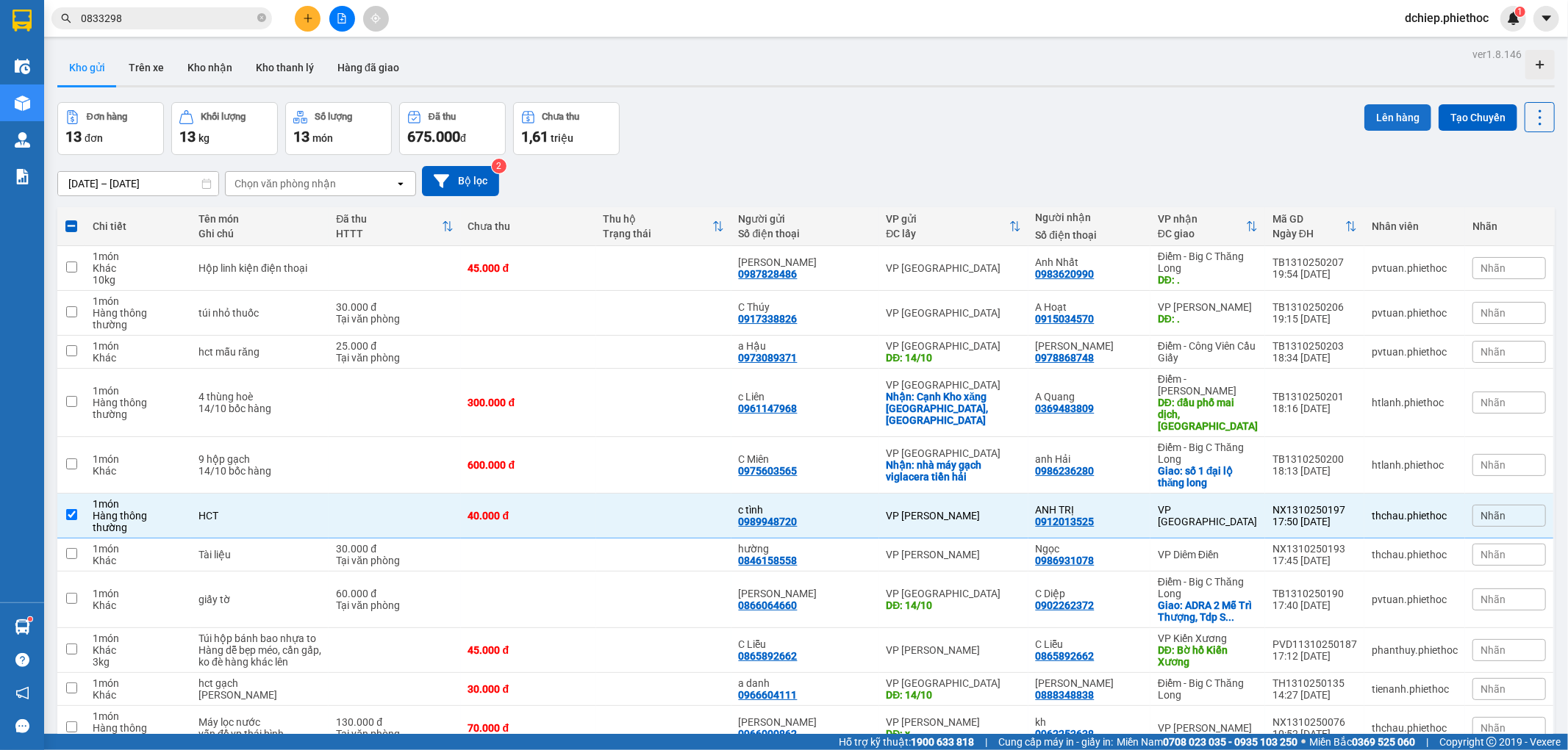
click at [1402, 104] on button "Lên hàng" at bounding box center [1397, 117] width 67 height 26
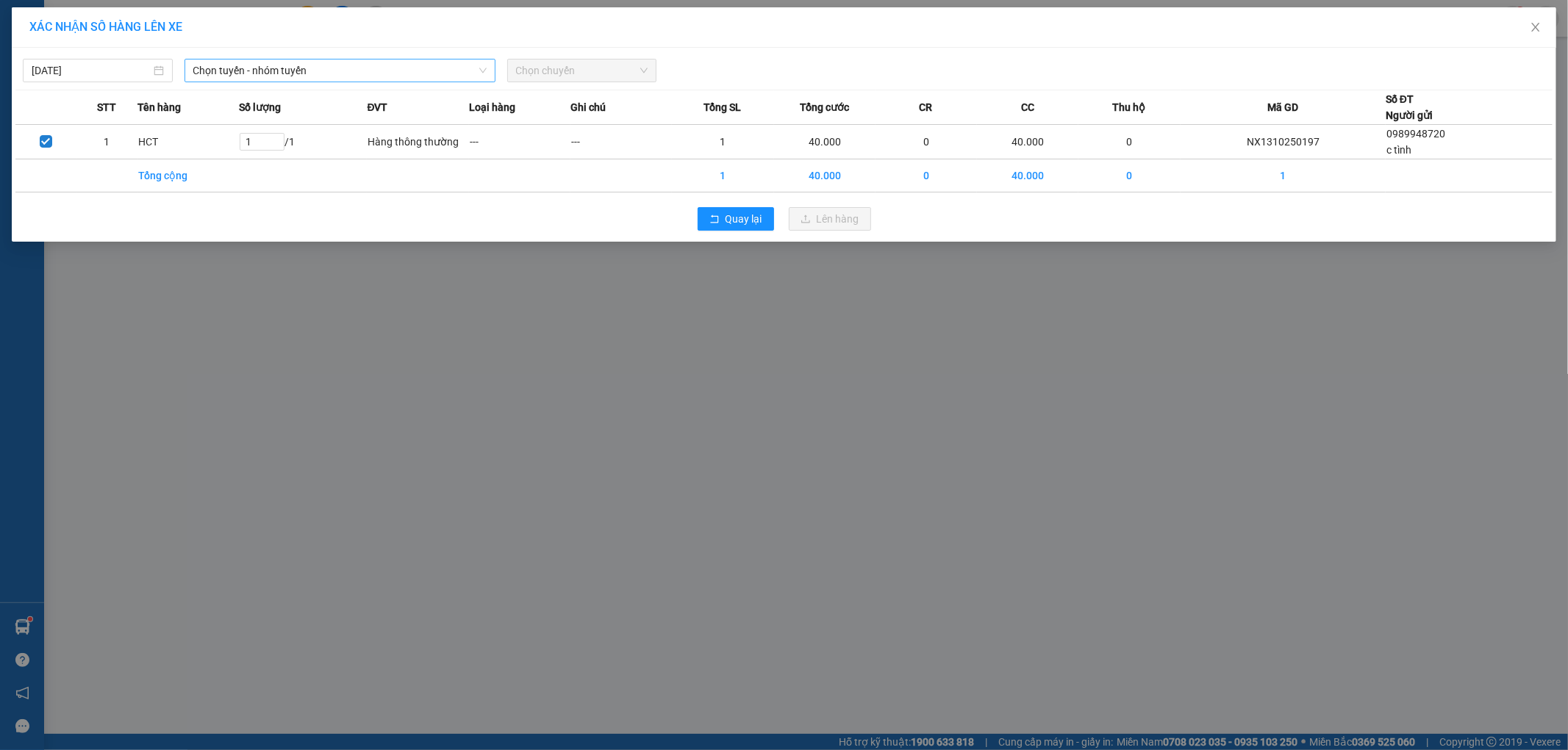
click at [309, 75] on span "Chọn tuyến - nhóm tuyến" at bounding box center [339, 71] width 293 height 22
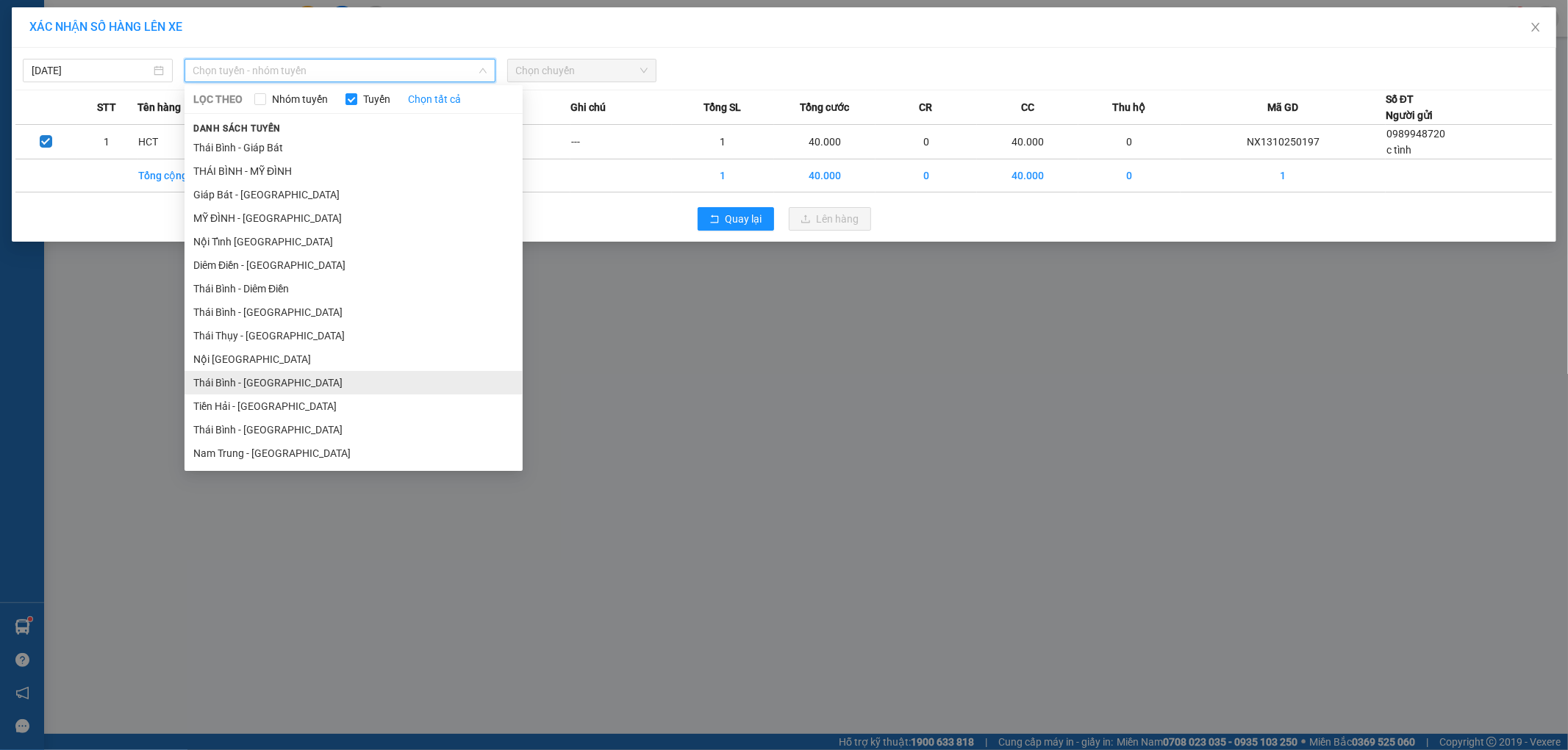
click at [271, 379] on li "Thái Bình - [GEOGRAPHIC_DATA]" at bounding box center [354, 383] width 338 height 23
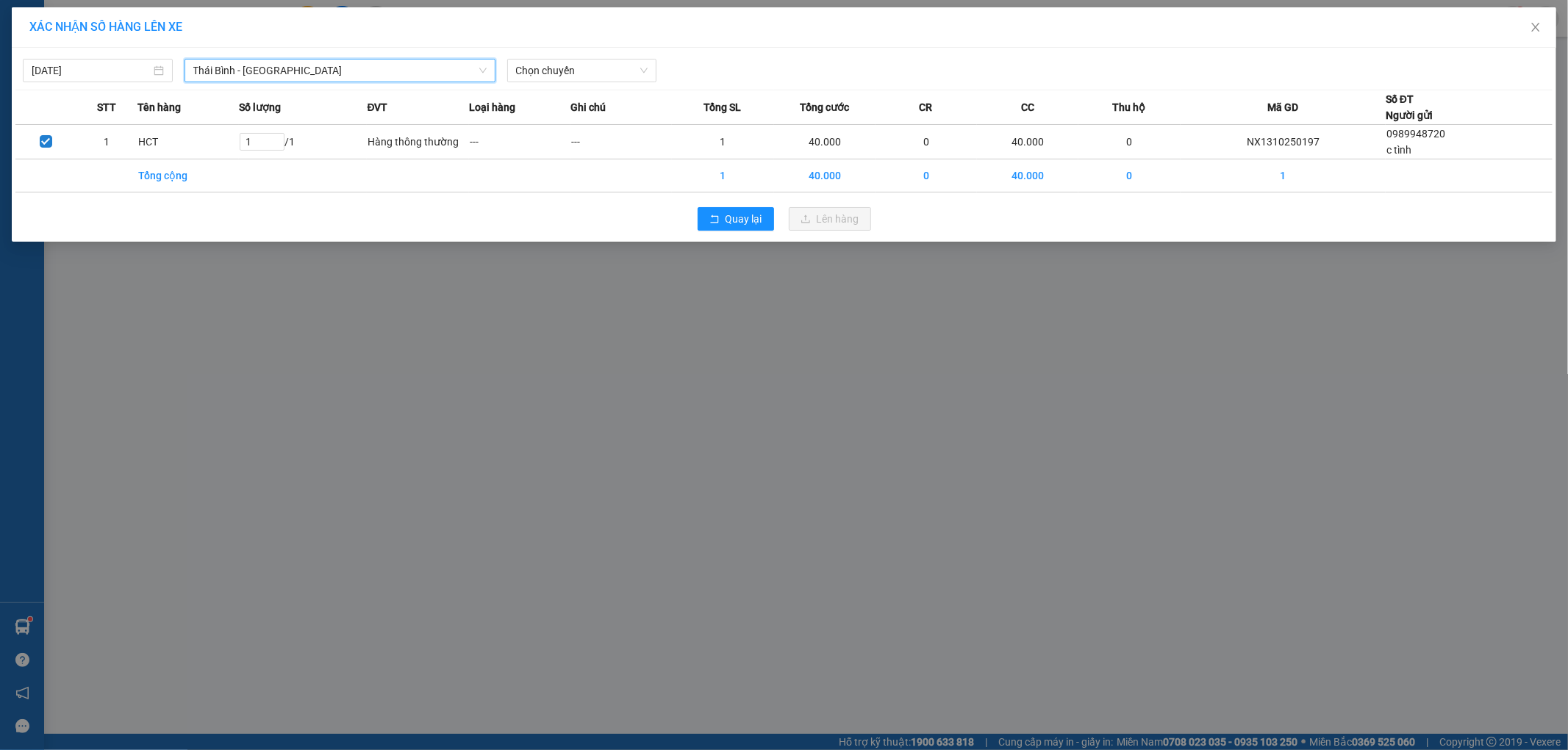
click at [582, 91] on th "Ghi chú" at bounding box center [621, 108] width 102 height 35
click at [579, 78] on span "Chọn chuyến" at bounding box center [582, 71] width 132 height 22
type input "20"
click at [624, 119] on div "Thêm chuyến " 20:00 "" at bounding box center [573, 125] width 132 height 25
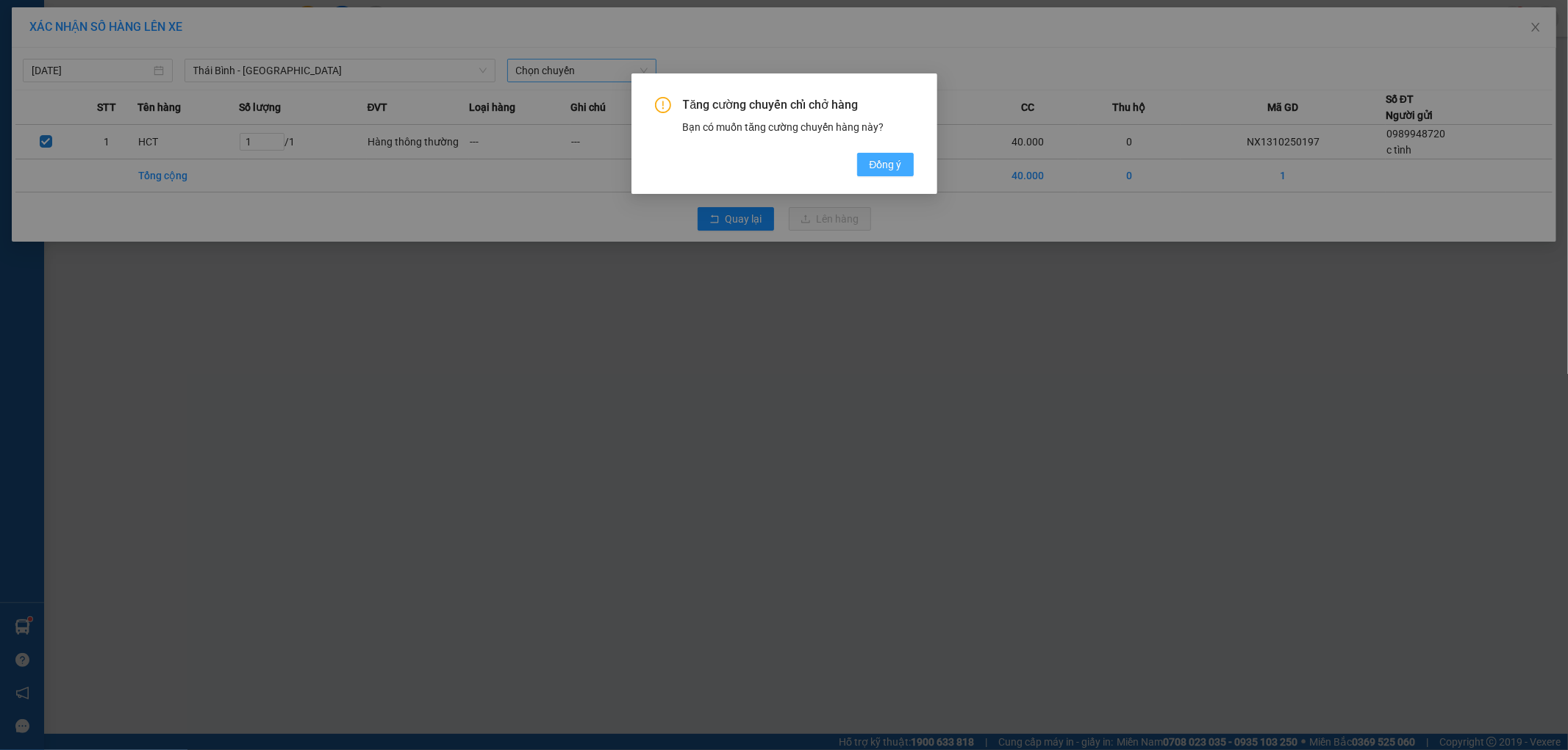
click at [890, 158] on span "Đồng ý" at bounding box center [885, 164] width 32 height 16
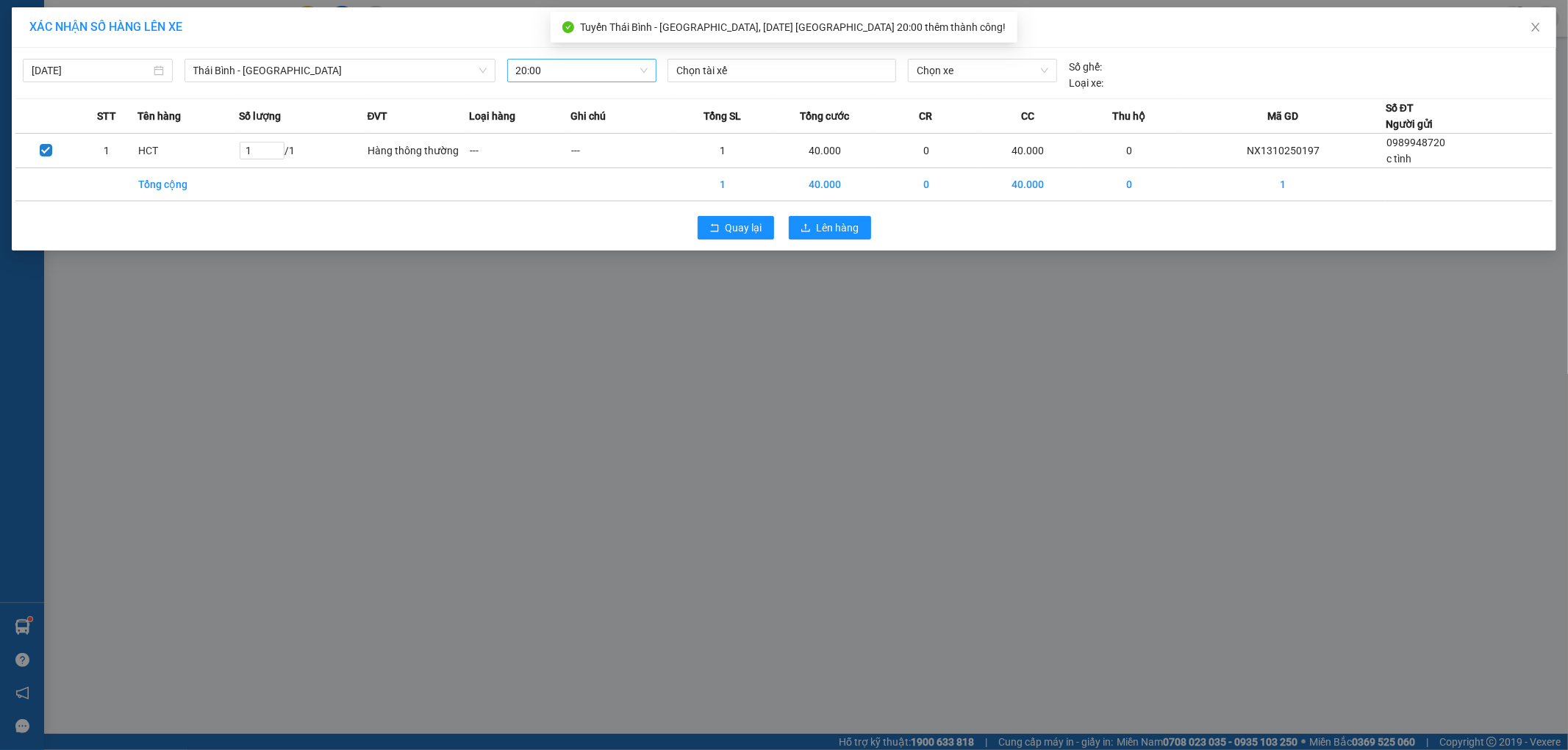
click at [695, 72] on div at bounding box center [781, 71] width 221 height 17
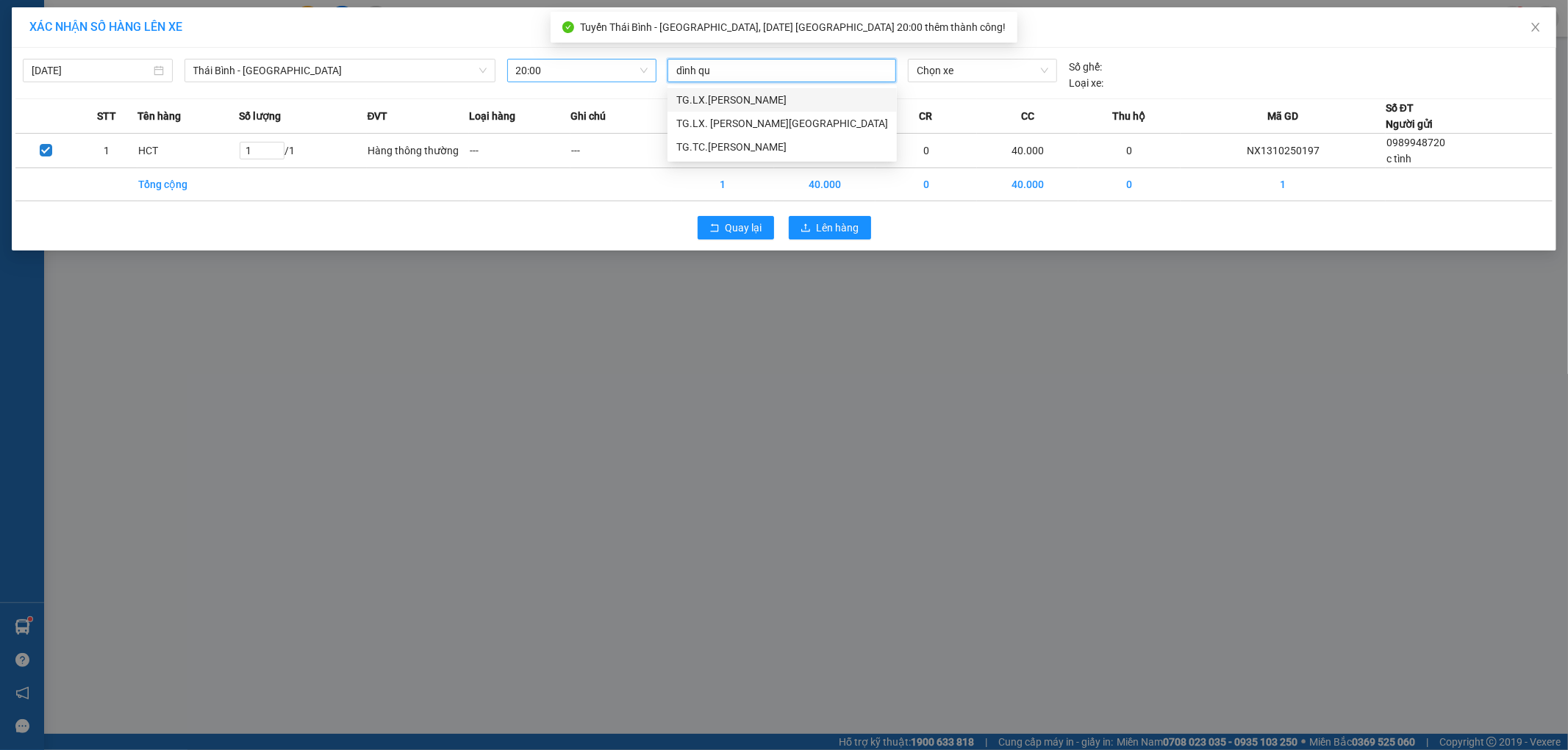
type input "dình quý"
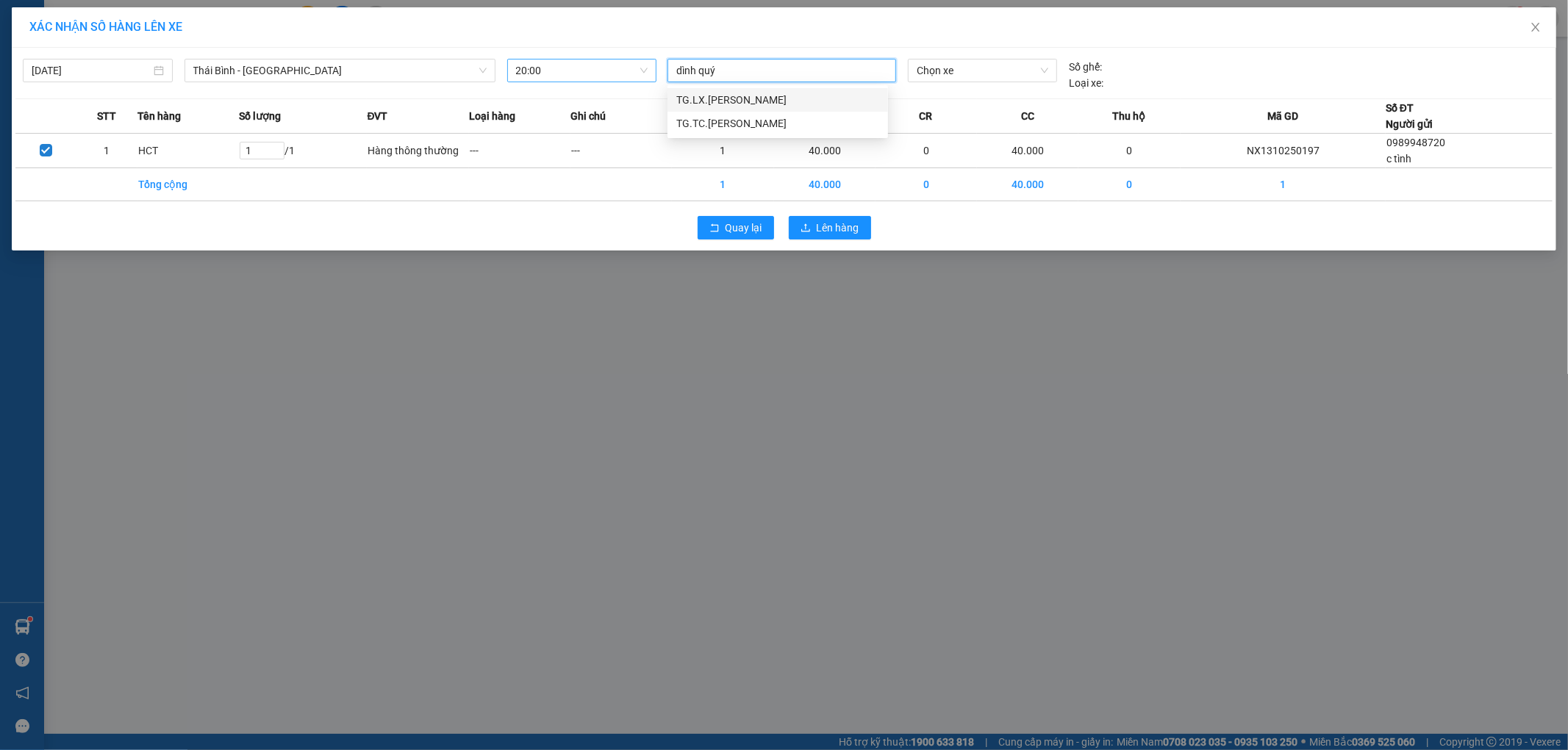
click at [729, 92] on div "TG.LX.[PERSON_NAME]" at bounding box center [778, 100] width 203 height 16
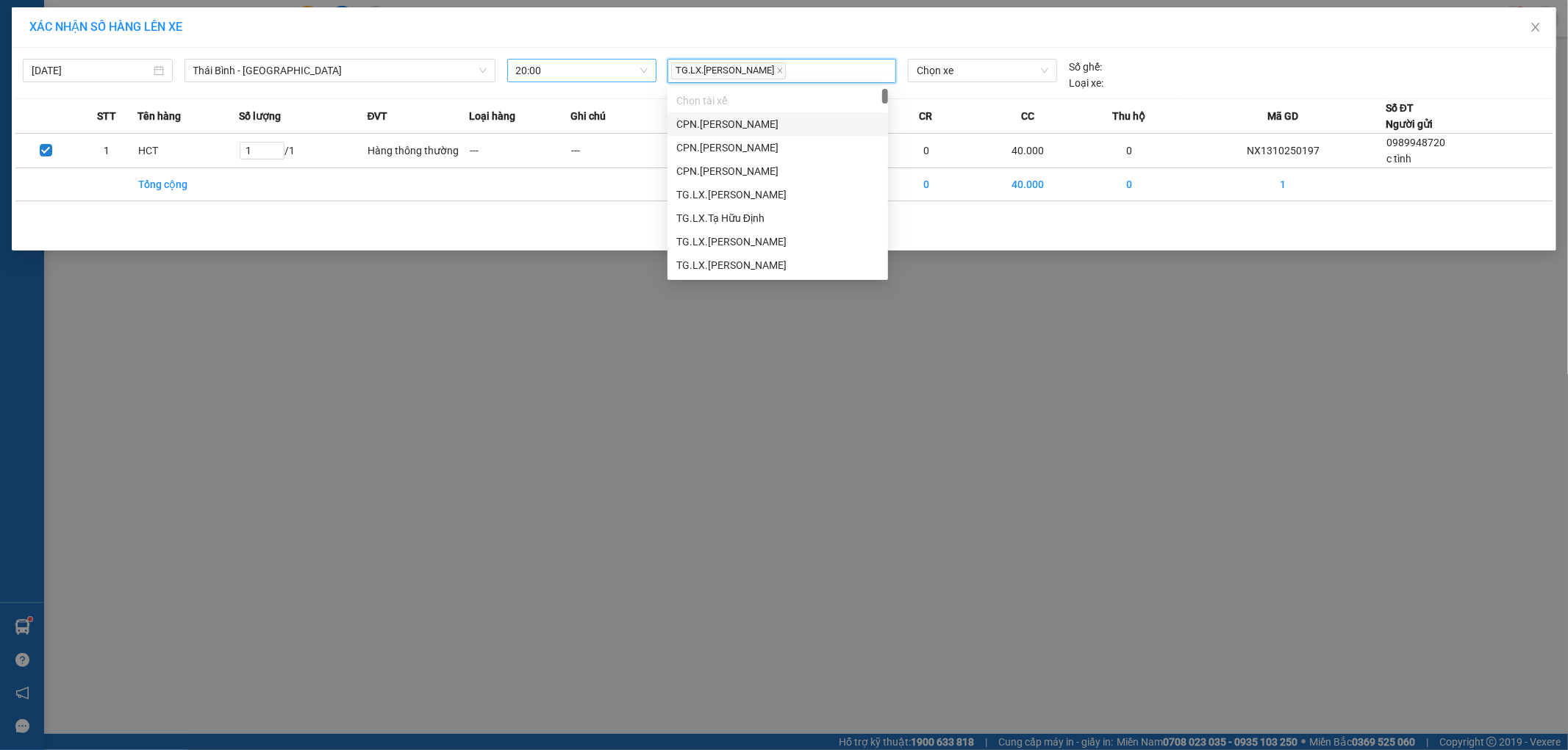
click at [951, 82] on div "Chọn xe" at bounding box center [982, 74] width 160 height 32
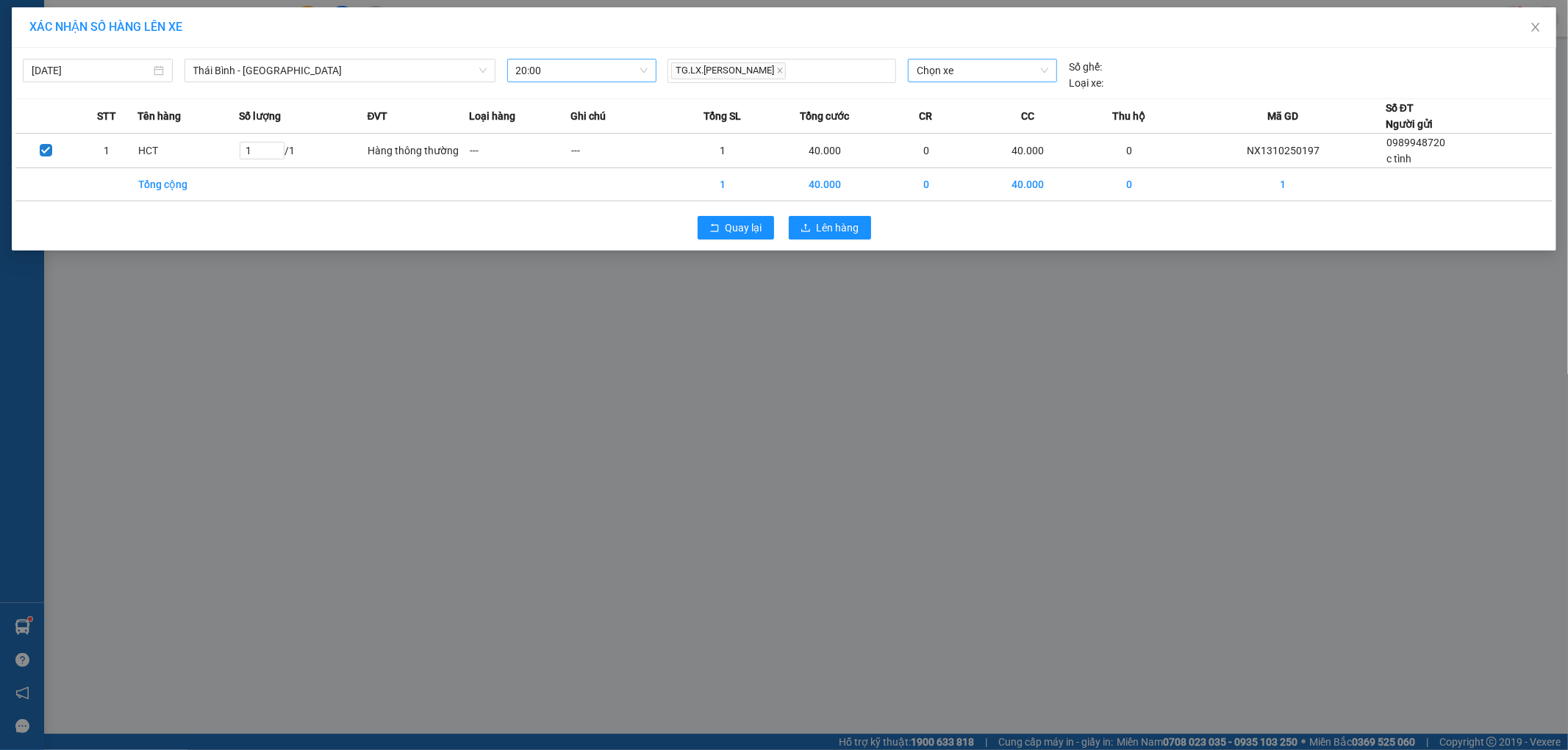
click at [960, 73] on span "Chọn xe" at bounding box center [981, 71] width 131 height 22
type input "8330"
click at [943, 96] on div "17A-083.30" at bounding box center [982, 100] width 131 height 16
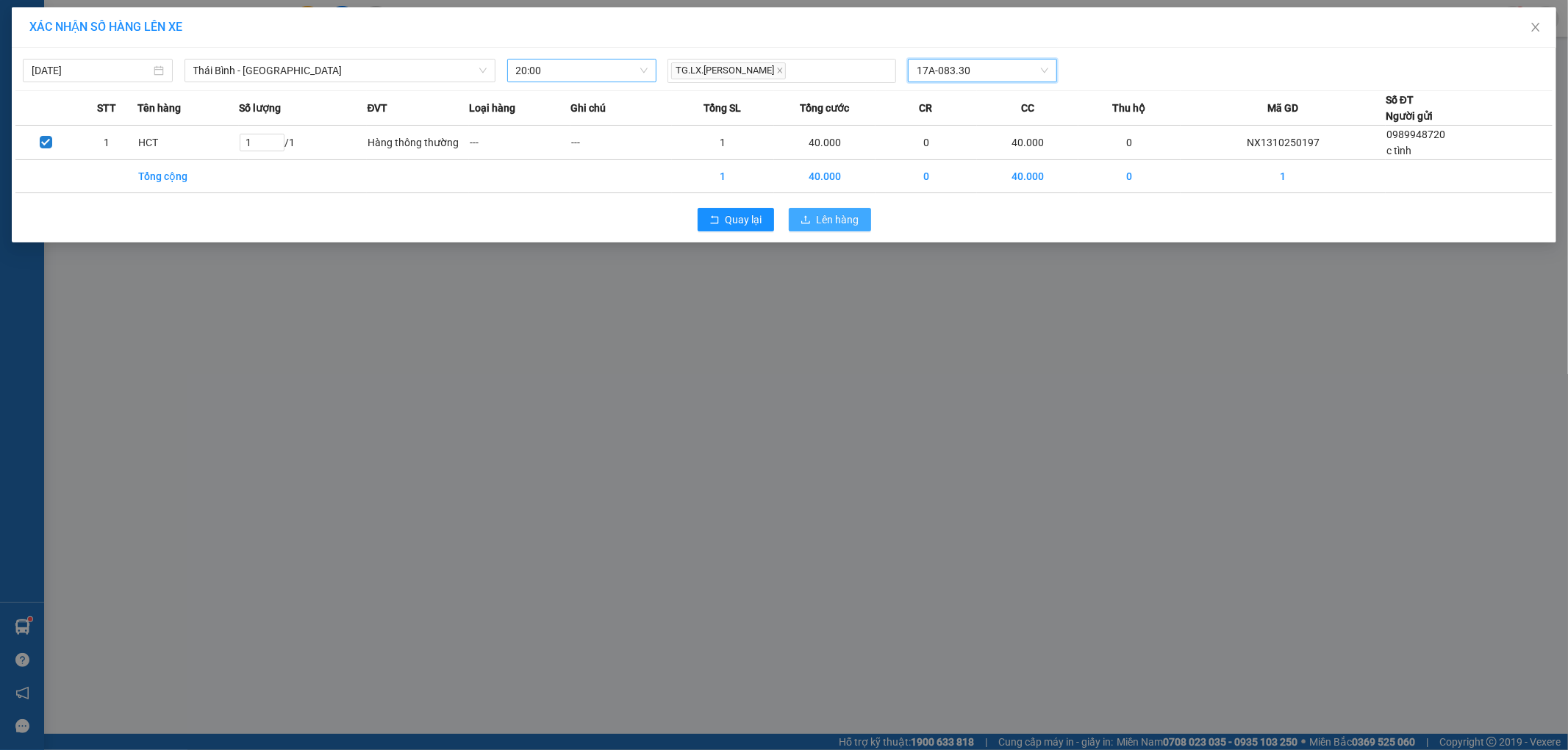
click at [828, 224] on span "Lên hàng" at bounding box center [838, 219] width 43 height 16
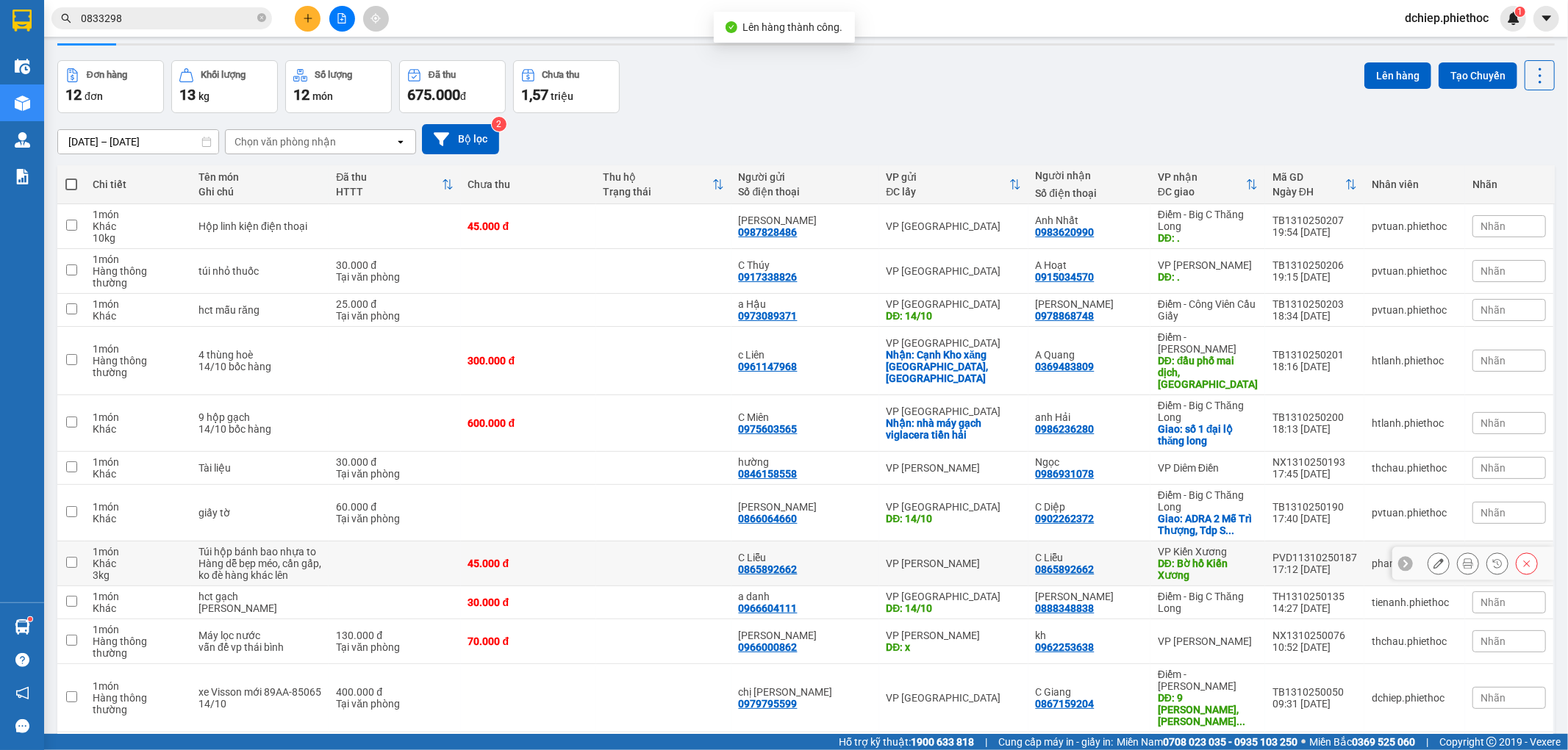
scroll to position [76, 0]
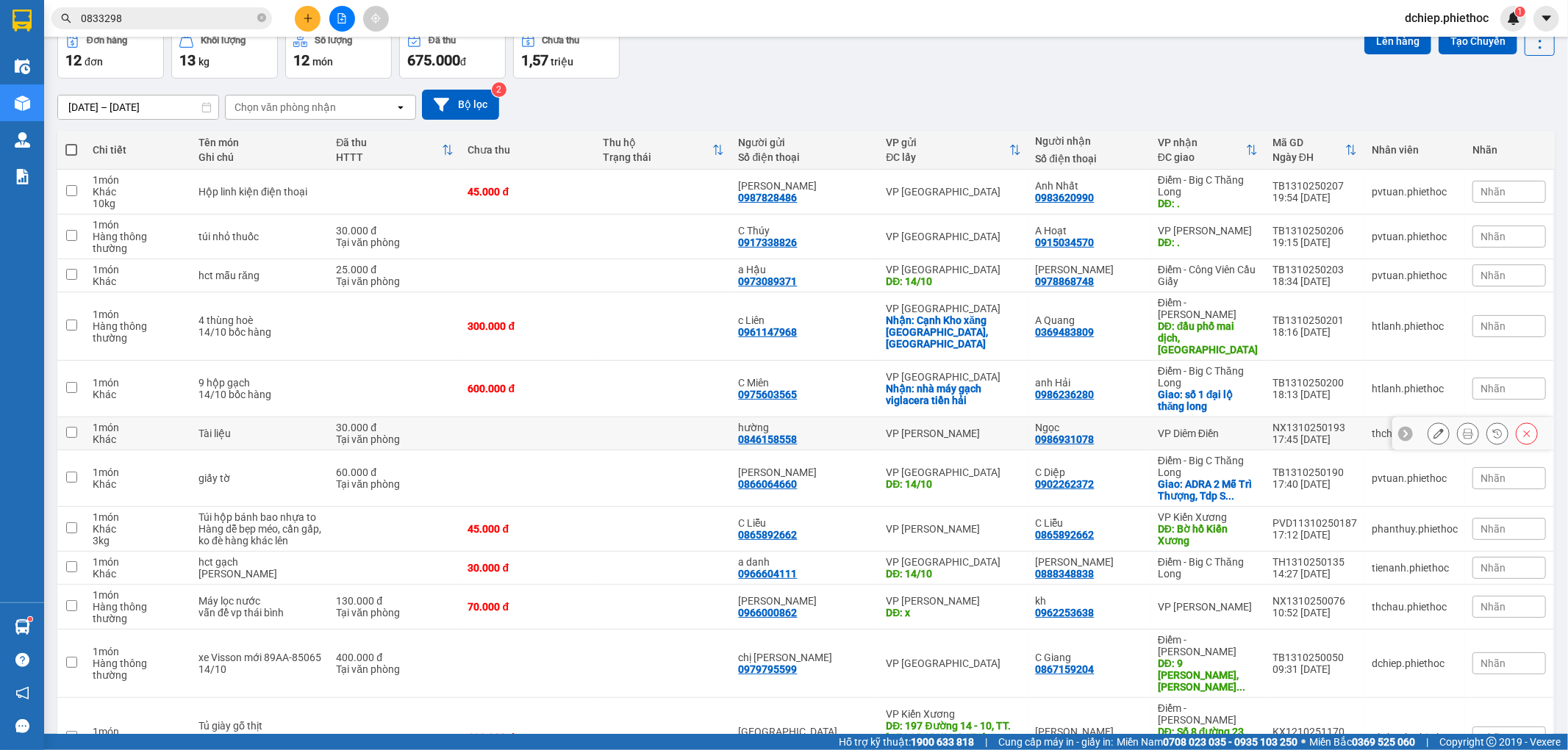
click at [1147, 418] on td "Ngọc 0986931078" at bounding box center [1089, 434] width 122 height 33
checkbox input "true"
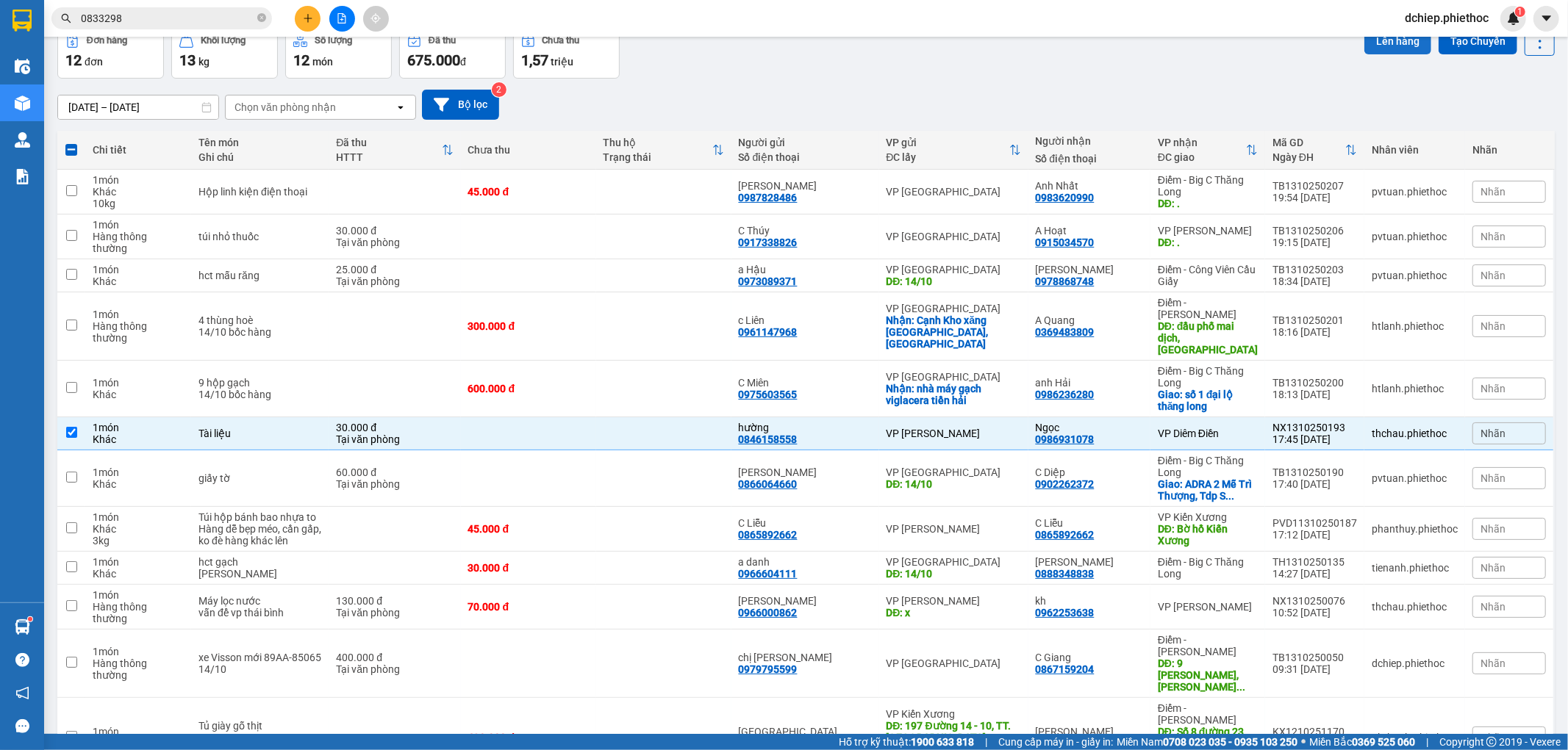
click at [1392, 48] on button "Lên hàng" at bounding box center [1397, 41] width 67 height 26
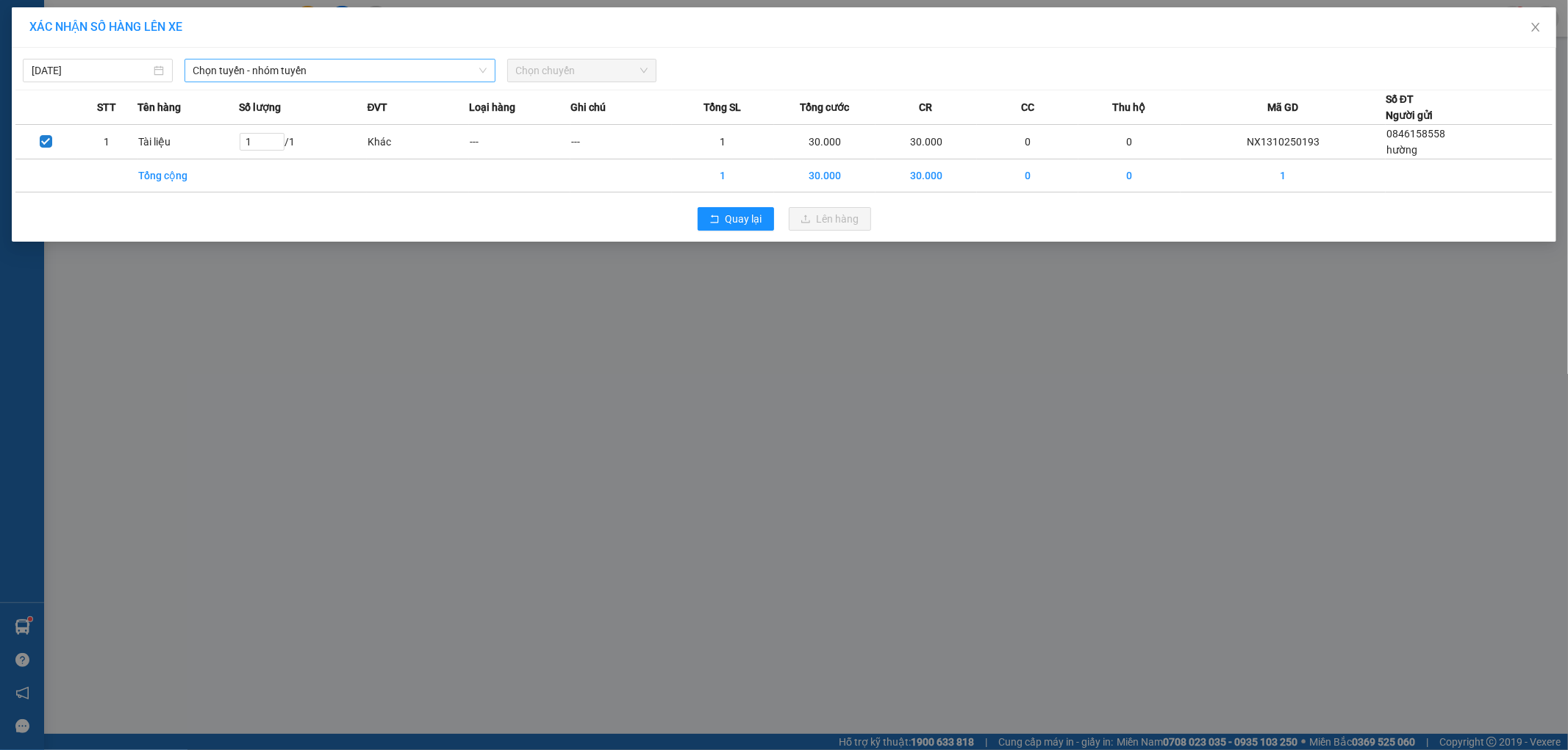
click at [267, 66] on span "Chọn tuyến - nhóm tuyến" at bounding box center [339, 71] width 293 height 22
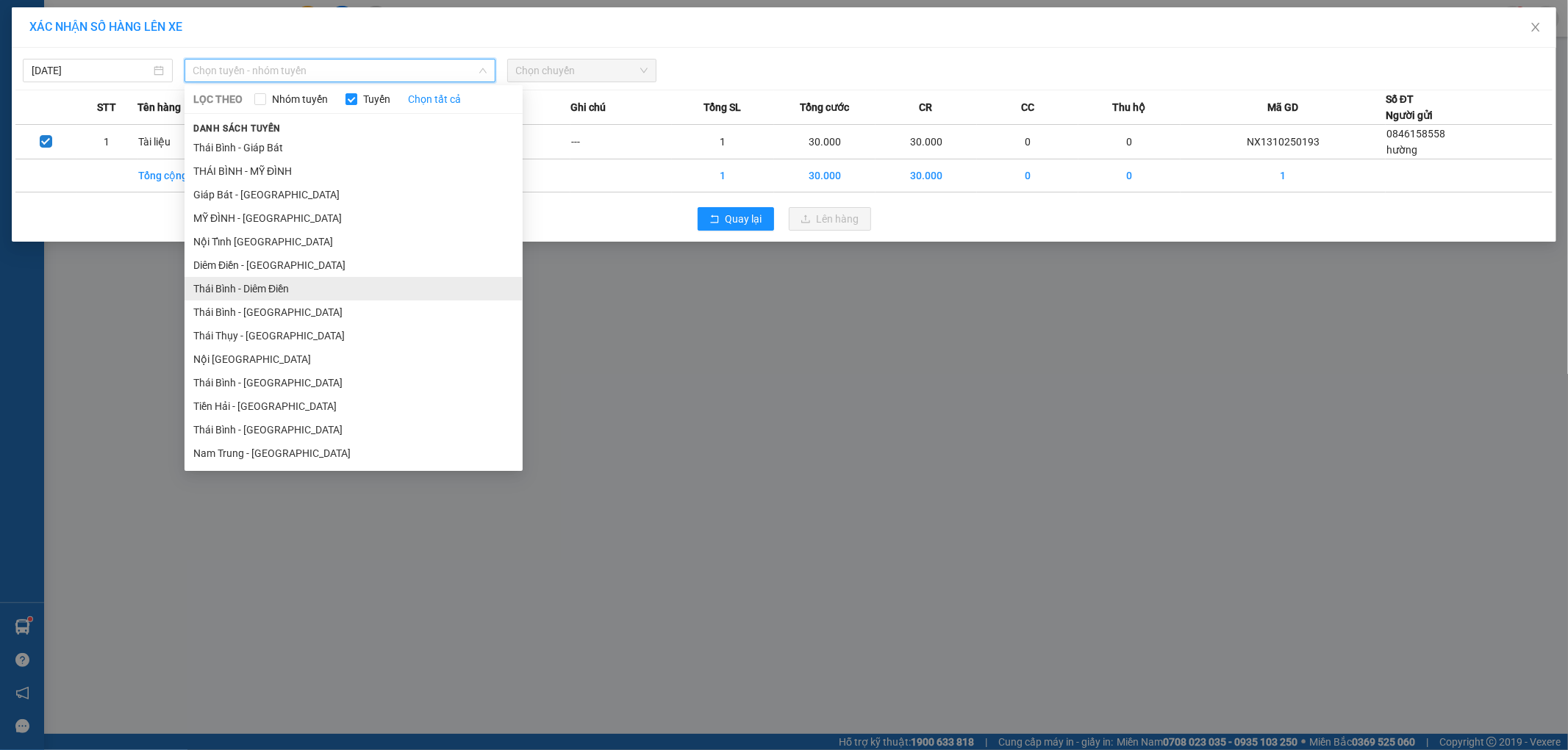
click at [284, 287] on li "Thái Bình - Diêm Điền" at bounding box center [354, 289] width 338 height 23
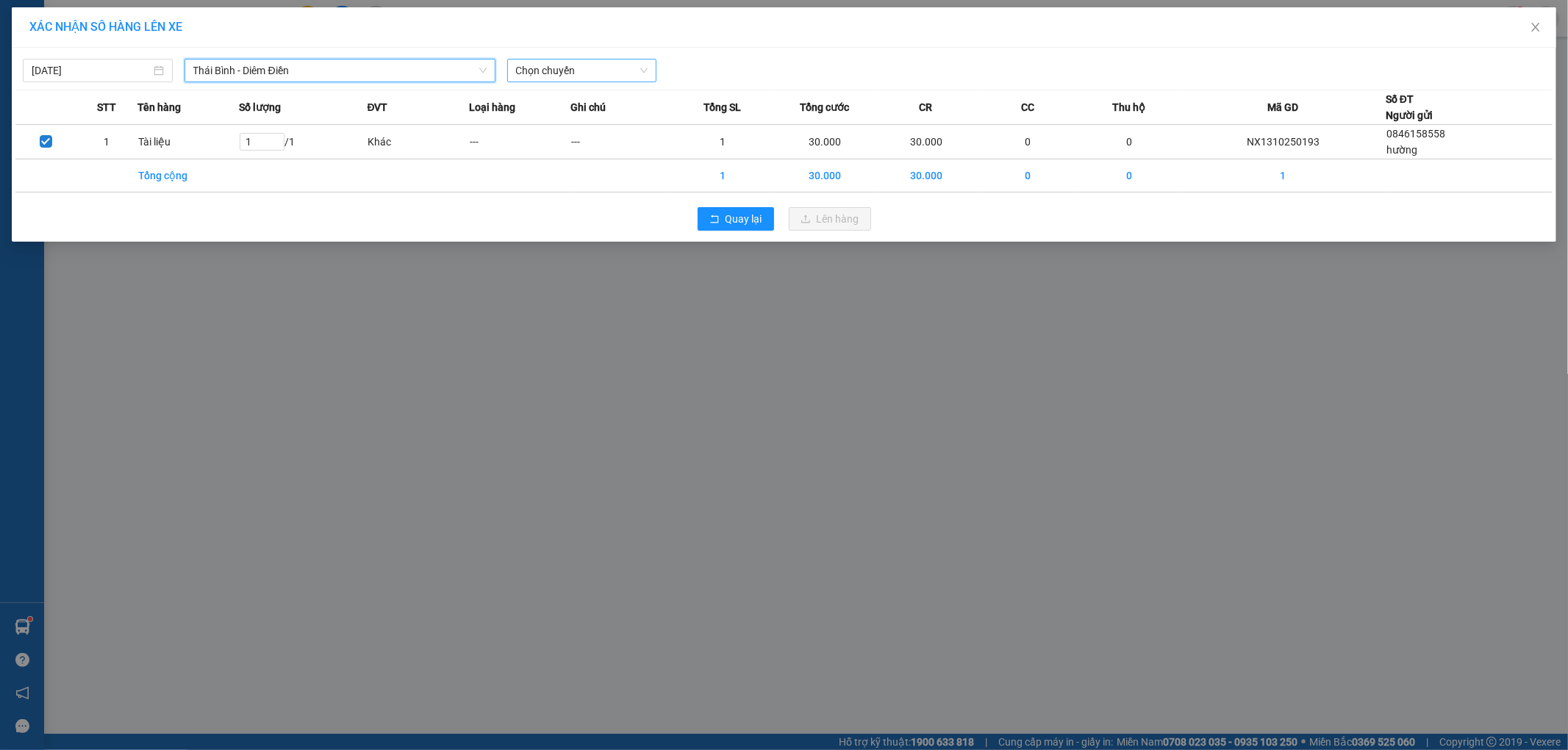
click at [525, 75] on span "Chọn chuyến" at bounding box center [582, 71] width 132 height 22
type input "20"
click at [616, 123] on div "Thêm chuyến " 20:00 "" at bounding box center [586, 125] width 157 height 25
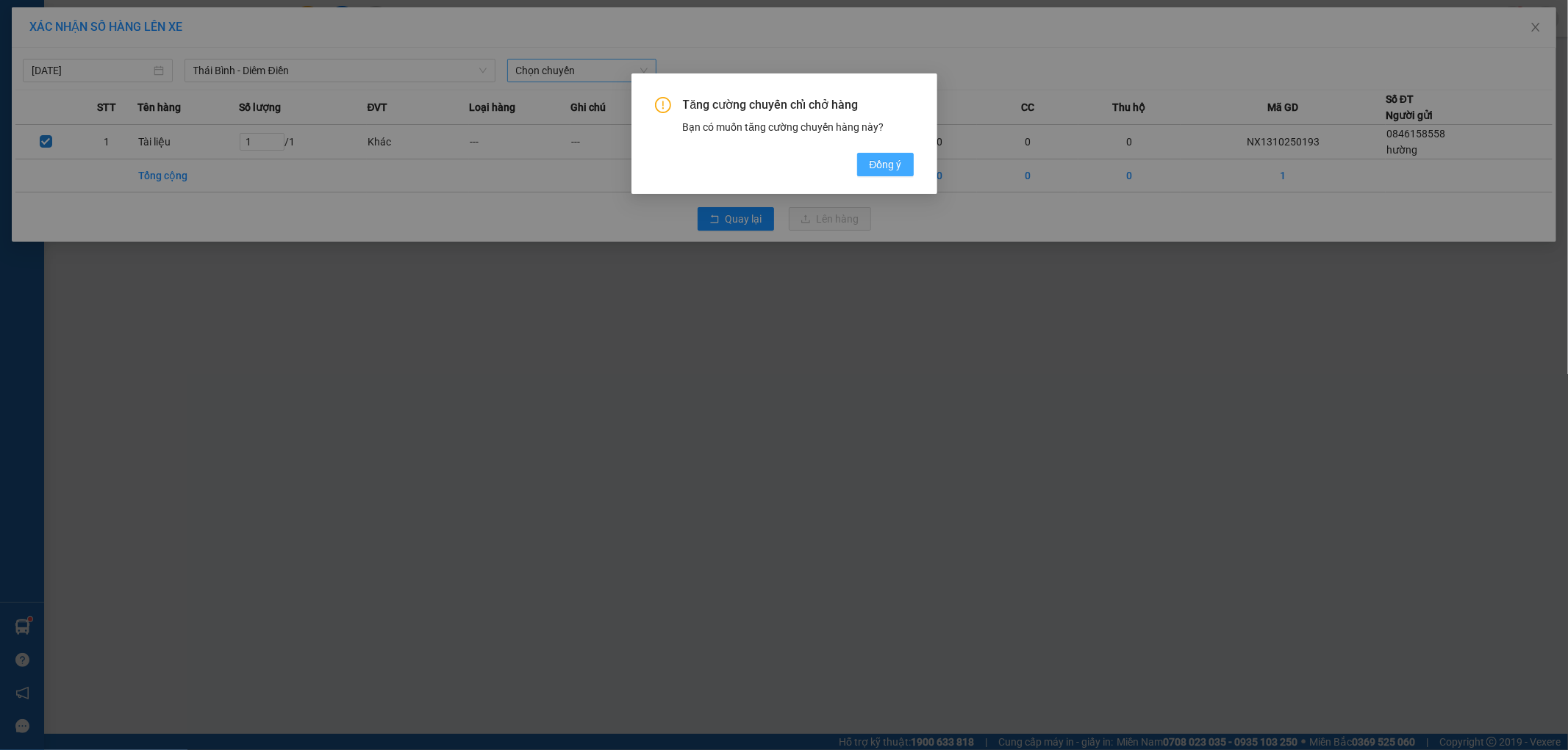
click at [886, 158] on span "Đồng ý" at bounding box center [885, 164] width 32 height 16
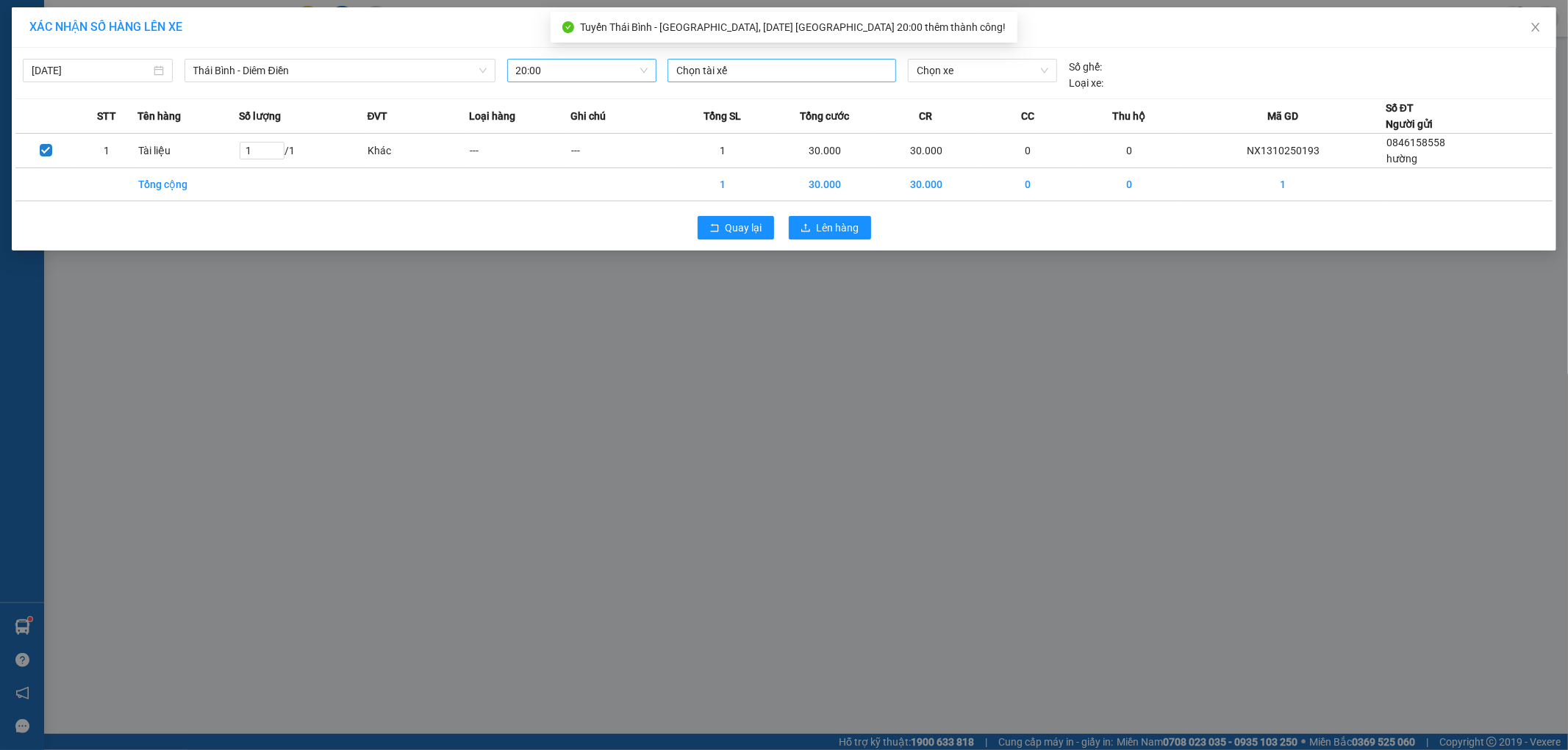
click at [738, 73] on div at bounding box center [781, 71] width 221 height 17
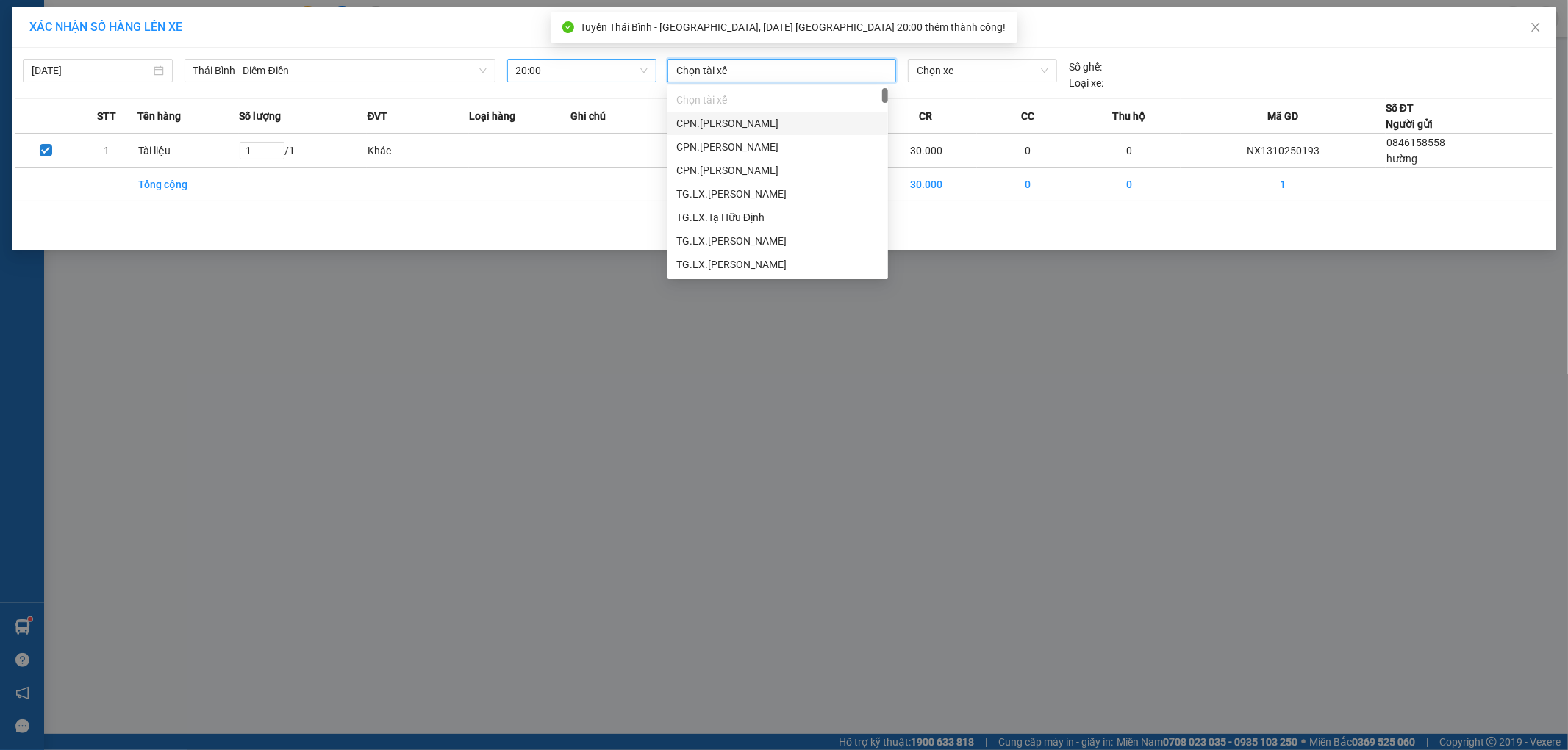
paste input "Phí Tiến Dũng"
type input "Phí Tiến Dũng"
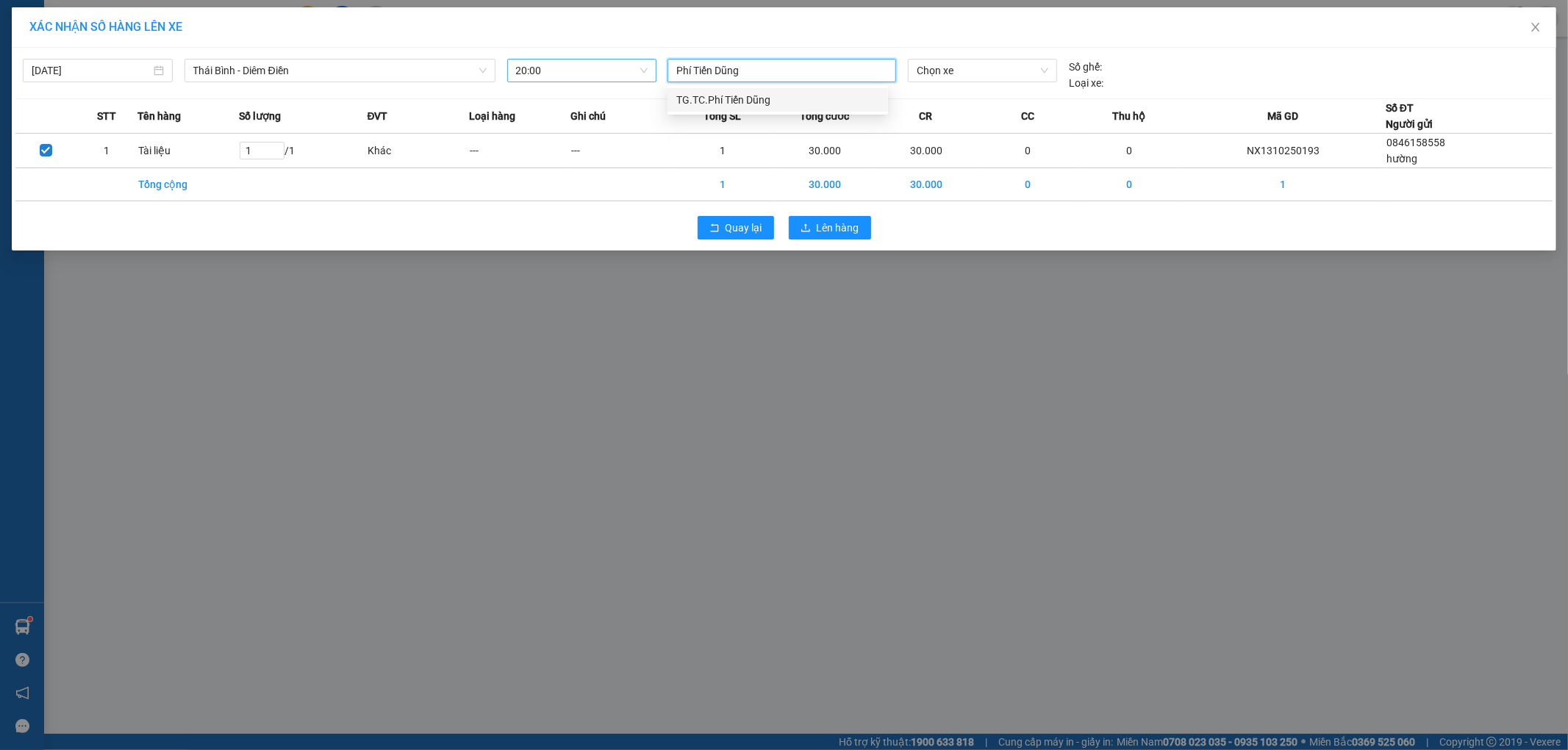
click at [766, 98] on div "TG.TC.Phí Tiến Dũng" at bounding box center [778, 100] width 203 height 16
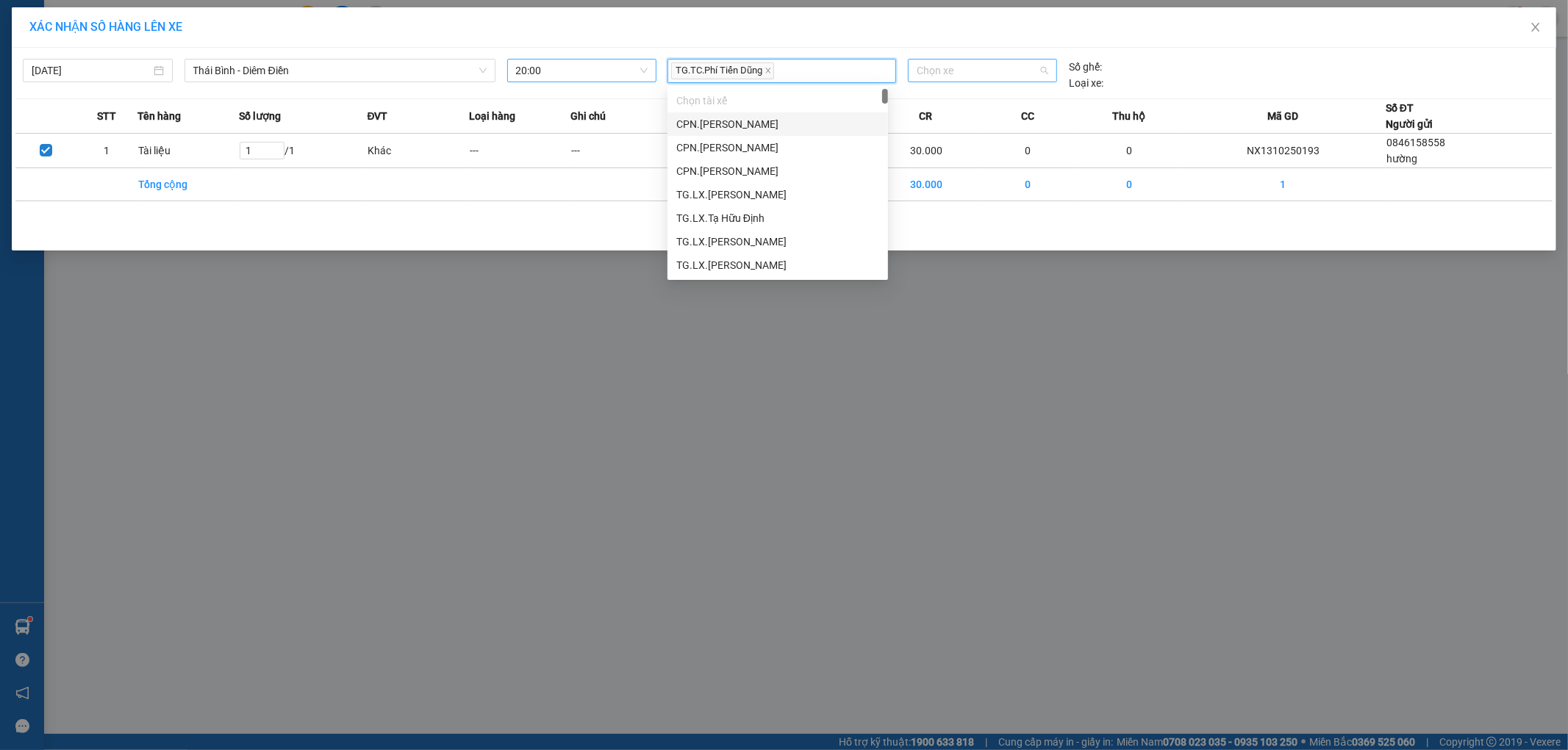
click at [974, 74] on span "Chọn xe" at bounding box center [981, 71] width 131 height 22
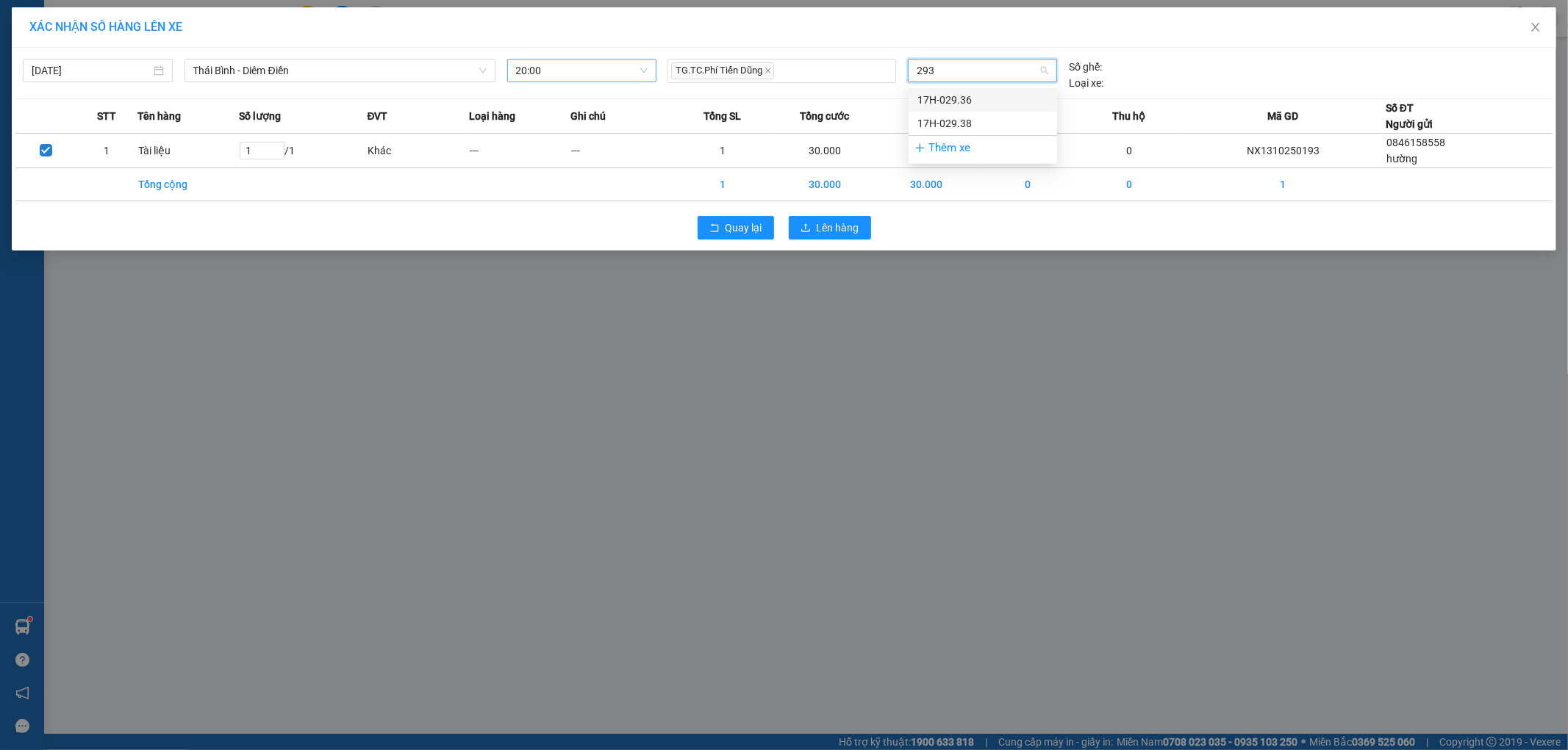
type input "2938"
click at [954, 89] on div "17H-029.38" at bounding box center [983, 100] width 149 height 23
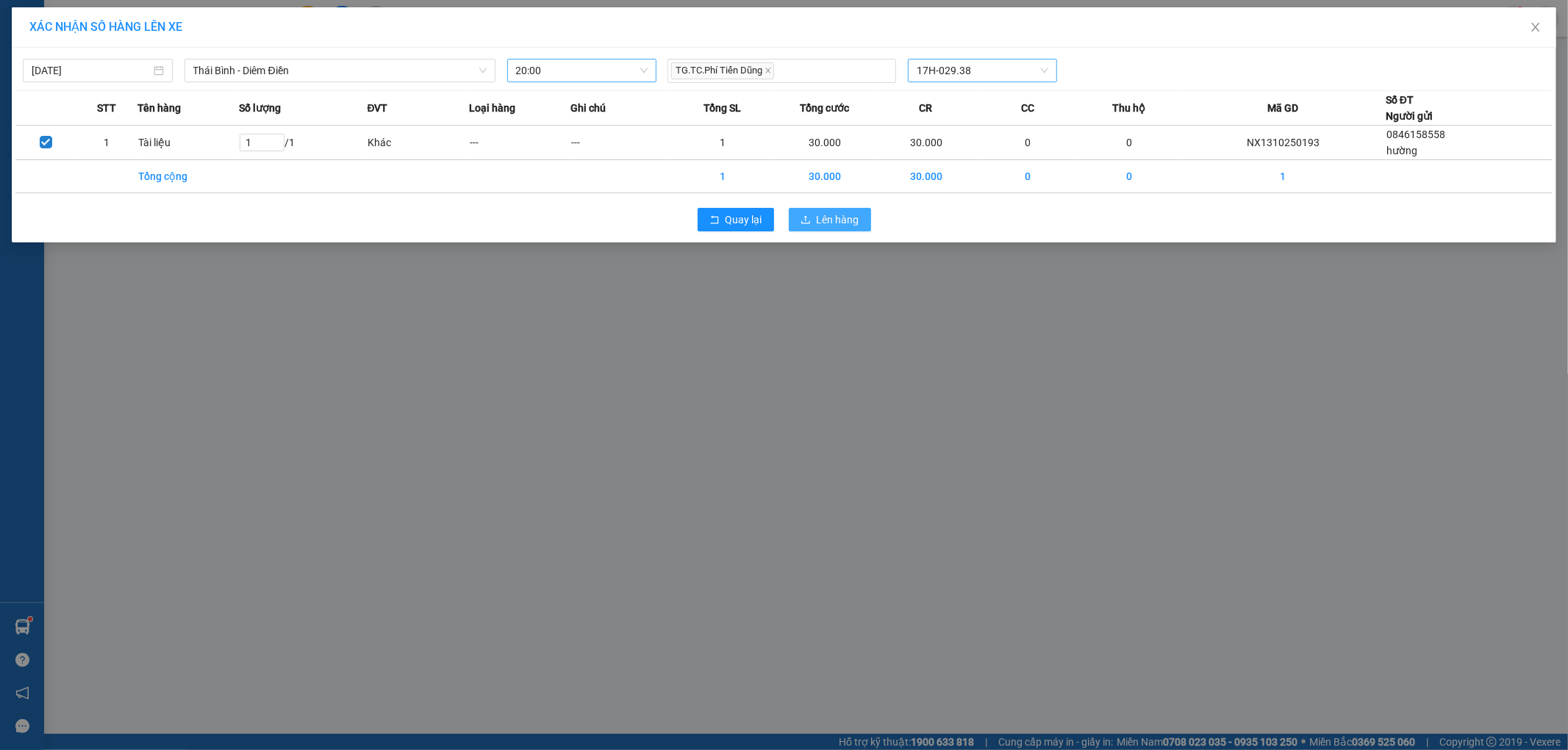
click at [846, 220] on span "Lên hàng" at bounding box center [838, 219] width 43 height 16
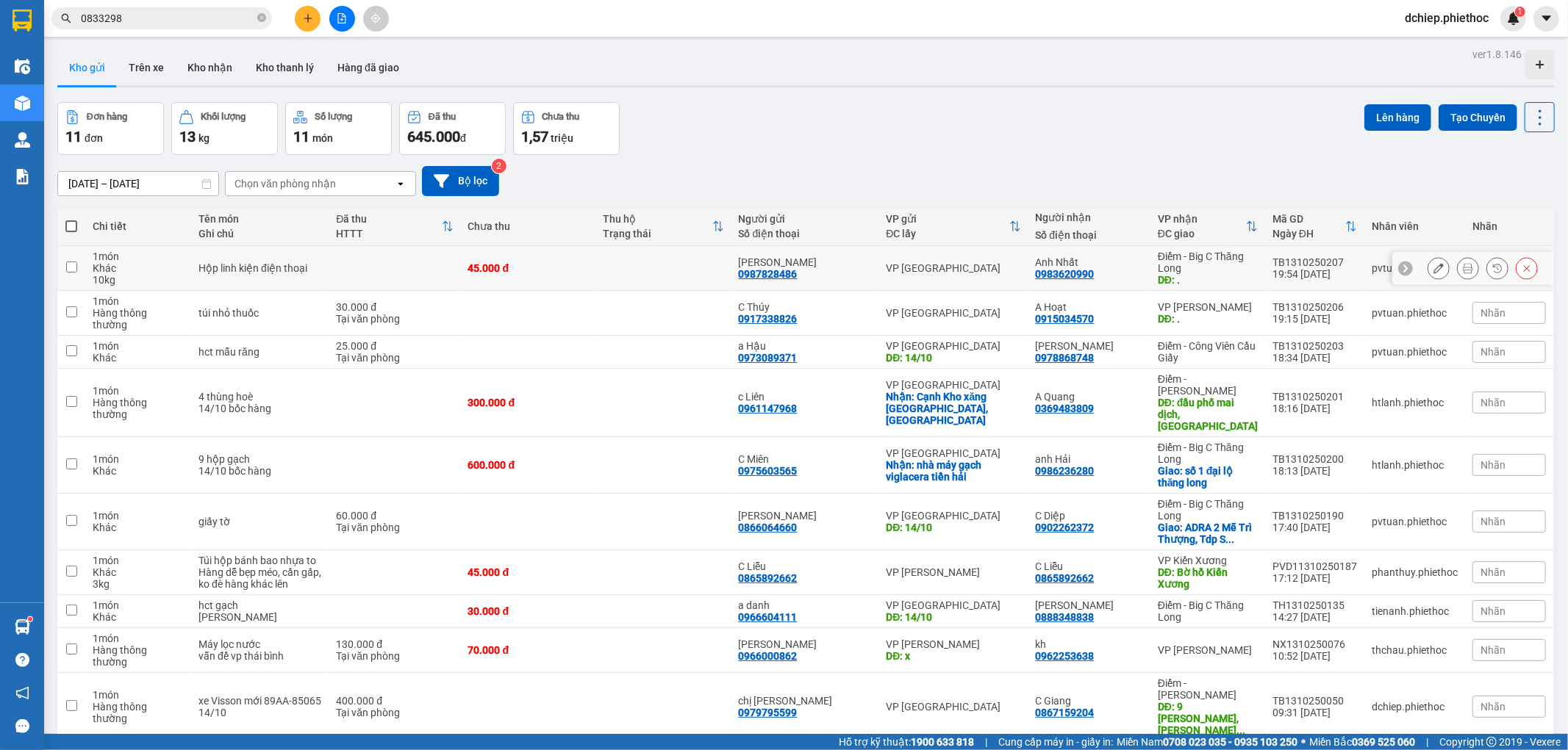
click at [1197, 266] on div "Điểm - Big C Thăng Long" at bounding box center [1207, 262] width 100 height 23
checkbox input "true"
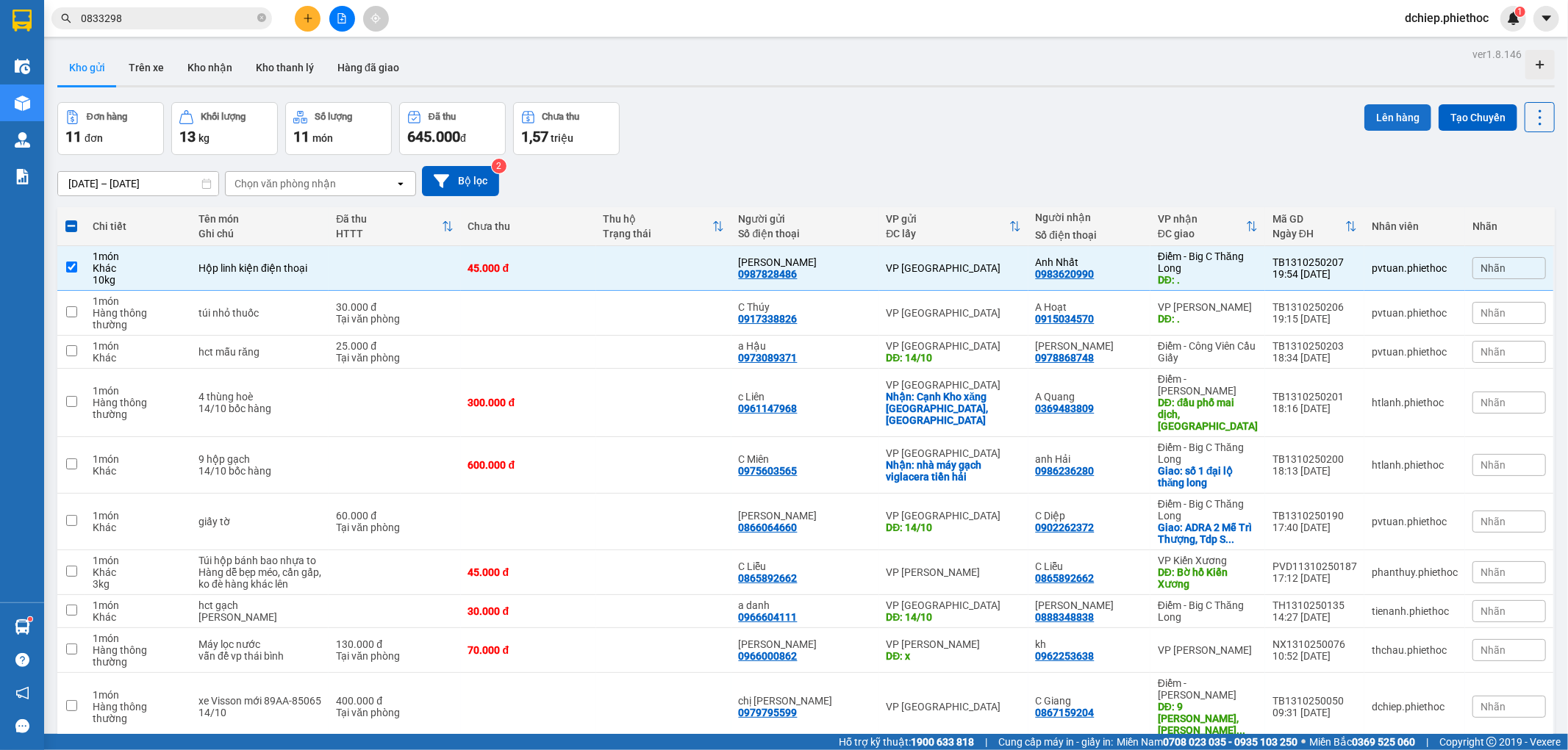
click at [1391, 115] on button "Lên hàng" at bounding box center [1397, 117] width 67 height 26
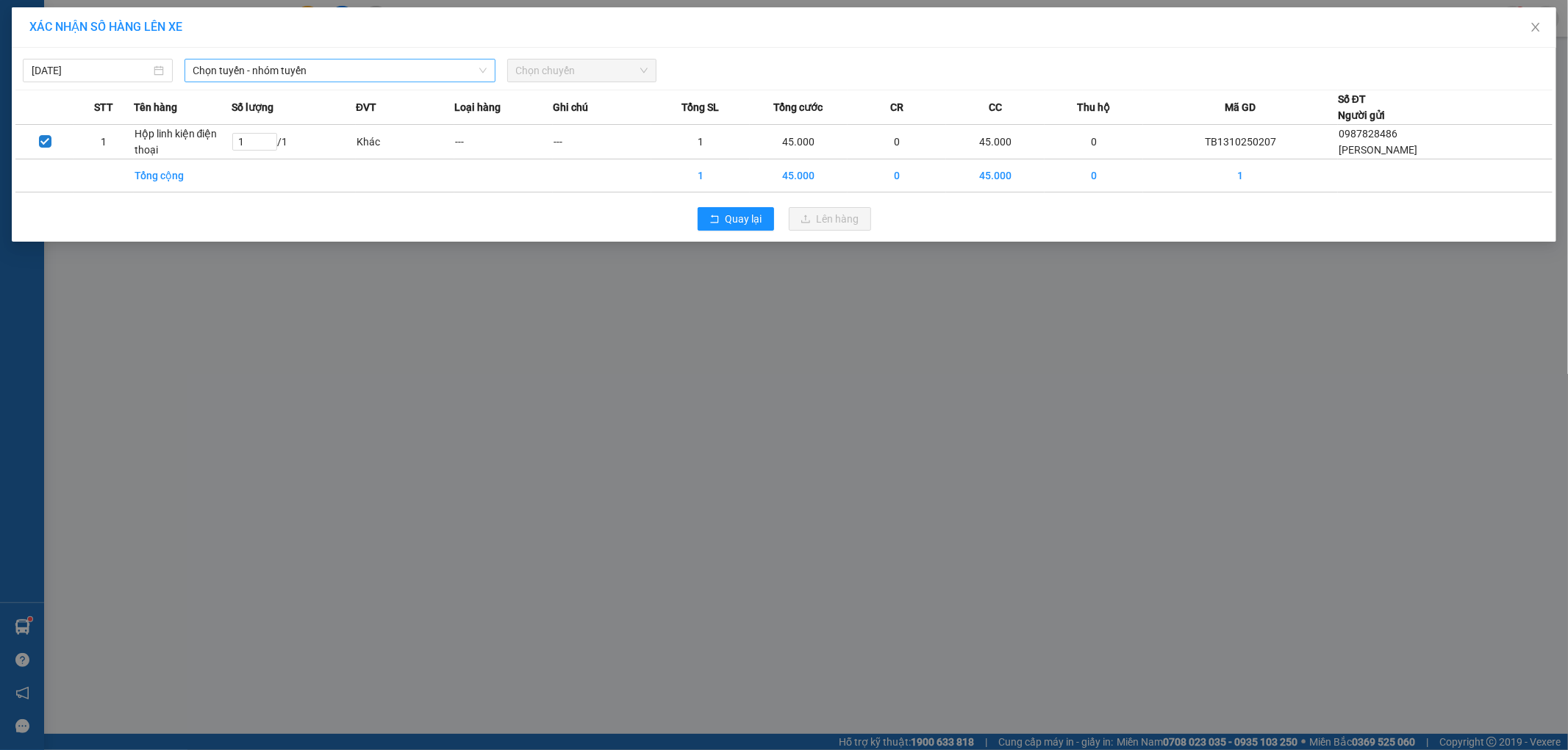
click at [280, 71] on span "Chọn tuyến - nhóm tuyến" at bounding box center [339, 71] width 293 height 22
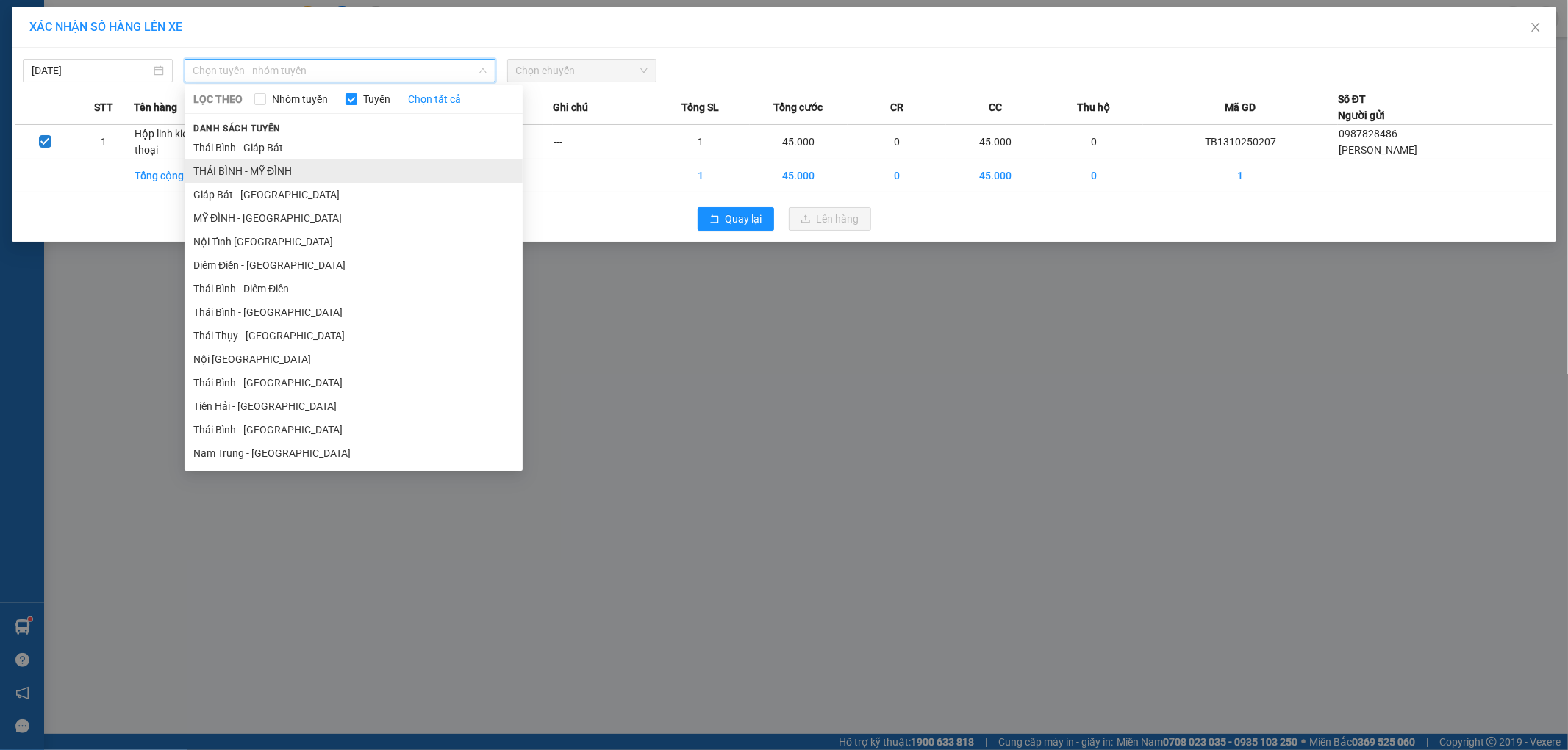
click at [274, 169] on li "THÁI BÌNH - MỸ ĐÌNH" at bounding box center [354, 171] width 338 height 23
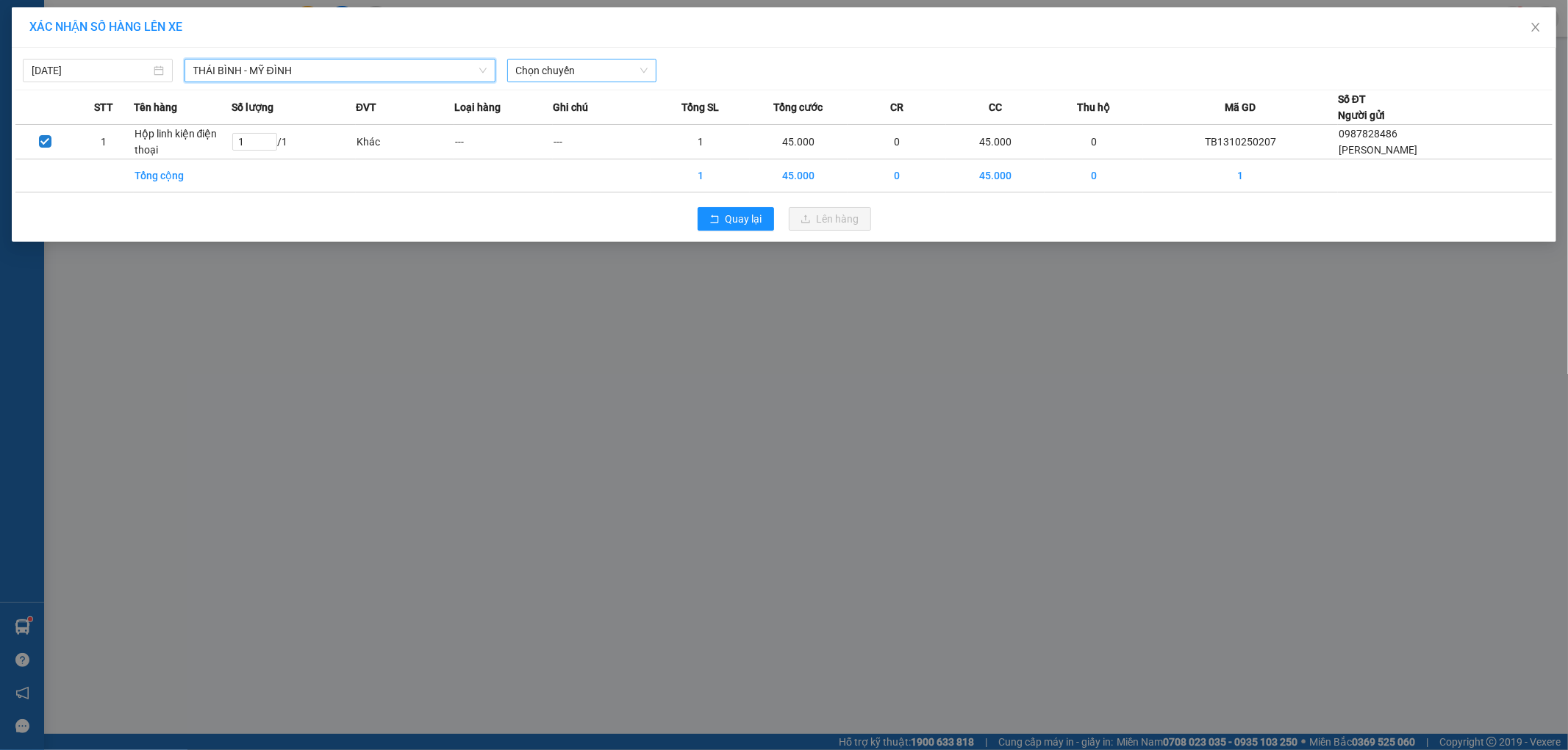
click at [585, 78] on span "Chọn chuyến" at bounding box center [582, 71] width 132 height 22
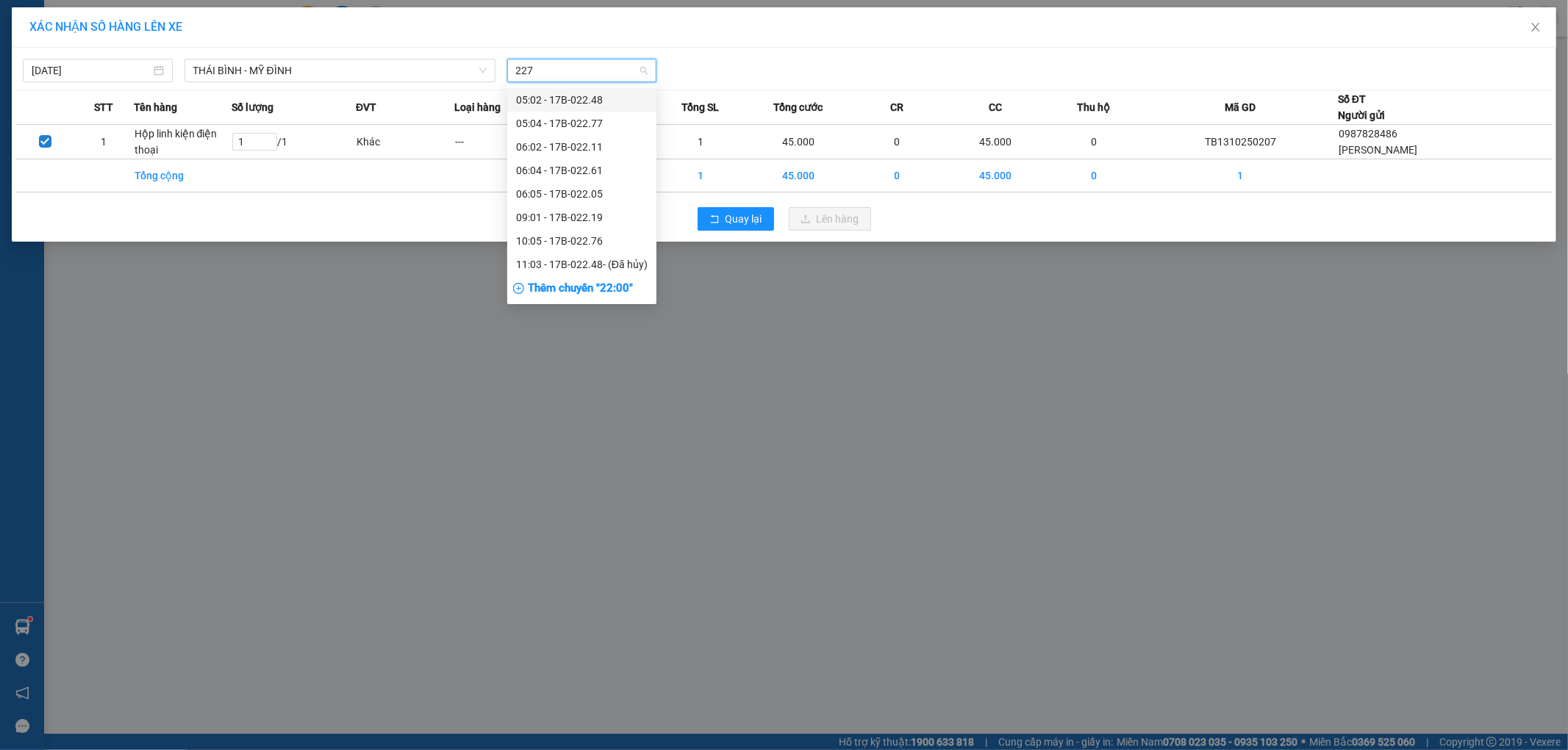
type input "2270"
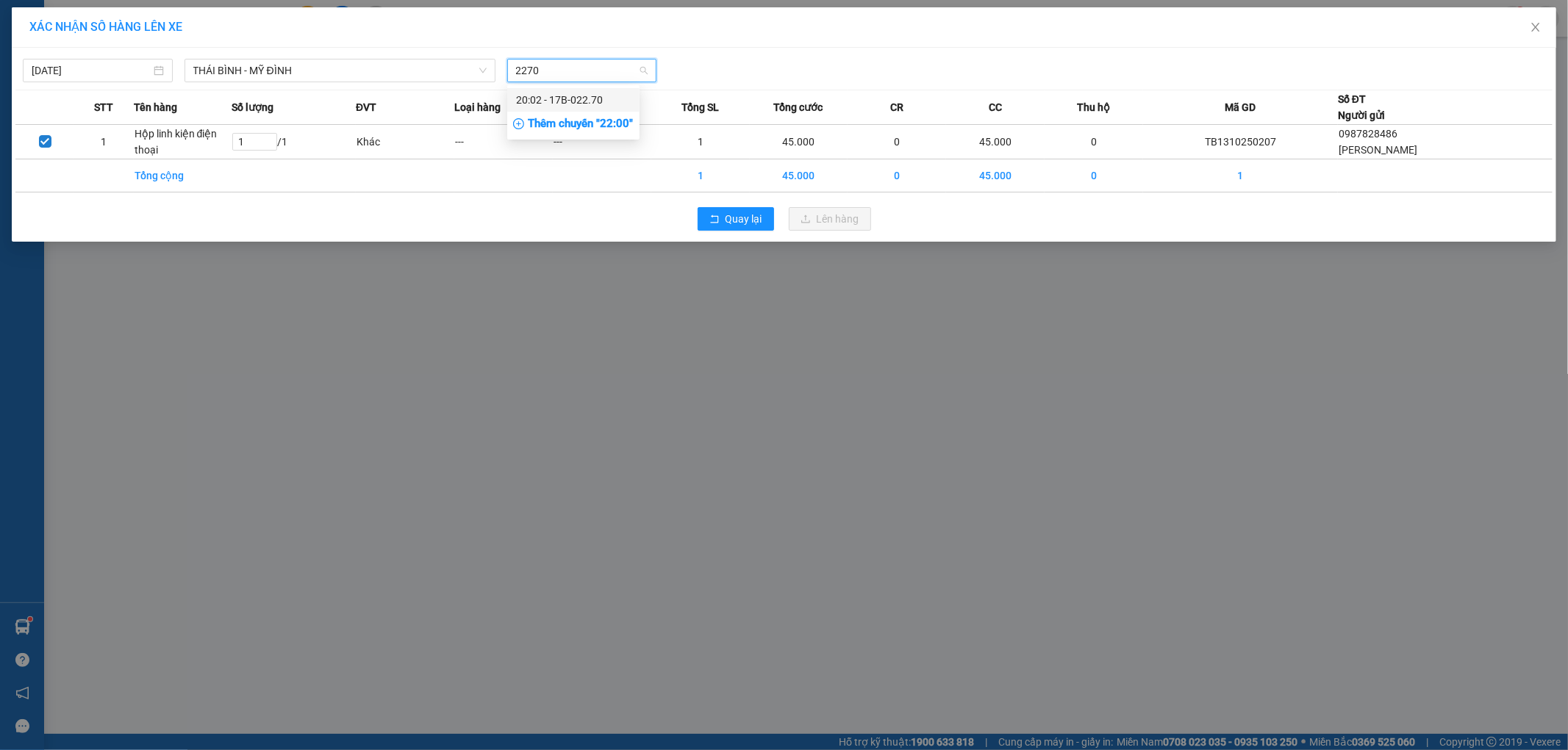
click at [598, 92] on div "20:02 - 17B-022.70" at bounding box center [573, 100] width 115 height 16
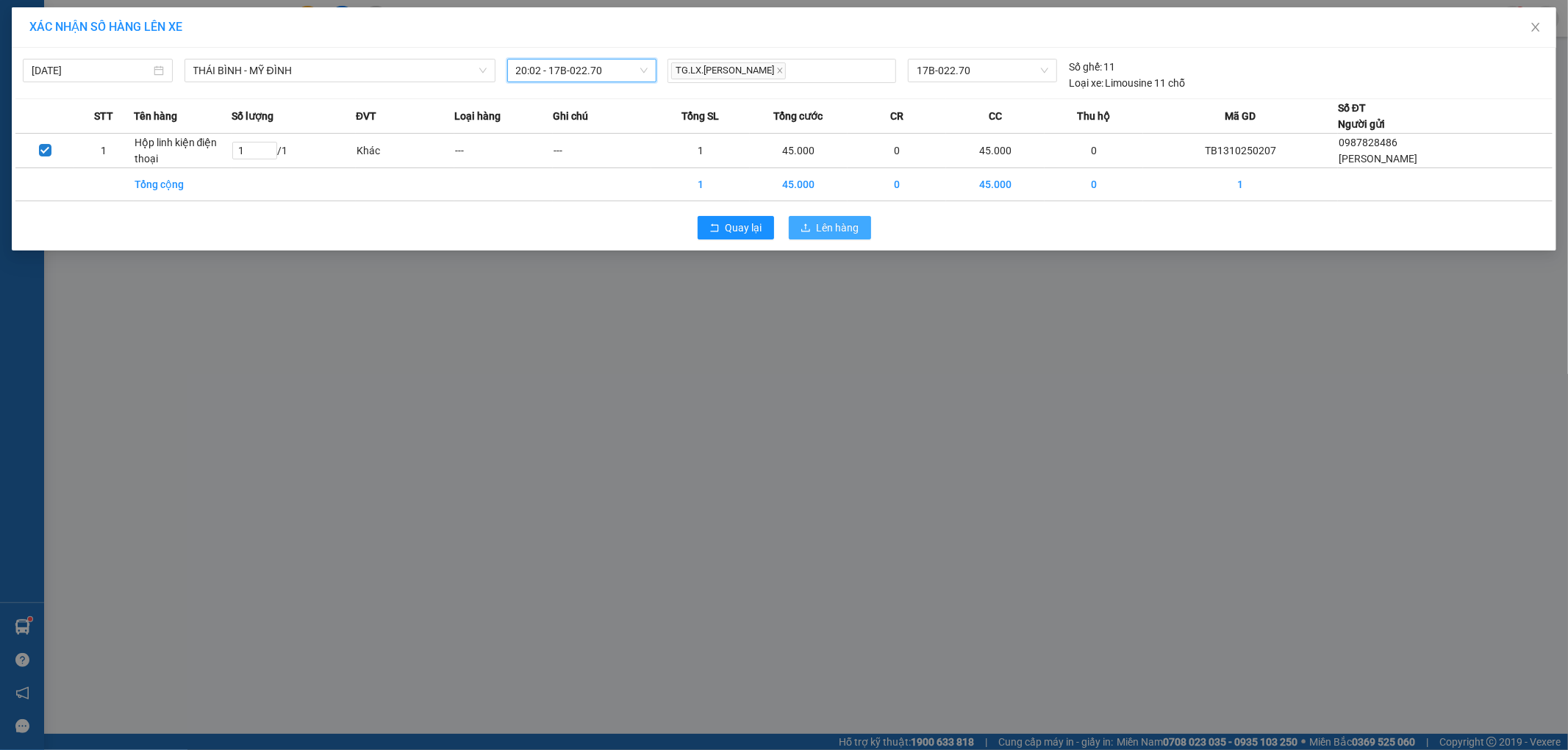
click at [812, 229] on button "Lên hàng" at bounding box center [829, 228] width 82 height 23
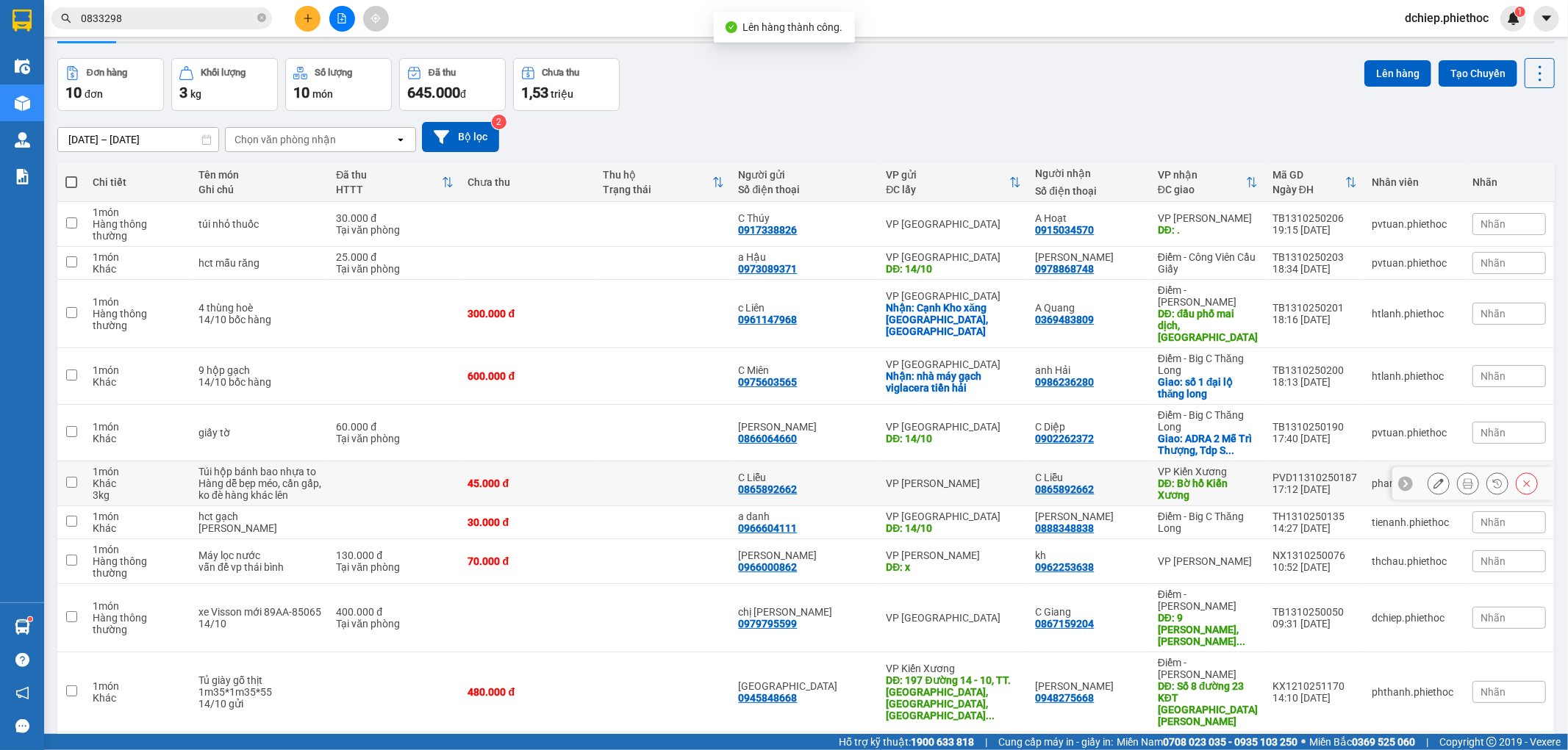
scroll to position [68, 0]
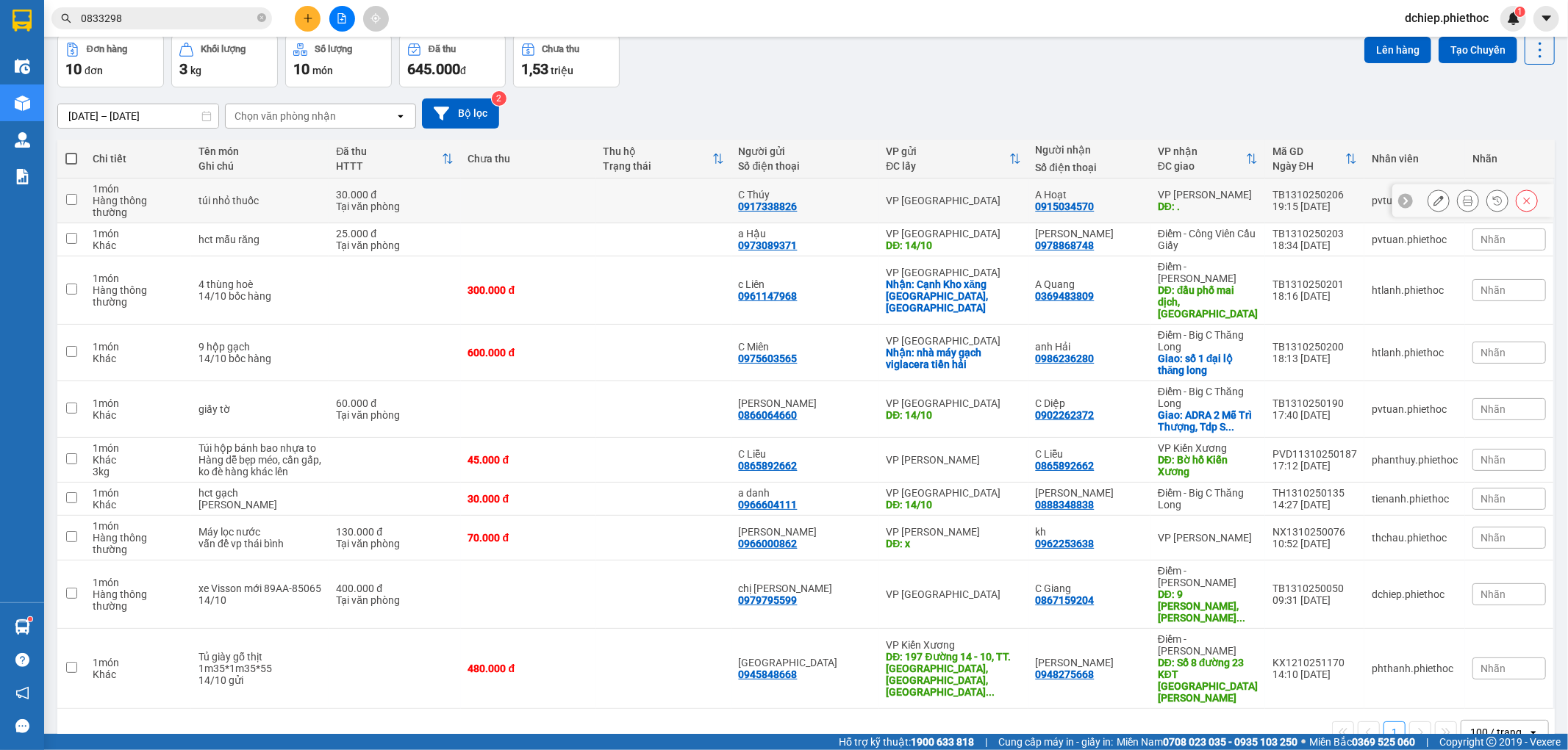
click at [1113, 197] on div "A Hoạt 0915034570" at bounding box center [1089, 200] width 107 height 23
checkbox input "true"
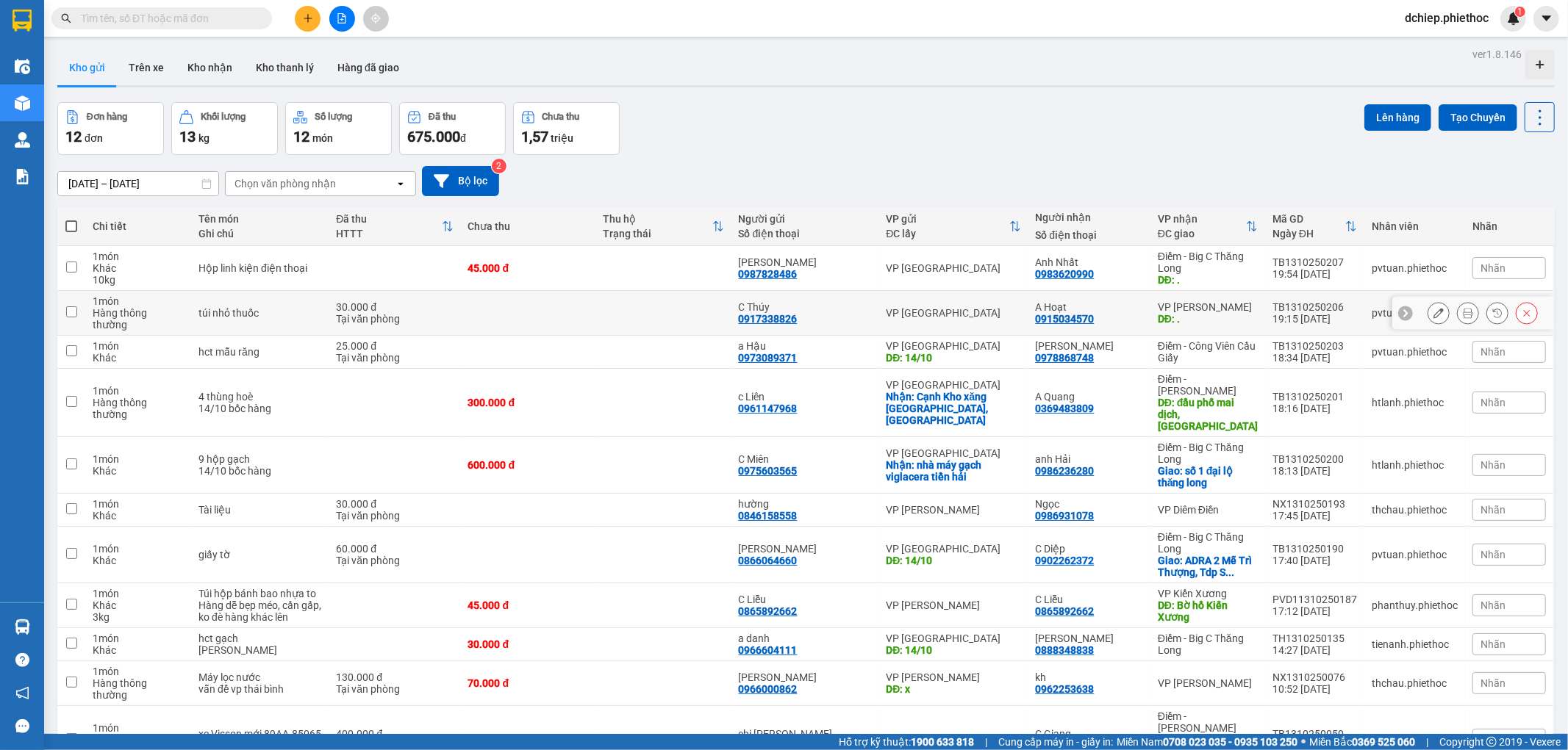
click at [1171, 302] on div "VP [PERSON_NAME]" at bounding box center [1207, 307] width 100 height 12
checkbox input "true"
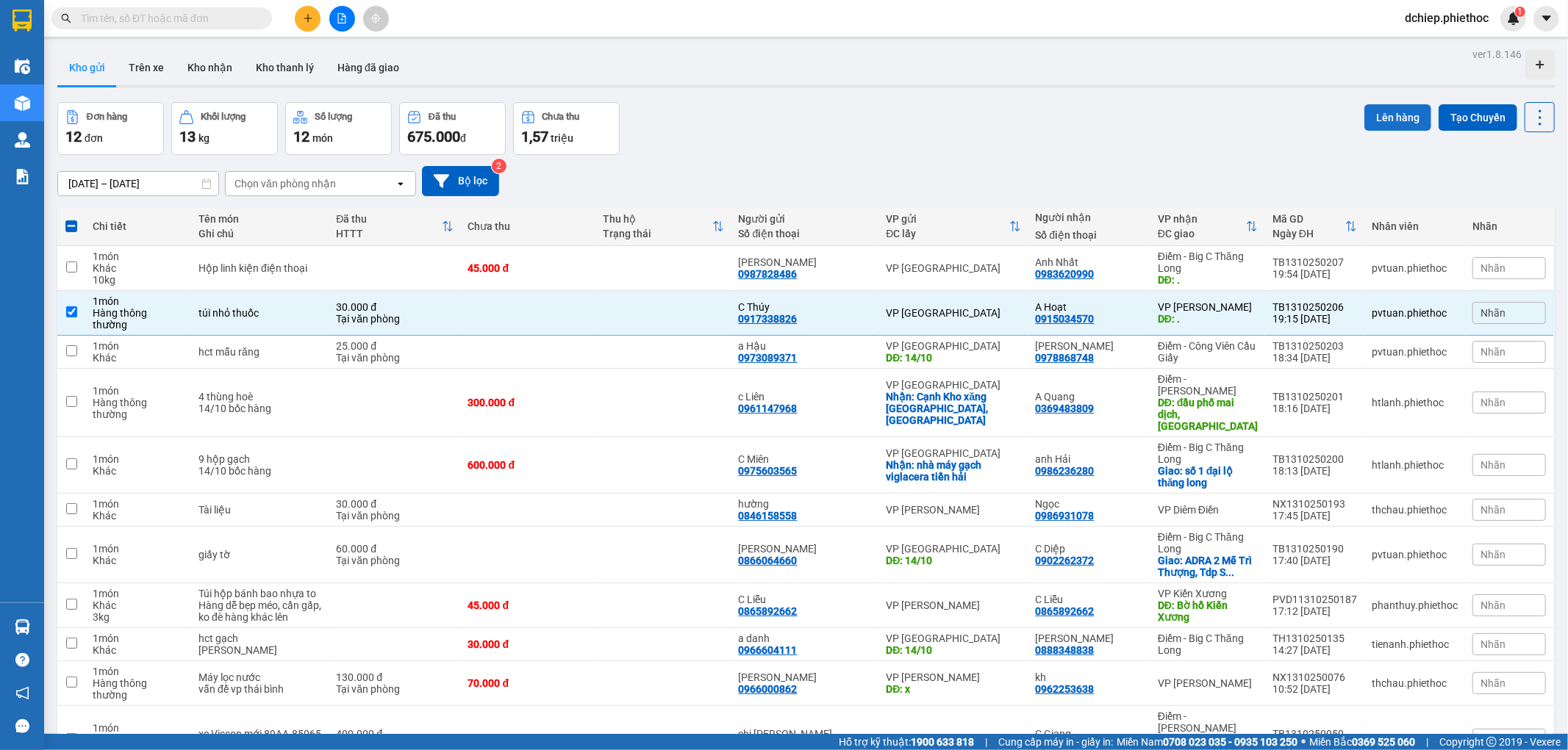
click at [1377, 125] on button "Lên hàng" at bounding box center [1397, 117] width 67 height 26
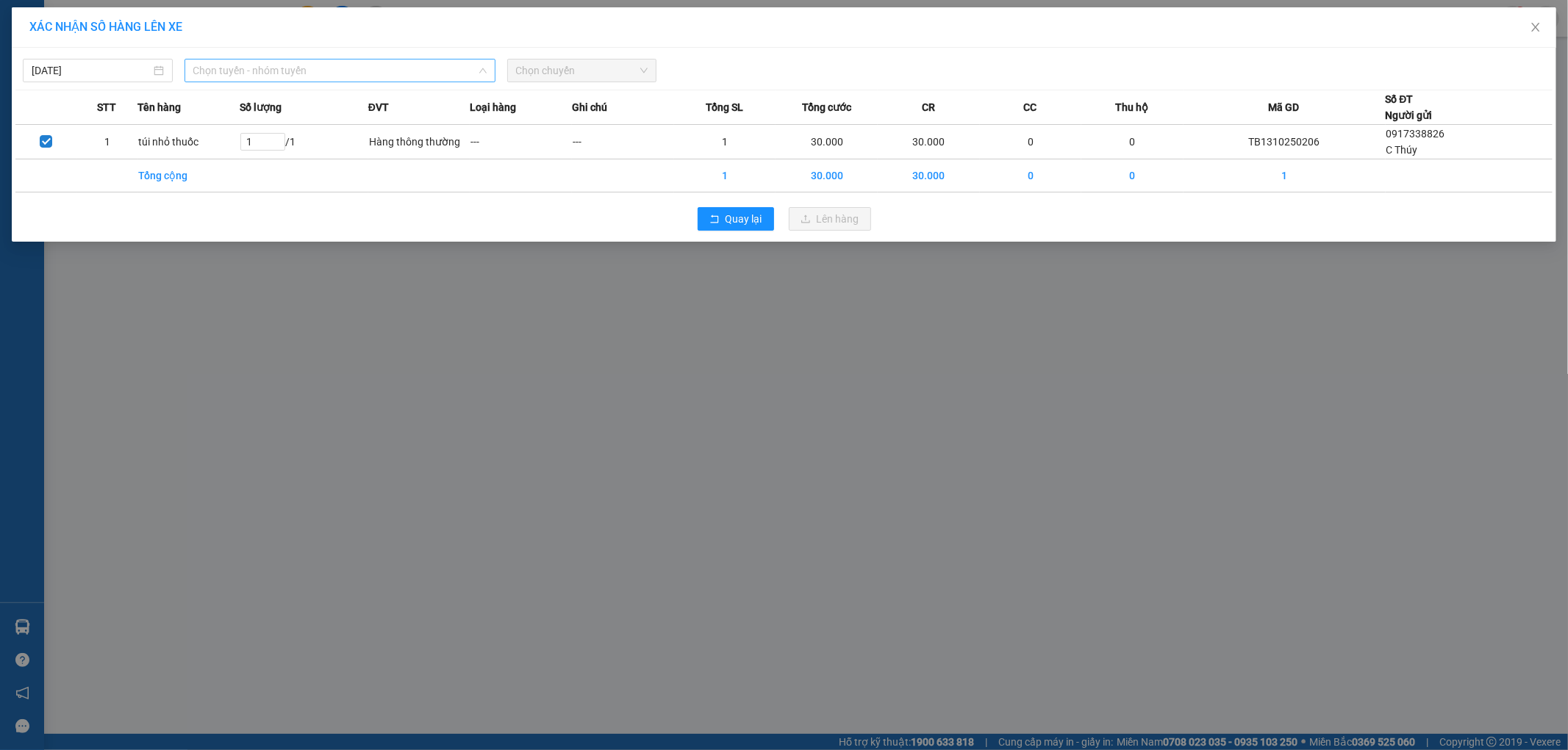
click at [361, 75] on span "Chọn tuyến - nhóm tuyến" at bounding box center [339, 71] width 293 height 22
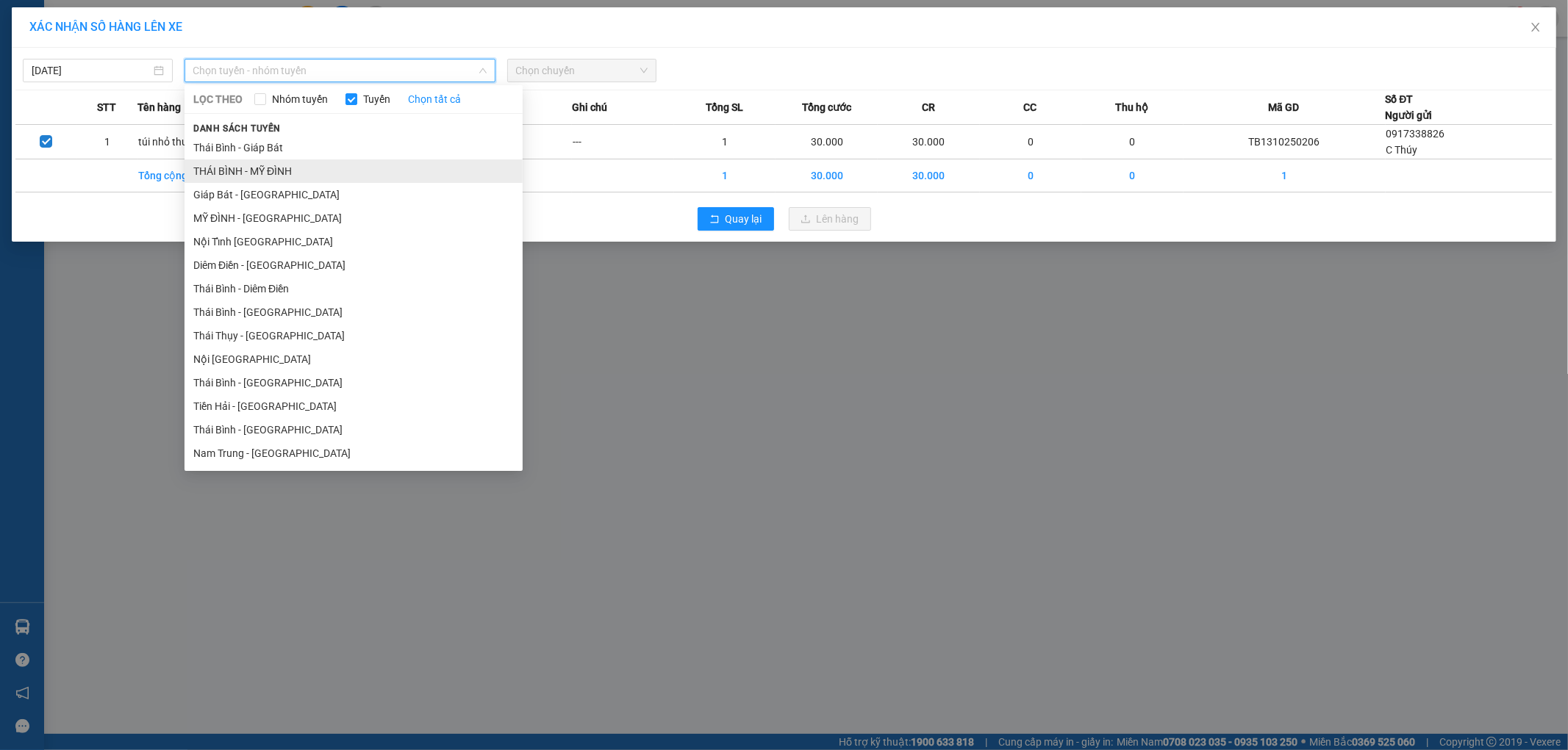
click at [259, 161] on li "THÁI BÌNH - MỸ ĐÌNH" at bounding box center [354, 171] width 338 height 23
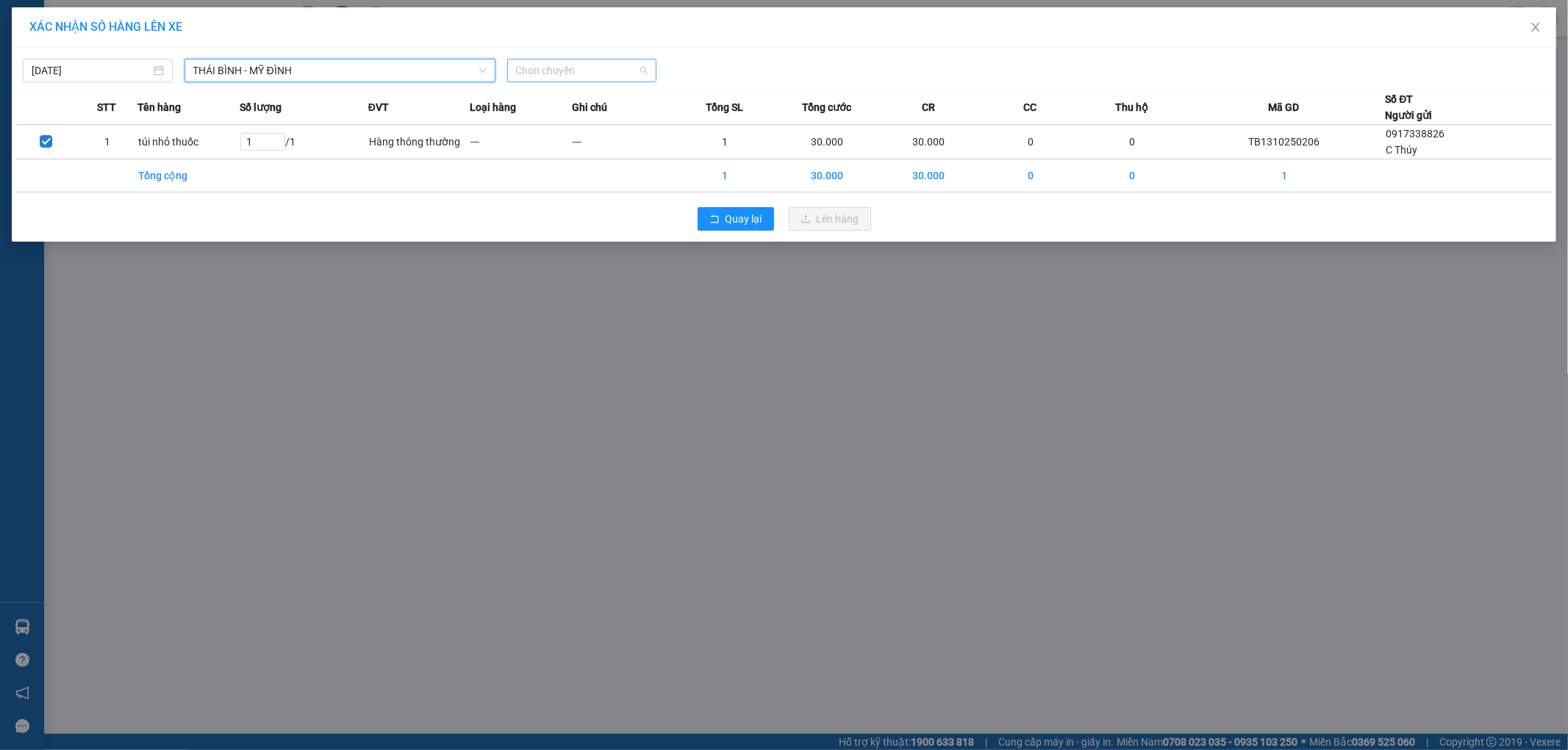
click at [571, 75] on span "Chọn chuyến" at bounding box center [582, 71] width 132 height 22
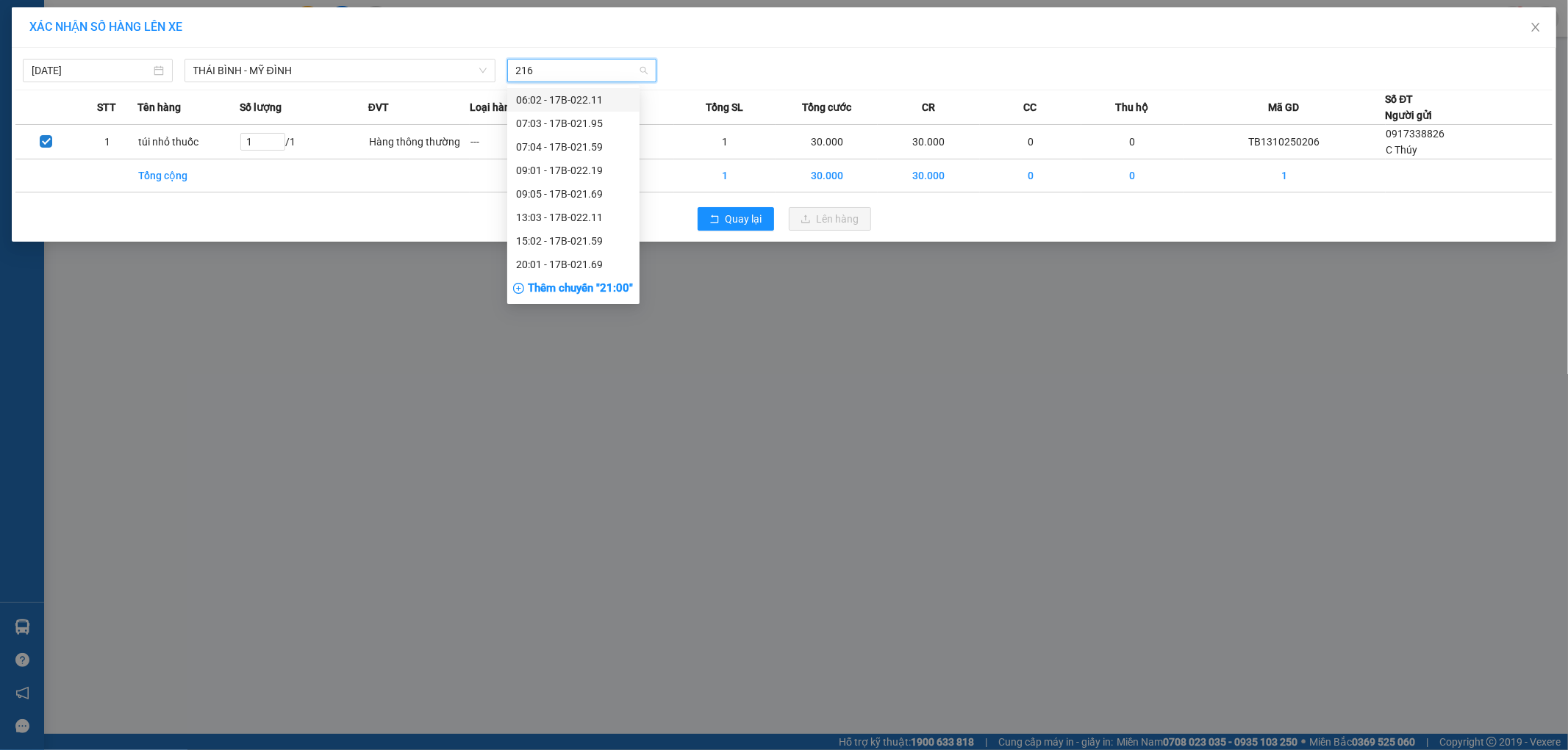
type input "2169"
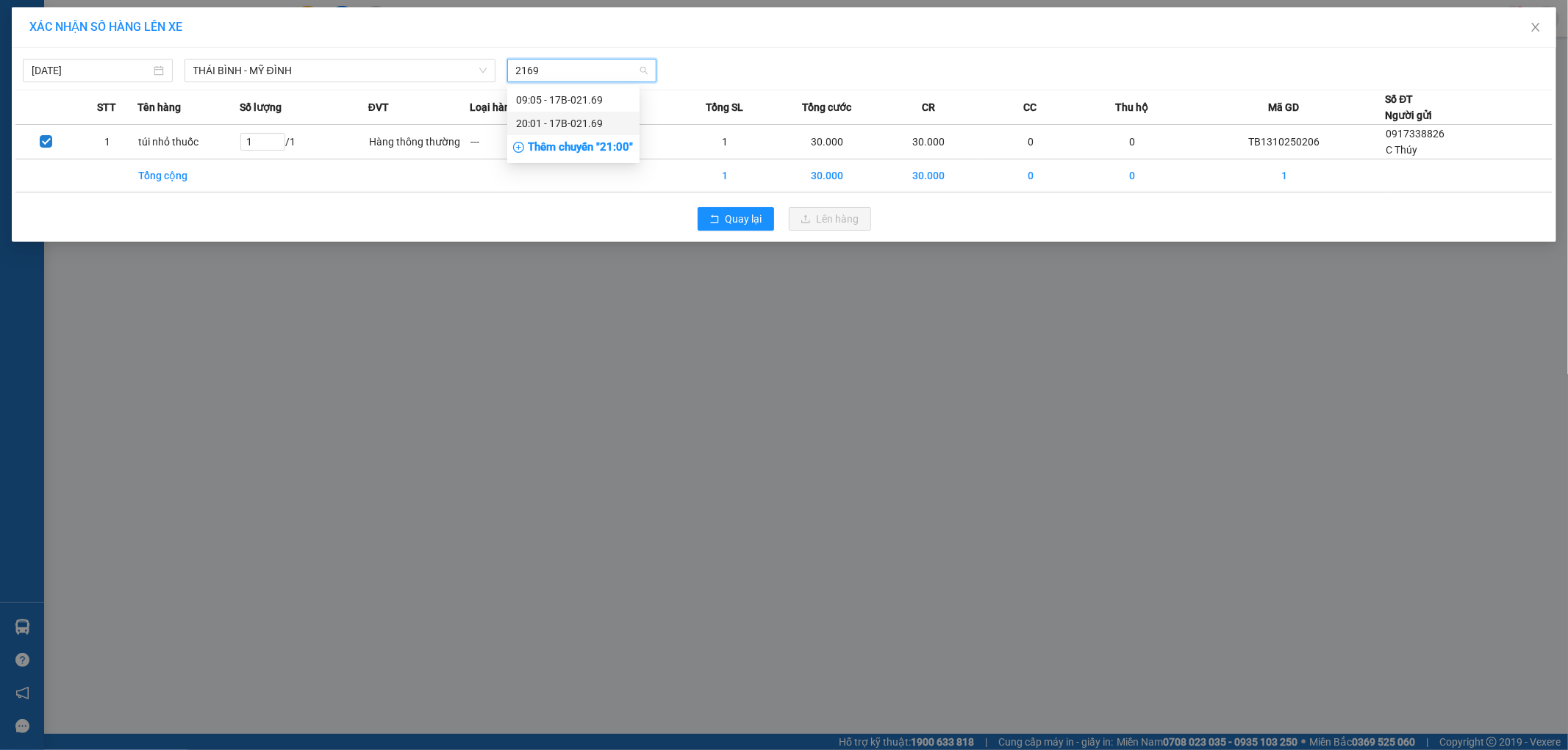
click at [606, 126] on div "20:01 - 17B-021.69" at bounding box center [573, 123] width 115 height 16
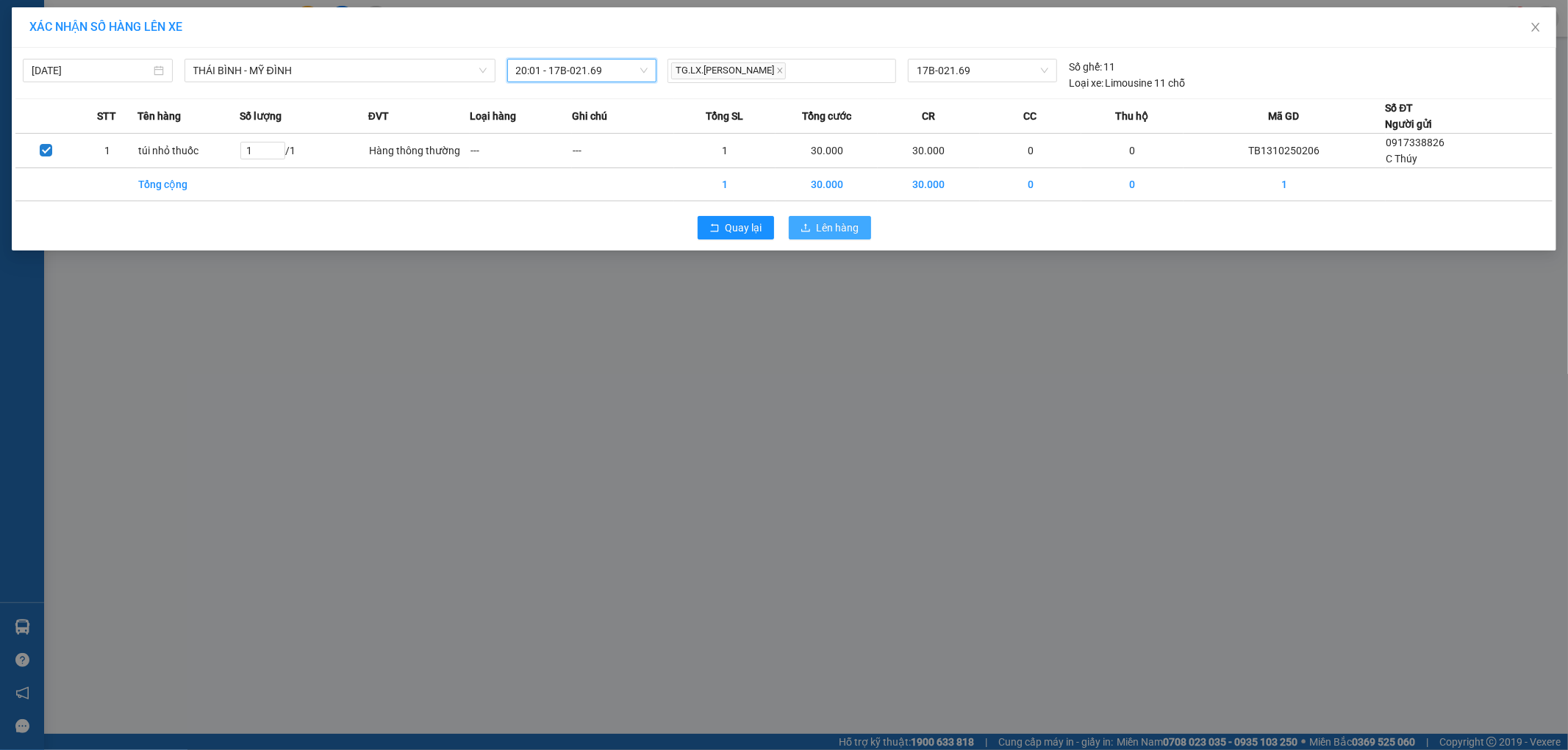
click at [836, 234] on span "Lên hàng" at bounding box center [838, 227] width 43 height 16
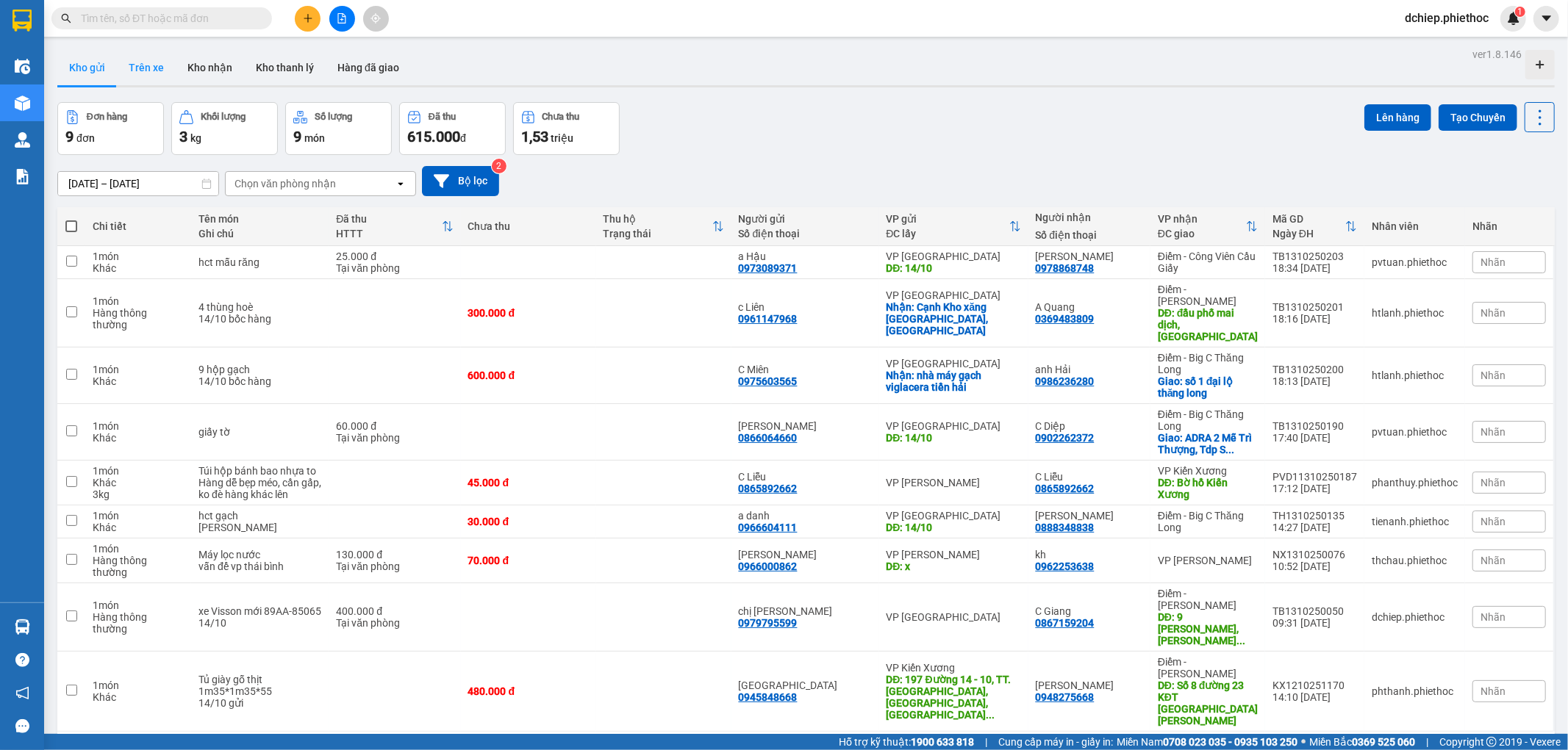
click at [144, 66] on button "Trên xe" at bounding box center [146, 68] width 59 height 36
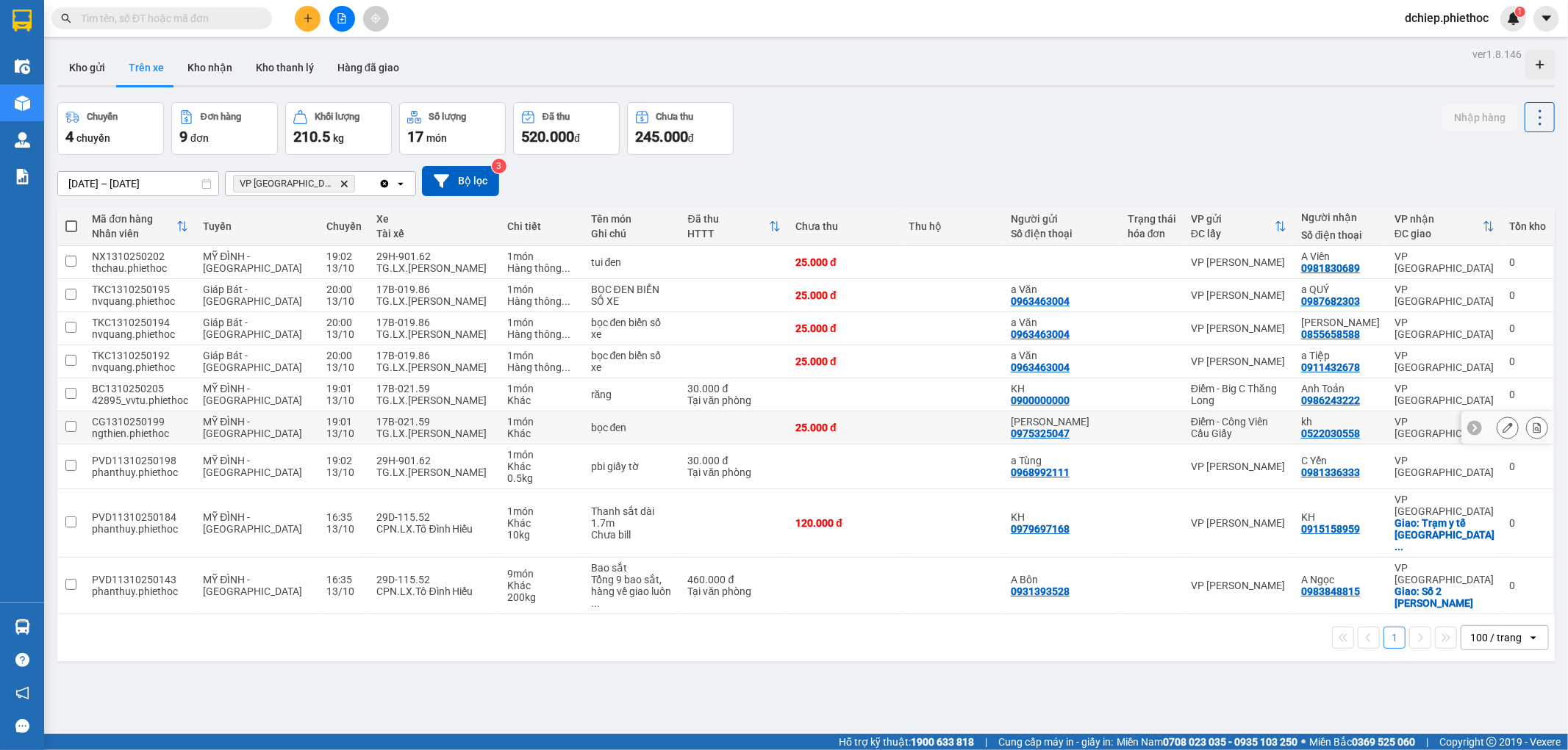
drag, startPoint x: 394, startPoint y: 431, endPoint x: 402, endPoint y: 419, distance: 14.4
click at [397, 429] on div "TG.LX.[PERSON_NAME]" at bounding box center [434, 434] width 116 height 12
checkbox input "true"
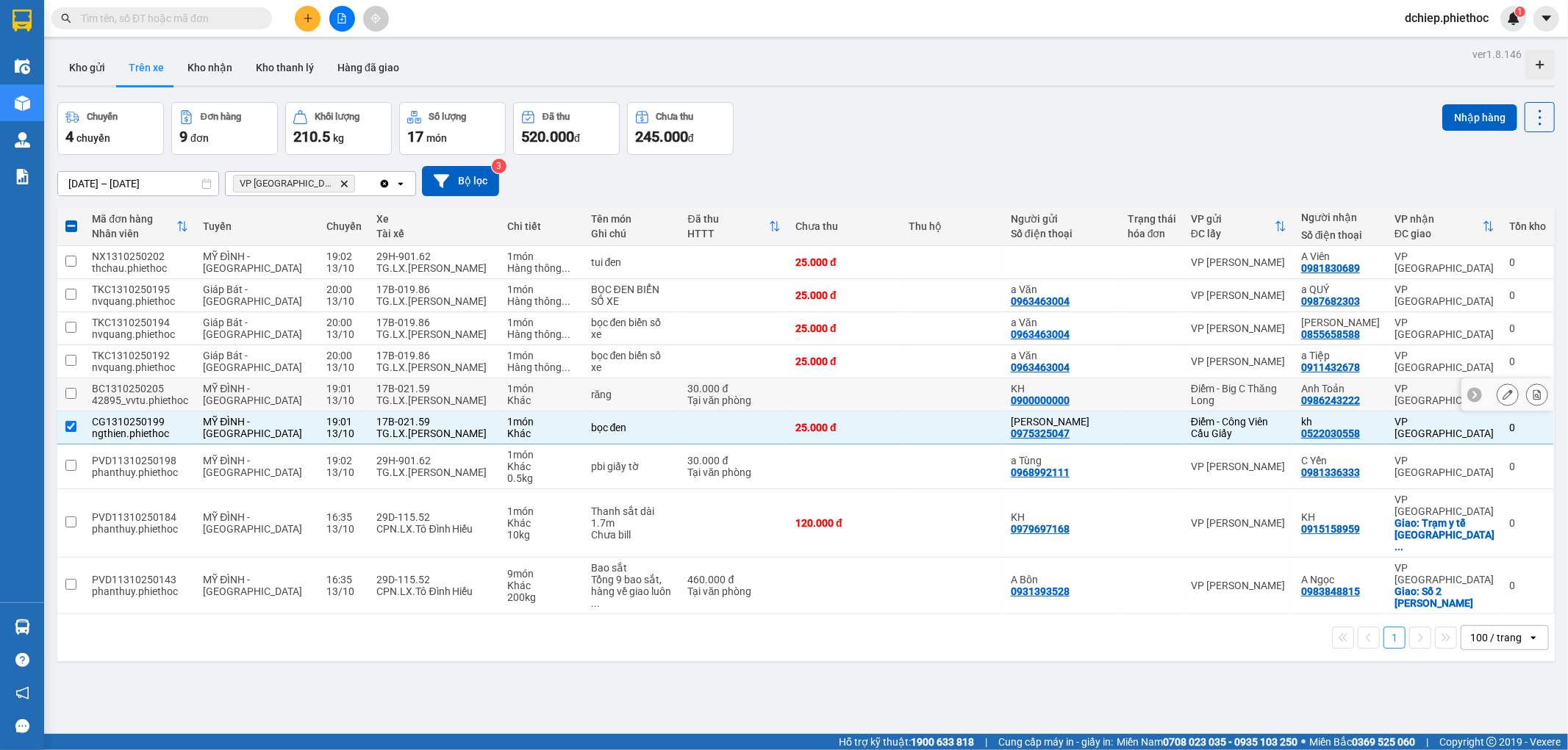
click at [406, 397] on div "TG.LX.[PERSON_NAME]" at bounding box center [434, 400] width 116 height 12
checkbox input "true"
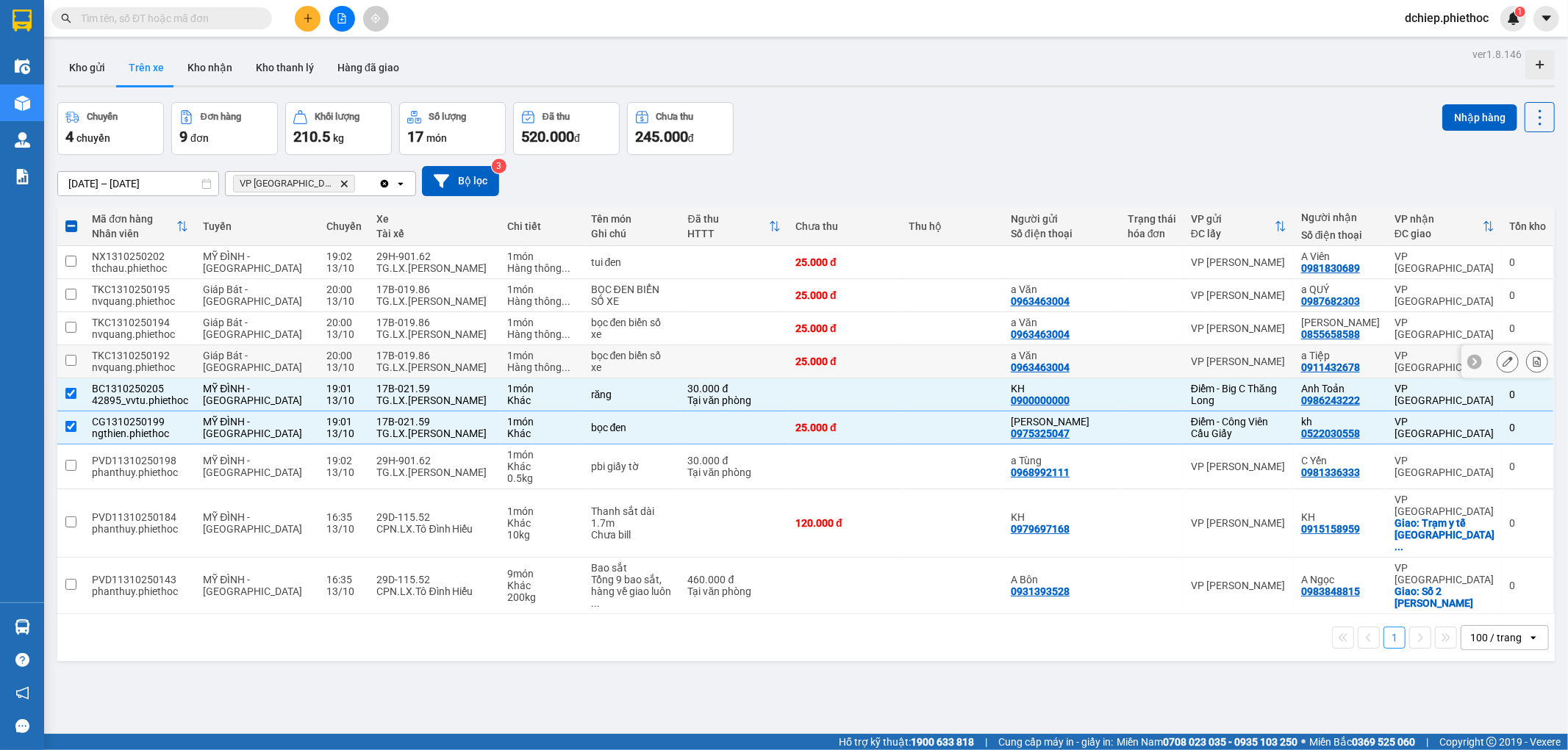
click at [408, 361] on div "TG.LX.[PERSON_NAME]" at bounding box center [434, 367] width 116 height 12
checkbox input "true"
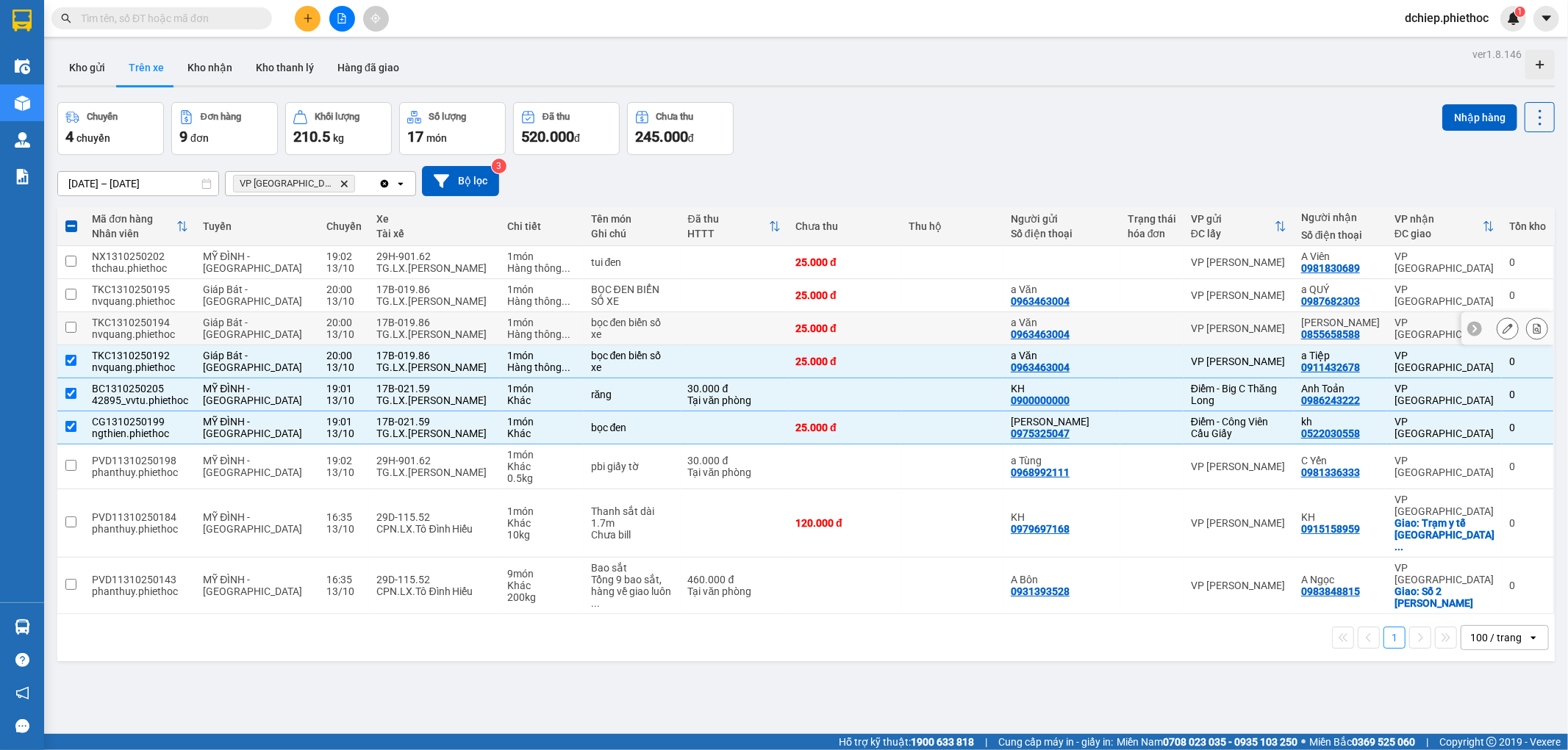
click at [404, 330] on div "TG.LX.[PERSON_NAME]" at bounding box center [434, 334] width 116 height 12
checkbox input "true"
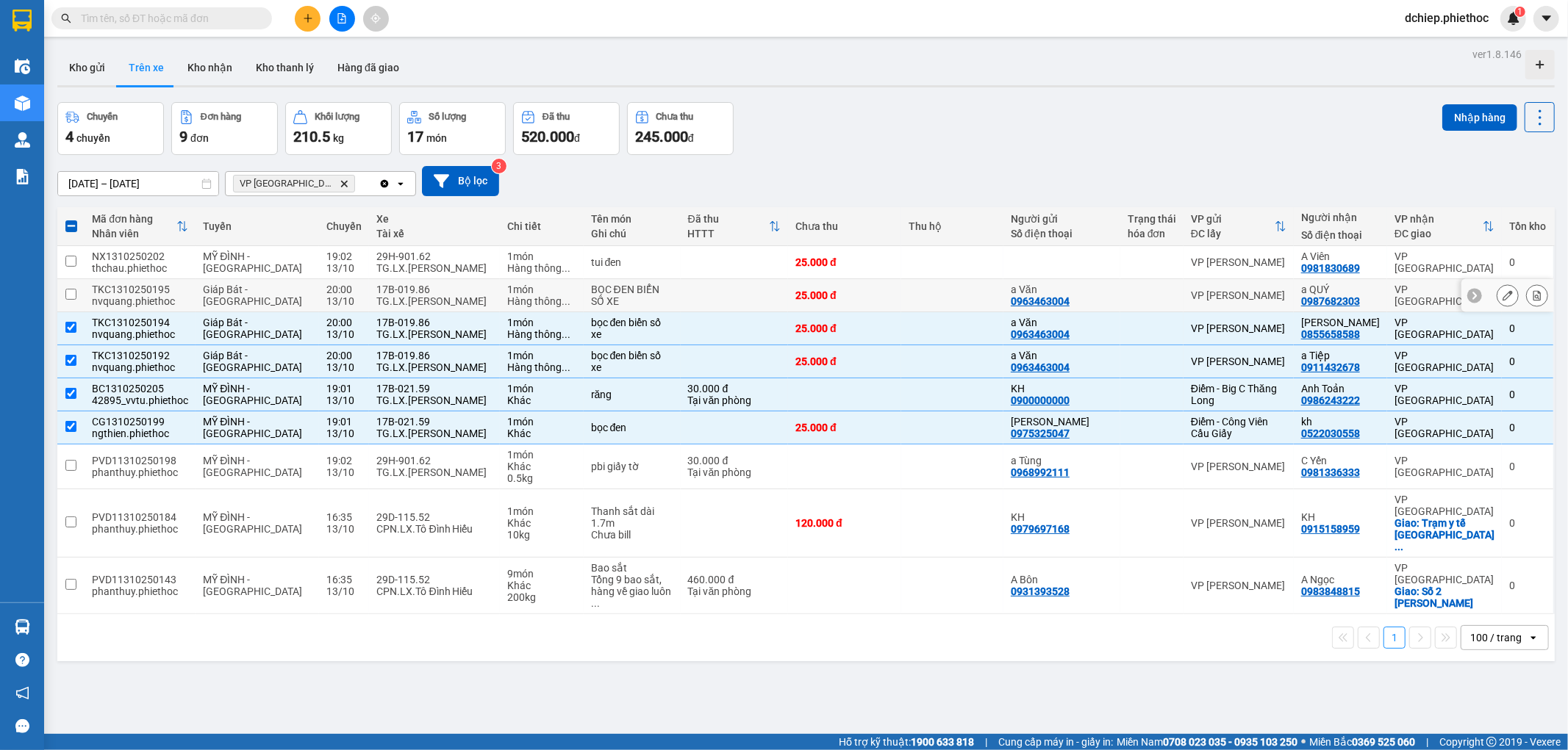
click at [401, 298] on div "TG.LX.[PERSON_NAME]" at bounding box center [434, 302] width 116 height 12
checkbox input "true"
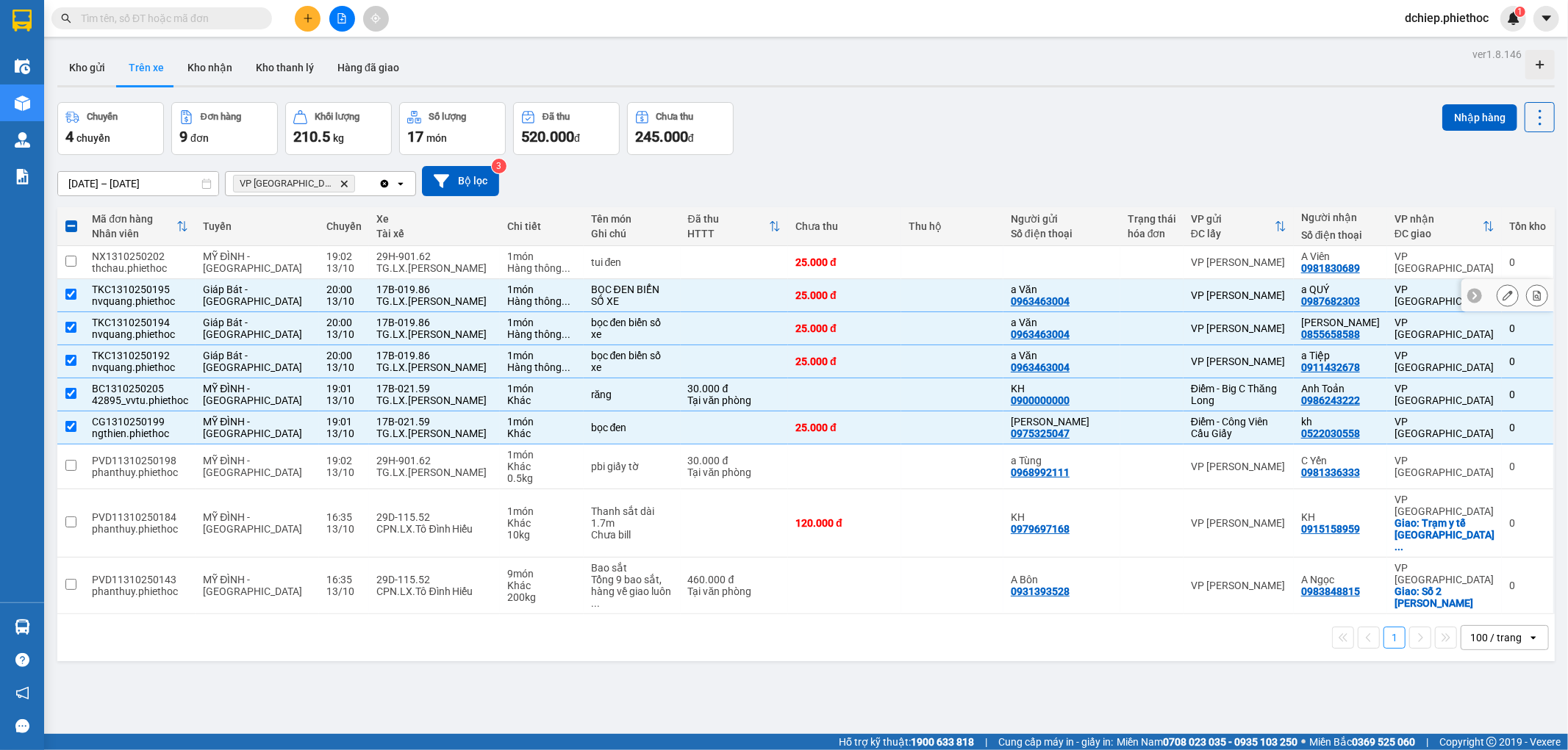
click at [407, 272] on div "TG.LX.[PERSON_NAME]" at bounding box center [434, 268] width 116 height 12
checkbox input "true"
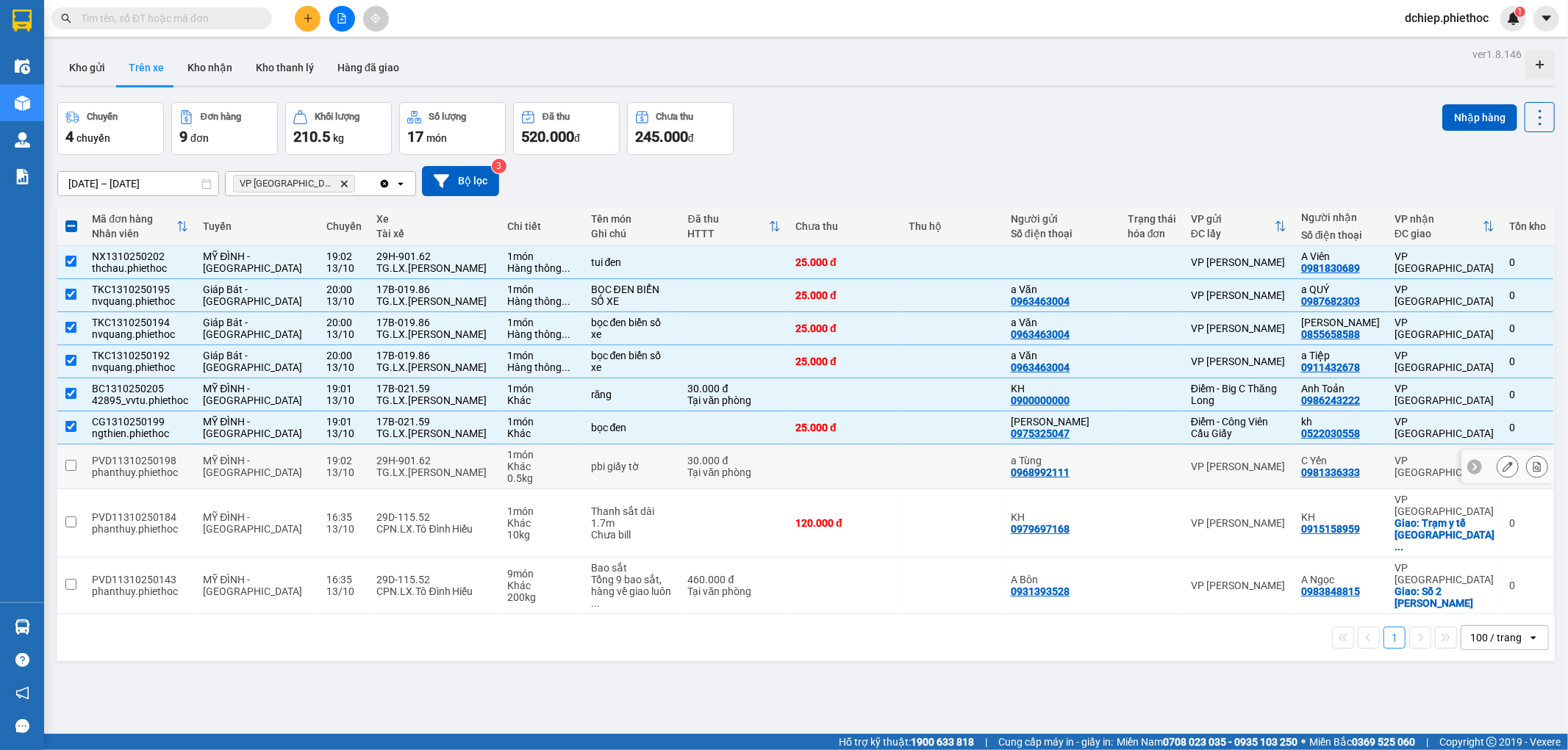
click at [418, 476] on div "TG.LX.[PERSON_NAME]" at bounding box center [434, 473] width 116 height 12
checkbox input "true"
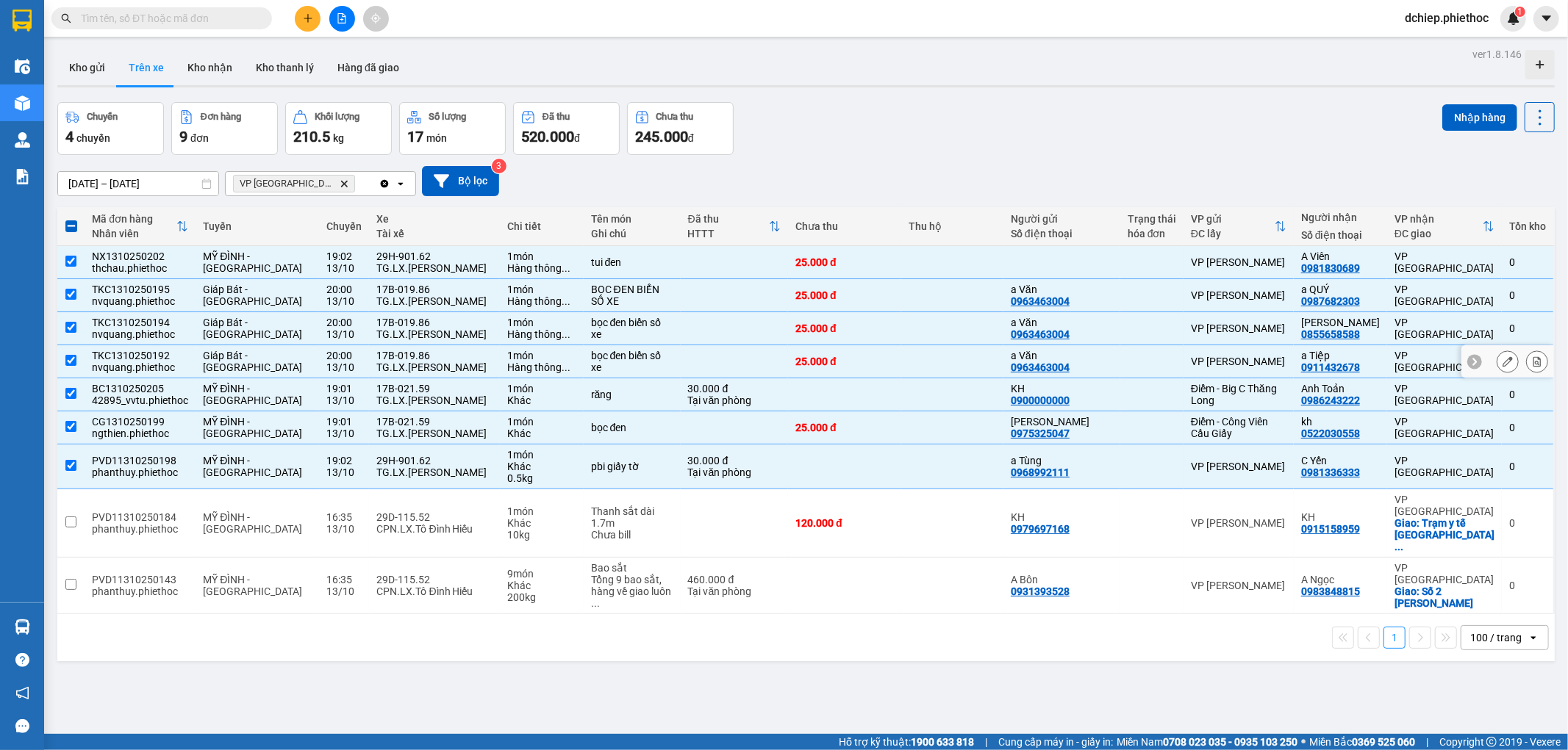
click at [319, 347] on td "20:00 13/10" at bounding box center [344, 361] width 50 height 33
checkbox input "false"
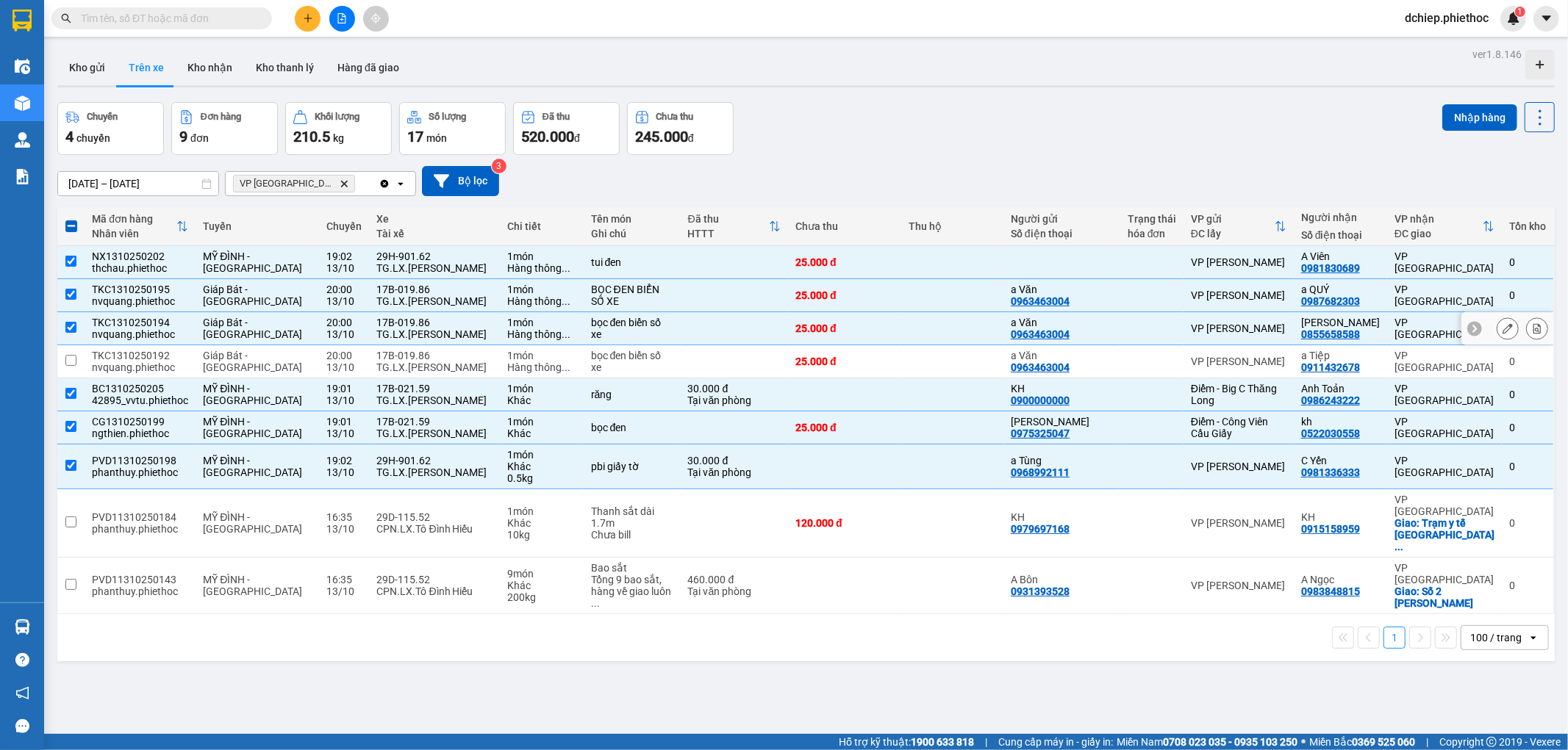
click at [419, 318] on div "17B-019.86" at bounding box center [434, 323] width 116 height 12
checkbox input "false"
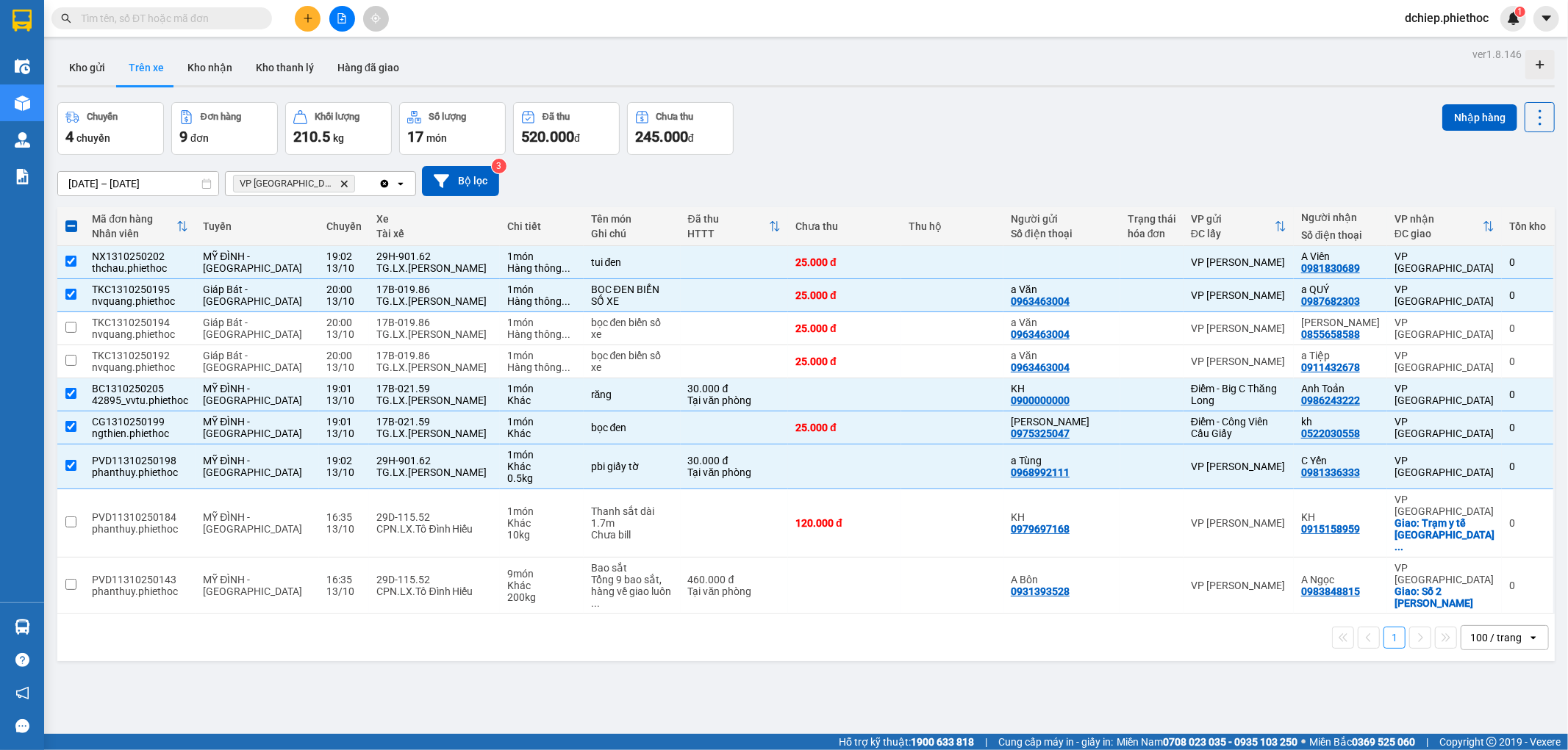
click at [81, 48] on div "ver 1.8.146 Kho gửi Trên xe Kho nhận Kho thanh lý Hàng đã giao Chuyến 4 chuyến …" at bounding box center [805, 419] width 1509 height 750
click at [79, 61] on button "Kho gửi" at bounding box center [87, 68] width 60 height 36
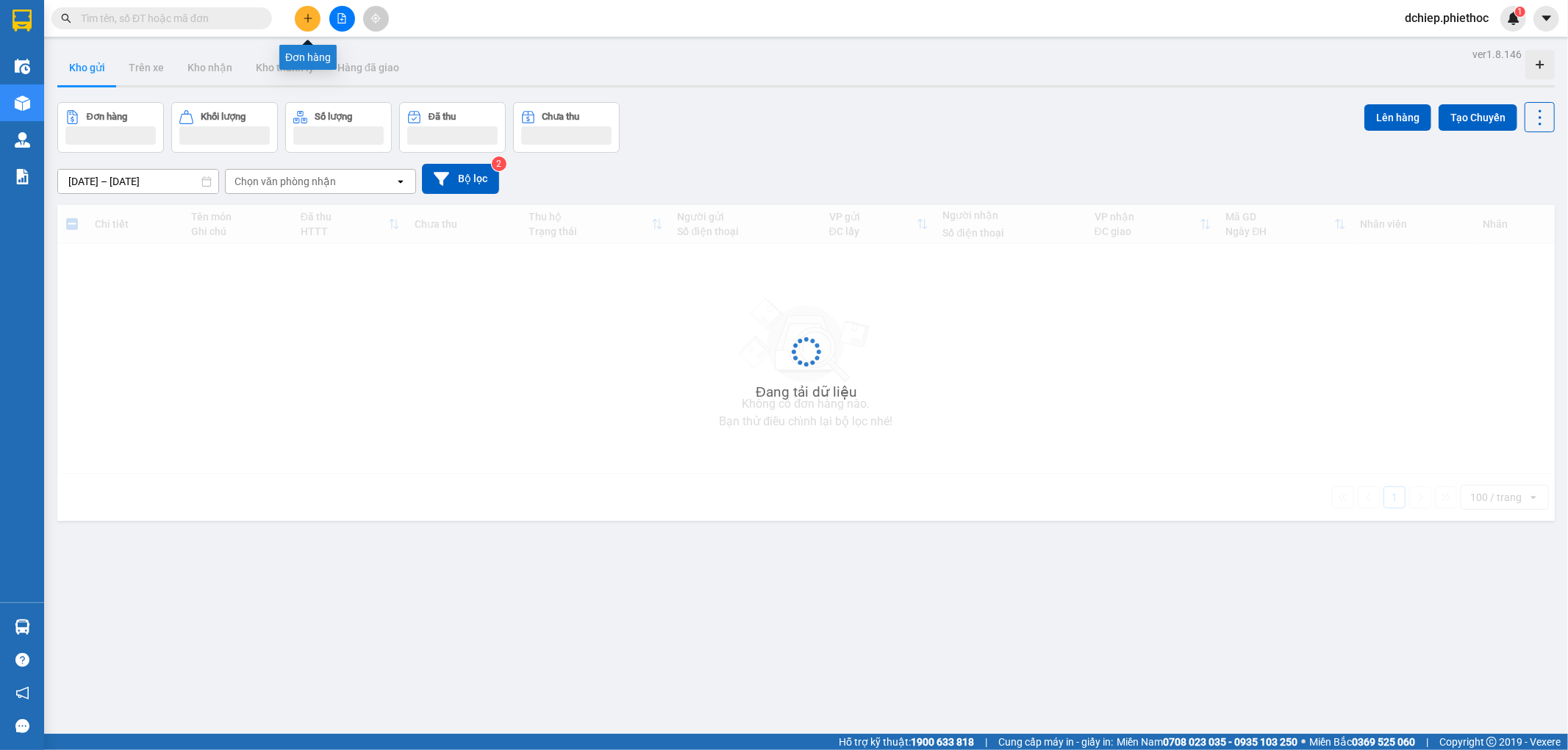
click at [310, 17] on icon "plus" at bounding box center [307, 17] width 8 height 1
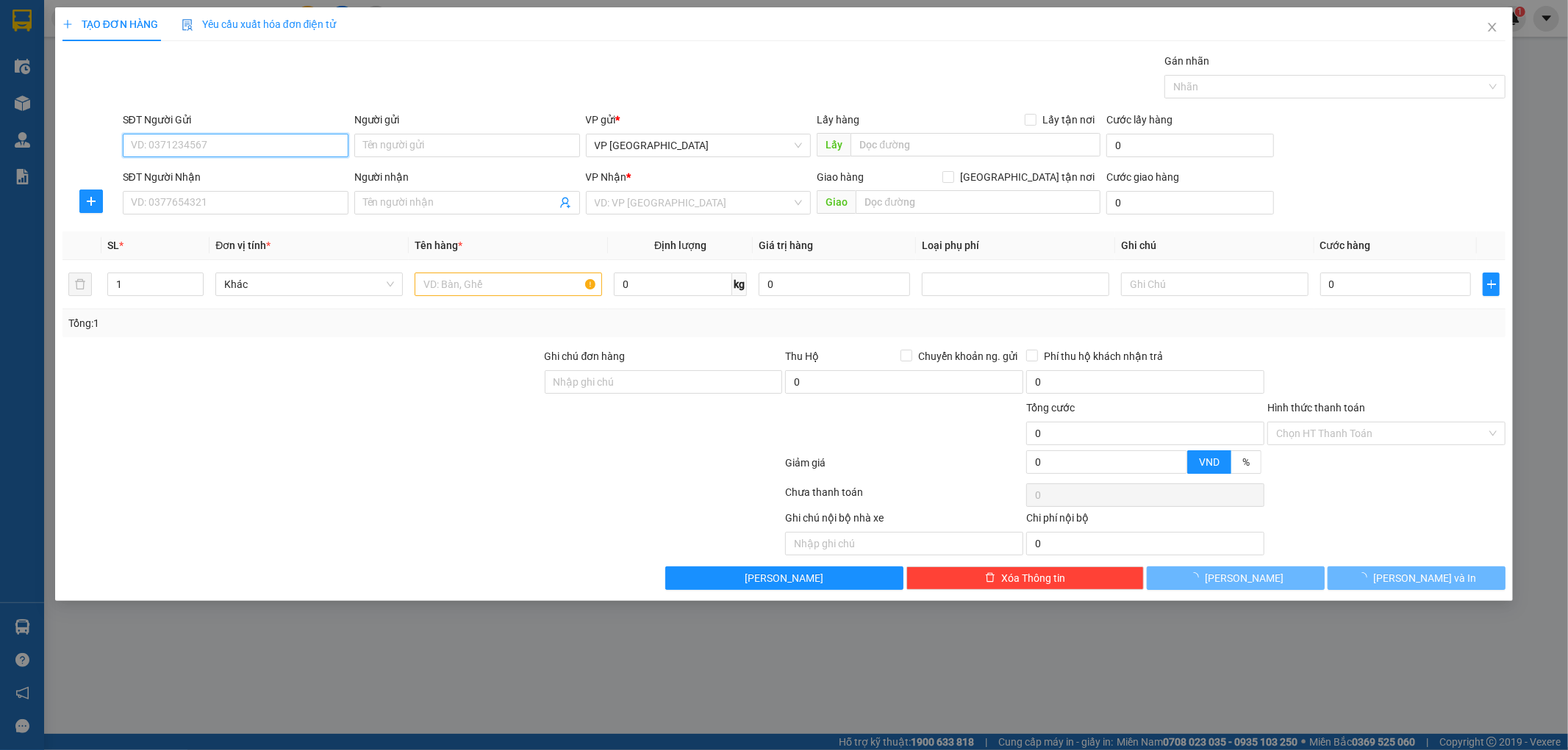
click at [238, 138] on input "SĐT Người Gửi" at bounding box center [235, 145] width 225 height 23
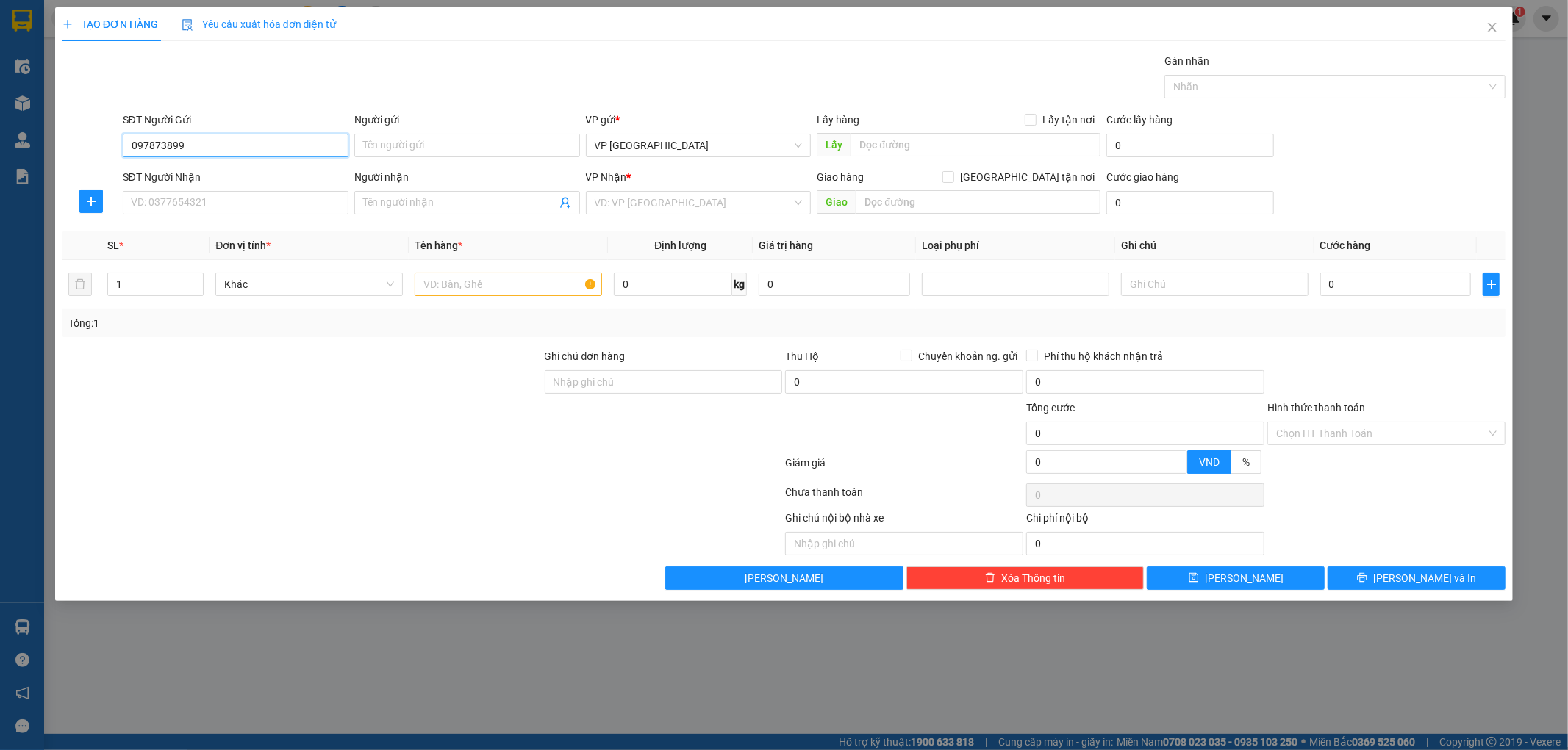
type input "0978738992"
click at [251, 173] on div "0978738992 - Anh đức anh" at bounding box center [235, 175] width 208 height 16
type input "Anh đức anh"
type input "0978738992"
click at [274, 200] on input "SĐT Người Nhận" at bounding box center [235, 203] width 225 height 23
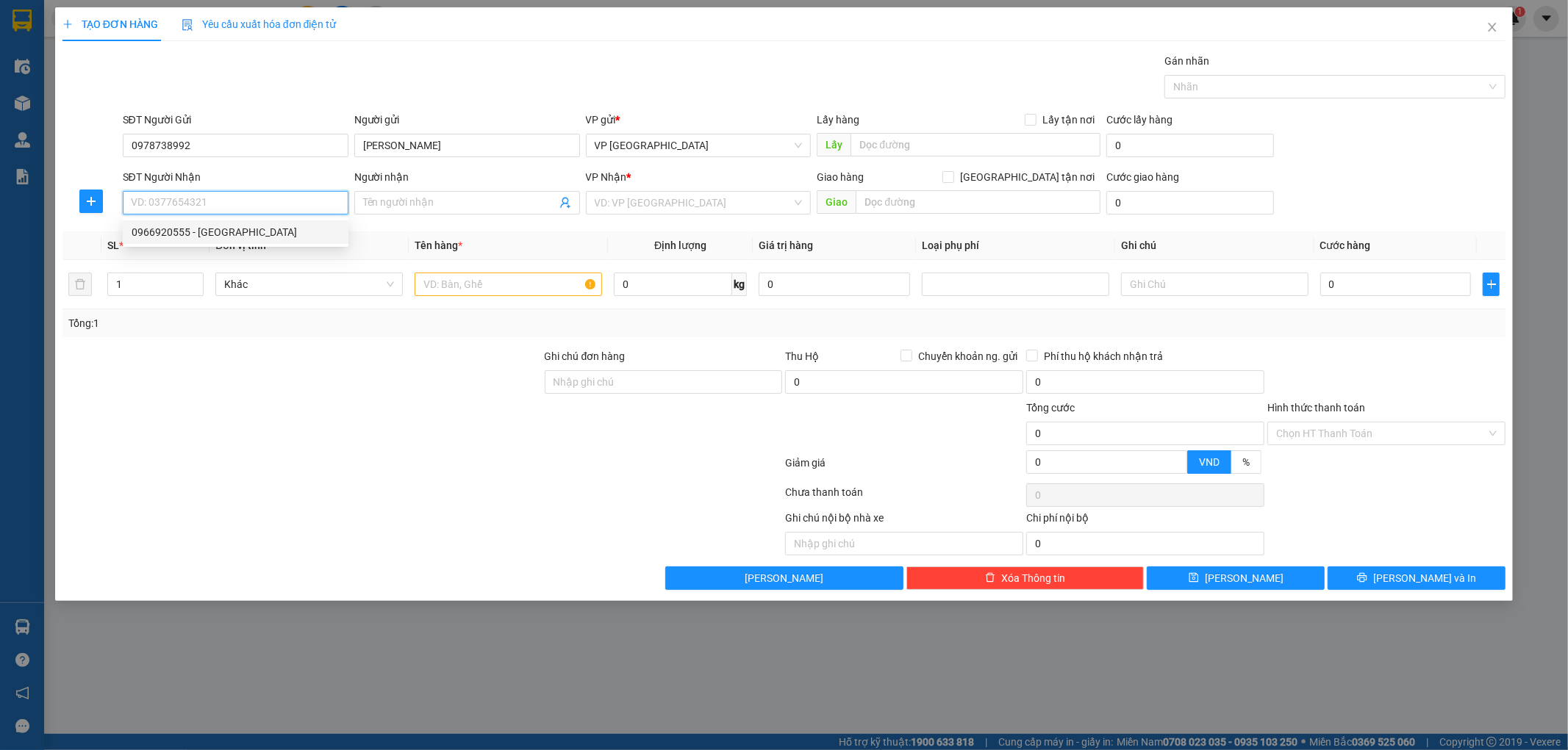
click at [206, 231] on div "0966920555 - Anh Nam" at bounding box center [235, 232] width 208 height 16
type input "0966920555"
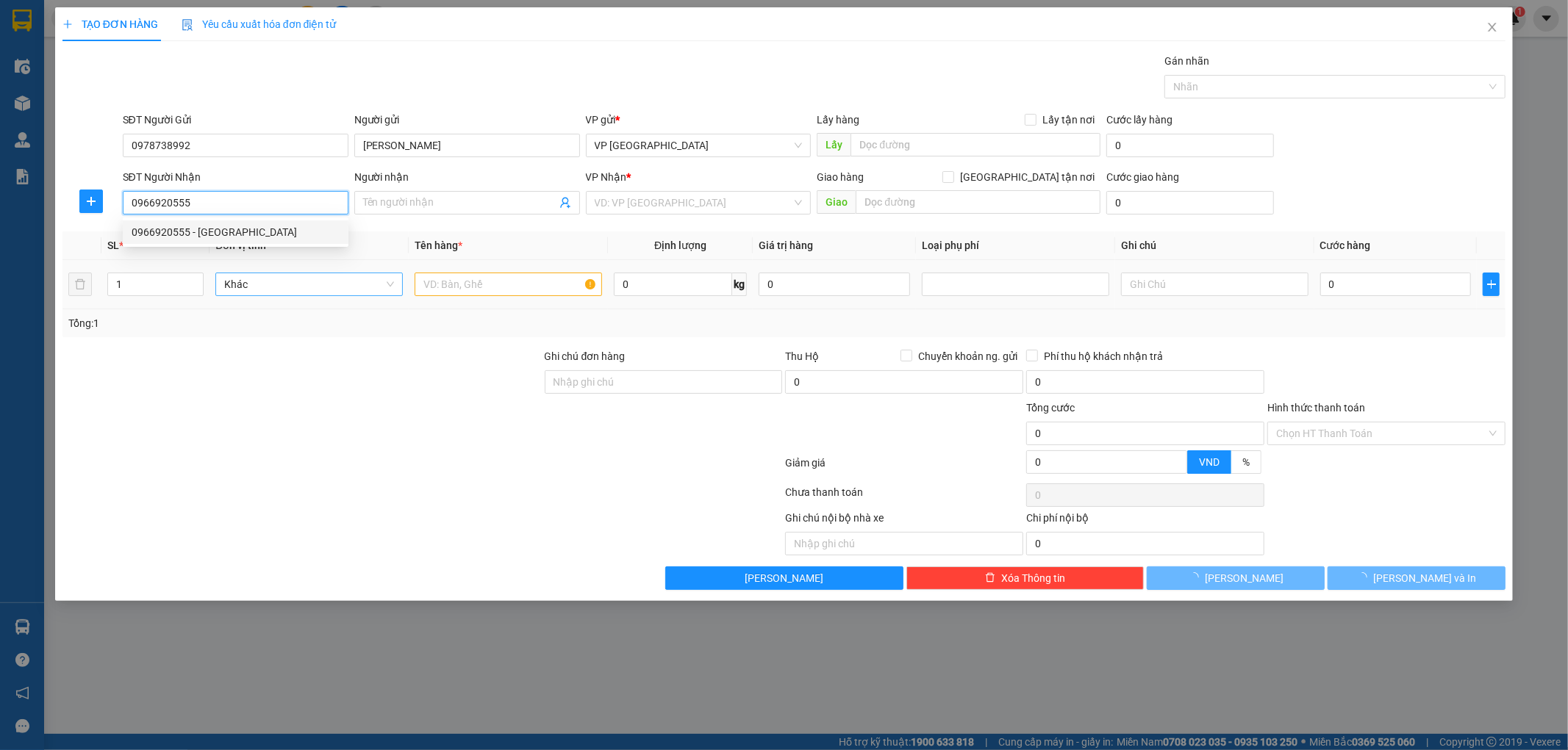
type input "[PERSON_NAME]"
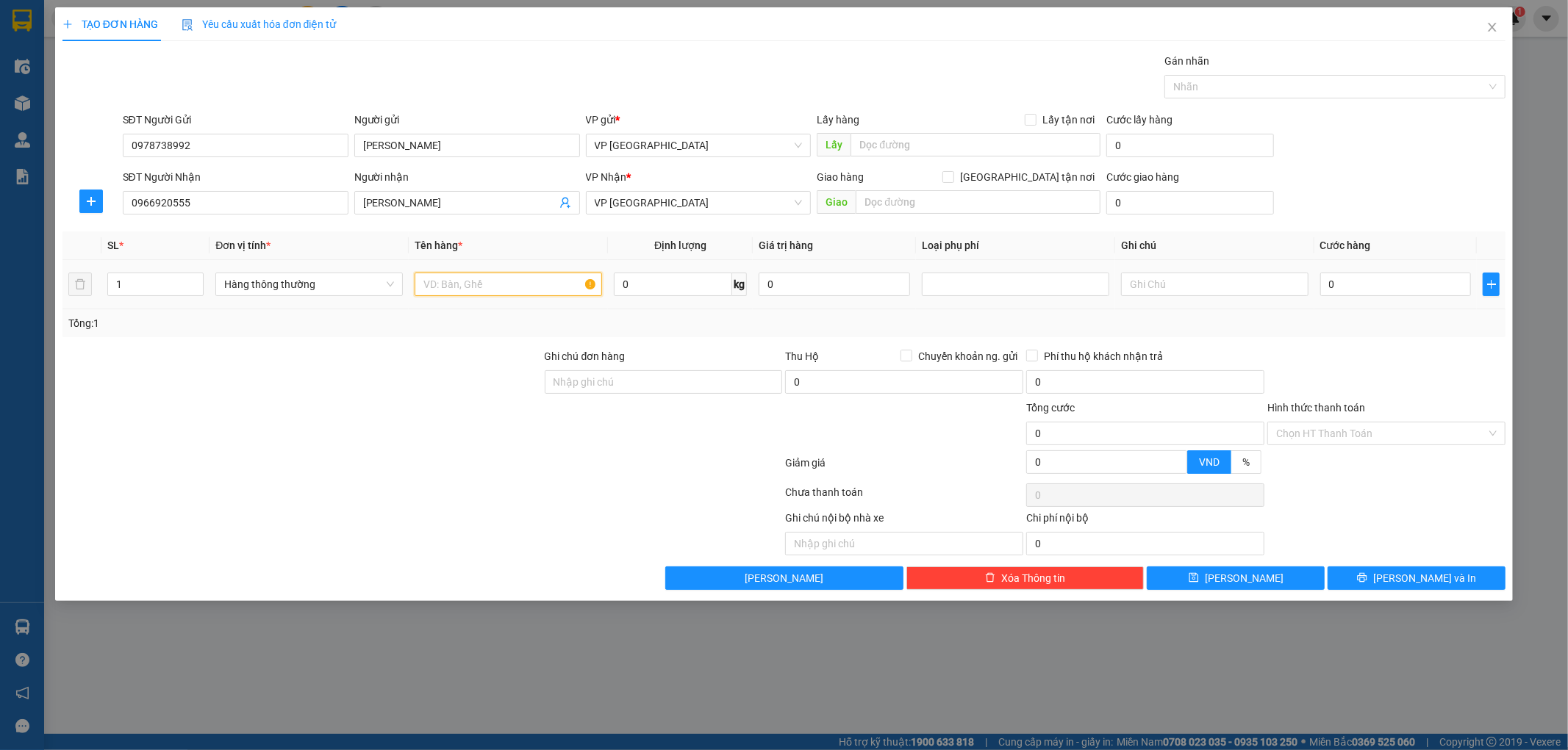
click at [480, 295] on input "text" at bounding box center [508, 284] width 188 height 23
type input "hct Điện thoại"
click at [1354, 288] on input "0" at bounding box center [1396, 284] width 152 height 23
type input "3"
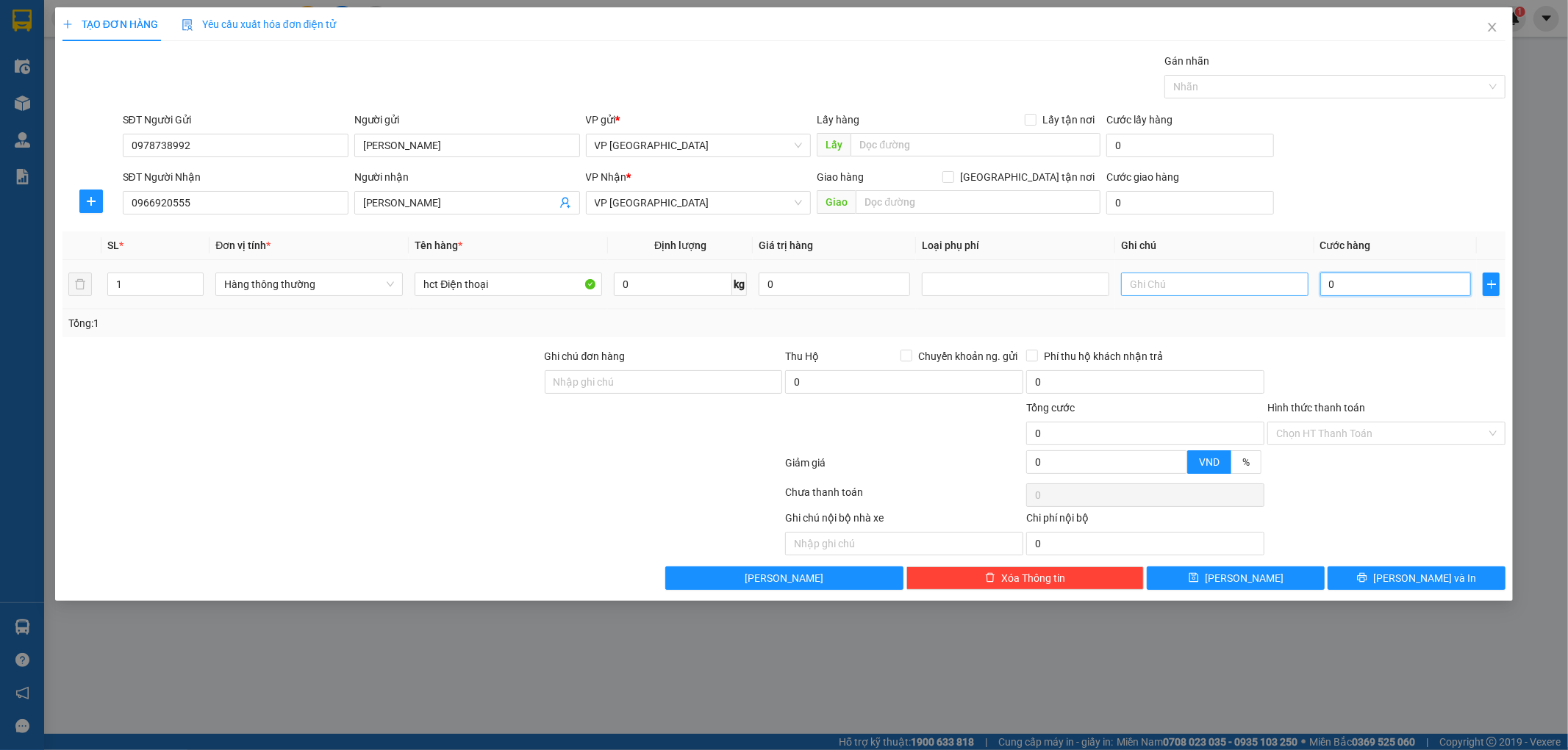
type input "3"
type input "30"
type input "300"
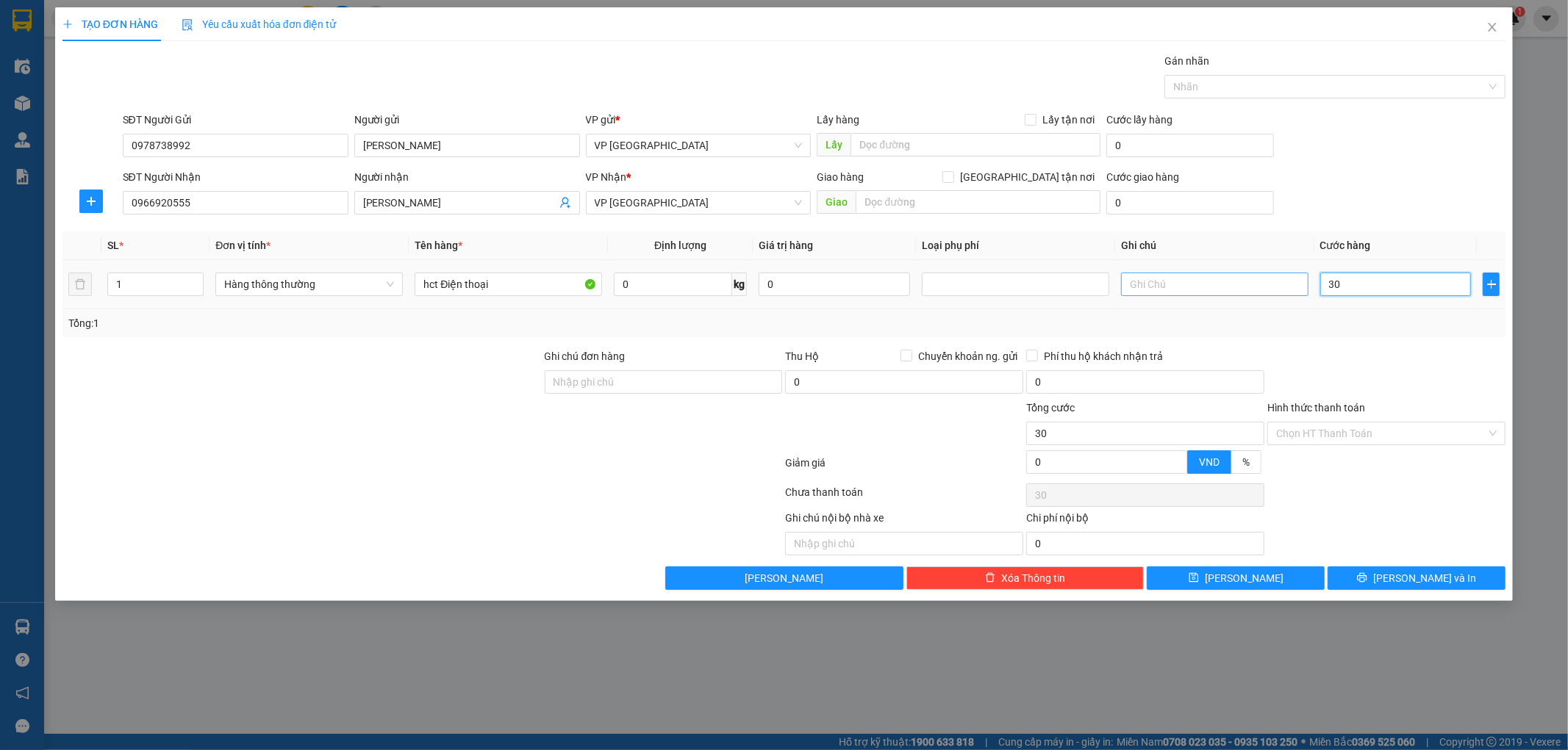
type input "300"
type input "3.000"
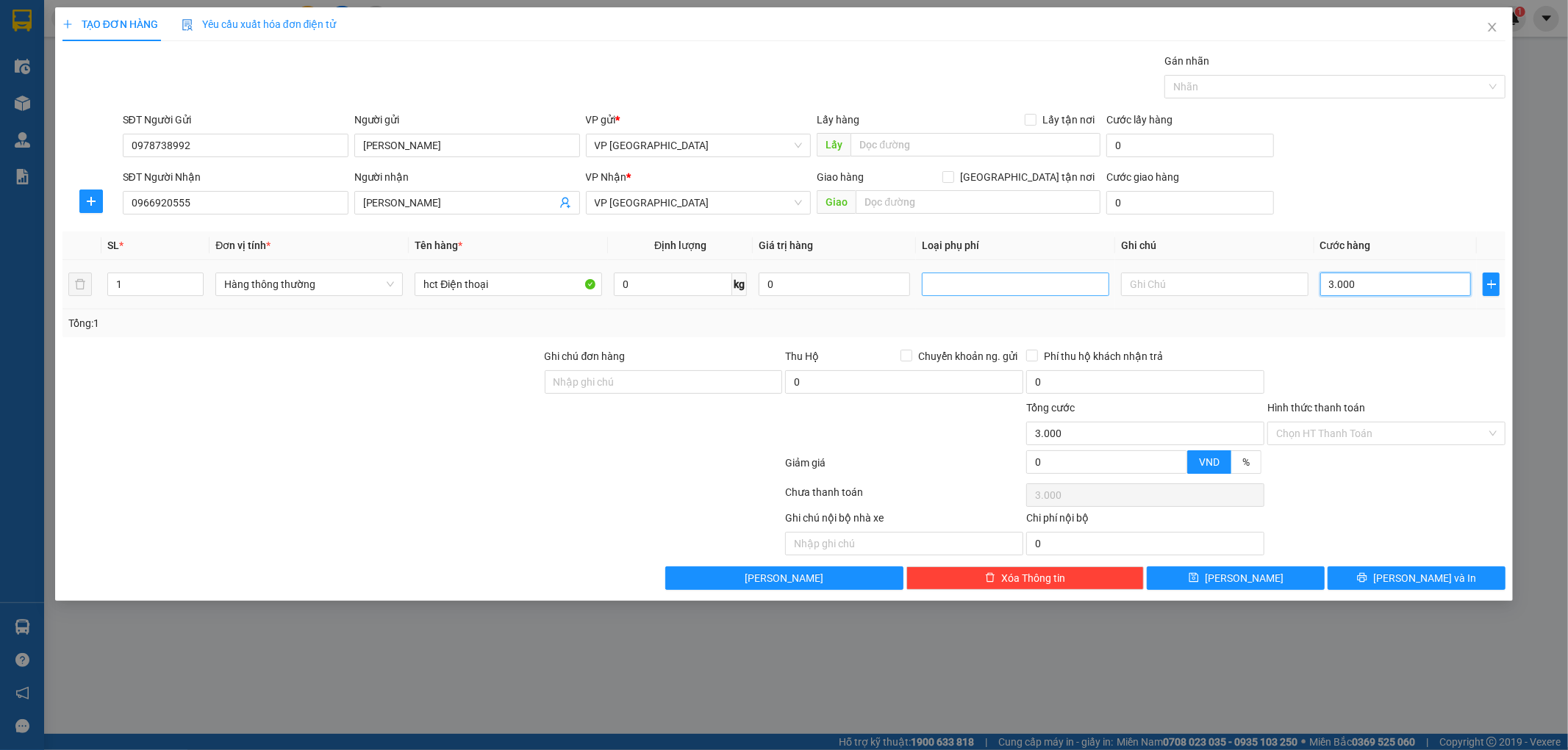
click at [954, 280] on div at bounding box center [1015, 284] width 180 height 17
type input "3.000.000"
click at [969, 334] on div "Hàng dễ vỡ" at bounding box center [1016, 337] width 170 height 16
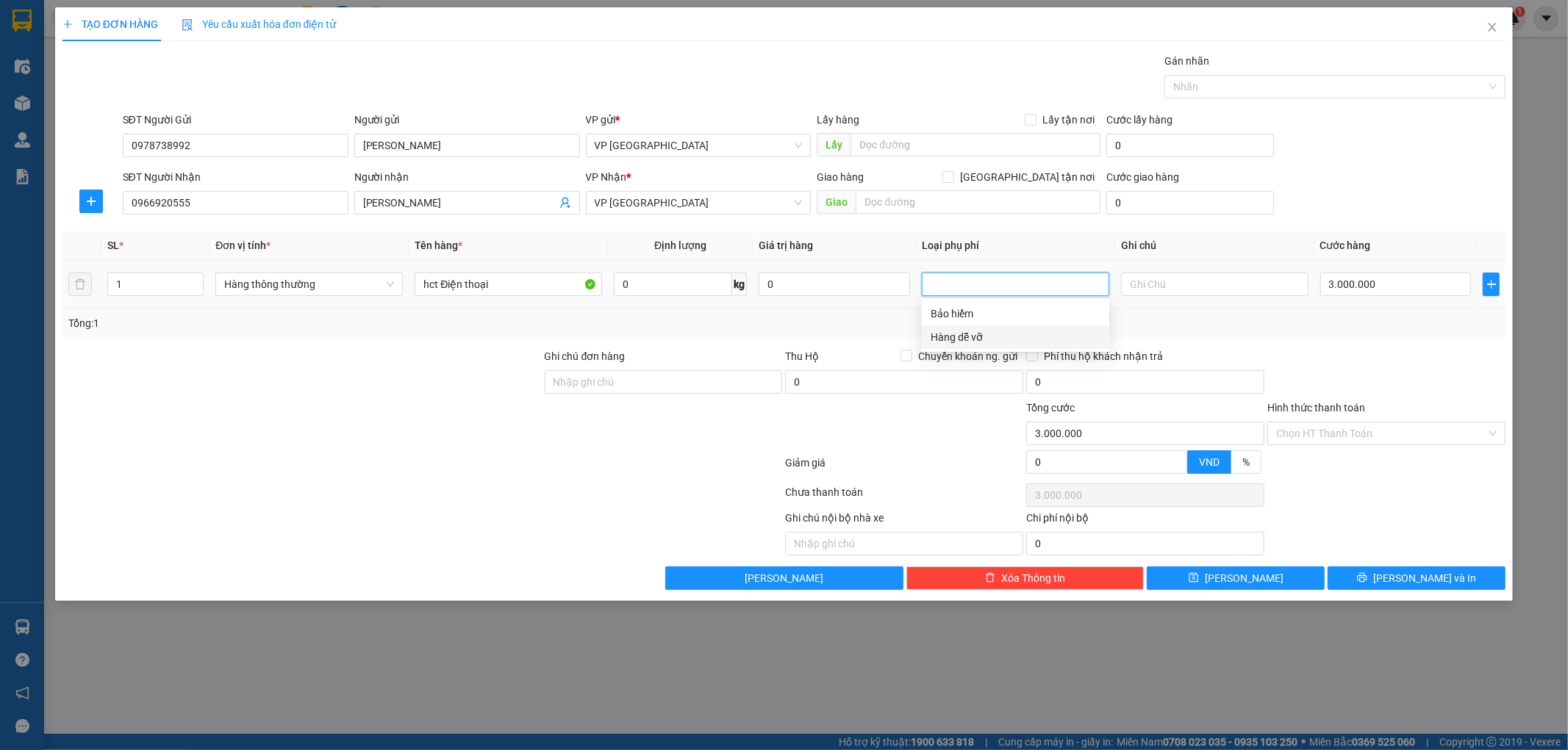
type input "0"
type input "10.000"
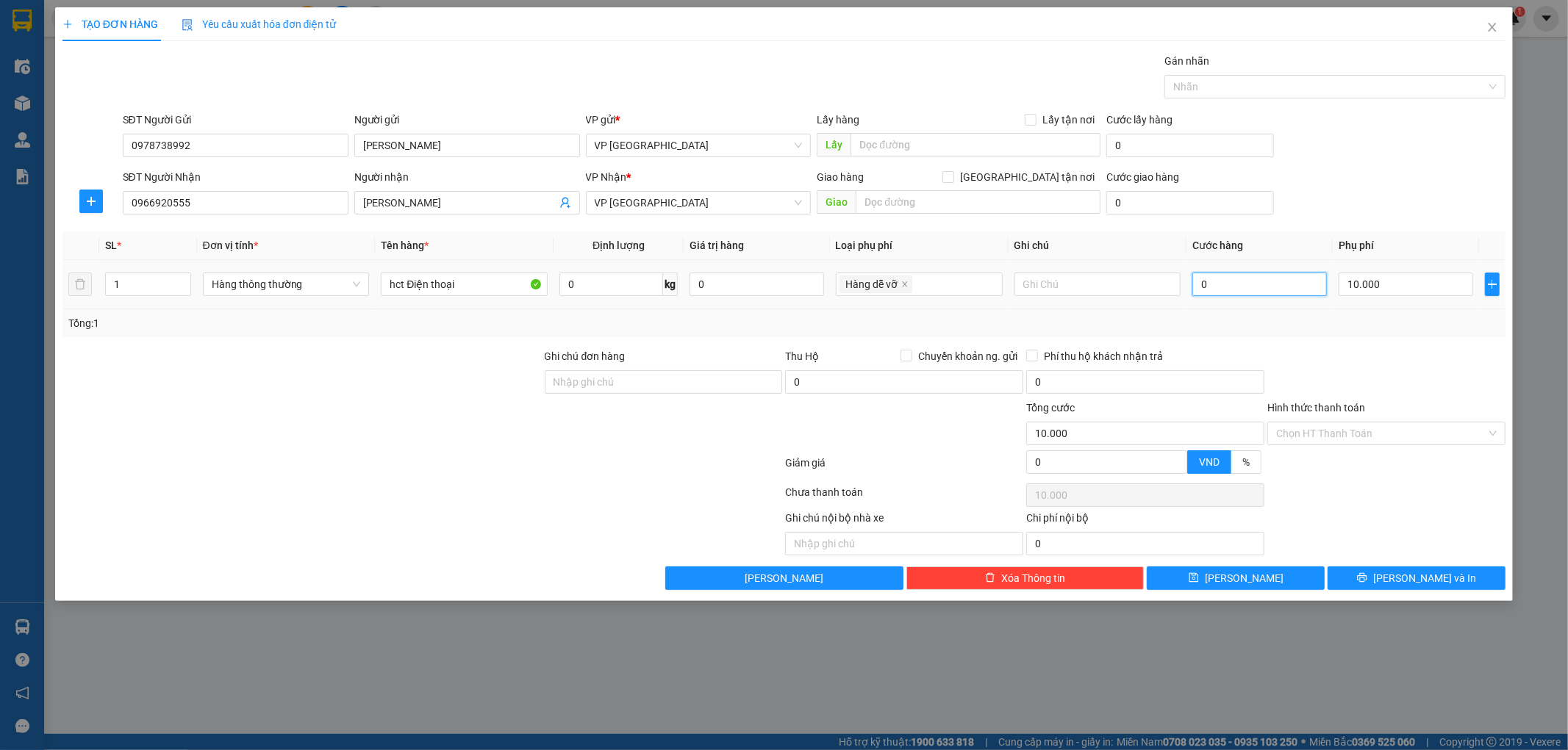
click at [1292, 287] on input "0" at bounding box center [1259, 284] width 134 height 23
type input "3"
type input "10.003"
type input "30"
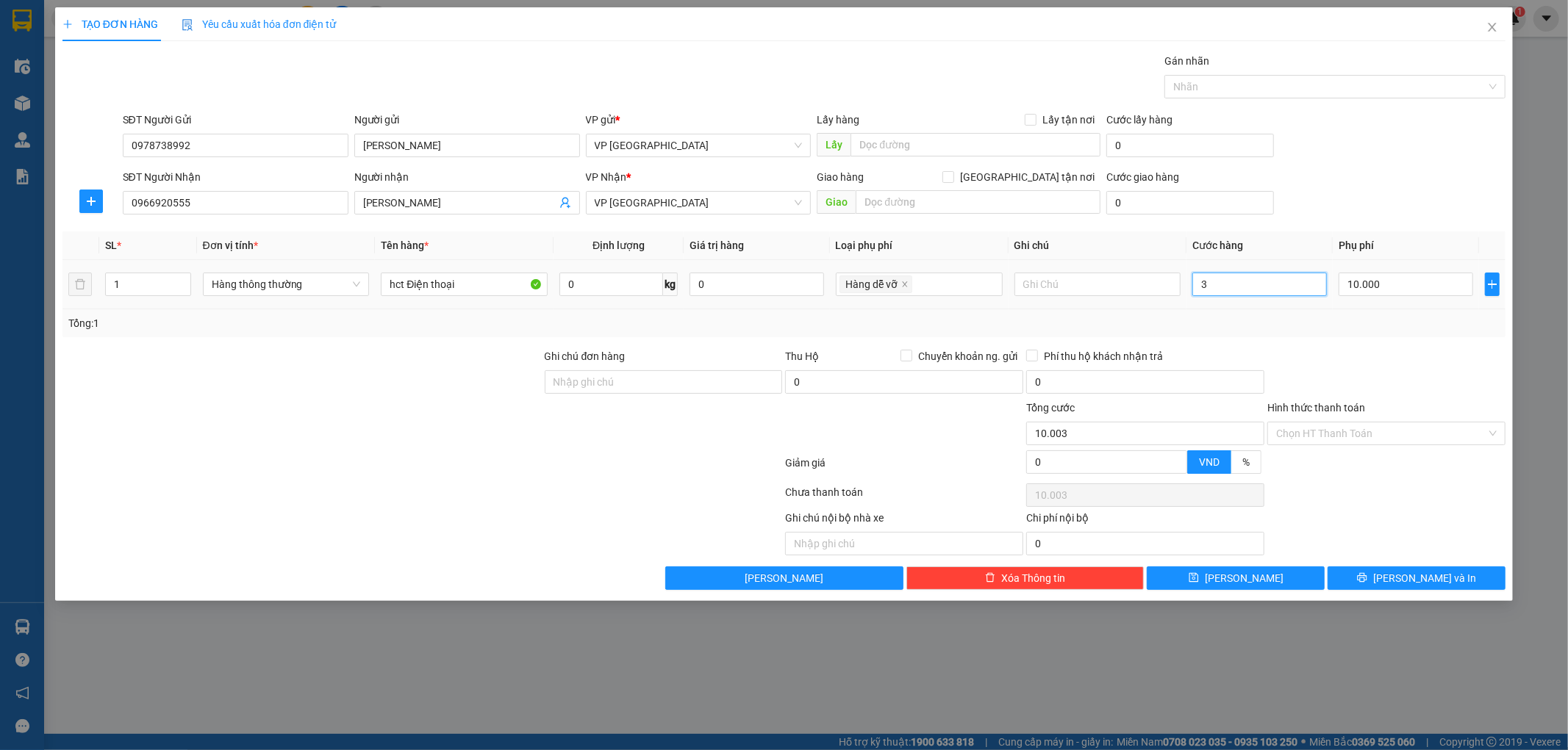
type input "10.030"
type input "300"
type input "10.300"
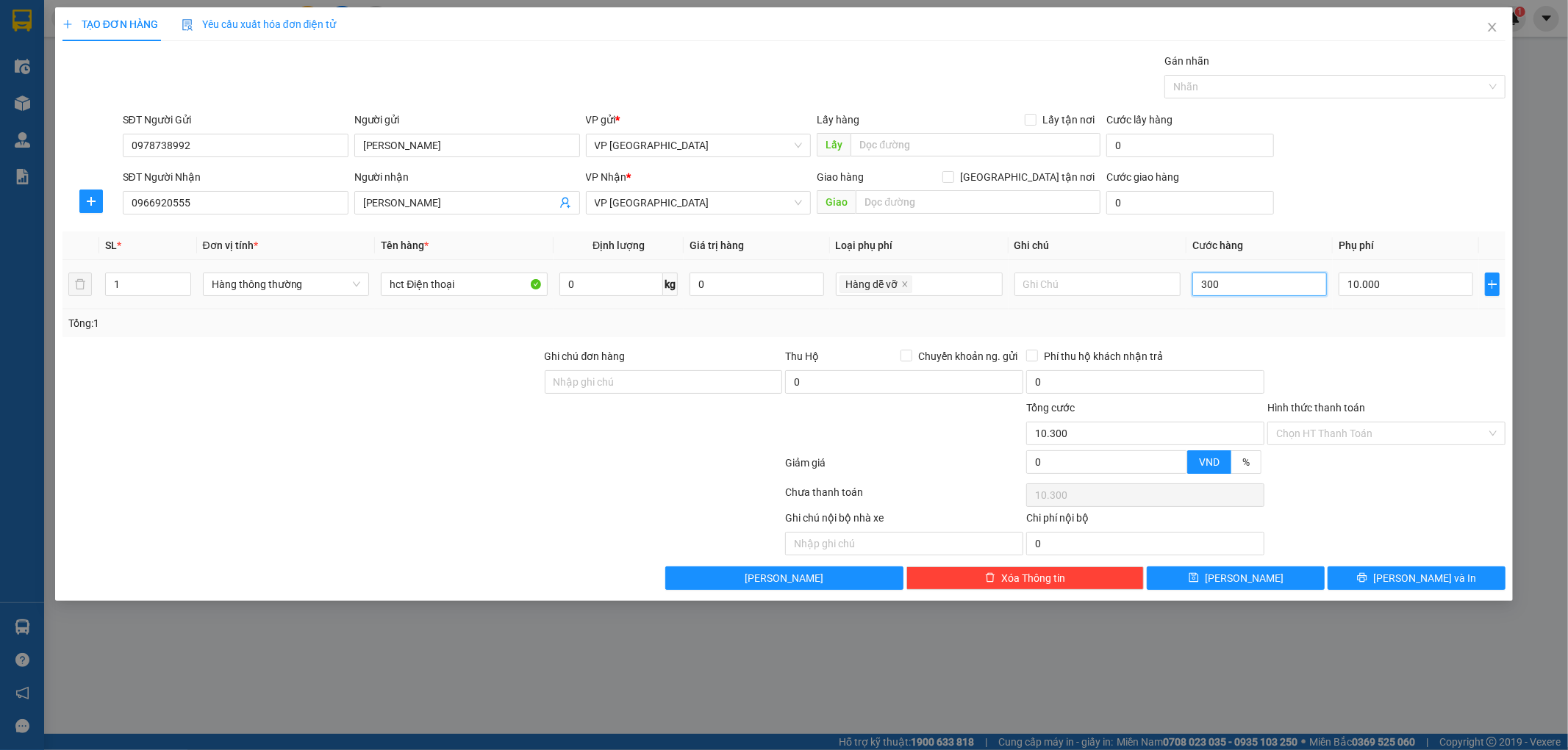
type input "3.000"
type input "13.000"
type input "30.000"
type input "40.000"
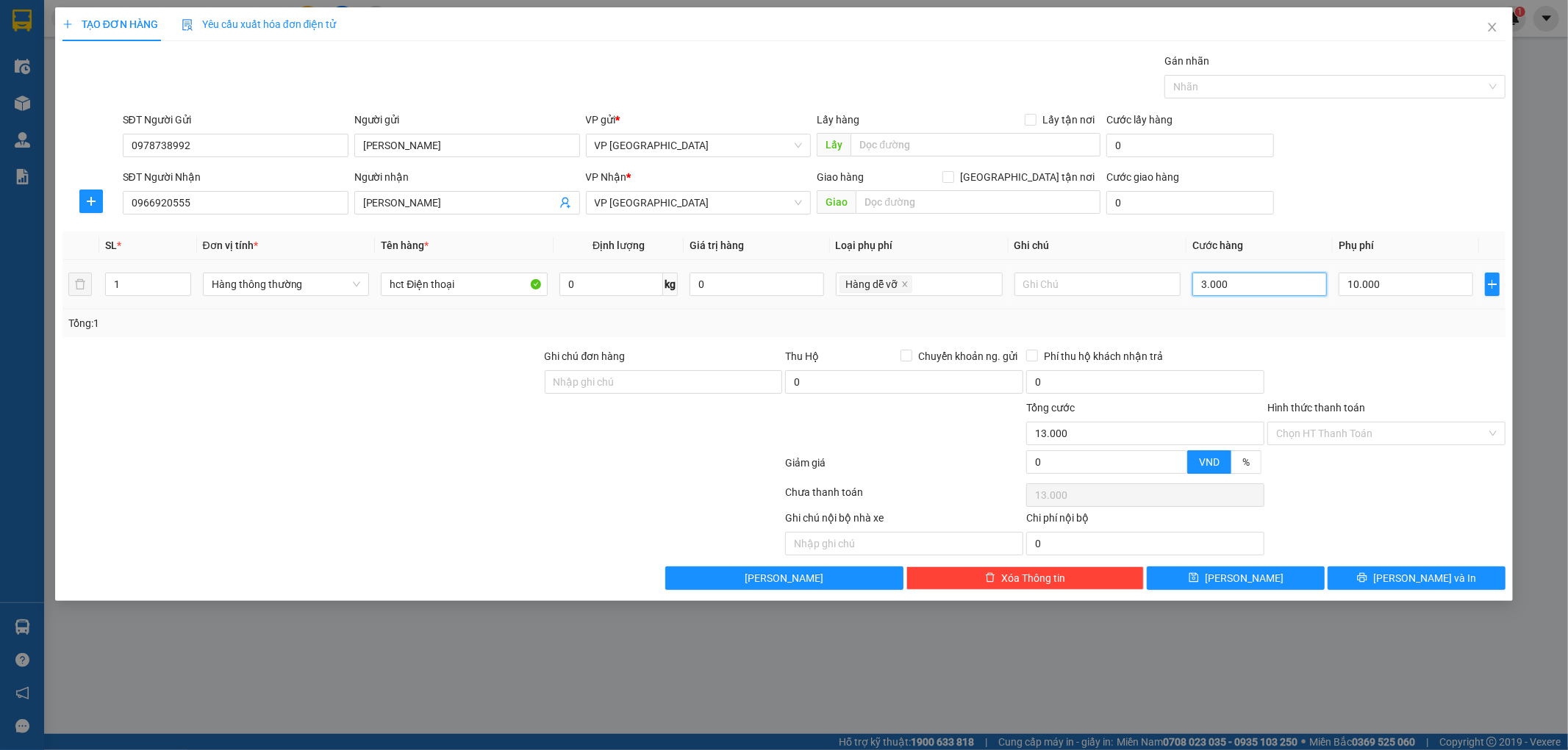
type input "40.000"
type input "30.000"
click at [1400, 170] on div "SĐT Người Nhận 0966920555 Người nhận Anh Nam VP Nhận * VP Tiền Hải Giao hàng Gi…" at bounding box center [814, 194] width 1389 height 51
click at [466, 284] on input "hct Điện thoại" at bounding box center [464, 284] width 167 height 23
type input "hct Điện thoại SamSung"
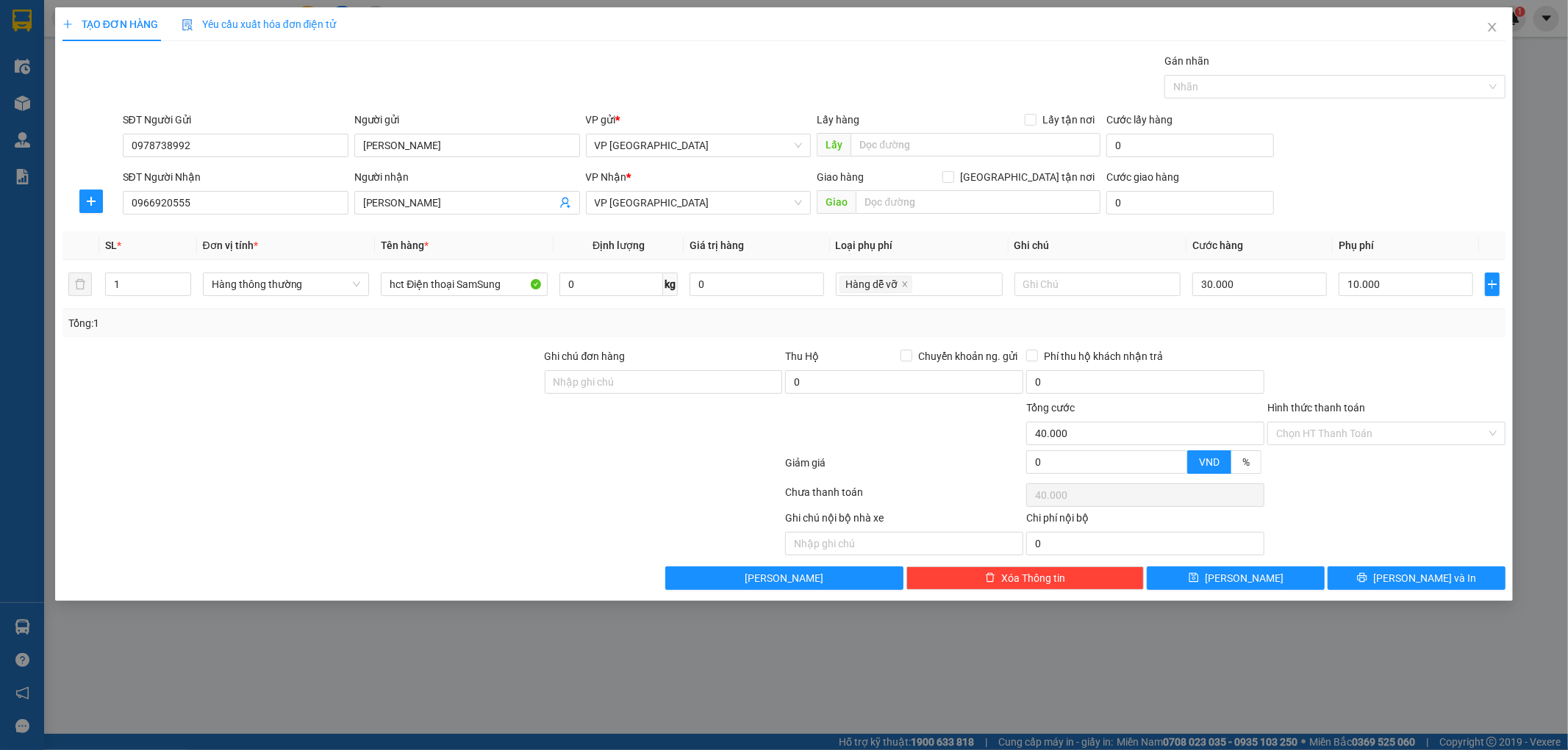
click at [1431, 379] on div at bounding box center [1386, 373] width 241 height 51
click at [1385, 581] on button "[PERSON_NAME] và In" at bounding box center [1416, 578] width 178 height 23
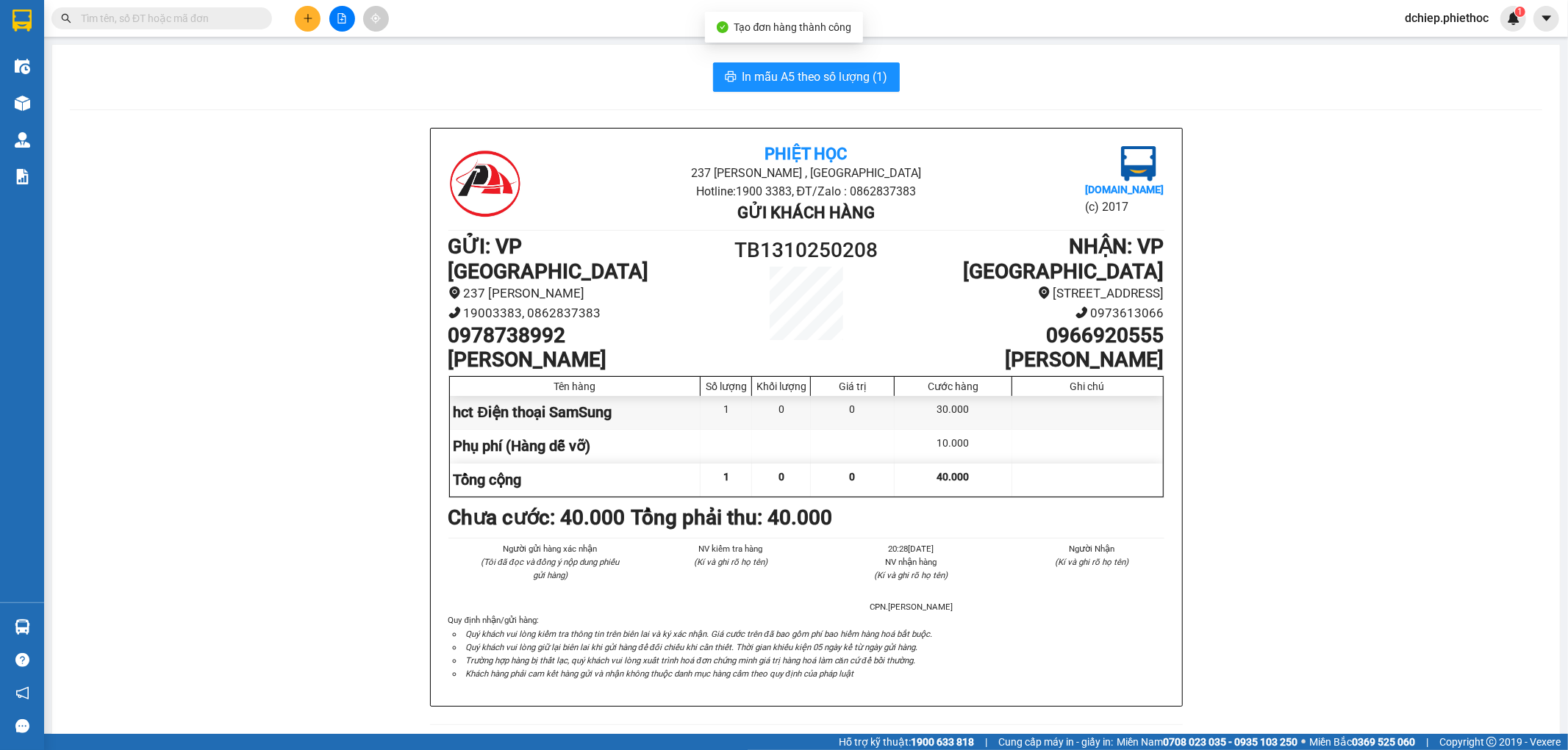
click at [951, 75] on div "In mẫu A5 theo số lượng (1)" at bounding box center [805, 77] width 1472 height 29
click at [886, 78] on button "In mẫu A5 theo số lượng (1)" at bounding box center [806, 77] width 187 height 29
click at [1216, 635] on div "Phiệt Học 237 Trần Thái Tông , TP Thái Bình Hotline: 1900 3383, ĐT/Zalo : 08628…" at bounding box center [805, 743] width 1472 height 1231
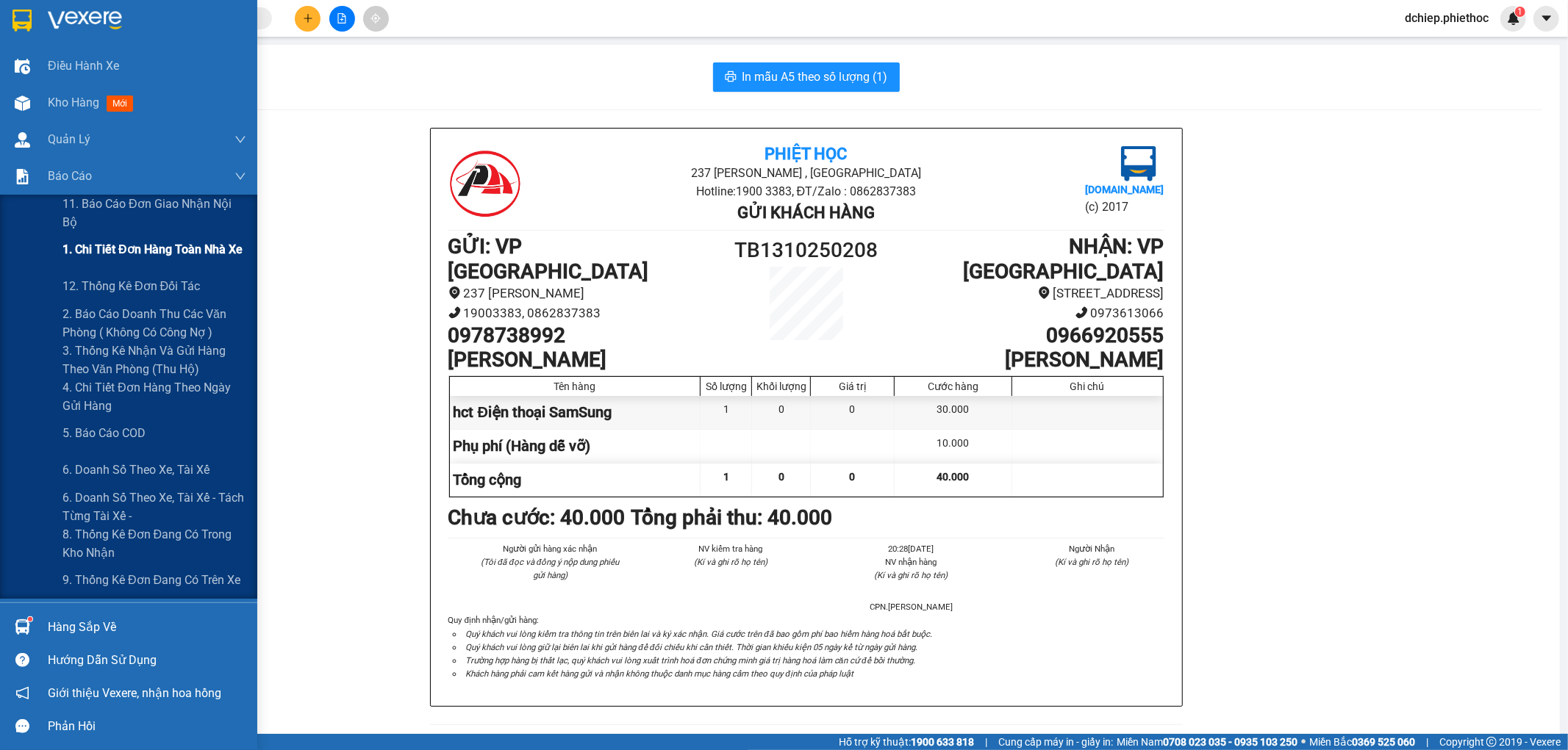
click at [107, 244] on span "1. Chi tiết đơn hàng toàn nhà xe" at bounding box center [153, 249] width 180 height 18
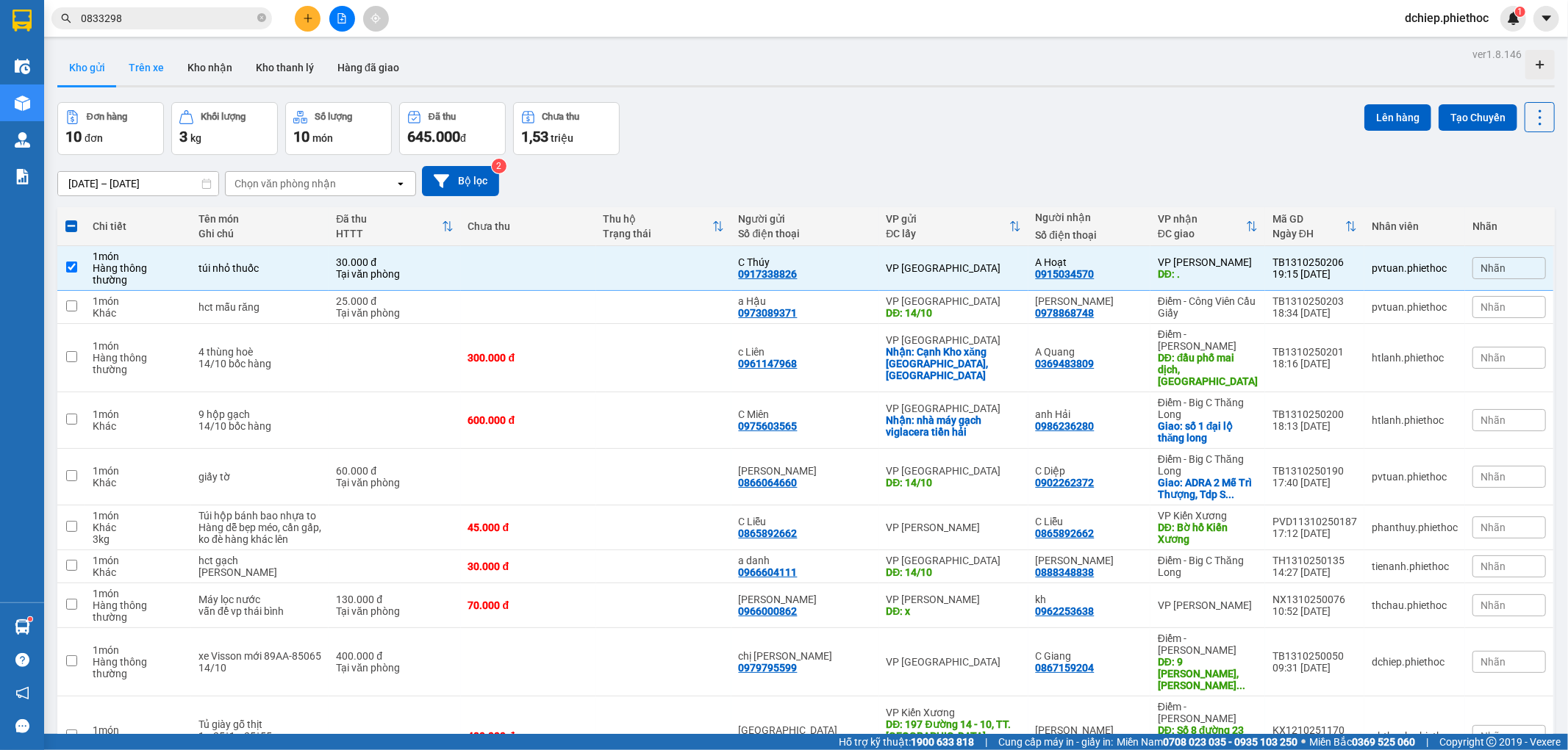
click at [146, 76] on button "Trên xe" at bounding box center [146, 68] width 59 height 36
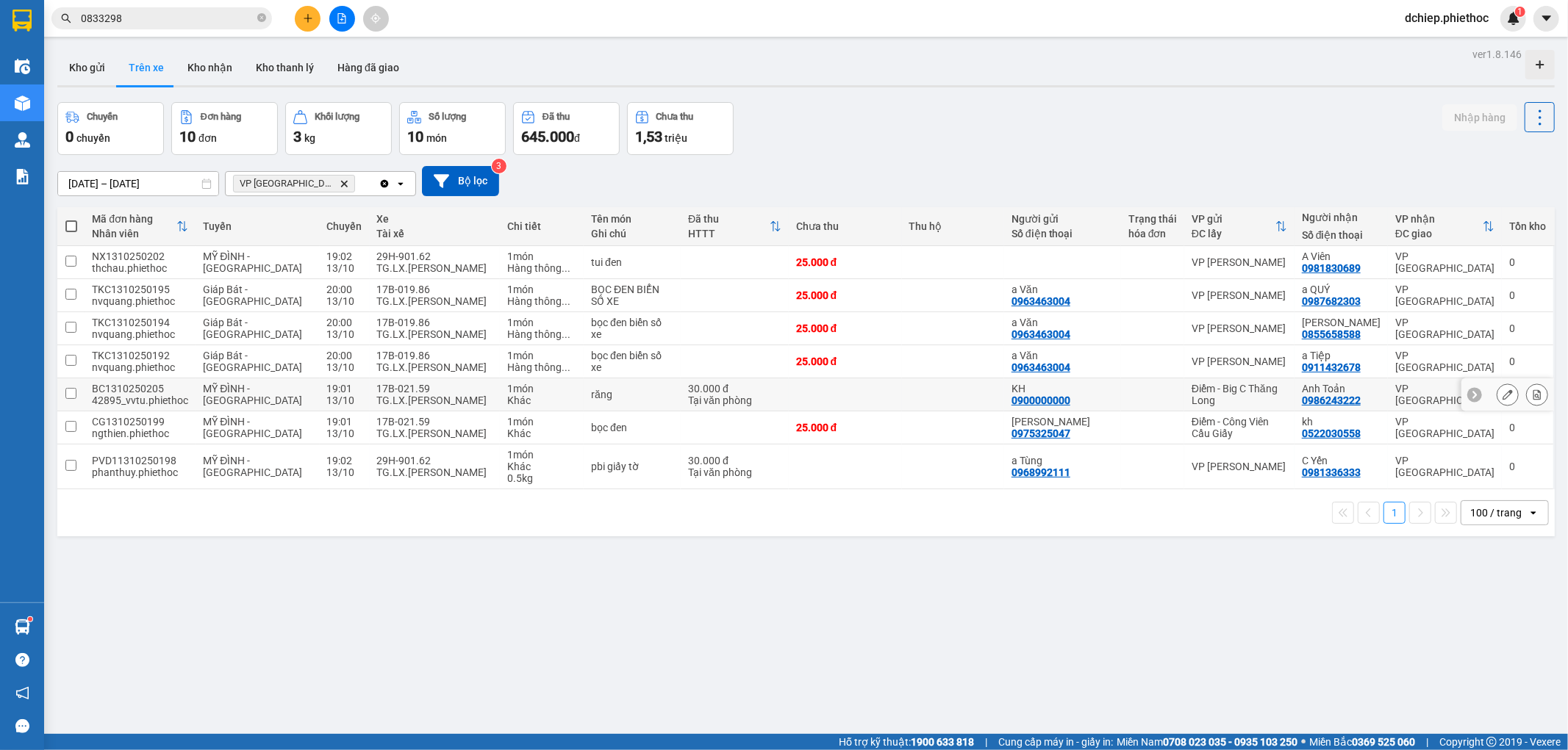
click at [435, 397] on div "TG.LX.[PERSON_NAME]" at bounding box center [435, 400] width 116 height 12
checkbox input "true"
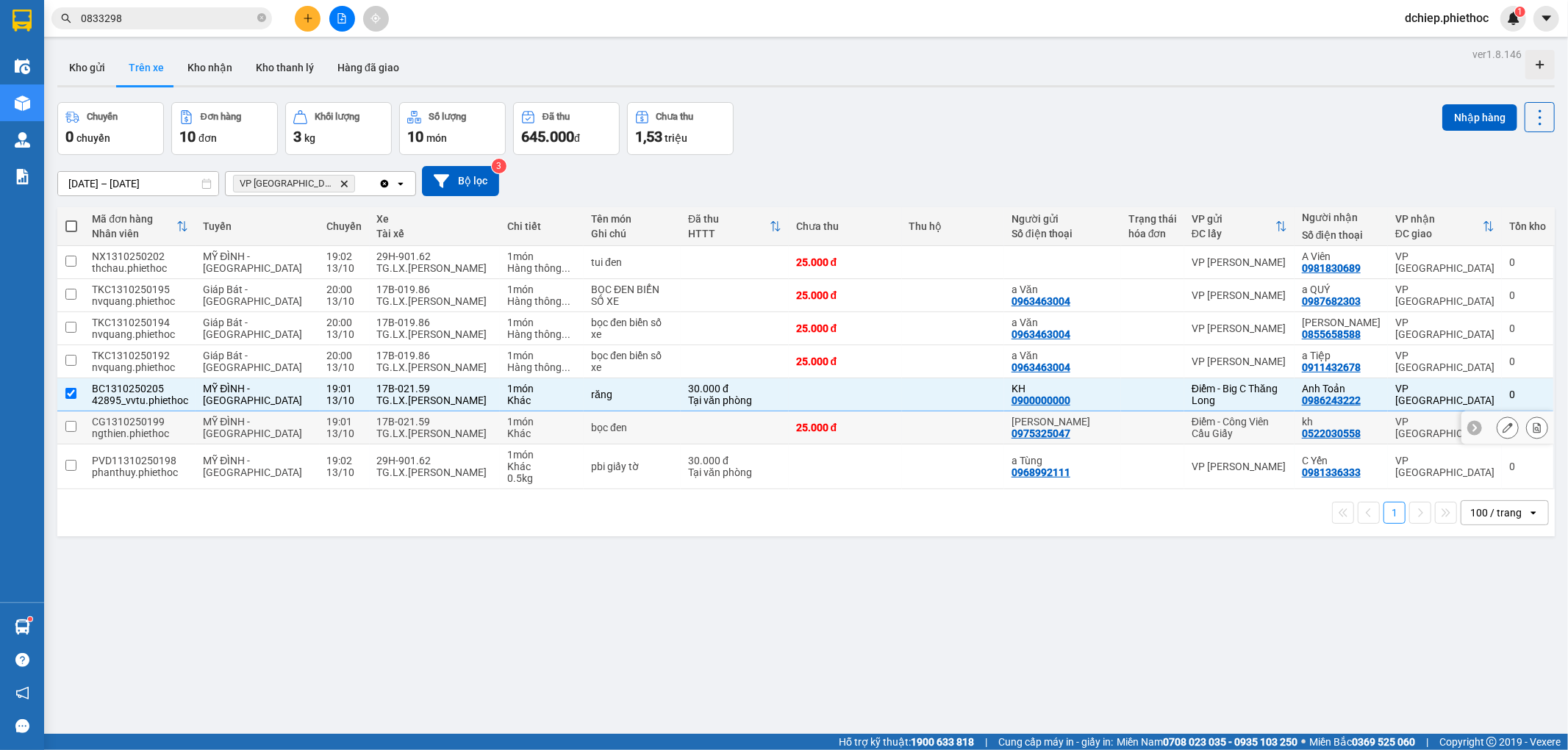
click at [421, 425] on div "17B-021.59" at bounding box center [435, 421] width 116 height 12
checkbox input "true"
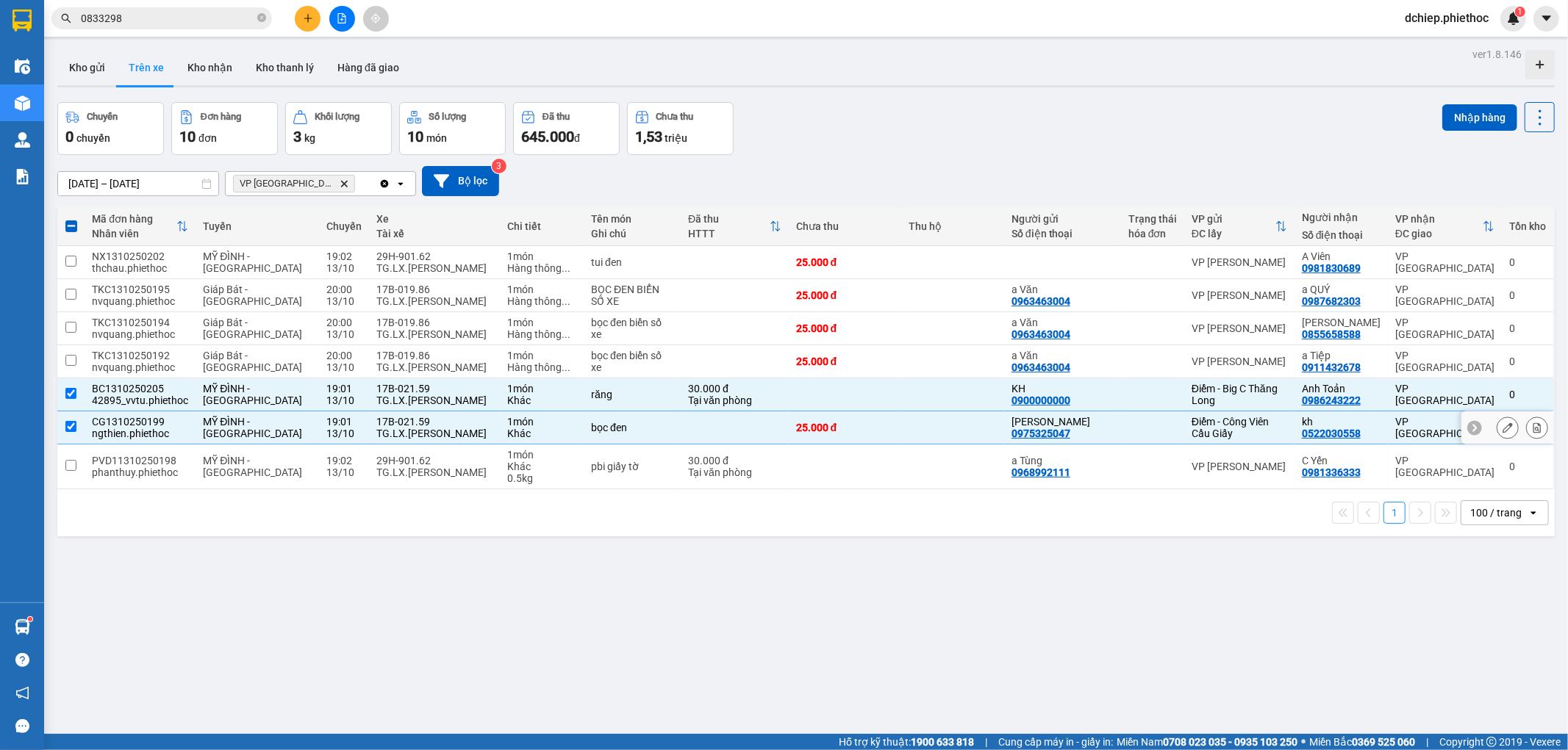
click at [420, 452] on td "29H-901.62 TG.LX.Nguyễn Khắc Hùng" at bounding box center [435, 467] width 131 height 44
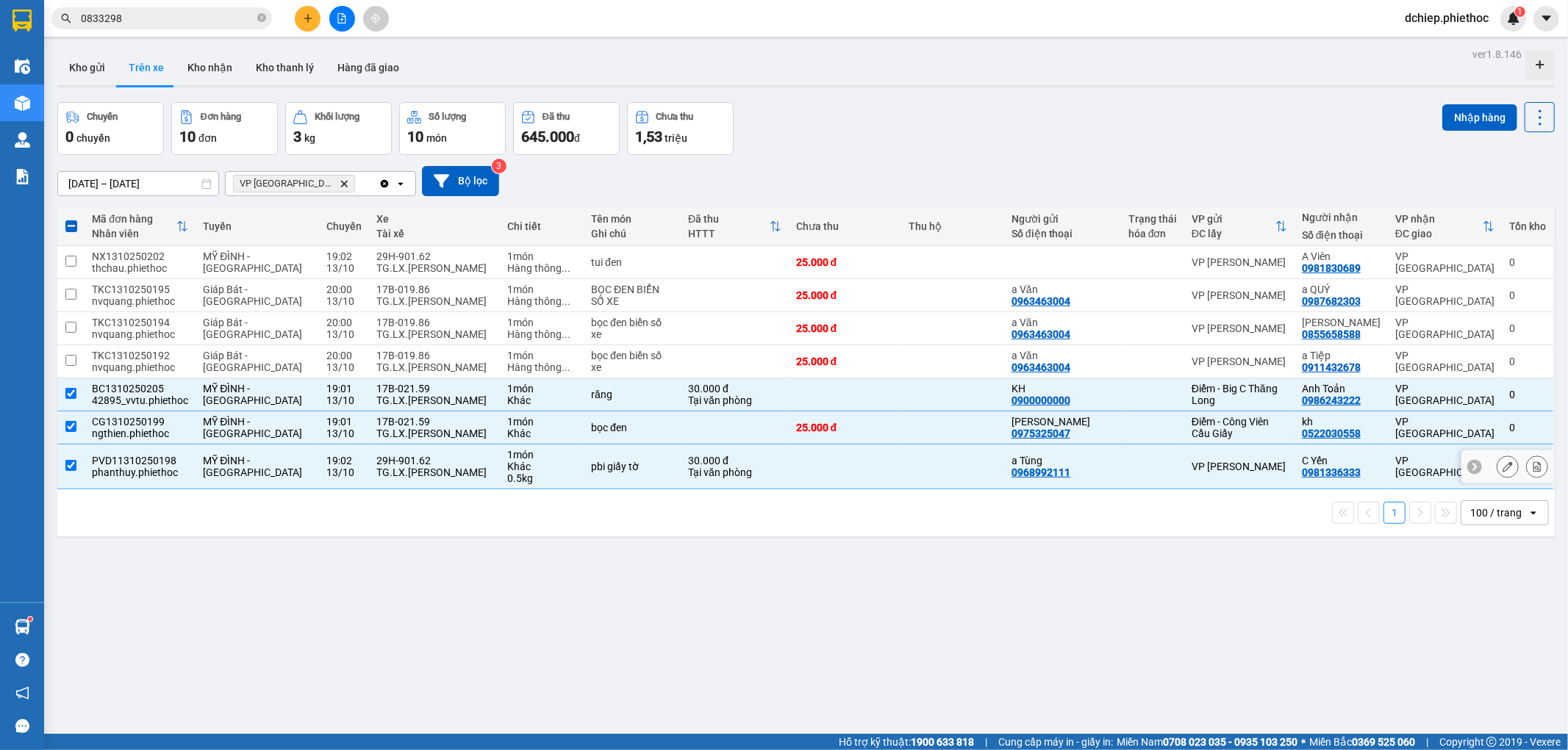
click at [434, 473] on div "TG.LX.[PERSON_NAME]" at bounding box center [435, 473] width 116 height 12
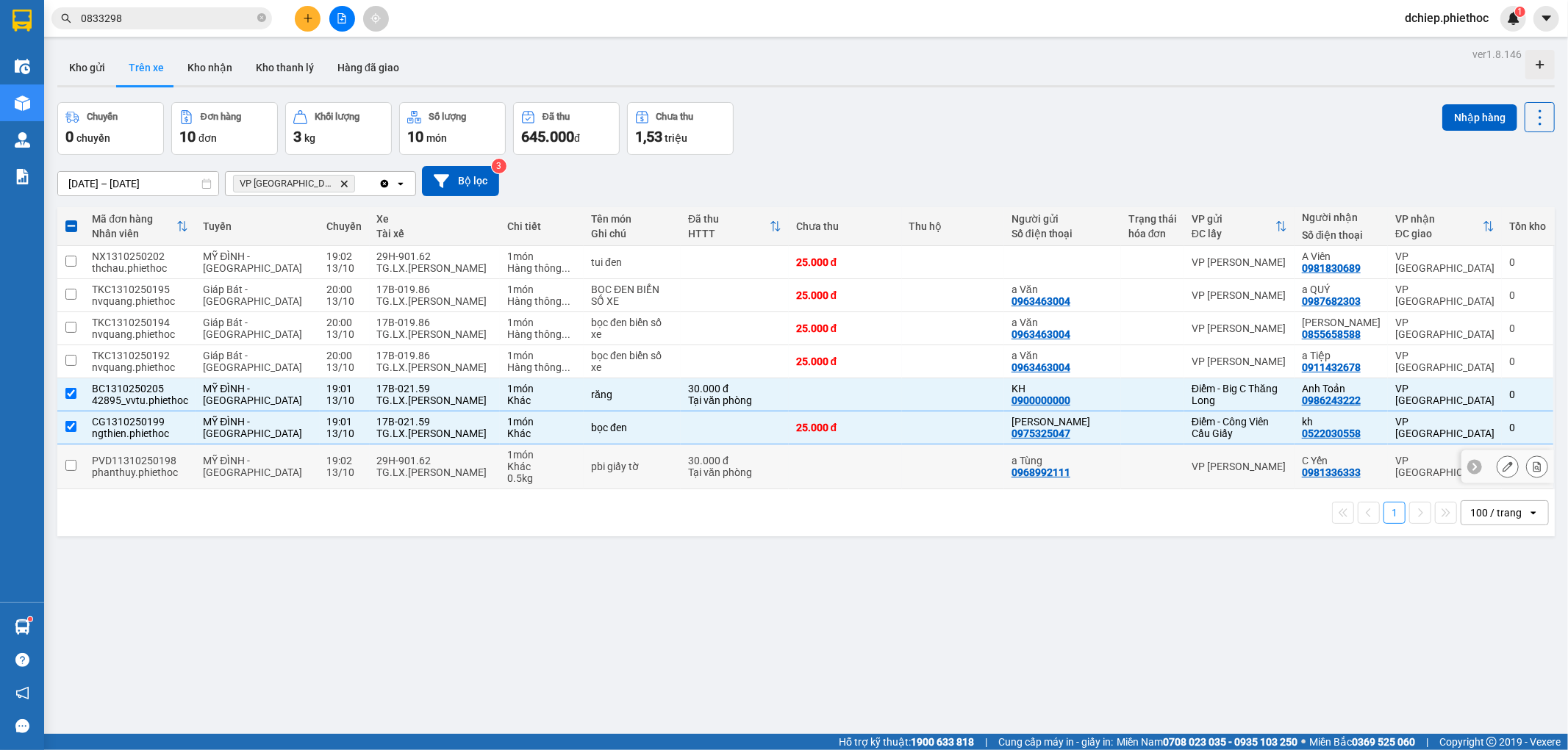
click at [434, 465] on div "29H-901.62" at bounding box center [435, 461] width 116 height 12
checkbox input "true"
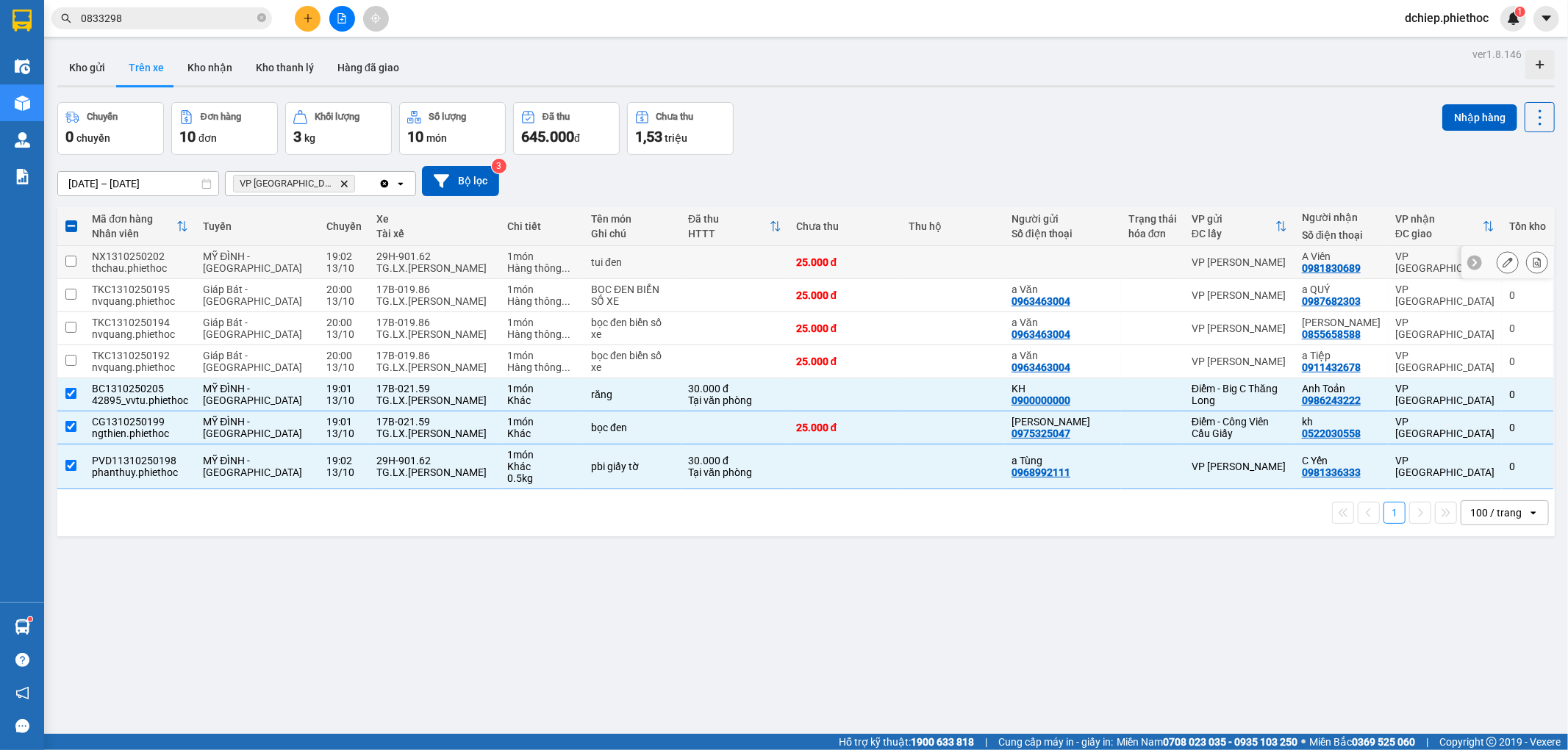
click at [416, 263] on div "TG.LX.[PERSON_NAME]" at bounding box center [435, 268] width 116 height 12
checkbox input "true"
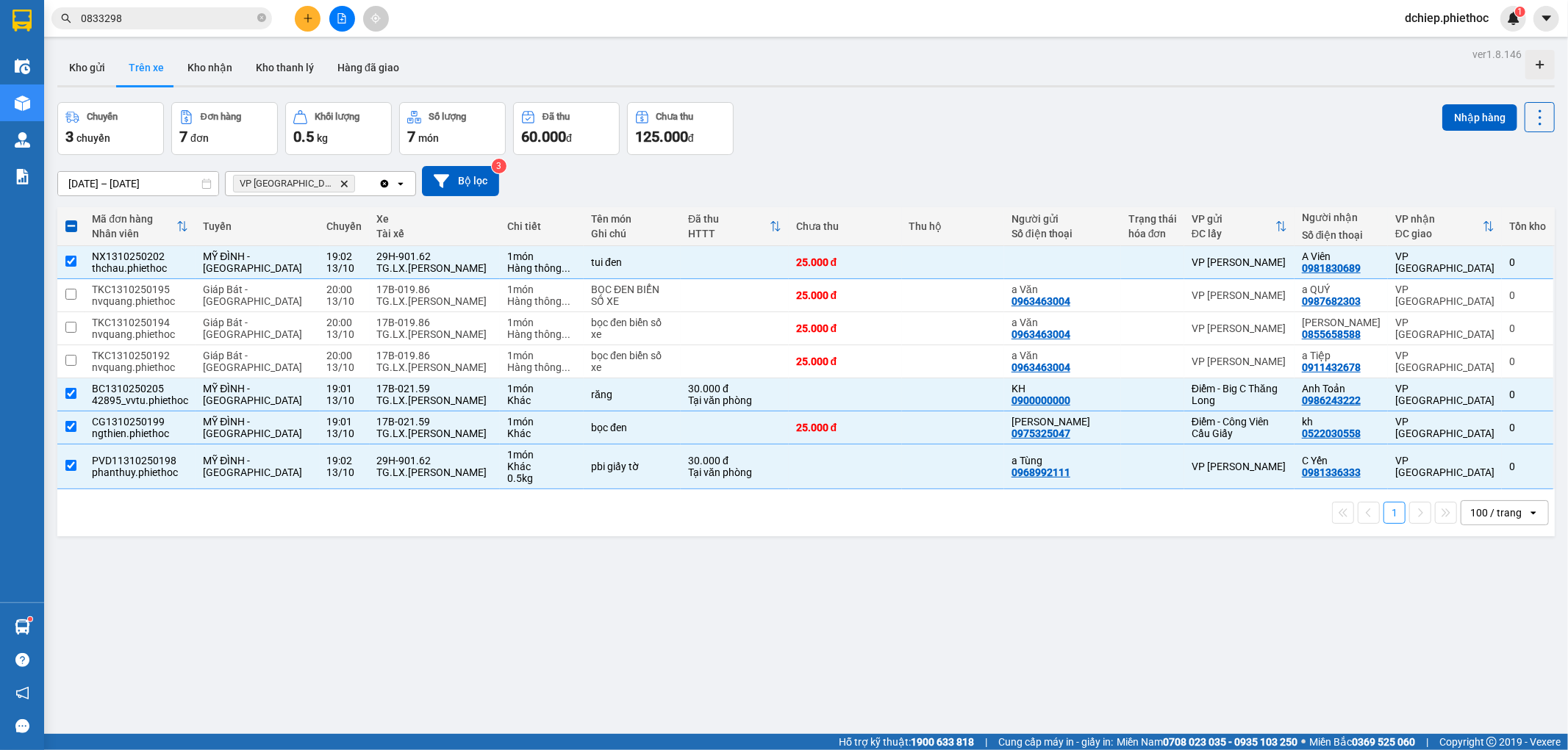
click at [202, 16] on input "0833298" at bounding box center [167, 18] width 173 height 16
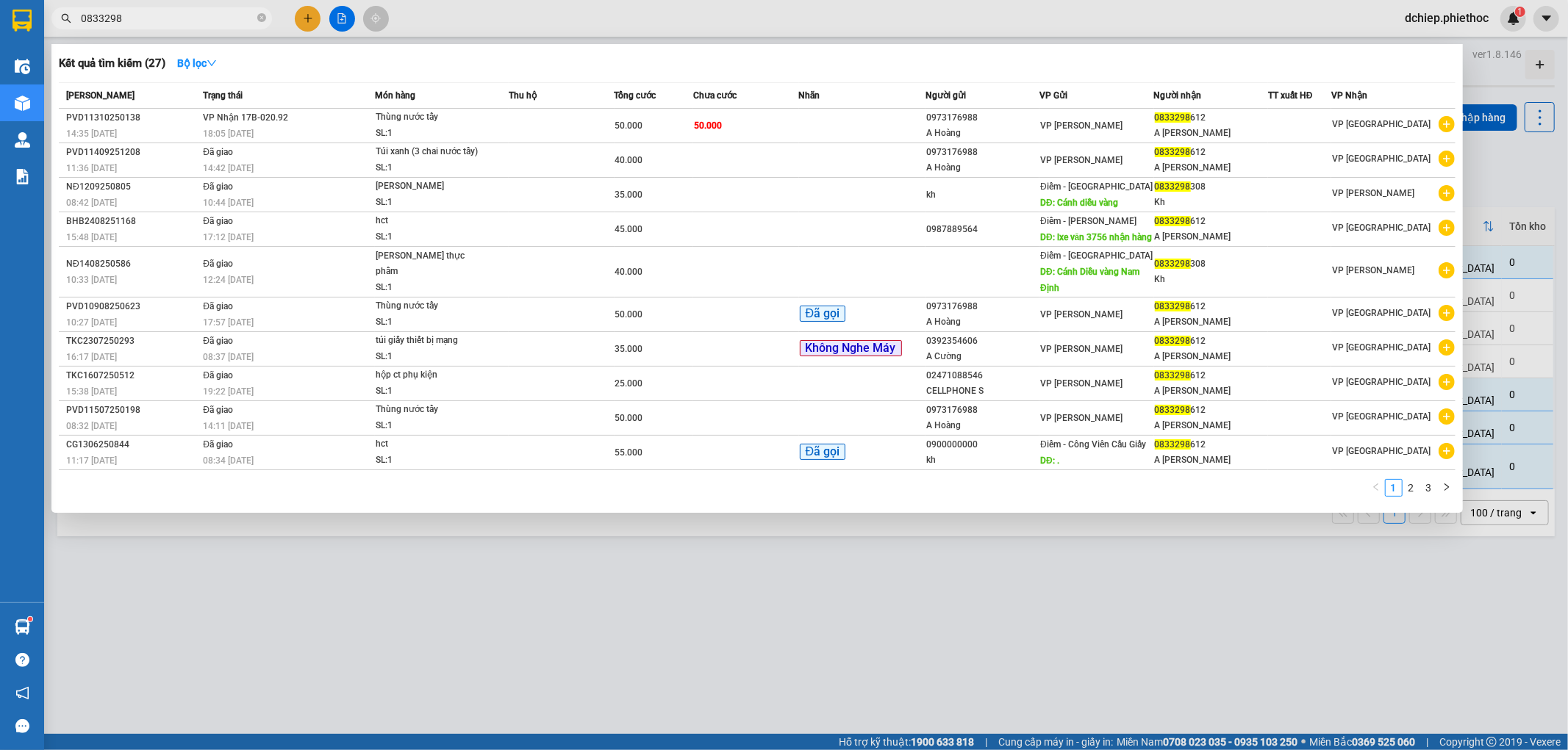
click at [202, 16] on input "0833298" at bounding box center [167, 18] width 173 height 16
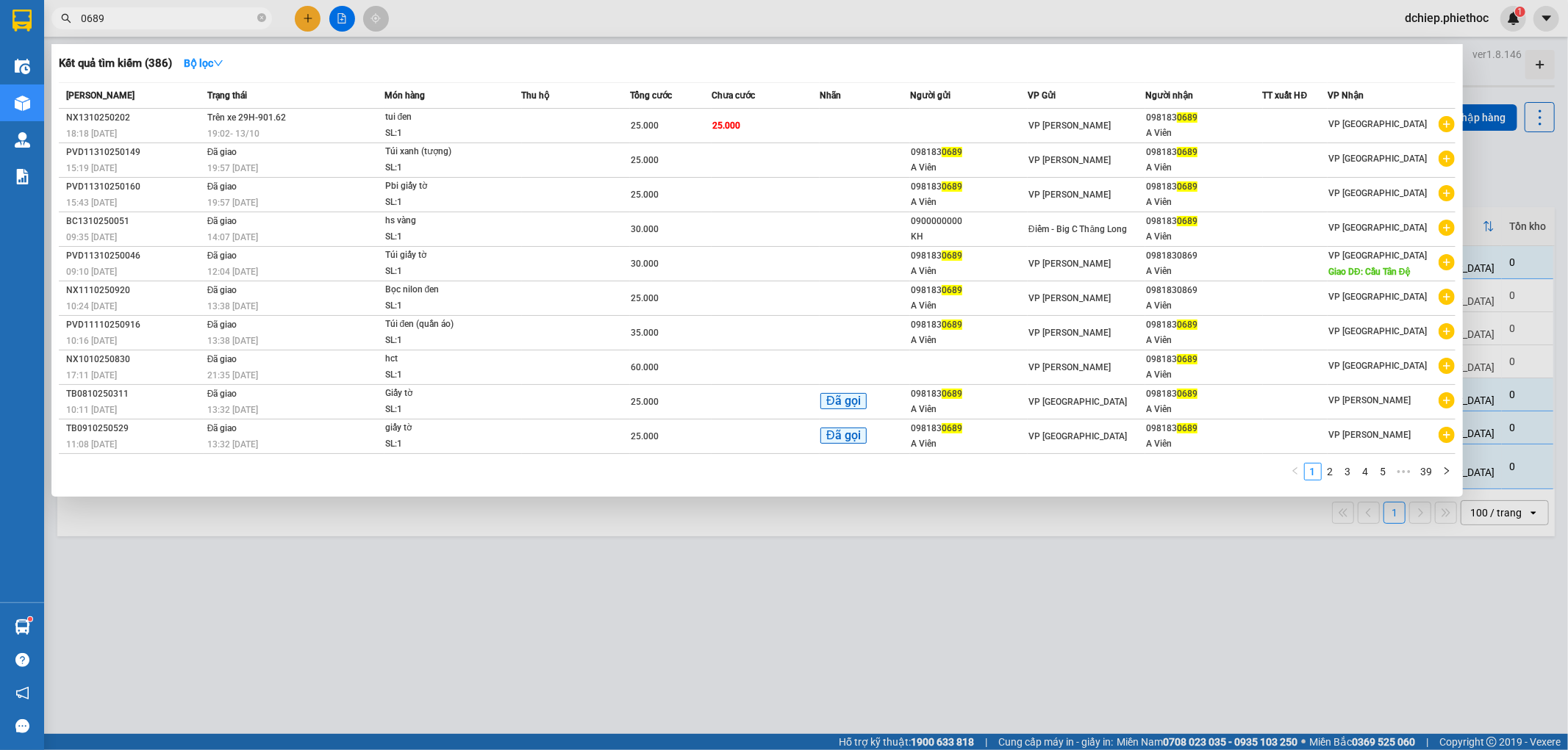
type input "0689"
click at [1180, 118] on div "098183 0689" at bounding box center [1205, 118] width 116 height 15
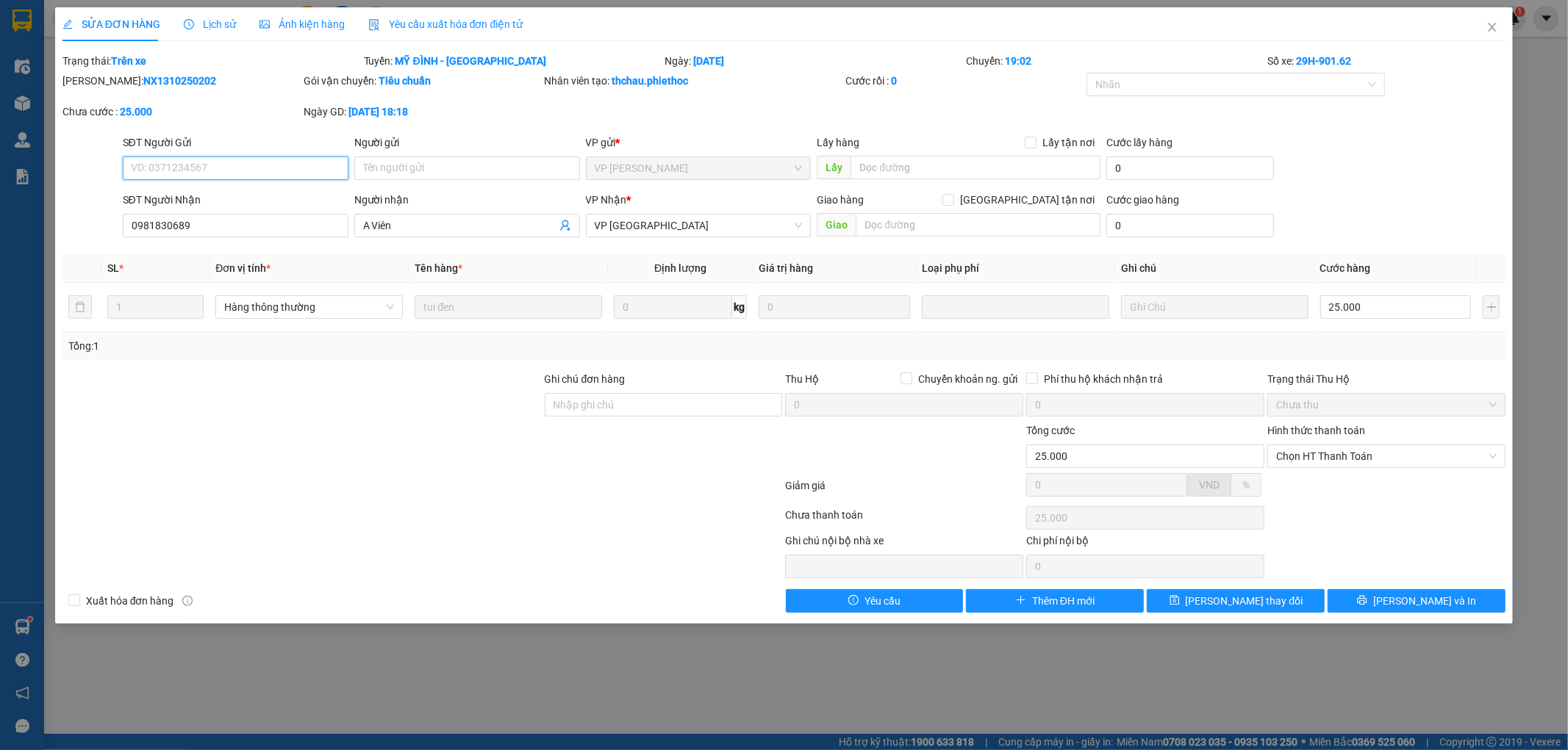
type input "0981830689"
type input "A Viên"
type input "25.000"
click at [1413, 600] on span "[PERSON_NAME] và In" at bounding box center [1425, 601] width 102 height 16
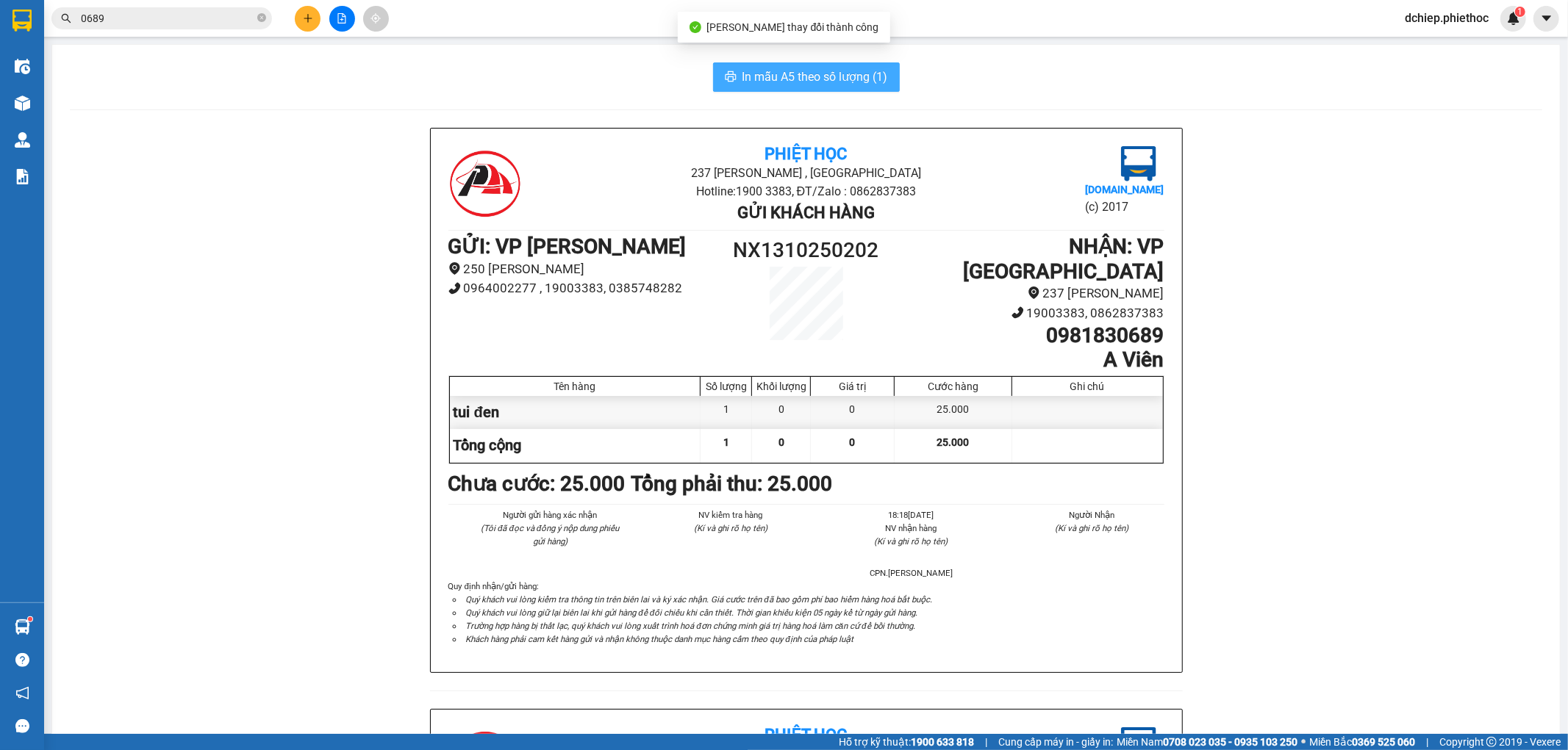
click at [855, 78] on span "In mẫu A5 theo số lượng (1)" at bounding box center [815, 76] width 146 height 18
